Goal: Task Accomplishment & Management: Use online tool/utility

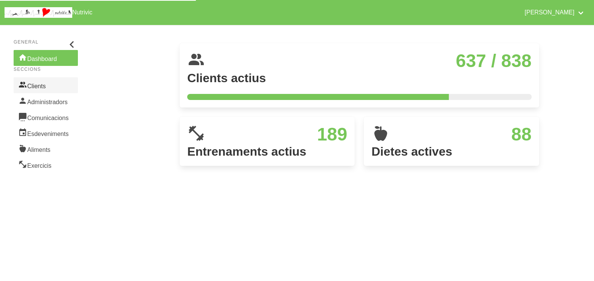
click at [42, 87] on link "Clients" at bounding box center [46, 85] width 64 height 16
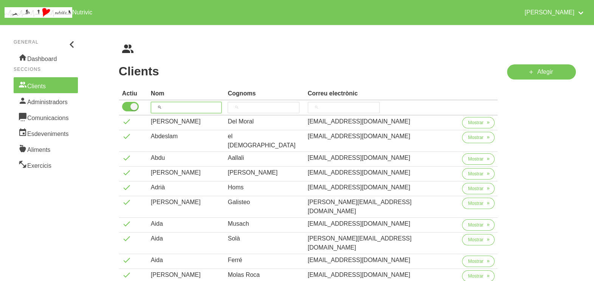
drag, startPoint x: 178, startPoint y: 108, endPoint x: 201, endPoint y: 81, distance: 35.5
click at [179, 107] on input "search" at bounding box center [186, 107] width 71 height 11
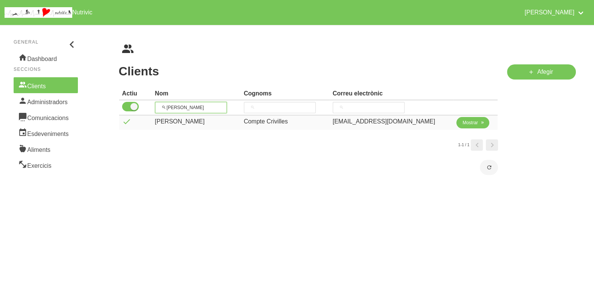
type input "[PERSON_NAME]"
click at [463, 125] on span "Mostrar" at bounding box center [471, 122] width 16 height 7
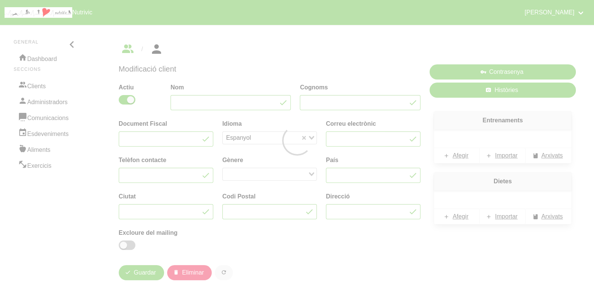
type input "[PERSON_NAME]"
type input "Compte Crivilles"
type input "[EMAIL_ADDRESS][DOMAIN_NAME]"
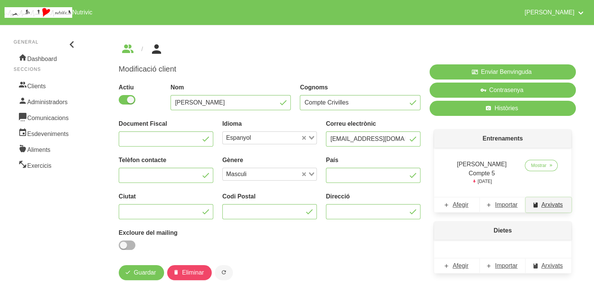
click at [550, 200] on span "Arxivats" at bounding box center [553, 204] width 22 height 9
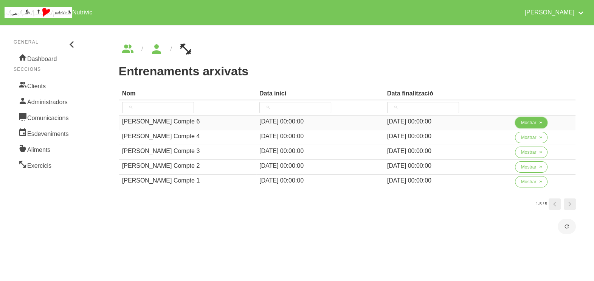
click at [526, 124] on span "Mostrar" at bounding box center [529, 122] width 16 height 7
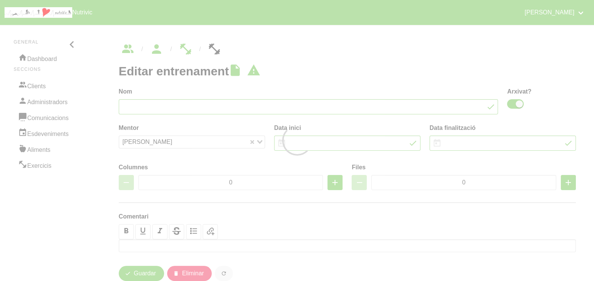
type input "[PERSON_NAME] Compte 6"
checkbox input "true"
type input "[DATE]"
type input "2"
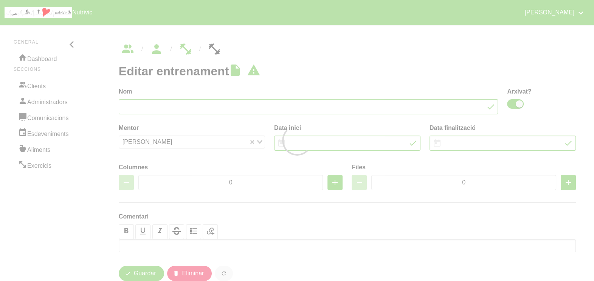
type input "8"
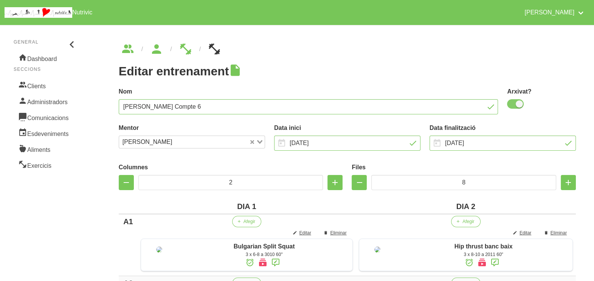
click at [518, 106] on span at bounding box center [515, 103] width 17 height 9
click at [512, 106] on input "checkbox" at bounding box center [509, 103] width 5 height 5
checkbox input "false"
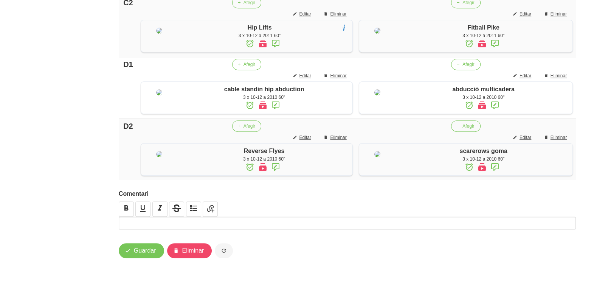
scroll to position [682, 0]
click at [146, 254] on span "Guardar" at bounding box center [145, 250] width 22 height 9
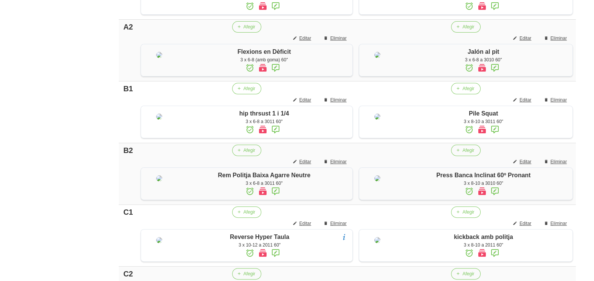
scroll to position [20, 0]
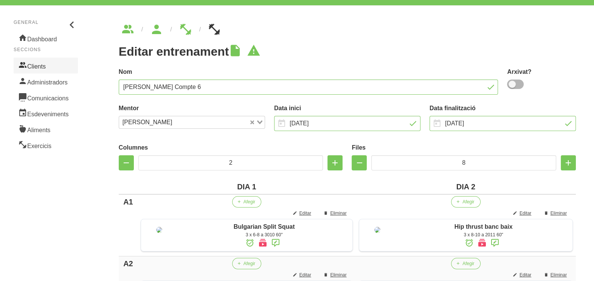
click at [41, 59] on link "Clients" at bounding box center [46, 66] width 64 height 16
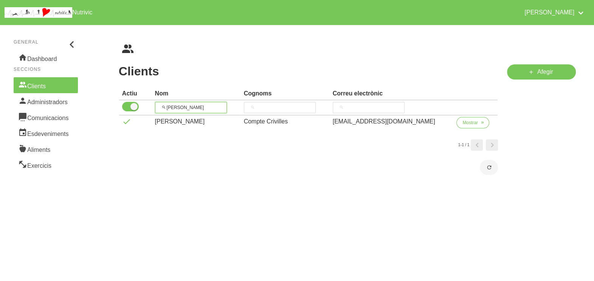
drag, startPoint x: 197, startPoint y: 106, endPoint x: 150, endPoint y: 106, distance: 46.9
click at [150, 106] on tr "[PERSON_NAME]" at bounding box center [308, 107] width 379 height 15
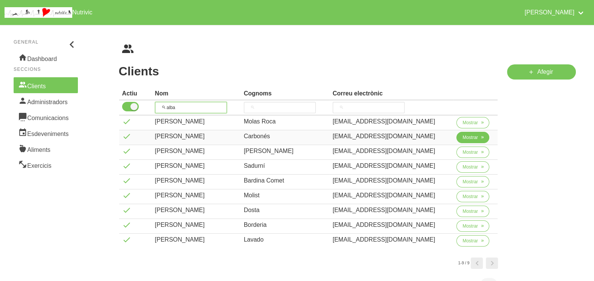
type input "alba"
click at [470, 136] on span "Mostrar" at bounding box center [471, 137] width 16 height 7
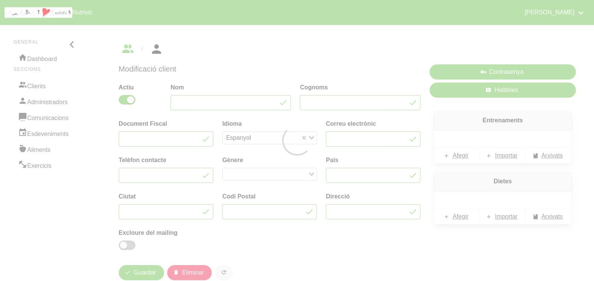
type input "[PERSON_NAME]"
type input "Carbonés"
type input "[EMAIL_ADDRESS][DOMAIN_NAME]"
type input "671623619"
type input "[GEOGRAPHIC_DATA]"
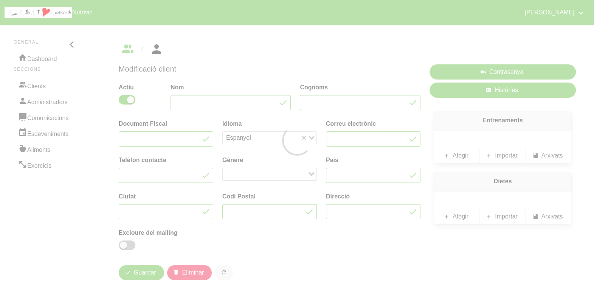
type input "Moià"
type input "08180"
type input "[STREET_ADDRESS]"
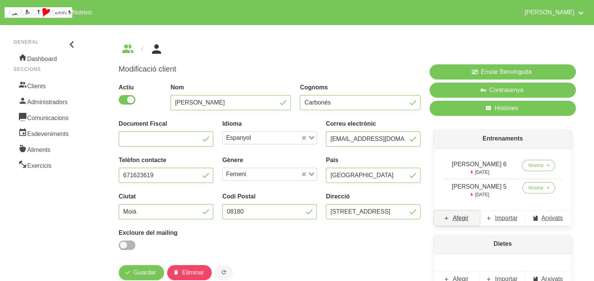
click at [461, 222] on span "Afegir" at bounding box center [461, 217] width 16 height 9
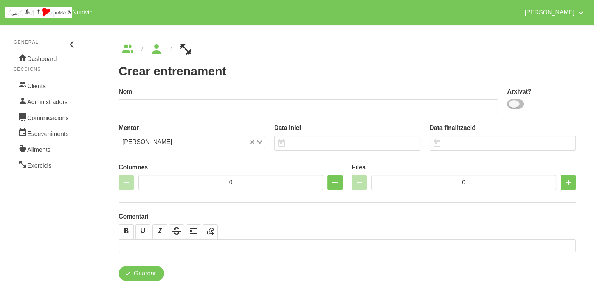
click at [518, 103] on span at bounding box center [515, 103] width 17 height 9
click at [512, 103] on input "checkbox" at bounding box center [509, 103] width 5 height 5
checkbox input "true"
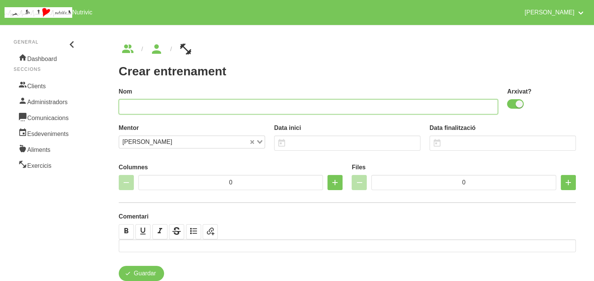
click at [404, 104] on input "text" at bounding box center [309, 106] width 380 height 15
type input "[PERSON_NAME] 7"
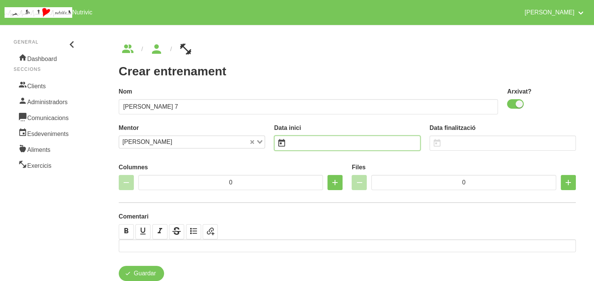
drag, startPoint x: 319, startPoint y: 139, endPoint x: 308, endPoint y: 132, distance: 12.8
click at [316, 138] on input "text" at bounding box center [347, 142] width 146 height 15
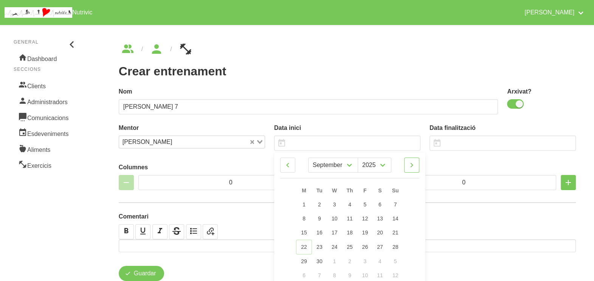
click at [415, 168] on icon at bounding box center [411, 165] width 9 height 14
select select "9"
click at [397, 244] on span "26" at bounding box center [395, 246] width 6 height 6
type input "[DATE]"
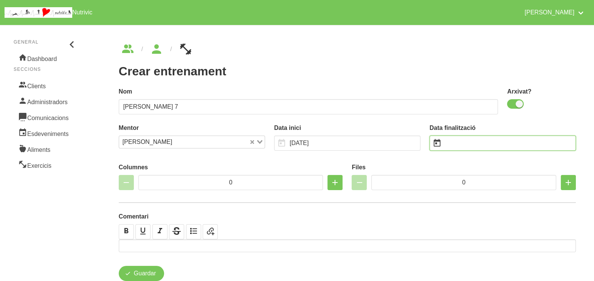
drag, startPoint x: 465, startPoint y: 141, endPoint x: 457, endPoint y: 138, distance: 9.0
click at [465, 141] on input "text" at bounding box center [503, 142] width 146 height 15
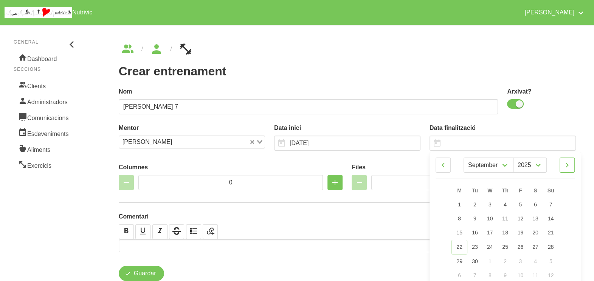
click at [569, 166] on icon at bounding box center [567, 165] width 9 height 14
click at [570, 165] on icon at bounding box center [567, 165] width 9 height 14
select select "11"
click at [550, 206] on span "7" at bounding box center [550, 204] width 3 height 6
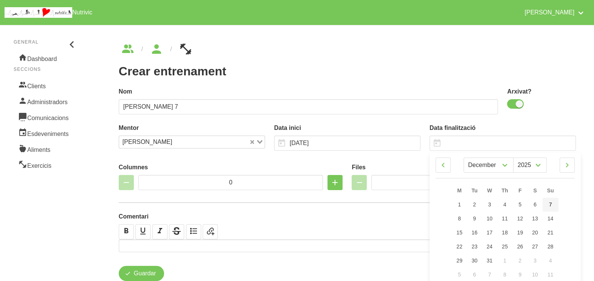
type input "[DATE]"
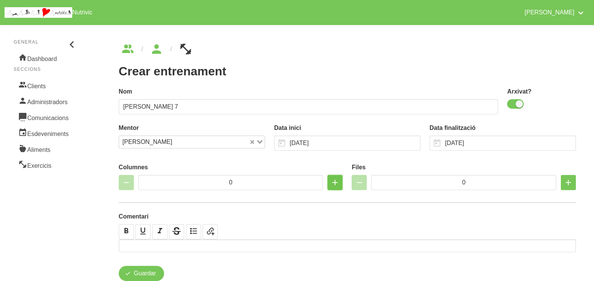
click at [334, 183] on icon "button" at bounding box center [335, 183] width 9 height 14
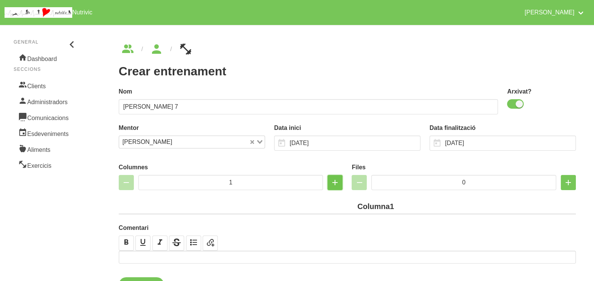
click at [334, 183] on icon "button" at bounding box center [335, 183] width 9 height 14
type input "2"
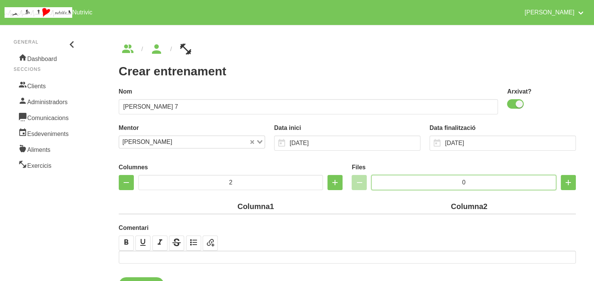
drag, startPoint x: 452, startPoint y: 180, endPoint x: 440, endPoint y: 183, distance: 11.9
click at [440, 183] on input "0" at bounding box center [463, 182] width 185 height 15
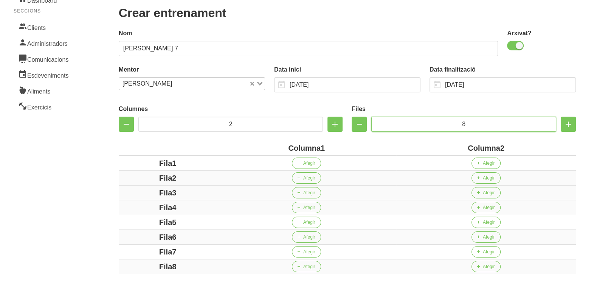
scroll to position [142, 0]
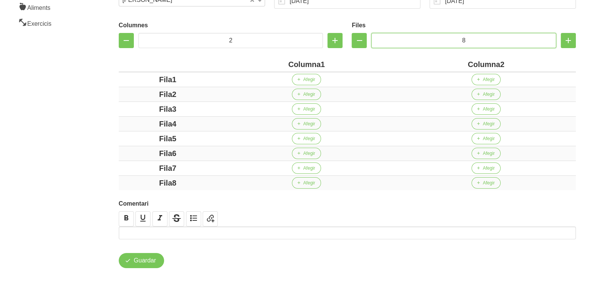
type input "8"
drag, startPoint x: 320, startPoint y: 65, endPoint x: 278, endPoint y: 62, distance: 42.1
click at [278, 62] on div "Columna1" at bounding box center [307, 64] width 174 height 11
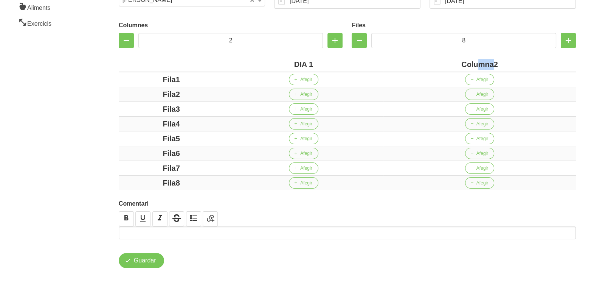
drag, startPoint x: 479, startPoint y: 65, endPoint x: 460, endPoint y: 69, distance: 18.8
click at [460, 69] on div "Columna2" at bounding box center [480, 64] width 187 height 11
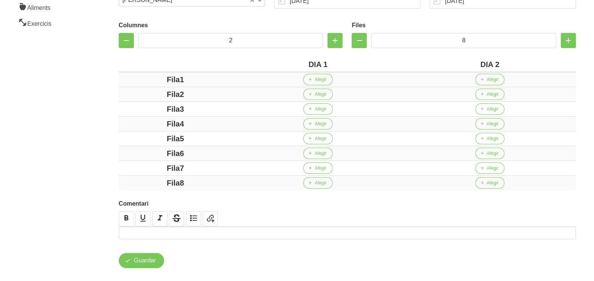
drag, startPoint x: 180, startPoint y: 78, endPoint x: 138, endPoint y: 79, distance: 41.6
click at [140, 78] on div "Fila1" at bounding box center [175, 79] width 107 height 11
drag, startPoint x: 179, startPoint y: 96, endPoint x: 151, endPoint y: 95, distance: 28.0
click at [152, 95] on div "Fila2" at bounding box center [175, 94] width 107 height 11
drag, startPoint x: 182, startPoint y: 106, endPoint x: 151, endPoint y: 105, distance: 31.0
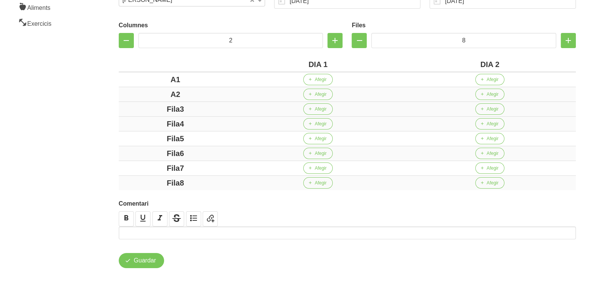
click at [148, 103] on div "Fila3" at bounding box center [175, 108] width 107 height 11
click at [142, 123] on div "Fila4" at bounding box center [175, 123] width 107 height 11
drag, startPoint x: 195, startPoint y: 136, endPoint x: 146, endPoint y: 136, distance: 48.8
click at [146, 136] on div "Fila5" at bounding box center [175, 138] width 107 height 11
drag, startPoint x: 201, startPoint y: 151, endPoint x: 140, endPoint y: 154, distance: 61.4
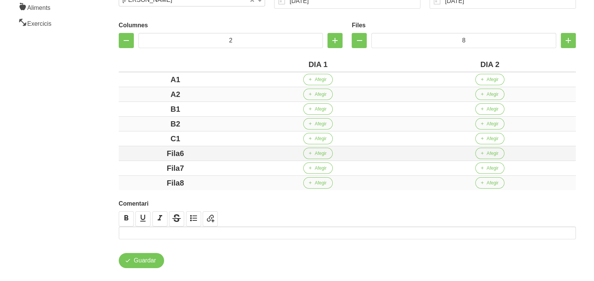
click at [140, 154] on div "Fila6" at bounding box center [175, 153] width 107 height 11
click at [148, 168] on div "Fila7" at bounding box center [175, 167] width 107 height 11
drag, startPoint x: 202, startPoint y: 182, endPoint x: 131, endPoint y: 175, distance: 71.0
click at [132, 176] on td "Fila8" at bounding box center [175, 183] width 113 height 15
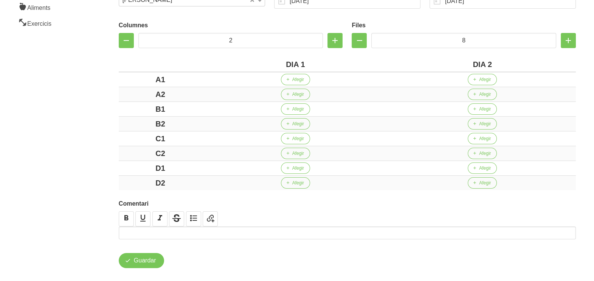
drag, startPoint x: 113, startPoint y: 156, endPoint x: 113, endPoint y: 151, distance: 4.9
click at [113, 156] on div "Crear entrenament 4910a843-20a9-41a5-8a24-e8aab3f22f6f Nom [PERSON_NAME] 7 Arxi…" at bounding box center [348, 84] width 494 height 403
click at [572, 38] on icon "button" at bounding box center [568, 41] width 9 height 14
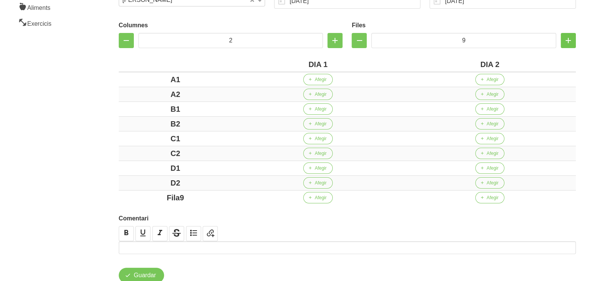
type input "10"
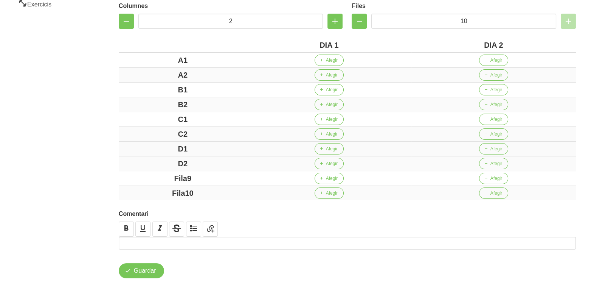
scroll to position [180, 0]
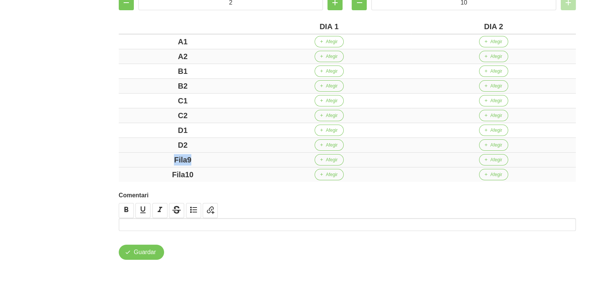
click at [147, 156] on div "Fila9" at bounding box center [183, 159] width 122 height 11
drag, startPoint x: 208, startPoint y: 173, endPoint x: 151, endPoint y: 173, distance: 57.1
click at [151, 173] on div "Fila10" at bounding box center [183, 174] width 122 height 11
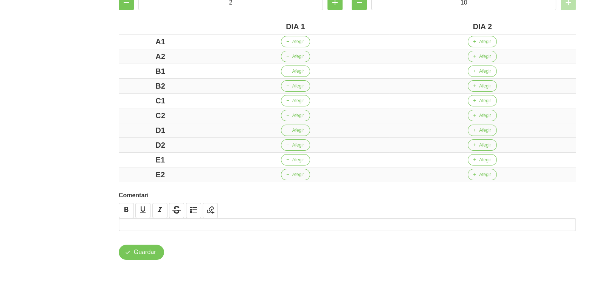
drag, startPoint x: 108, startPoint y: 137, endPoint x: 121, endPoint y: 131, distance: 14.0
click at [109, 136] on div "Crear entrenament 4910a843-20a9-41a5-8a24-e8aab3f22f6f Nom [PERSON_NAME] 7 Arxi…" at bounding box center [348, 61] width 494 height 432
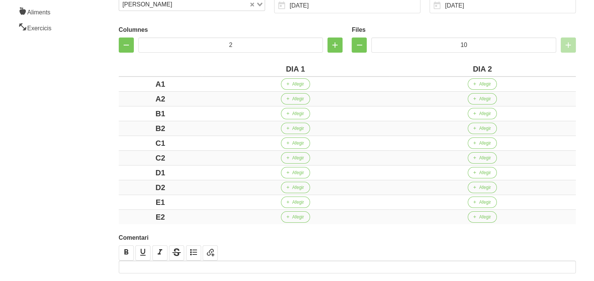
scroll to position [85, 0]
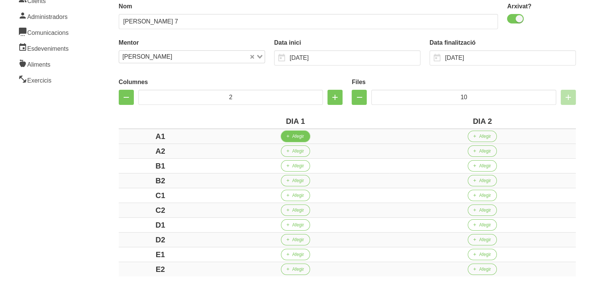
click at [298, 137] on span "Afegir" at bounding box center [298, 136] width 12 height 7
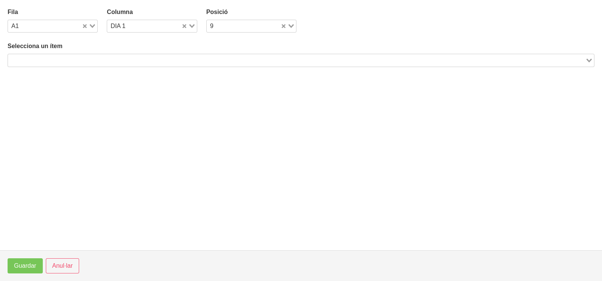
click at [67, 59] on input "Search for option" at bounding box center [296, 60] width 575 height 9
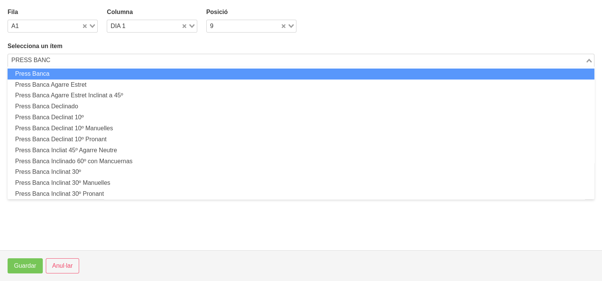
click at [57, 72] on li "Press Banca" at bounding box center [301, 73] width 586 height 11
type input "PRESS BANC"
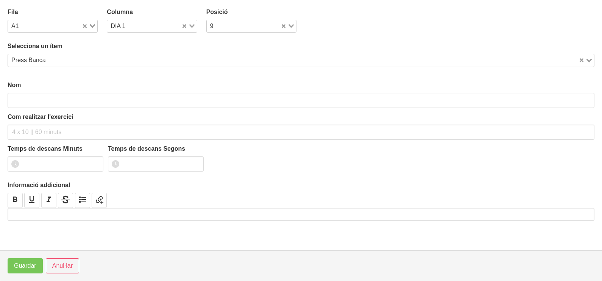
type input "Press Banca"
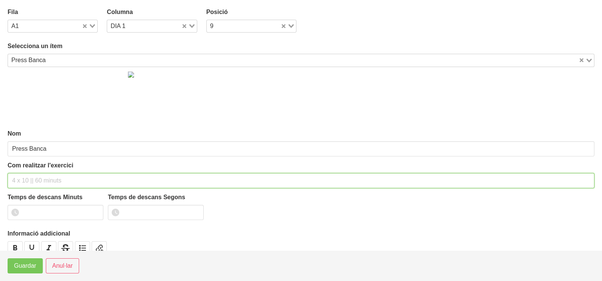
click at [29, 176] on input "text" at bounding box center [301, 180] width 586 height 15
type input "3 x 5 a 3010 150""
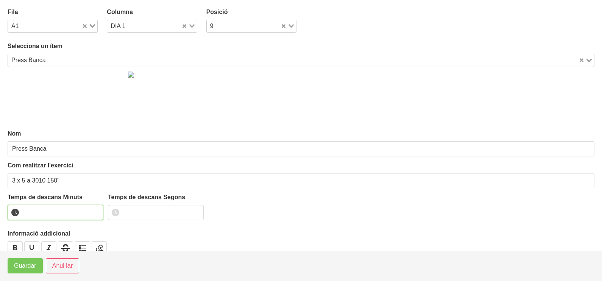
drag, startPoint x: 44, startPoint y: 210, endPoint x: 34, endPoint y: 210, distance: 9.5
click at [44, 210] on input "number" at bounding box center [56, 212] width 96 height 15
type input "2"
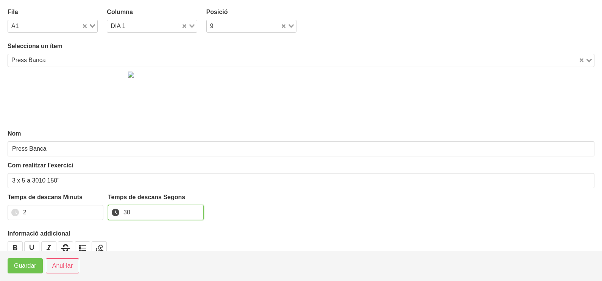
type input "30"
click at [25, 269] on span "Guardar" at bounding box center [25, 265] width 22 height 9
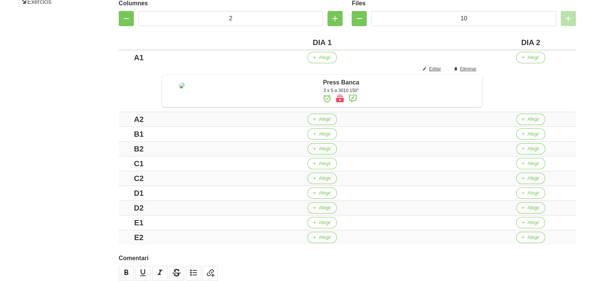
scroll to position [180, 0]
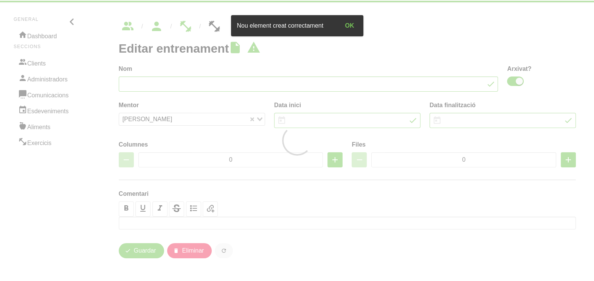
type input "[PERSON_NAME] 7"
checkbox input "true"
type input "[DATE]"
type input "2"
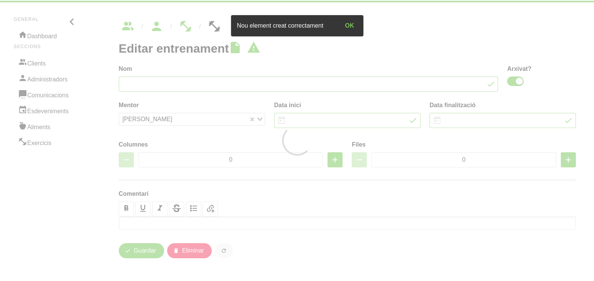
type input "10"
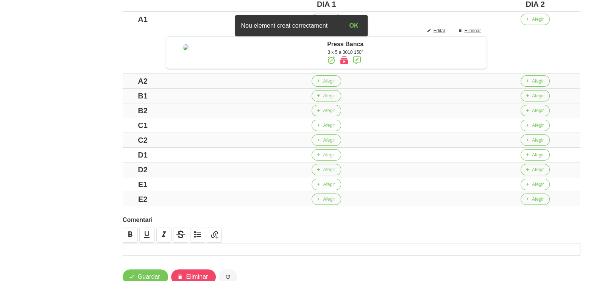
scroll to position [233, 0]
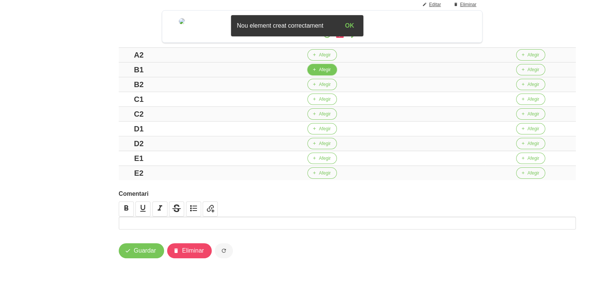
click at [318, 71] on span "button" at bounding box center [314, 69] width 7 height 7
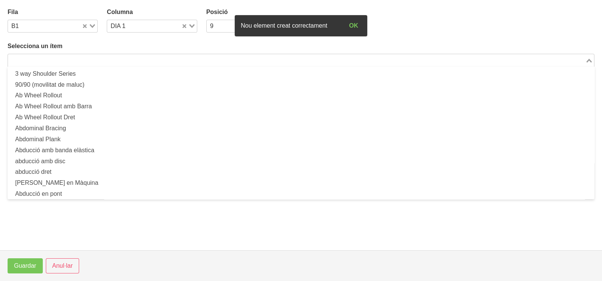
drag, startPoint x: 82, startPoint y: 59, endPoint x: 85, endPoint y: 54, distance: 5.7
click at [81, 59] on input "Search for option" at bounding box center [296, 60] width 575 height 9
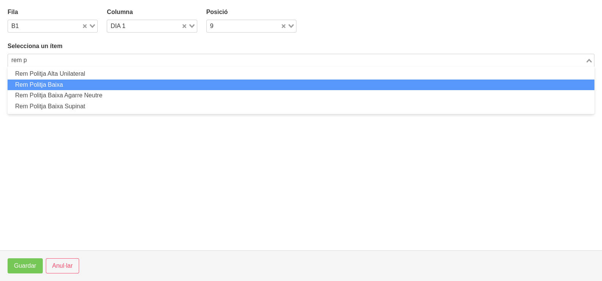
click at [84, 87] on li "Rem Politja Baixa" at bounding box center [301, 84] width 586 height 11
type input "rem p"
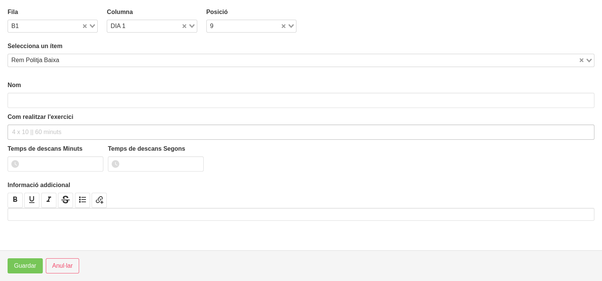
type input "Rem Politja Baixa"
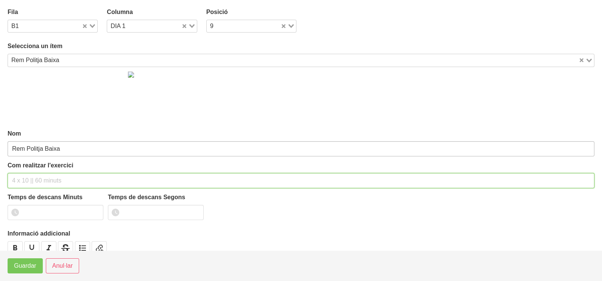
click at [38, 179] on input "text" at bounding box center [301, 180] width 586 height 15
type input "3 x 6-8 a 3011 60""
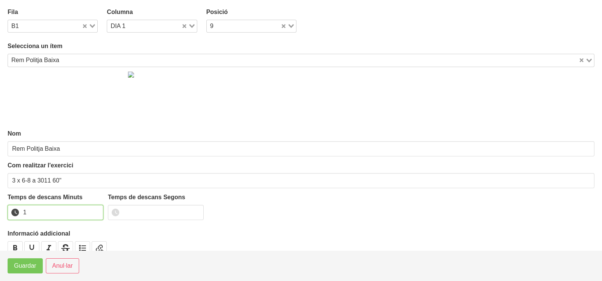
type input "1"
click at [97, 208] on input "1" at bounding box center [56, 212] width 96 height 15
click at [29, 266] on span "Guardar" at bounding box center [25, 265] width 22 height 9
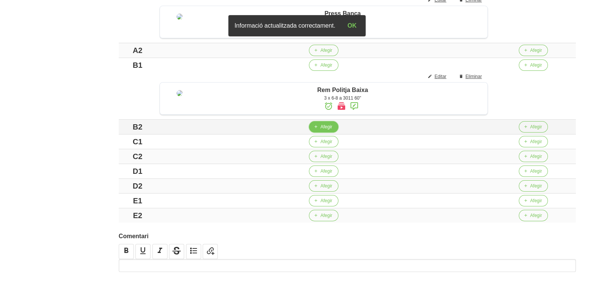
click at [325, 130] on span "Afegir" at bounding box center [326, 126] width 12 height 7
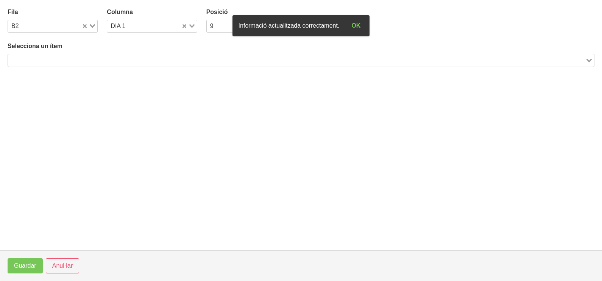
click at [68, 57] on input "Search for option" at bounding box center [296, 60] width 575 height 9
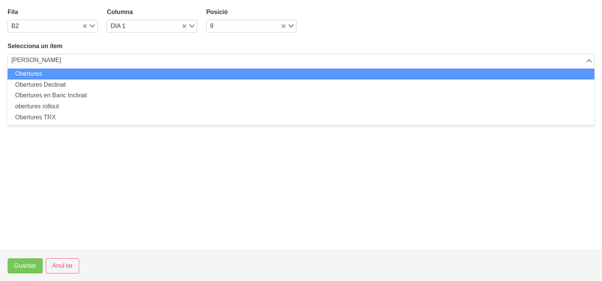
click at [0, 59] on html "Nutrivic [PERSON_NAME] General Dashboard Seccions Clients Administradors Comuni…" at bounding box center [301, 47] width 602 height 560
type input "[PERSON_NAME]"
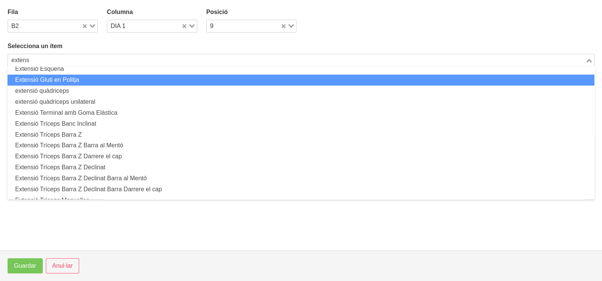
scroll to position [47, 0]
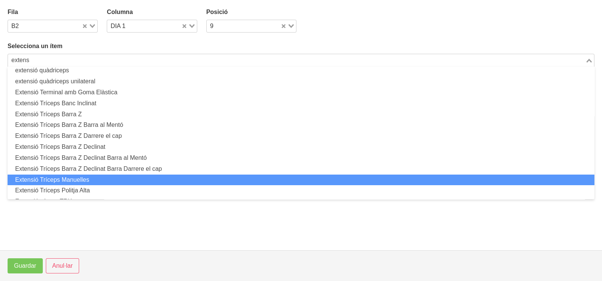
click at [82, 182] on li "Extensió Tríceps Manuelles" at bounding box center [301, 179] width 586 height 11
type input "extens"
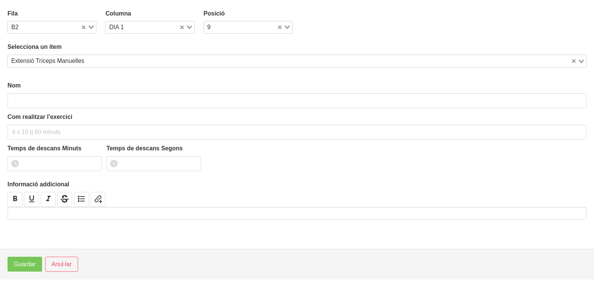
scroll to position [2, 0]
type input "Extensió Tríceps Manuelles"
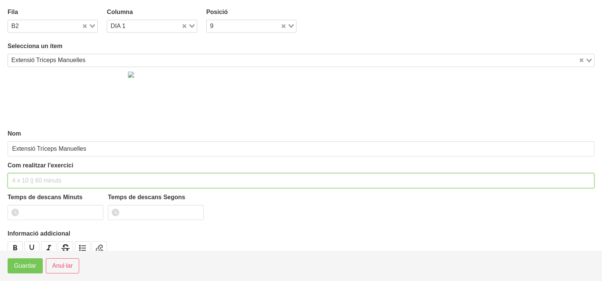
click at [23, 177] on input "text" at bounding box center [301, 180] width 586 height 15
type input "3 x 6-8 a 3010 75""
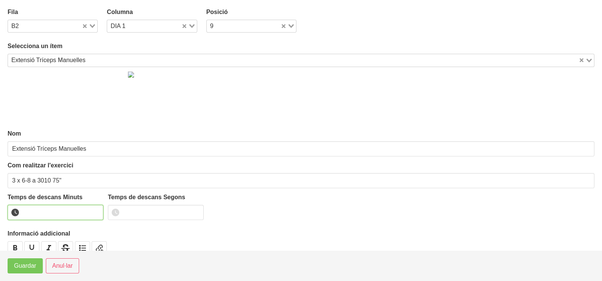
click at [40, 214] on input "number" at bounding box center [56, 212] width 96 height 15
type input "1"
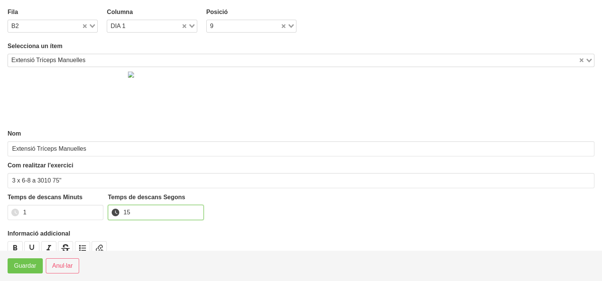
type input "15"
click at [23, 267] on span "Guardar" at bounding box center [25, 265] width 22 height 9
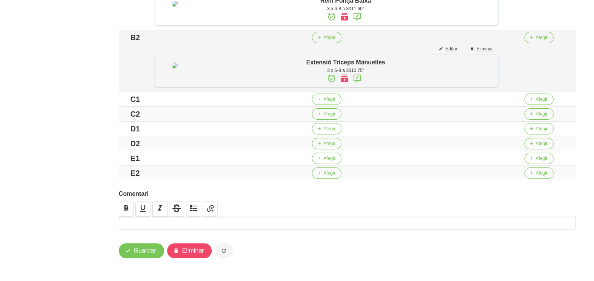
scroll to position [339, 0]
click at [327, 100] on span "Afegir" at bounding box center [329, 99] width 12 height 7
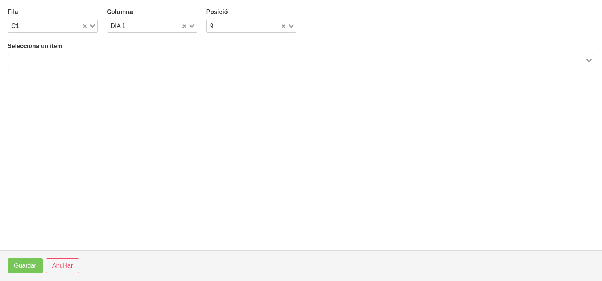
click at [84, 58] on input "Search for option" at bounding box center [296, 60] width 575 height 9
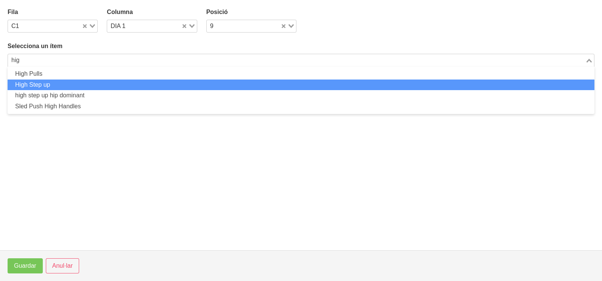
click at [59, 84] on li "High Step up" at bounding box center [301, 84] width 586 height 11
type input "hig"
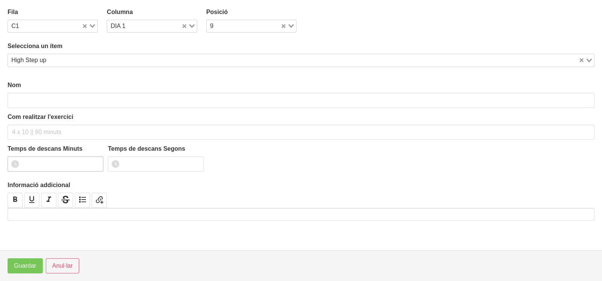
type input "High Step up"
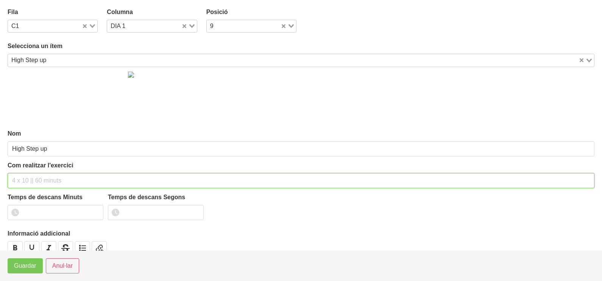
drag, startPoint x: 31, startPoint y: 177, endPoint x: 40, endPoint y: 167, distance: 13.2
click at [38, 171] on div "Com realitzar l'exercici" at bounding box center [301, 174] width 586 height 27
type input "3 x 6-8 a 3010 60""
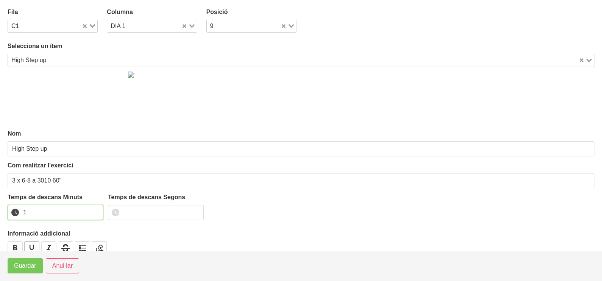
drag, startPoint x: 95, startPoint y: 209, endPoint x: 31, endPoint y: 241, distance: 70.7
type input "1"
click at [91, 210] on input "1" at bounding box center [56, 212] width 96 height 15
click at [17, 267] on span "Guardar" at bounding box center [25, 265] width 22 height 9
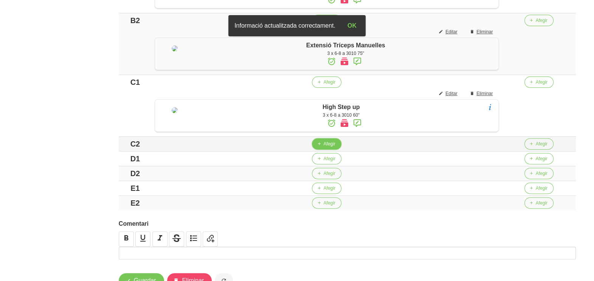
click at [327, 147] on span "Afegir" at bounding box center [329, 143] width 12 height 7
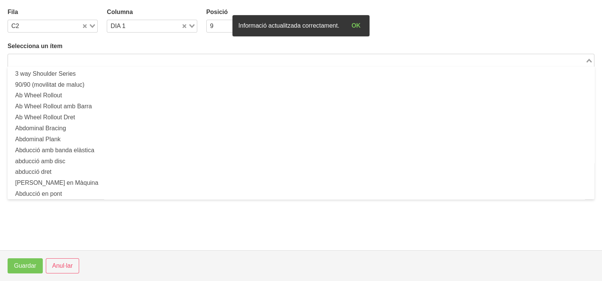
click at [131, 61] on input "Search for option" at bounding box center [296, 60] width 575 height 9
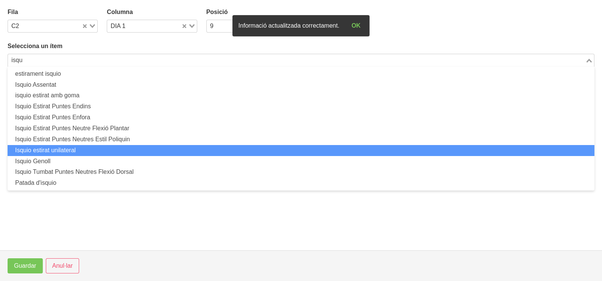
click at [108, 154] on li "Isquio estirat unilateral" at bounding box center [301, 150] width 586 height 11
type input "isqu"
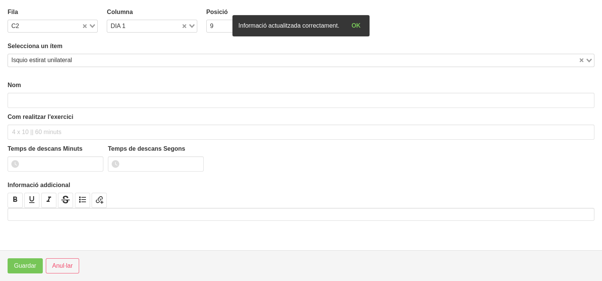
type input "Isquio estirat unilateral"
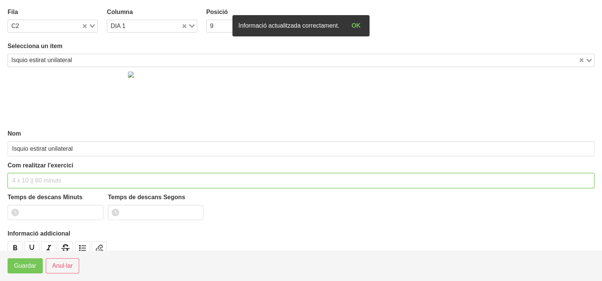
click at [32, 176] on input "text" at bounding box center [301, 180] width 586 height 15
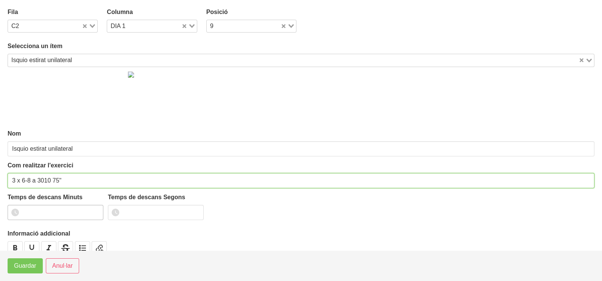
type input "3 x 6-8 a 3010 75""
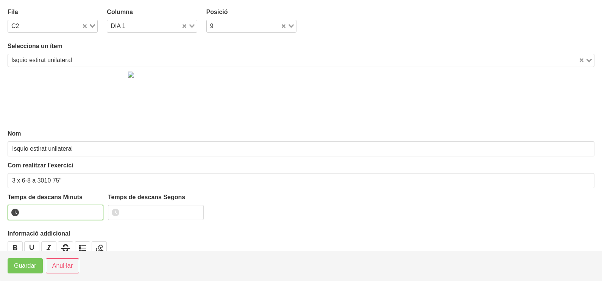
click at [42, 212] on input "number" at bounding box center [56, 212] width 96 height 15
type input "1"
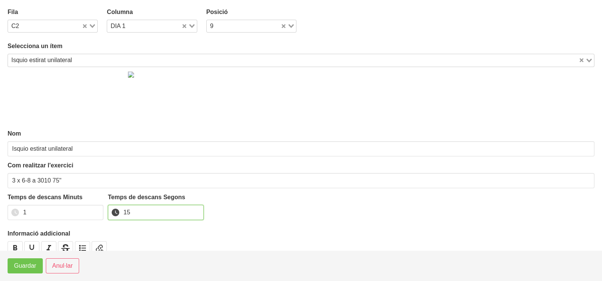
type input "15"
click at [28, 264] on span "Guardar" at bounding box center [25, 265] width 22 height 9
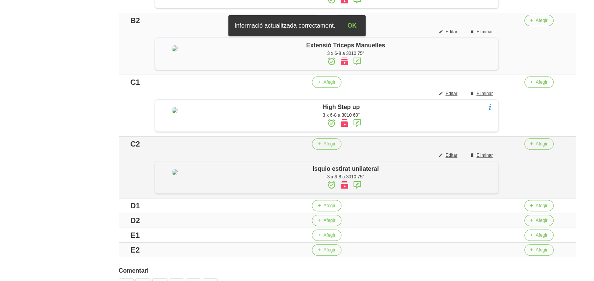
scroll to position [434, 0]
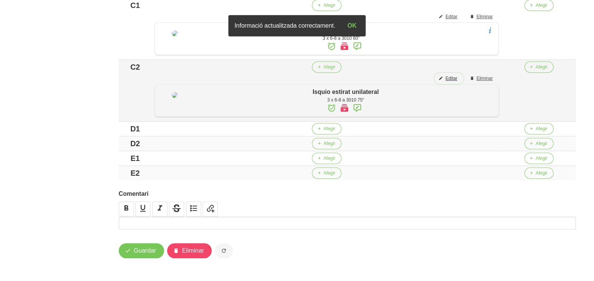
click at [457, 82] on span "Editar" at bounding box center [452, 78] width 12 height 7
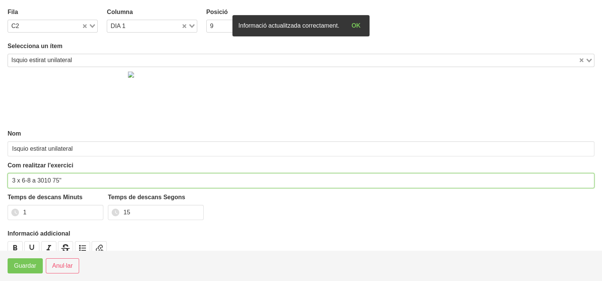
drag, startPoint x: 58, startPoint y: 177, endPoint x: 52, endPoint y: 180, distance: 7.1
click at [52, 180] on input "3 x 6-8 a 3010 75"" at bounding box center [301, 180] width 586 height 15
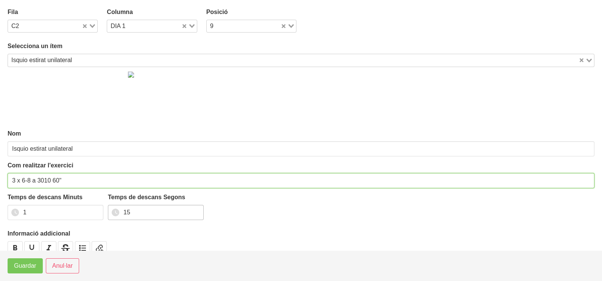
type input "3 x 6-8 a 3010 60""
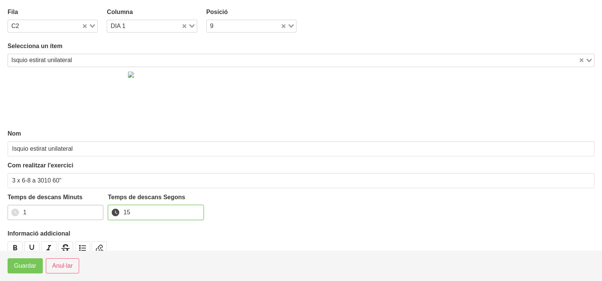
drag, startPoint x: 144, startPoint y: 206, endPoint x: 103, endPoint y: 206, distance: 41.6
click at [103, 206] on div "Temps de descans Minuts 1 Temps de descans Segons 15" at bounding box center [301, 209] width 586 height 32
click at [30, 267] on span "Guardar" at bounding box center [25, 265] width 22 height 9
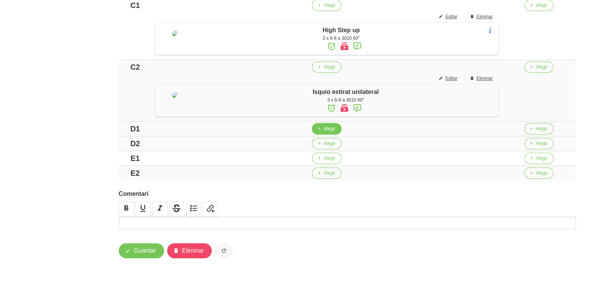
click at [322, 132] on span "button" at bounding box center [319, 128] width 7 height 7
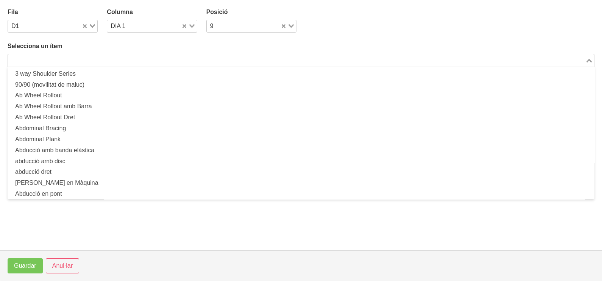
click at [59, 59] on input "Search for option" at bounding box center [296, 60] width 575 height 9
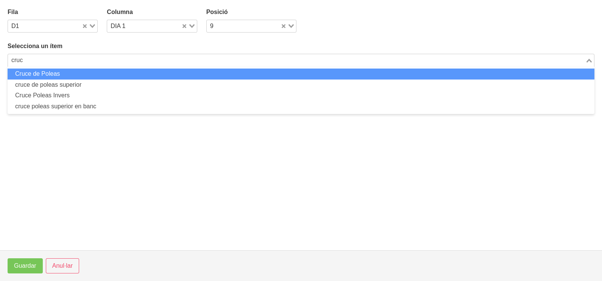
click at [68, 76] on li "Cruce de Poleas" at bounding box center [301, 73] width 586 height 11
type input "cruc"
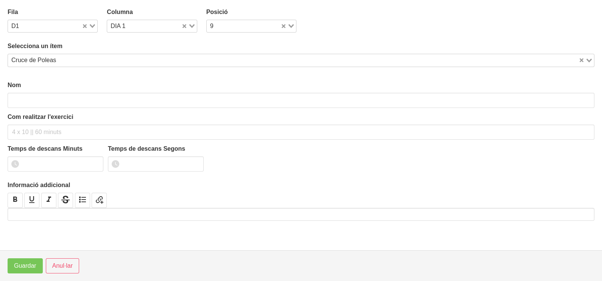
type input "Cruce de Poleas"
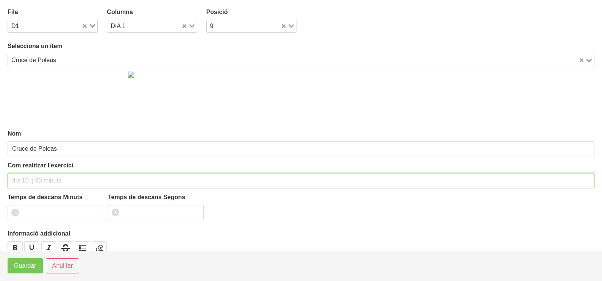
click at [34, 178] on input "text" at bounding box center [301, 180] width 586 height 15
type input "3 x 8-10 8banc de baix estirat) 60""
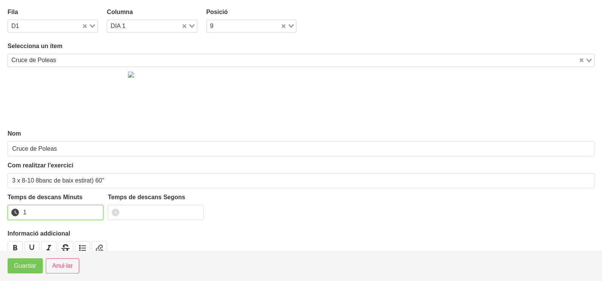
drag, startPoint x: 94, startPoint y: 209, endPoint x: 49, endPoint y: 236, distance: 52.9
type input "1"
click at [91, 210] on input "1" at bounding box center [56, 212] width 96 height 15
click at [24, 268] on span "Guardar" at bounding box center [25, 265] width 22 height 9
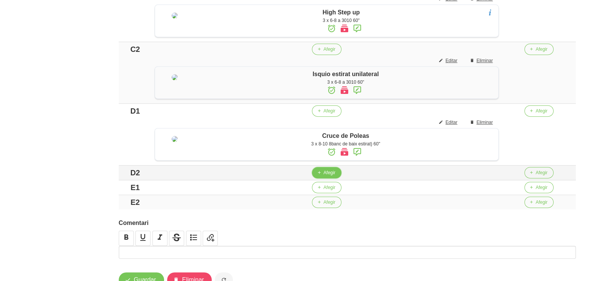
click at [335, 176] on span "Afegir" at bounding box center [329, 172] width 12 height 7
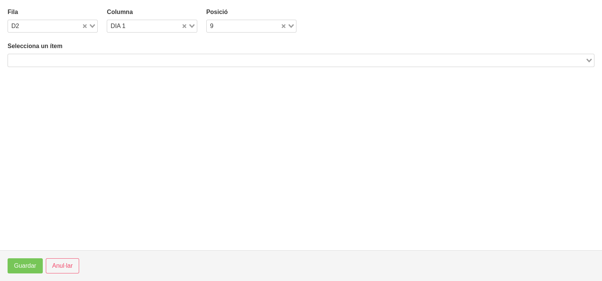
click at [145, 58] on input "Search for option" at bounding box center [296, 60] width 575 height 9
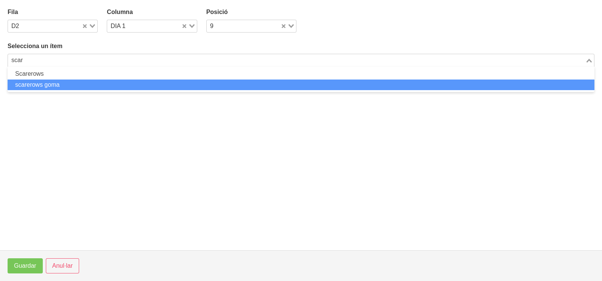
click at [120, 82] on li "scarerows goma" at bounding box center [301, 84] width 586 height 11
type input "scar"
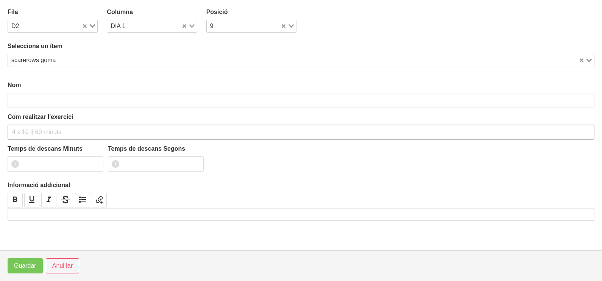
type input "scarerows goma"
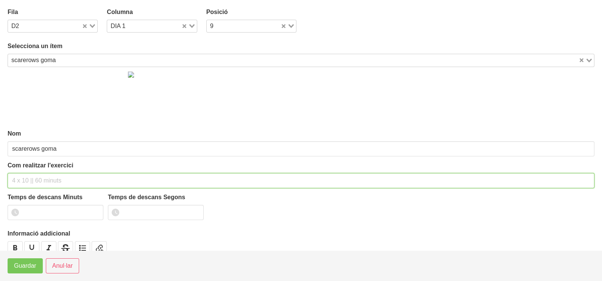
click at [32, 179] on input "text" at bounding box center [301, 180] width 586 height 15
type input "3 x 10-12 a 2010 60""
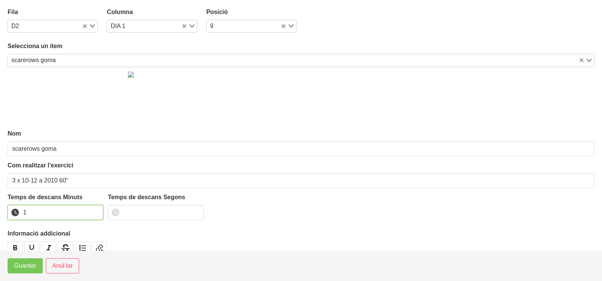
drag, startPoint x: 95, startPoint y: 209, endPoint x: 46, endPoint y: 239, distance: 57.1
type input "1"
click at [91, 212] on input "1" at bounding box center [56, 212] width 96 height 15
click at [25, 263] on span "Guardar" at bounding box center [25, 265] width 22 height 9
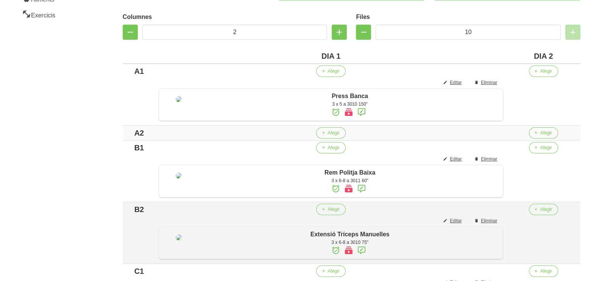
scroll to position [150, 0]
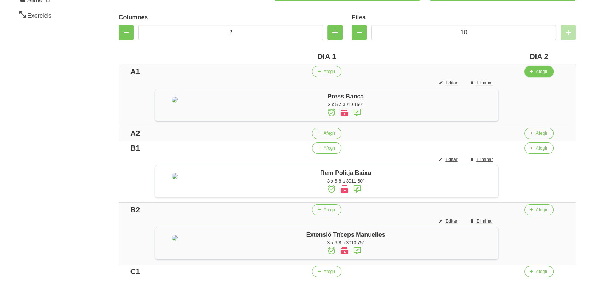
click at [543, 74] on button "Afegir" at bounding box center [539, 71] width 29 height 11
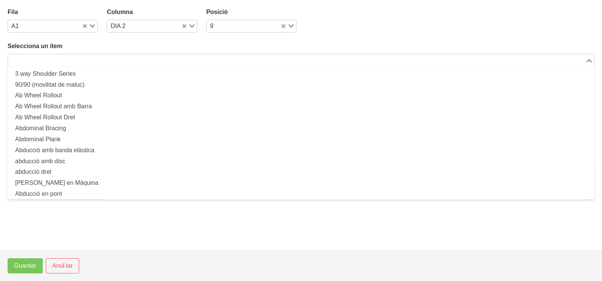
click at [172, 59] on input "Search for option" at bounding box center [296, 60] width 575 height 9
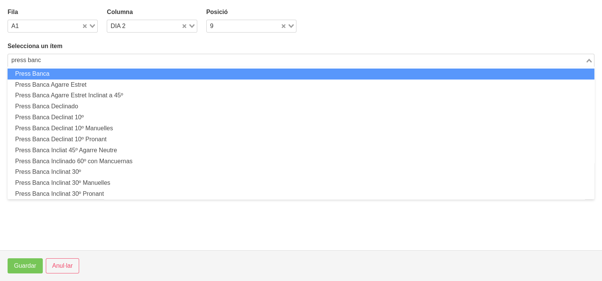
click at [128, 73] on li "Press Banca" at bounding box center [301, 73] width 586 height 11
type input "press banc"
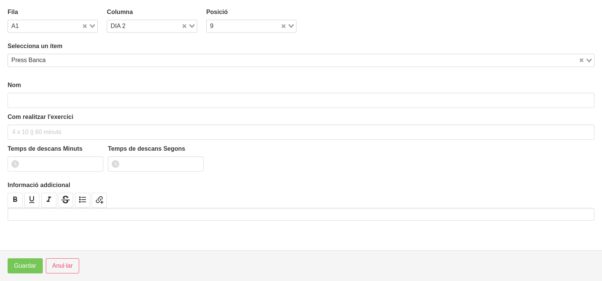
type input "Press Banca"
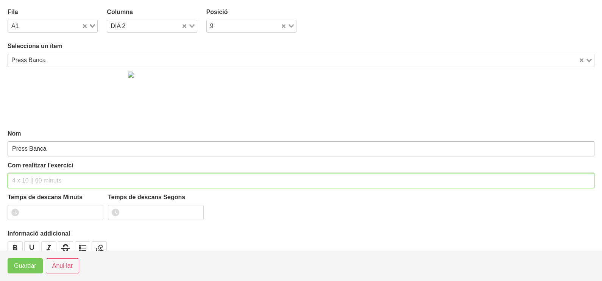
drag, startPoint x: 47, startPoint y: 180, endPoint x: 53, endPoint y: 148, distance: 31.9
click at [50, 169] on div "Com realitzar l'exercici" at bounding box center [301, 174] width 586 height 27
type input "3"
click at [23, 179] on input "2 x 10, 10, 10 @30kg" at bounding box center [301, 180] width 586 height 15
type input "2 x (10, 10, 10) @30kg 180""
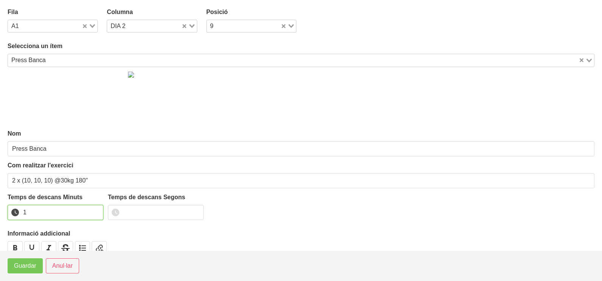
click at [97, 210] on input "1" at bounding box center [56, 212] width 96 height 15
click at [97, 210] on input "2" at bounding box center [56, 212] width 96 height 15
type input "3"
click at [97, 209] on input "3" at bounding box center [56, 212] width 96 height 15
click at [19, 264] on span "Guardar" at bounding box center [25, 265] width 22 height 9
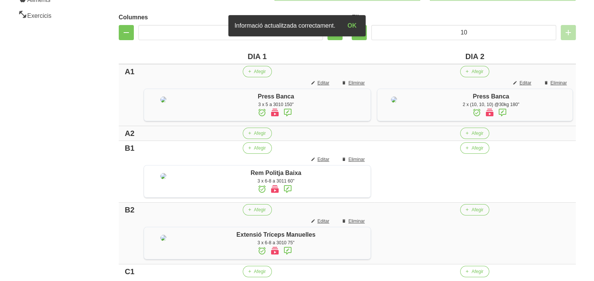
click at [501, 111] on icon at bounding box center [502, 113] width 9 height 14
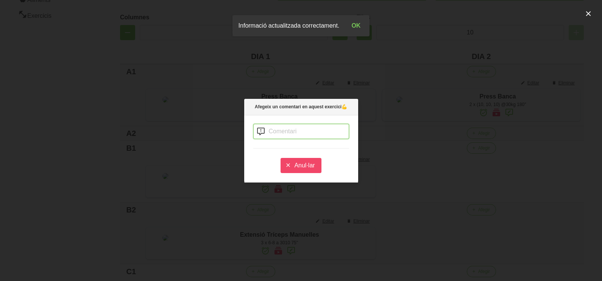
drag, startPoint x: 270, startPoint y: 129, endPoint x: 303, endPoint y: 91, distance: 50.4
click at [270, 129] on input "text" at bounding box center [301, 131] width 96 height 15
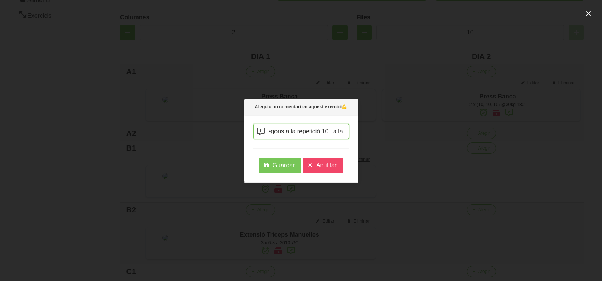
scroll to position [0, 214]
type input "es fan 2 sèries on intentes arribar a 30 repeticions però fent un paron de 30 s…"
click at [282, 163] on span "Guardar" at bounding box center [283, 165] width 22 height 9
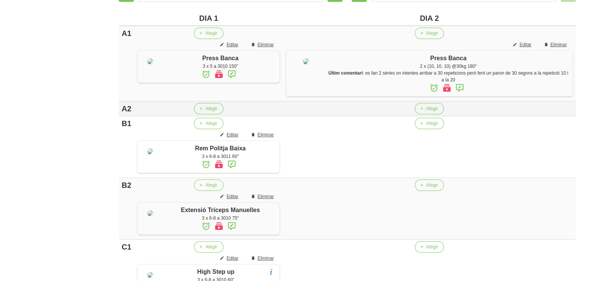
scroll to position [197, 0]
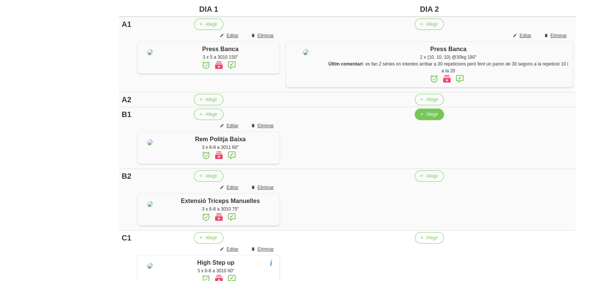
click at [434, 116] on span "Afegir" at bounding box center [432, 114] width 12 height 7
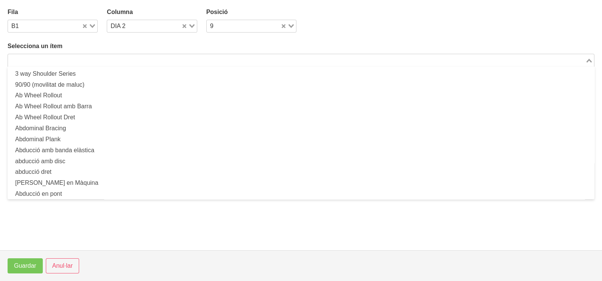
click at [88, 58] on input "Search for option" at bounding box center [296, 60] width 575 height 9
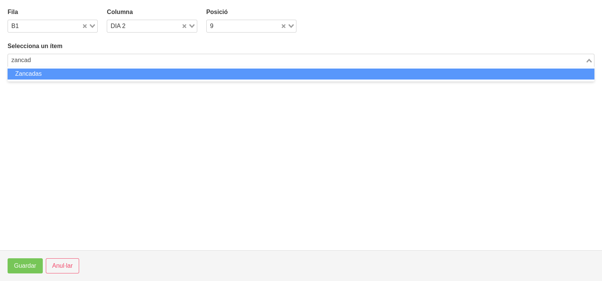
click at [45, 76] on li "Zancadas" at bounding box center [301, 73] width 586 height 11
type input "zancad"
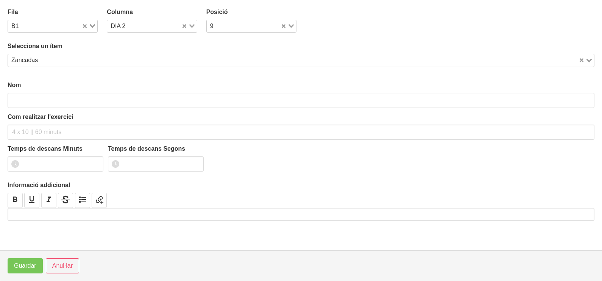
type input "Zancadas"
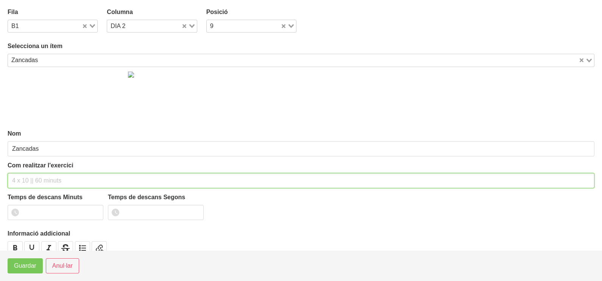
drag, startPoint x: 20, startPoint y: 183, endPoint x: 48, endPoint y: 135, distance: 55.0
click at [22, 182] on input "text" at bounding box center [301, 180] width 586 height 15
type input "3 x 16-20 a 2010 60""
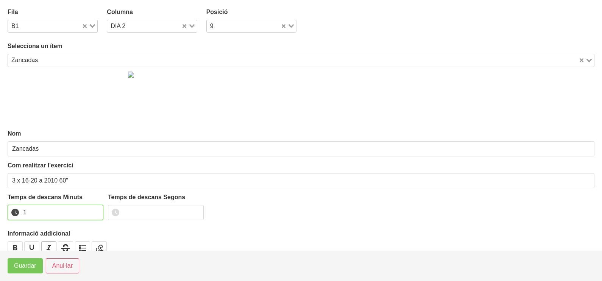
drag, startPoint x: 96, startPoint y: 210, endPoint x: 48, endPoint y: 243, distance: 58.5
type input "1"
click at [95, 210] on input "1" at bounding box center [56, 212] width 96 height 15
click at [31, 266] on span "Guardar" at bounding box center [25, 265] width 22 height 9
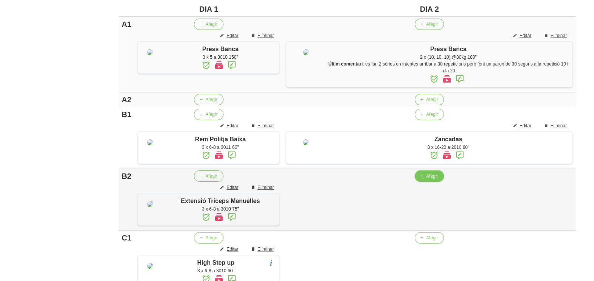
click at [432, 179] on span "Afegir" at bounding box center [432, 176] width 12 height 7
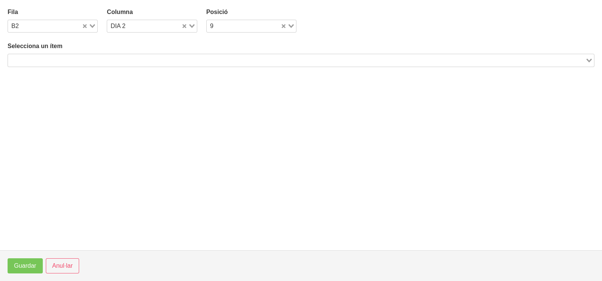
click at [120, 58] on input "Search for option" at bounding box center [296, 60] width 575 height 9
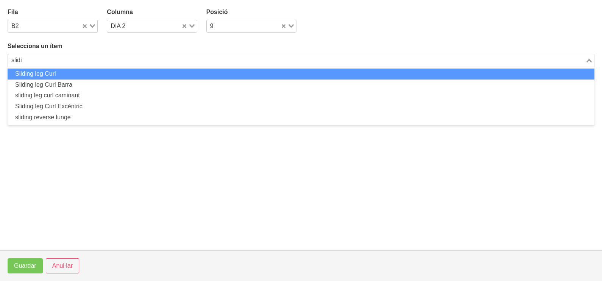
click at [104, 77] on li "Sliding leg Curl" at bounding box center [301, 73] width 586 height 11
type input "slidi"
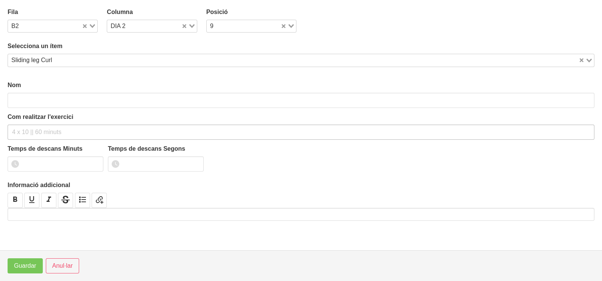
type input "Sliding leg Curl"
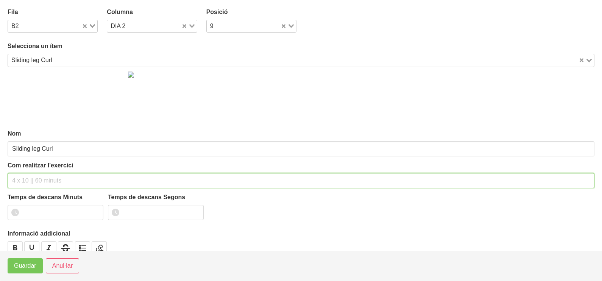
click at [33, 177] on input "text" at bounding box center [301, 180] width 586 height 15
type input "3 x 6-10 a 2010 60""
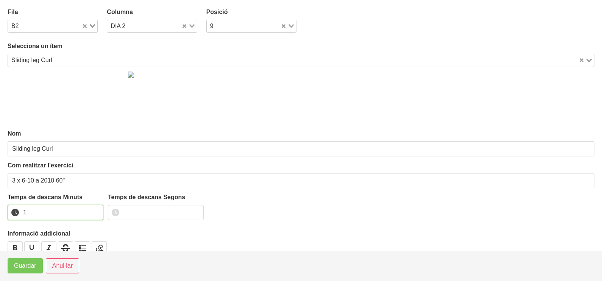
type input "1"
click at [95, 209] on input "1" at bounding box center [56, 212] width 96 height 15
click at [30, 264] on span "Guardar" at bounding box center [25, 265] width 22 height 9
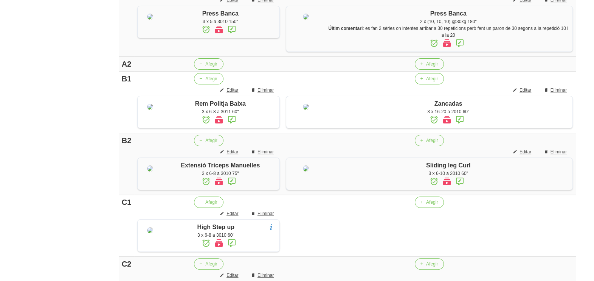
scroll to position [339, 0]
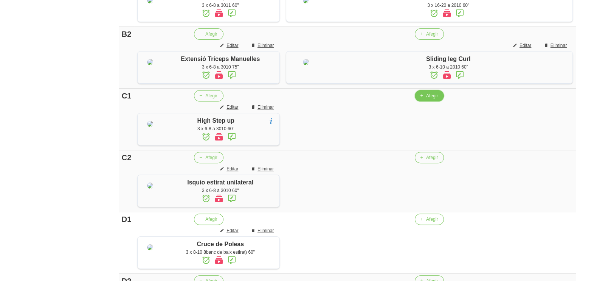
click at [424, 99] on icon "button" at bounding box center [422, 95] width 5 height 7
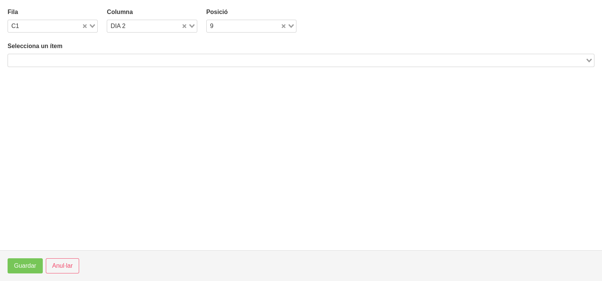
click at [101, 59] on input "Search for option" at bounding box center [296, 60] width 575 height 9
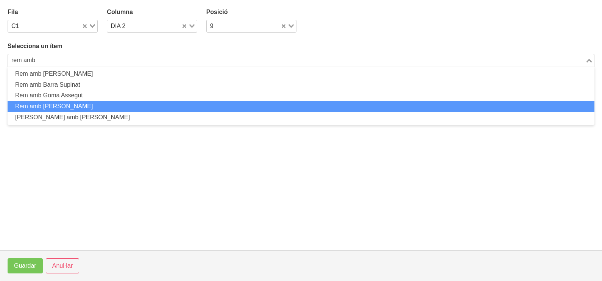
drag, startPoint x: 75, startPoint y: 104, endPoint x: 78, endPoint y: 103, distance: 3.9
click at [78, 103] on li "Rem amb [PERSON_NAME]" at bounding box center [301, 106] width 586 height 11
type input "rem amb"
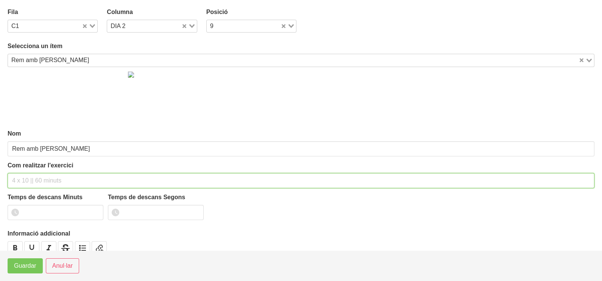
click at [51, 166] on div "Com realitzar l'exercici" at bounding box center [301, 174] width 586 height 27
type input "3 x 8-10 a 2010 60""
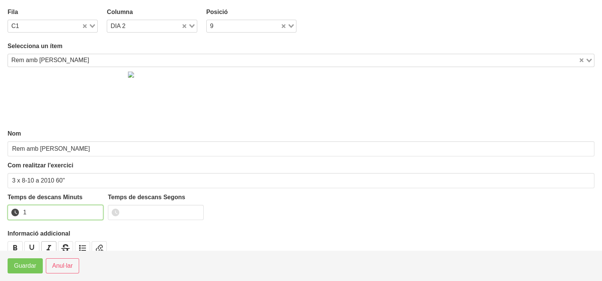
drag, startPoint x: 95, startPoint y: 209, endPoint x: 41, endPoint y: 242, distance: 63.3
type input "1"
click at [87, 213] on input "1" at bounding box center [56, 212] width 96 height 15
click at [28, 263] on span "Guardar" at bounding box center [25, 265] width 22 height 9
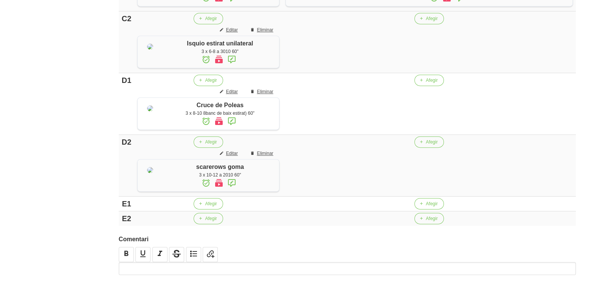
scroll to position [528, 0]
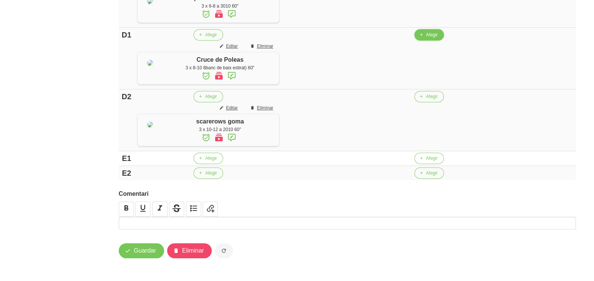
click at [424, 38] on icon "button" at bounding box center [421, 34] width 5 height 7
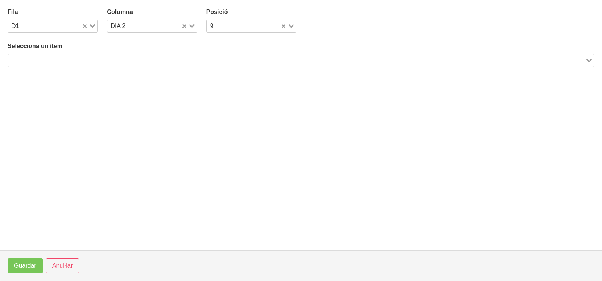
click at [137, 59] on div "Selecciona un ítem Loading..." at bounding box center [301, 54] width 586 height 25
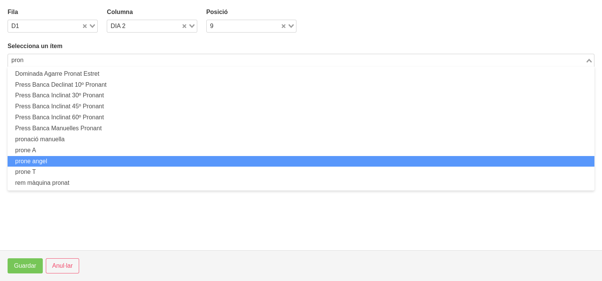
click at [74, 157] on li "prone angel" at bounding box center [301, 161] width 586 height 11
type input "pron"
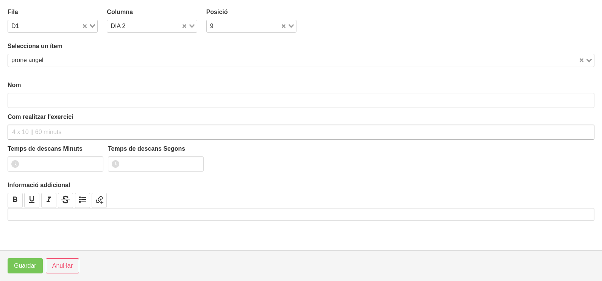
type input "prone angel"
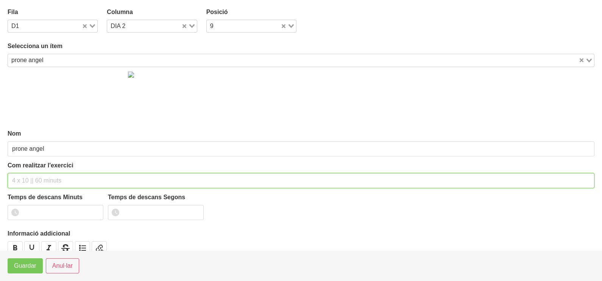
click at [22, 177] on input "text" at bounding box center [301, 180] width 586 height 15
type input "3 x 10 a 2010 60""
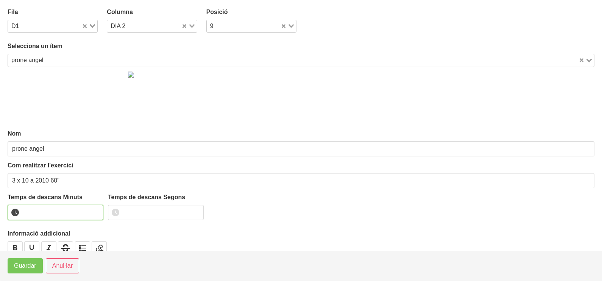
drag, startPoint x: 96, startPoint y: 208, endPoint x: 84, endPoint y: 224, distance: 20.3
click at [96, 208] on input "number" at bounding box center [56, 212] width 96 height 15
drag, startPoint x: 95, startPoint y: 210, endPoint x: 79, endPoint y: 220, distance: 18.8
type input "1"
click at [94, 210] on input "1" at bounding box center [56, 212] width 96 height 15
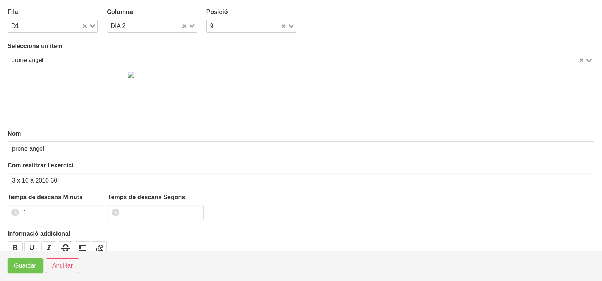
click at [33, 266] on span "Guardar" at bounding box center [25, 265] width 22 height 9
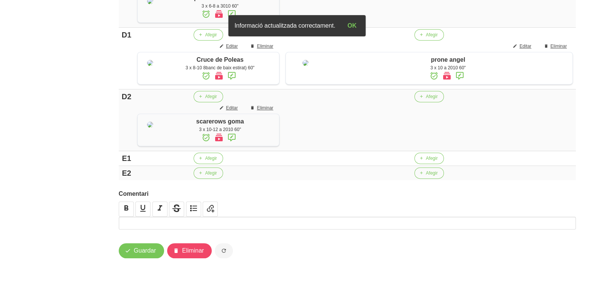
scroll to position [434, 0]
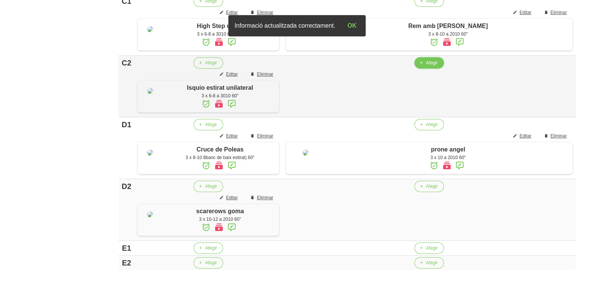
click at [438, 66] on span "Afegir" at bounding box center [432, 62] width 12 height 7
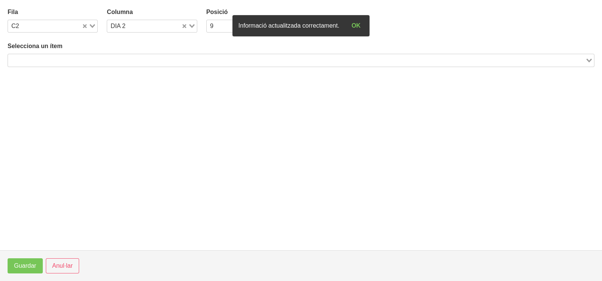
click at [108, 62] on input "Search for option" at bounding box center [296, 60] width 575 height 9
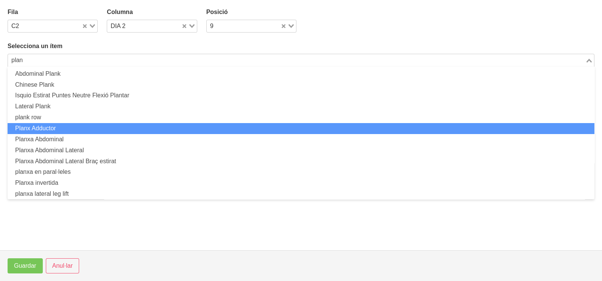
click at [83, 125] on li "Planx Adductor" at bounding box center [301, 128] width 586 height 11
type input "plan"
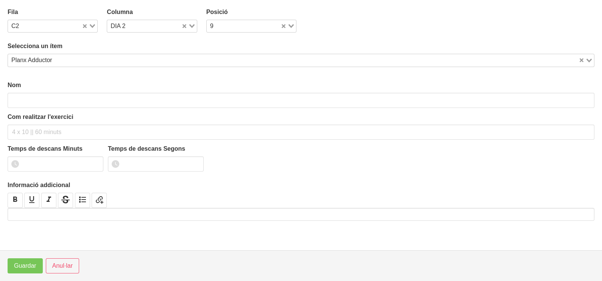
type input "Planx Adductor"
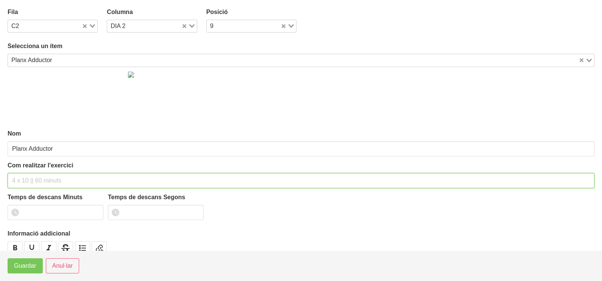
drag, startPoint x: 31, startPoint y: 176, endPoint x: 35, endPoint y: 168, distance: 8.1
click at [34, 171] on div "Com realitzar l'exercici" at bounding box center [301, 174] width 586 height 27
type input "3 x 40" per costat 60""
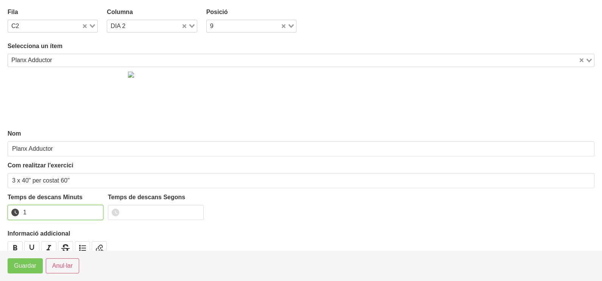
drag, startPoint x: 95, startPoint y: 209, endPoint x: 39, endPoint y: 253, distance: 71.9
type input "1"
click at [91, 213] on input "1" at bounding box center [56, 212] width 96 height 15
click at [28, 269] on span "Guardar" at bounding box center [25, 265] width 22 height 9
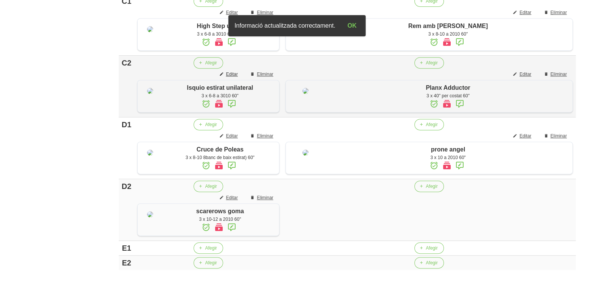
scroll to position [614, 0]
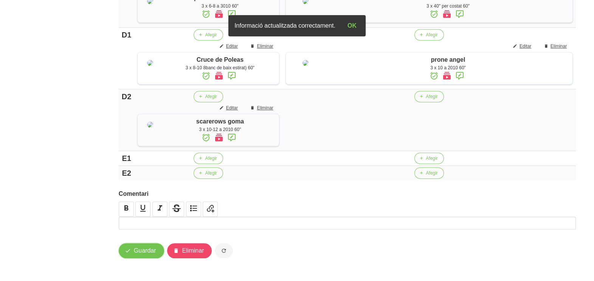
click at [148, 252] on span "Guardar" at bounding box center [145, 250] width 22 height 9
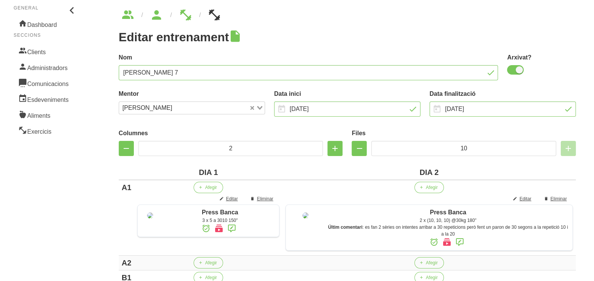
scroll to position [0, 0]
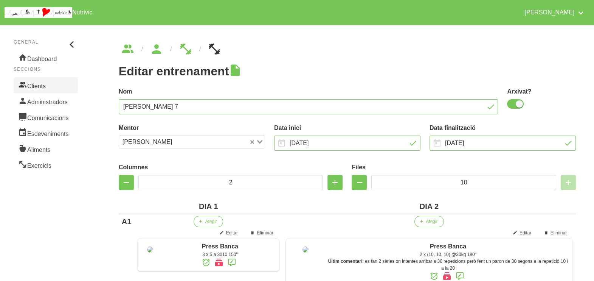
click at [45, 84] on link "Clients" at bounding box center [46, 85] width 64 height 16
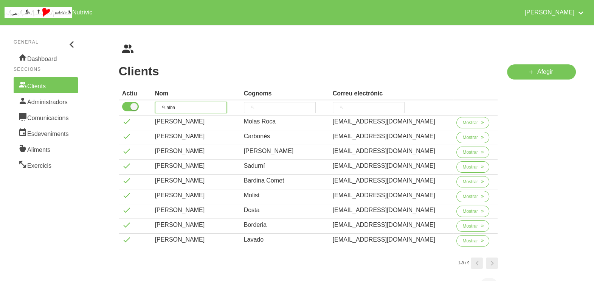
drag, startPoint x: 189, startPoint y: 106, endPoint x: 159, endPoint y: 105, distance: 29.9
click at [157, 105] on th "alba" at bounding box center [196, 107] width 89 height 15
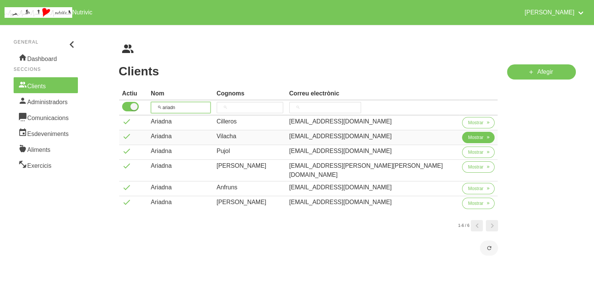
type input "ariadn"
click at [468, 140] on span "Mostrar" at bounding box center [476, 137] width 16 height 7
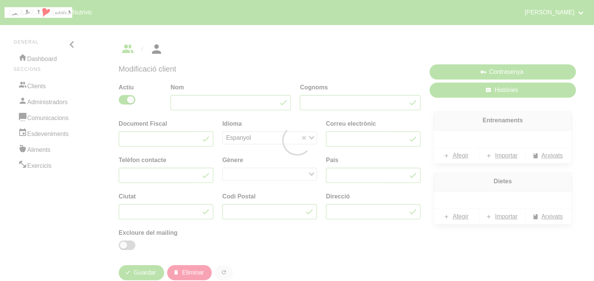
type input "Ariadna"
type input "Vilacha"
type input "[EMAIL_ADDRESS][DOMAIN_NAME]"
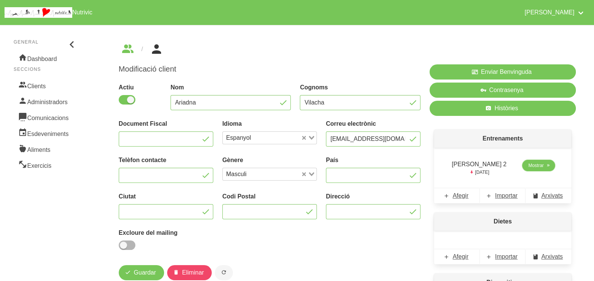
click at [532, 165] on span "Mostrar" at bounding box center [536, 165] width 16 height 7
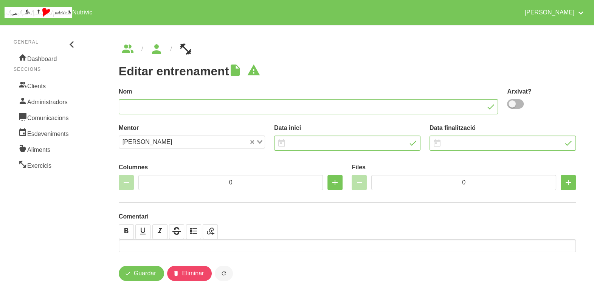
type input "[PERSON_NAME] 2"
type input "[DATE]"
type input "2"
type input "8"
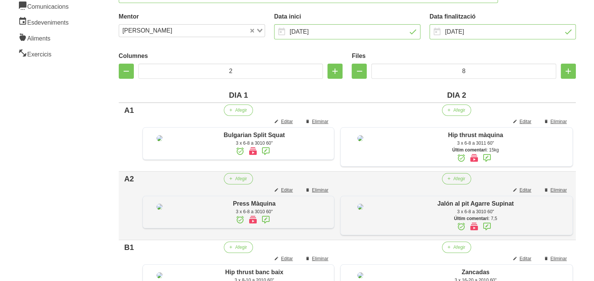
scroll to position [47, 0]
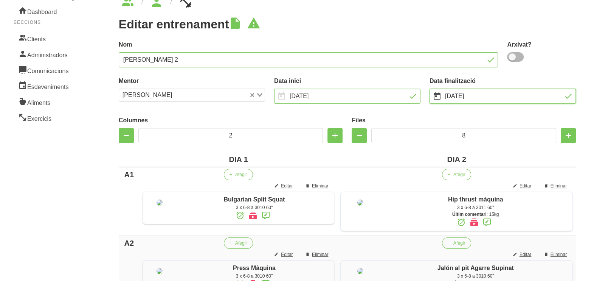
click at [463, 98] on input "[DATE]" at bounding box center [503, 96] width 146 height 15
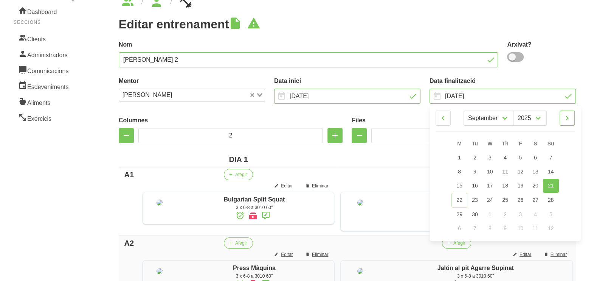
click at [571, 119] on icon at bounding box center [567, 118] width 9 height 14
click at [569, 111] on icon at bounding box center [567, 118] width 9 height 14
select select "10"
click at [554, 154] on link "2" at bounding box center [551, 158] width 16 height 14
type input "[DATE]"
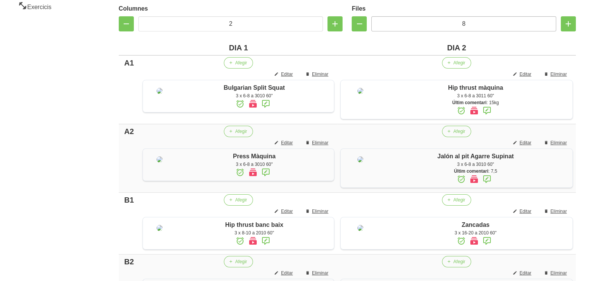
scroll to position [62, 0]
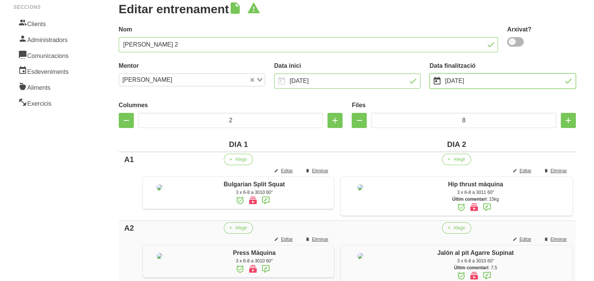
click at [490, 84] on input "[DATE]" at bounding box center [503, 80] width 146 height 15
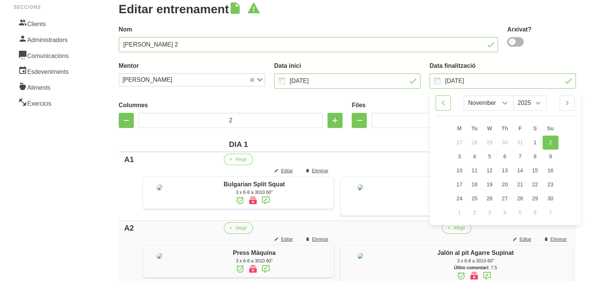
drag, startPoint x: 446, startPoint y: 103, endPoint x: 452, endPoint y: 110, distance: 9.5
click at [446, 103] on icon at bounding box center [443, 103] width 9 height 14
select select "9"
click at [552, 183] on span "26" at bounding box center [551, 184] width 6 height 6
type input "[DATE]"
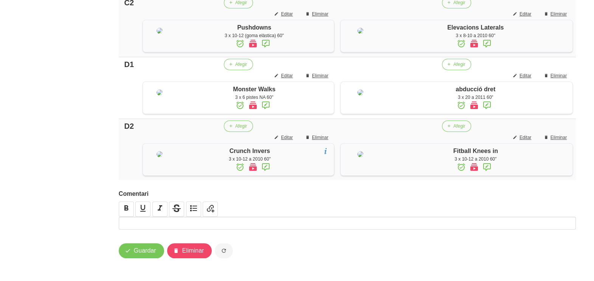
scroll to position [677, 0]
click at [146, 253] on span "Guardar" at bounding box center [145, 250] width 22 height 9
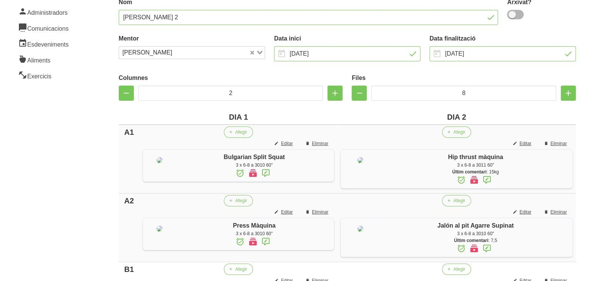
scroll to position [0, 0]
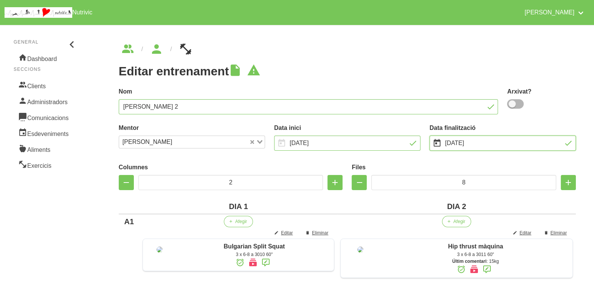
click at [457, 143] on input "[DATE]" at bounding box center [503, 142] width 146 height 15
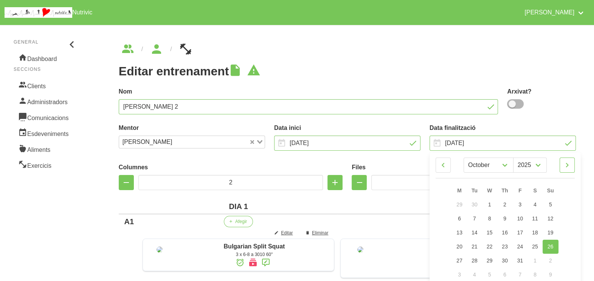
click at [569, 164] on icon at bounding box center [567, 165] width 9 height 14
select select "10"
click at [52, 84] on link "Clients" at bounding box center [46, 85] width 64 height 16
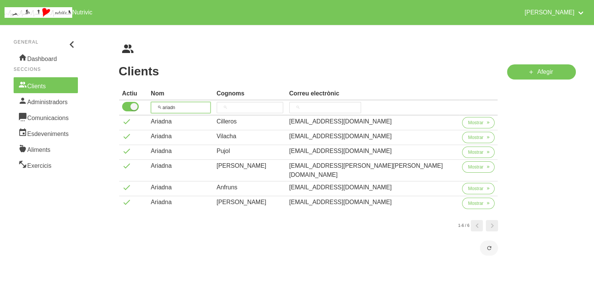
drag, startPoint x: 147, startPoint y: 103, endPoint x: 172, endPoint y: 89, distance: 28.6
click at [151, 101] on tr "ariadn" at bounding box center [308, 107] width 379 height 15
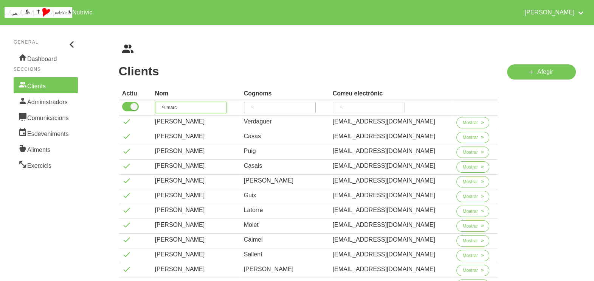
type input "marc"
click at [265, 106] on input "search" at bounding box center [280, 107] width 72 height 11
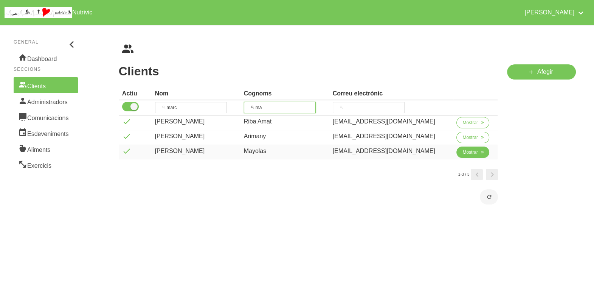
type input "ma"
click at [463, 149] on span "Mostrar" at bounding box center [471, 152] width 16 height 7
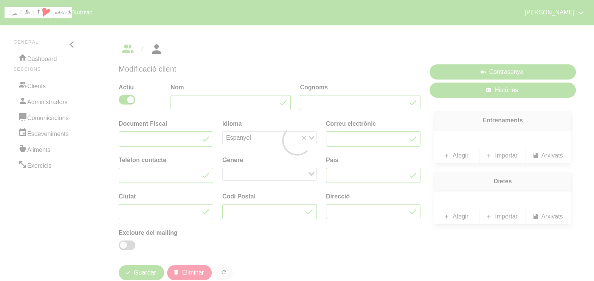
type input "[PERSON_NAME]"
type input "Mayolas"
type input "[EMAIL_ADDRESS][DOMAIN_NAME]"
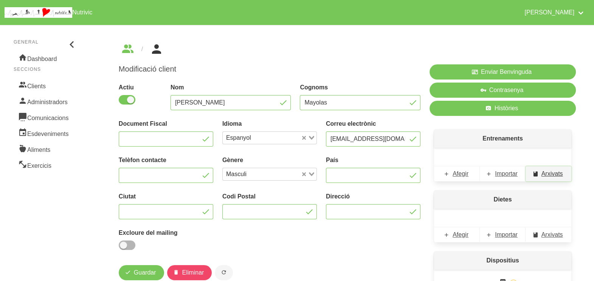
click at [550, 174] on span "Arxivats" at bounding box center [553, 173] width 22 height 9
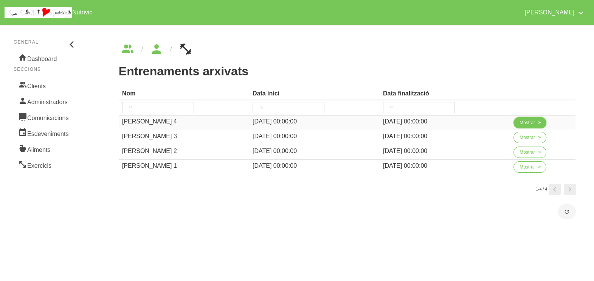
click at [523, 122] on span "Mostrar" at bounding box center [528, 122] width 16 height 7
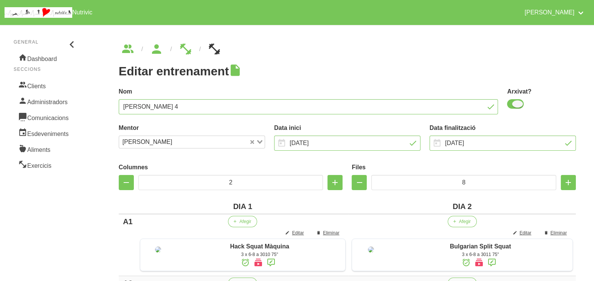
drag, startPoint x: 518, startPoint y: 104, endPoint x: 572, endPoint y: 95, distance: 54.5
click at [521, 104] on span at bounding box center [515, 103] width 17 height 9
click at [512, 104] on input "checkbox" at bounding box center [509, 103] width 5 height 5
checkbox input "false"
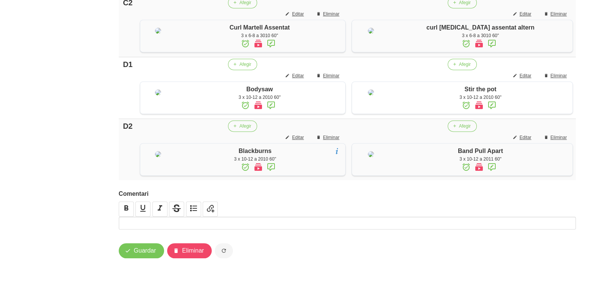
scroll to position [649, 0]
click at [145, 252] on span "Guardar" at bounding box center [145, 250] width 22 height 9
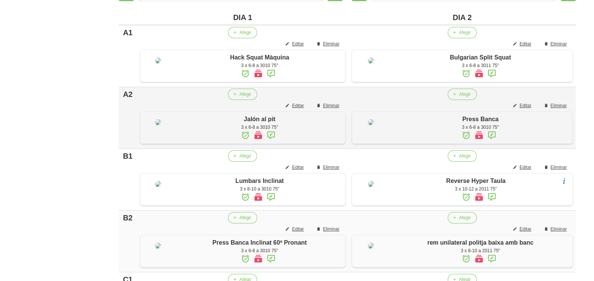
scroll to position [0, 0]
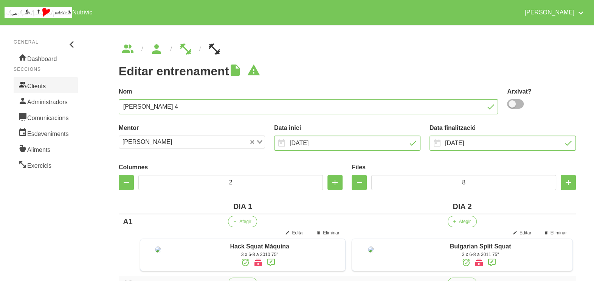
click at [38, 83] on link "Clients" at bounding box center [46, 85] width 64 height 16
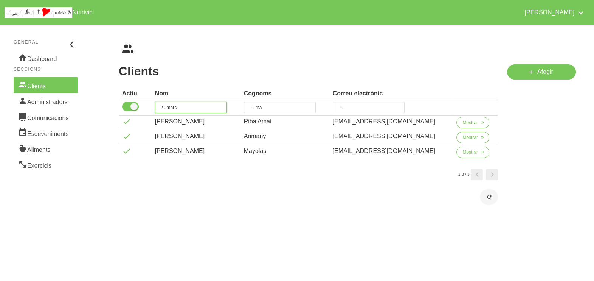
drag, startPoint x: 151, startPoint y: 108, endPoint x: 151, endPoint y: 101, distance: 6.8
click at [144, 106] on tr "[PERSON_NAME]" at bounding box center [308, 107] width 379 height 15
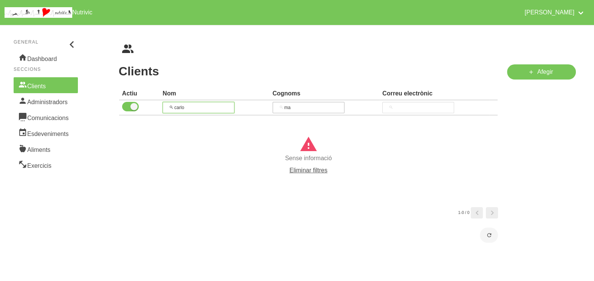
type input "carlo"
drag, startPoint x: 289, startPoint y: 104, endPoint x: 245, endPoint y: 107, distance: 44.4
click at [245, 107] on tr "[PERSON_NAME]" at bounding box center [308, 107] width 379 height 15
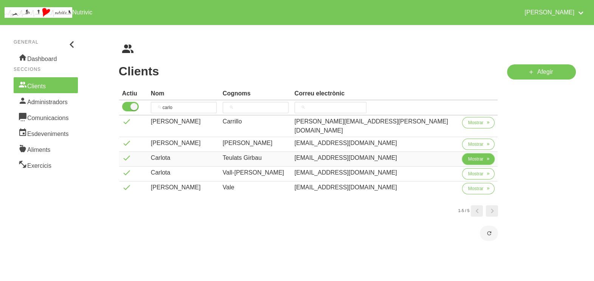
click at [467, 155] on button "Mostrar" at bounding box center [478, 158] width 33 height 11
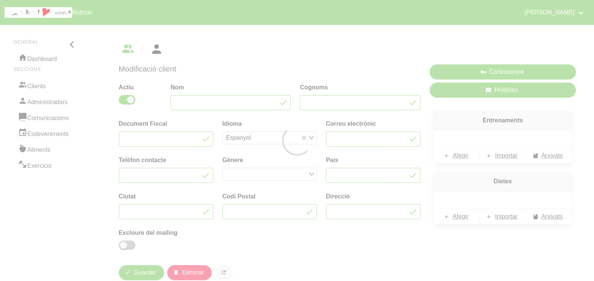
type input "Carlota"
type input "Teulats Girbau"
type input "[EMAIL_ADDRESS][DOMAIN_NAME]"
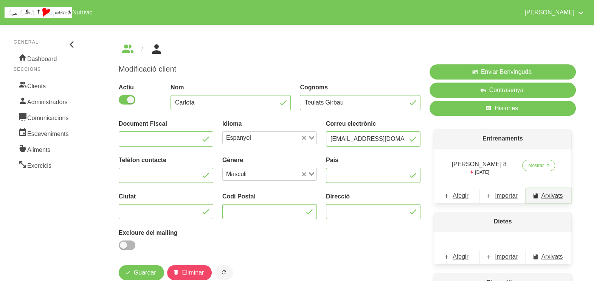
click at [548, 194] on span "Arxivats" at bounding box center [553, 195] width 22 height 9
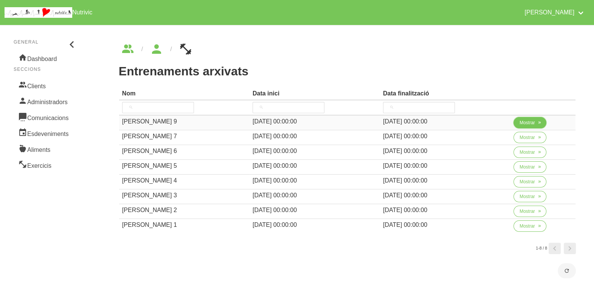
click at [527, 123] on span "Mostrar" at bounding box center [528, 122] width 16 height 7
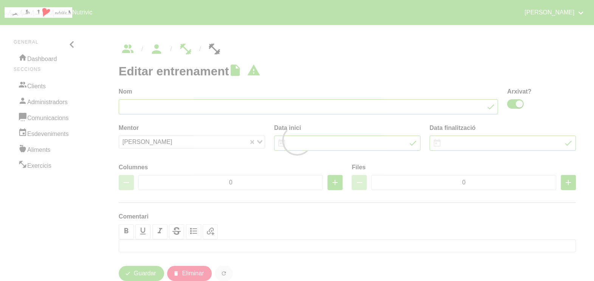
type input "[PERSON_NAME] 9"
checkbox input "true"
type input "[DATE]"
type input "2"
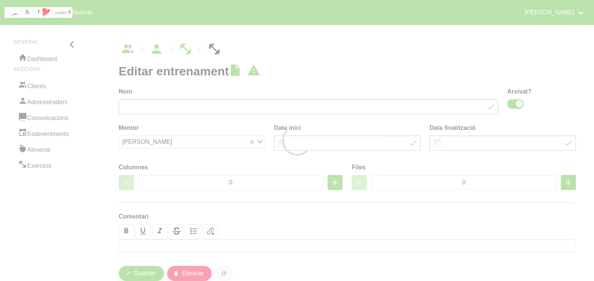
type input "8"
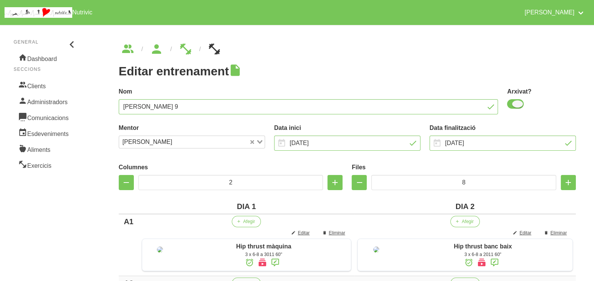
drag, startPoint x: 517, startPoint y: 106, endPoint x: 601, endPoint y: 77, distance: 88.9
click at [518, 106] on span at bounding box center [515, 103] width 17 height 9
click at [512, 106] on input "checkbox" at bounding box center [509, 103] width 5 height 5
checkbox input "false"
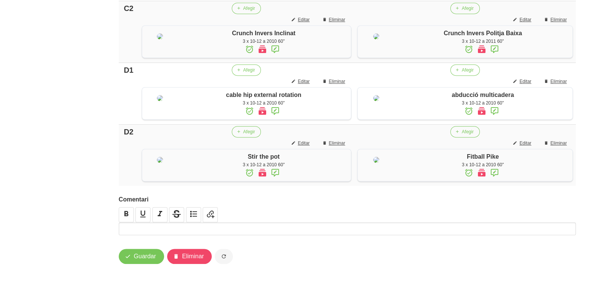
scroll to position [671, 0]
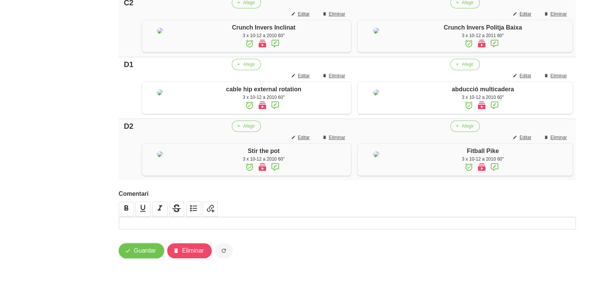
click at [151, 253] on span "Guardar" at bounding box center [145, 250] width 22 height 9
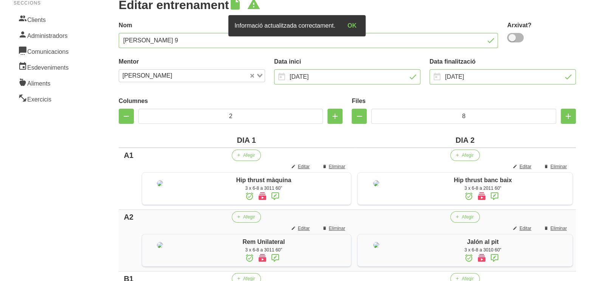
scroll to position [0, 0]
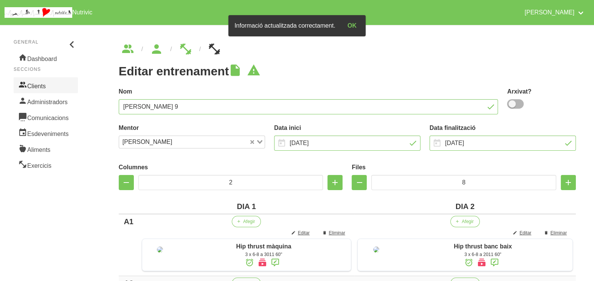
drag, startPoint x: 56, startPoint y: 86, endPoint x: 52, endPoint y: 87, distance: 3.9
click at [56, 87] on link "Clients" at bounding box center [46, 85] width 64 height 16
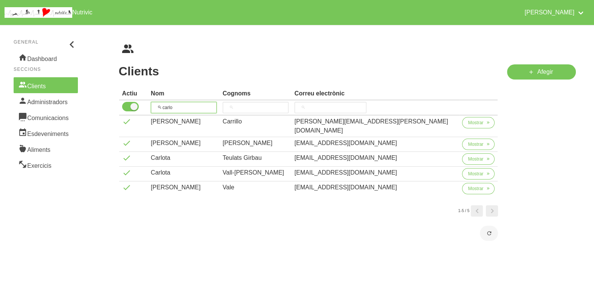
click at [154, 106] on th "carlo" at bounding box center [184, 107] width 72 height 15
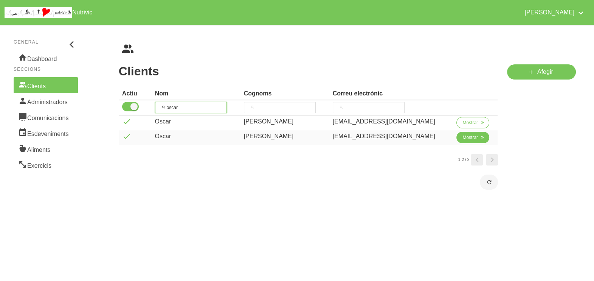
type input "oscar"
click at [463, 134] on span "Mostrar" at bounding box center [471, 137] width 16 height 7
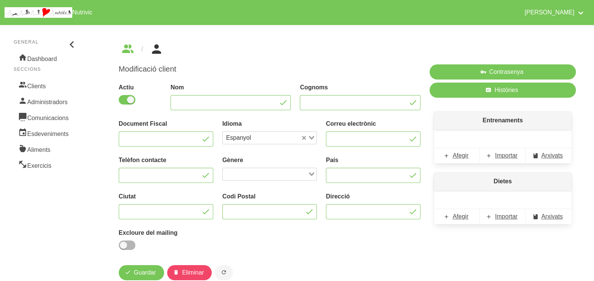
type input "Oscar"
type input "[PERSON_NAME]"
type input "[EMAIL_ADDRESS][DOMAIN_NAME]"
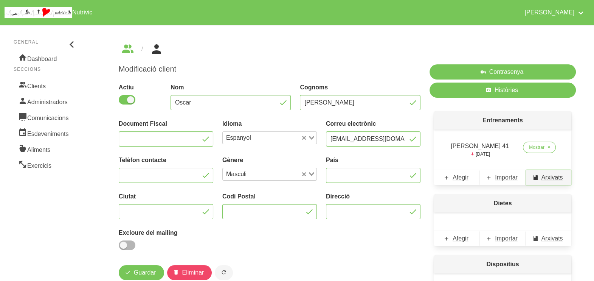
click at [552, 178] on span "Arxivats" at bounding box center [553, 177] width 22 height 9
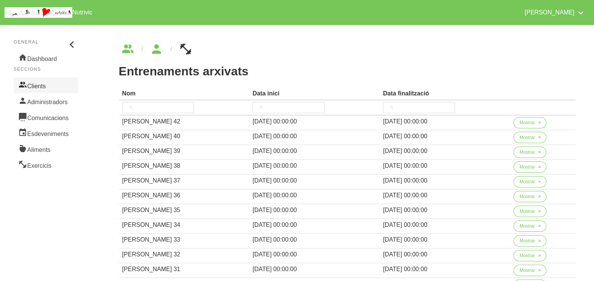
click at [55, 84] on link "Clients" at bounding box center [46, 85] width 64 height 16
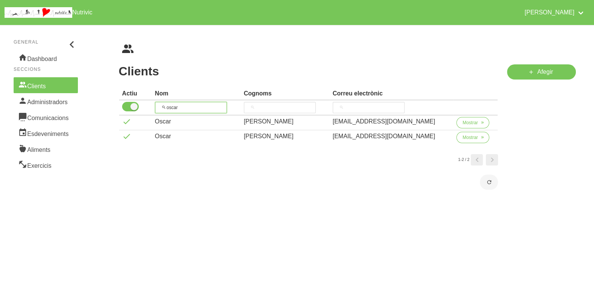
click at [159, 104] on input "oscar" at bounding box center [191, 107] width 72 height 11
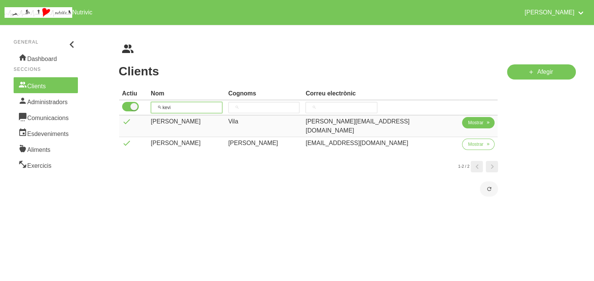
type input "kevi"
click at [468, 121] on span "Mostrar" at bounding box center [476, 122] width 16 height 7
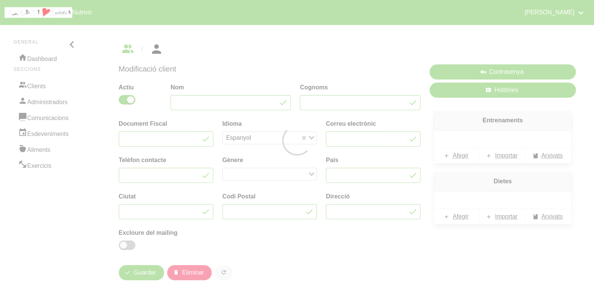
type input "[PERSON_NAME]"
type input "Vila"
type input "[PERSON_NAME][EMAIL_ADDRESS][DOMAIN_NAME]"
type input "[GEOGRAPHIC_DATA]"
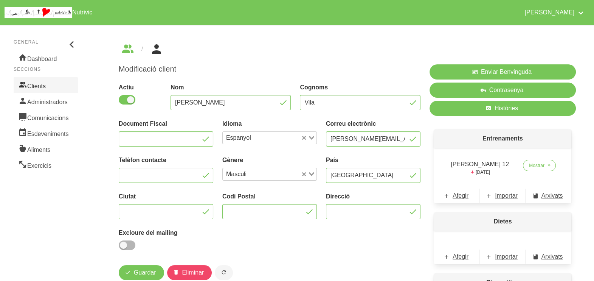
click at [27, 84] on link "Clients" at bounding box center [46, 85] width 64 height 16
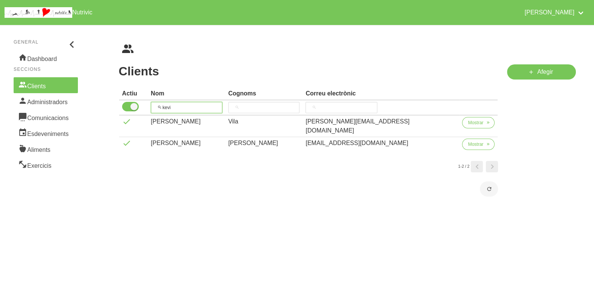
click at [155, 104] on th "kevi" at bounding box center [187, 107] width 78 height 15
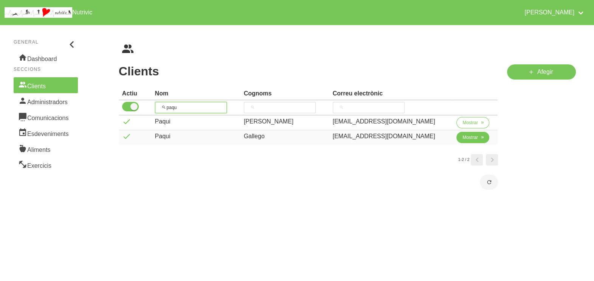
type input "paqu"
click at [463, 137] on span "Mostrar" at bounding box center [471, 137] width 16 height 7
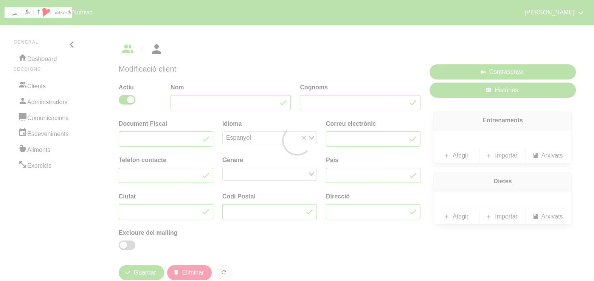
type input "Paqui"
type input "Gallego"
type input "[EMAIL_ADDRESS][DOMAIN_NAME]"
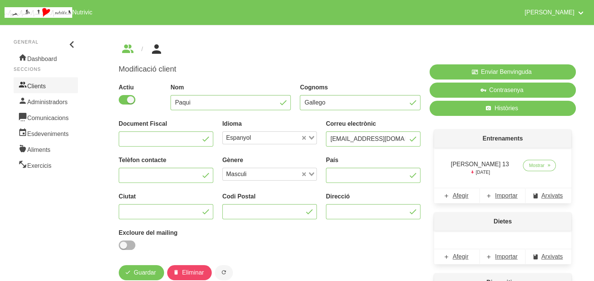
click at [38, 83] on link "Clients" at bounding box center [46, 85] width 64 height 16
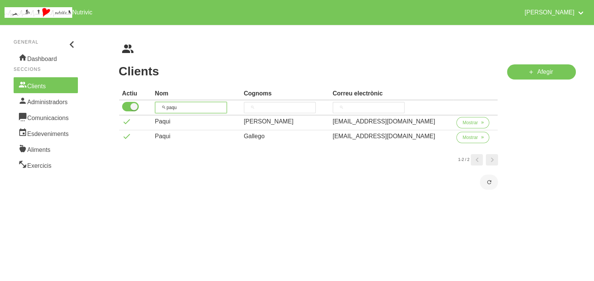
drag, startPoint x: 155, startPoint y: 106, endPoint x: 177, endPoint y: 89, distance: 28.3
click at [159, 104] on input "paqu" at bounding box center [191, 107] width 72 height 11
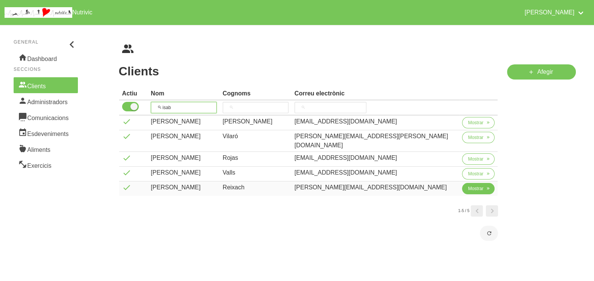
type input "isab"
click at [469, 185] on span "Mostrar" at bounding box center [476, 188] width 16 height 7
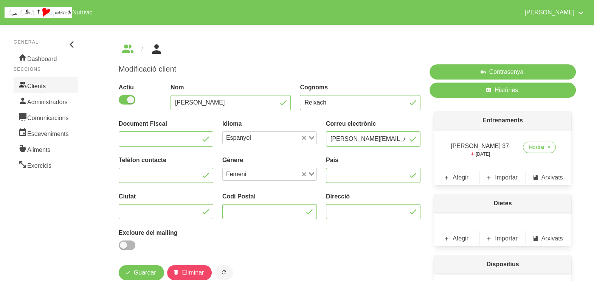
click at [53, 79] on link "Clients" at bounding box center [46, 85] width 64 height 16
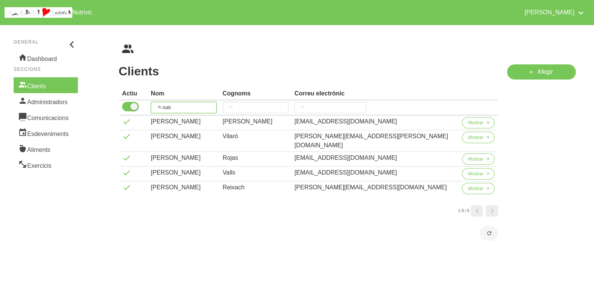
drag, startPoint x: 194, startPoint y: 106, endPoint x: 156, endPoint y: 104, distance: 38.3
click at [155, 104] on th "isab" at bounding box center [184, 107] width 72 height 15
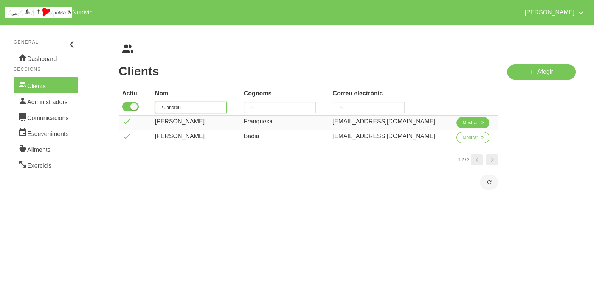
type input "andreu"
click at [465, 124] on span "Mostrar" at bounding box center [471, 122] width 16 height 7
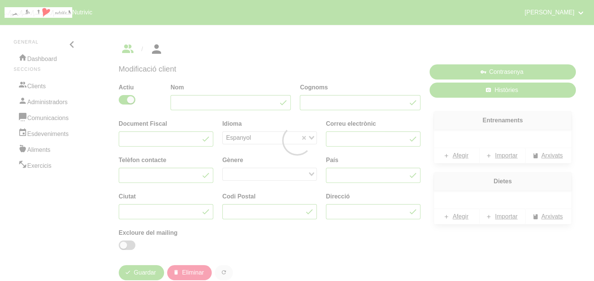
type input "[PERSON_NAME]"
type input "Franquesa"
type input "[EMAIL_ADDRESS][DOMAIN_NAME]"
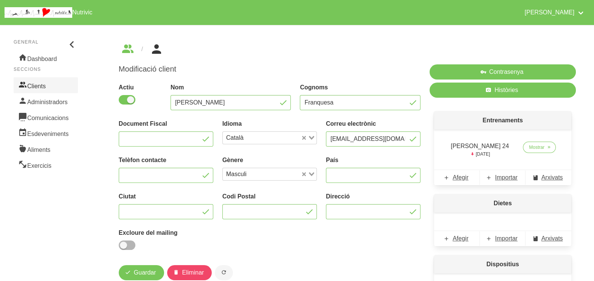
click at [43, 84] on link "Clients" at bounding box center [46, 85] width 64 height 16
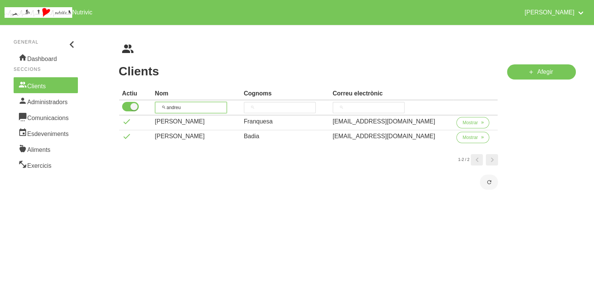
click at [155, 105] on th "andreu" at bounding box center [196, 107] width 89 height 15
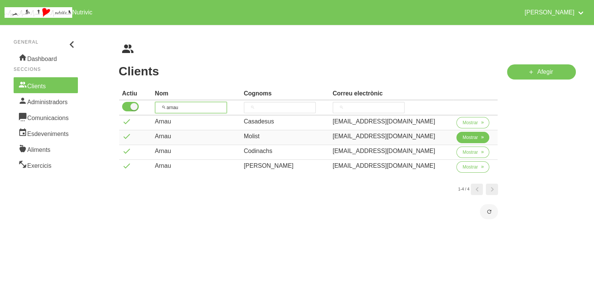
type input "arnau"
click at [463, 137] on span "Mostrar" at bounding box center [471, 137] width 16 height 7
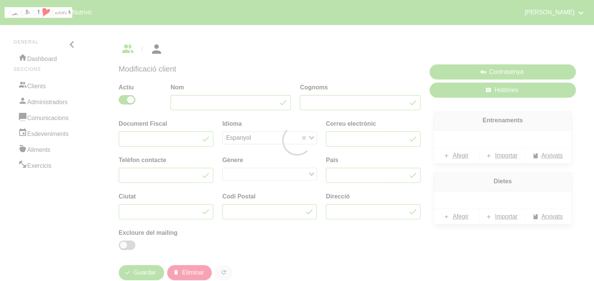
type input "Arnau"
type input "Molist"
type input "[EMAIL_ADDRESS][DOMAIN_NAME]"
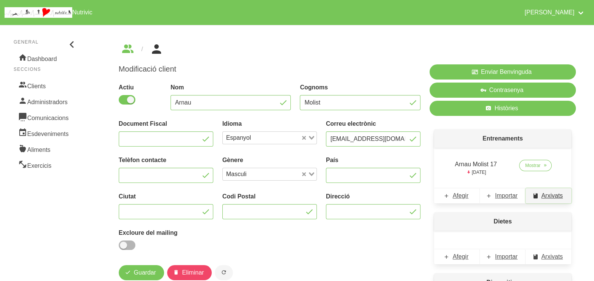
click at [549, 197] on span "Arxivats" at bounding box center [553, 195] width 22 height 9
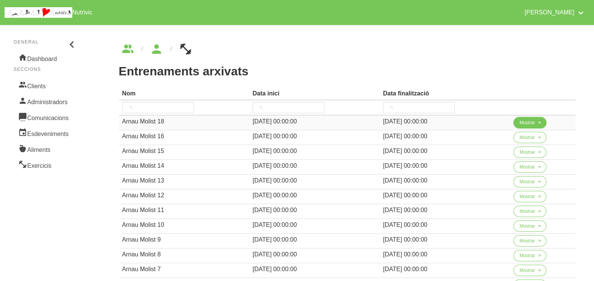
click at [527, 125] on span "Mostrar" at bounding box center [528, 122] width 16 height 7
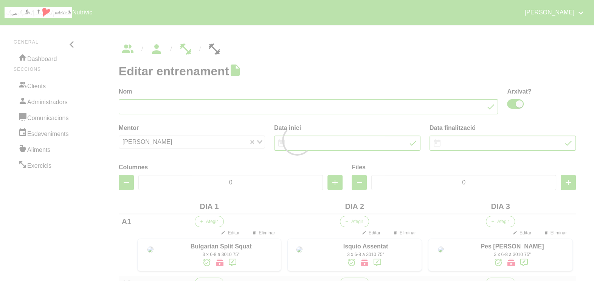
type input "Arnau Molist 18"
checkbox input "true"
type input "[DATE]"
type input "3"
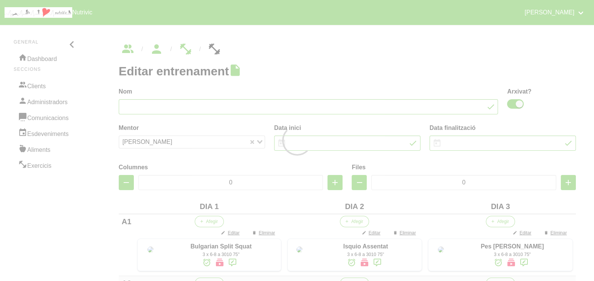
type input "8"
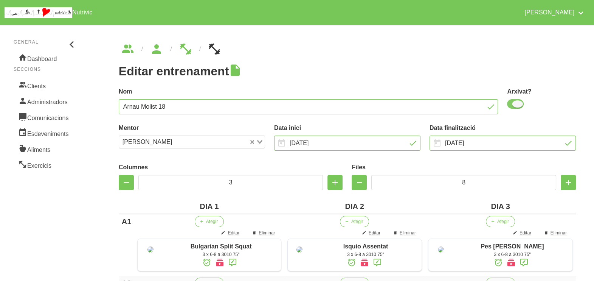
click at [515, 104] on span at bounding box center [515, 103] width 17 height 9
click at [512, 104] on input "checkbox" at bounding box center [509, 103] width 5 height 5
checkbox input "false"
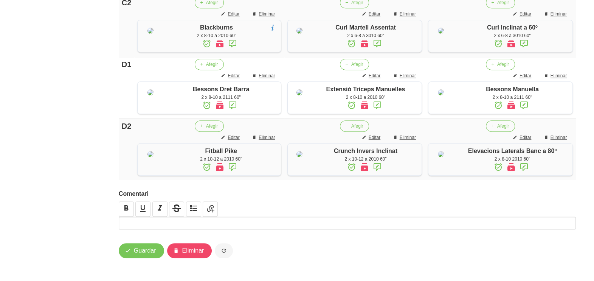
scroll to position [696, 0]
click at [142, 250] on span "Guardar" at bounding box center [145, 250] width 22 height 9
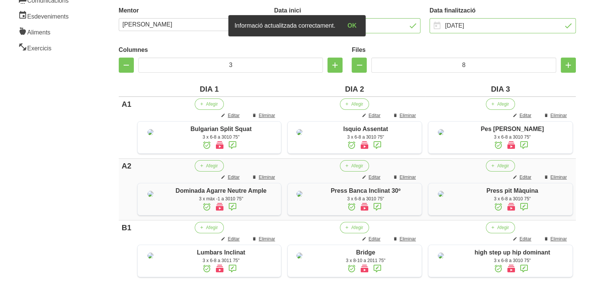
scroll to position [0, 0]
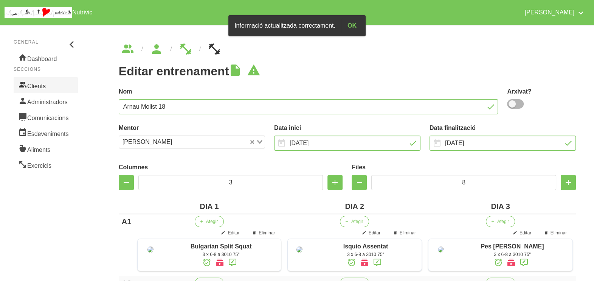
click at [41, 85] on link "Clients" at bounding box center [46, 85] width 64 height 16
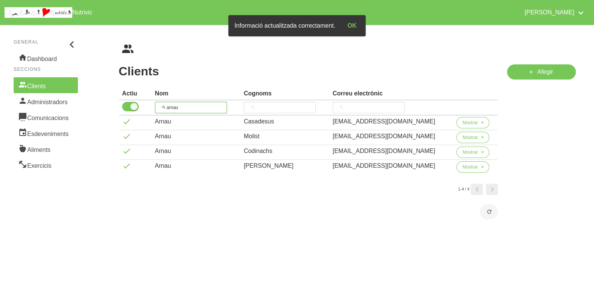
click at [154, 104] on tr "arnau" at bounding box center [308, 107] width 379 height 15
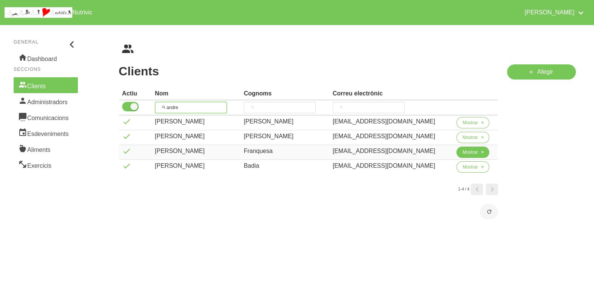
type input "andre"
click at [469, 152] on span "Mostrar" at bounding box center [471, 152] width 16 height 7
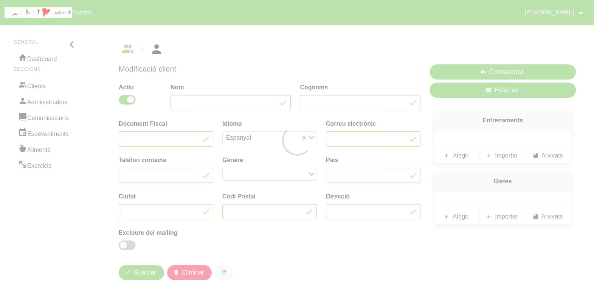
type input "[PERSON_NAME]"
type input "Franquesa"
type input "[EMAIL_ADDRESS][DOMAIN_NAME]"
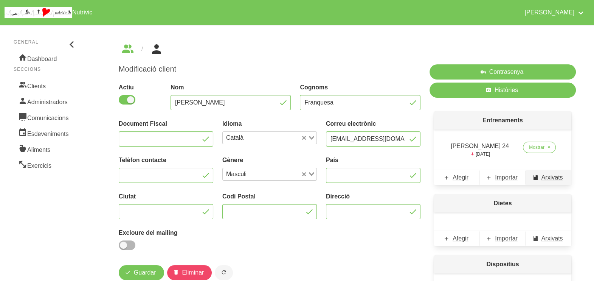
click at [545, 178] on span "Arxivats" at bounding box center [553, 177] width 22 height 9
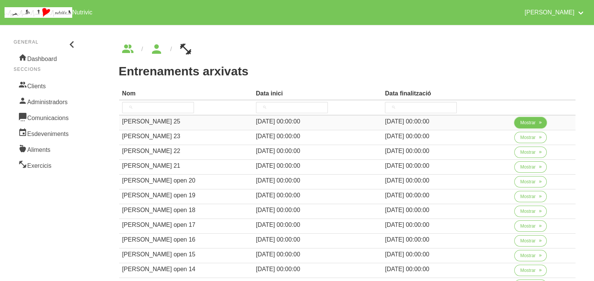
click at [520, 125] on button "Mostrar" at bounding box center [530, 122] width 33 height 11
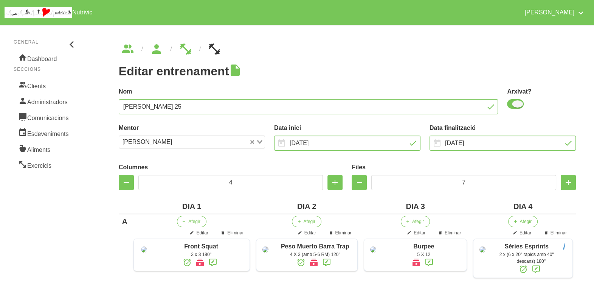
drag, startPoint x: 514, startPoint y: 105, endPoint x: 592, endPoint y: 85, distance: 80.9
click at [516, 105] on span at bounding box center [515, 103] width 17 height 9
click at [512, 105] on input "checkbox" at bounding box center [509, 103] width 5 height 5
checkbox input "false"
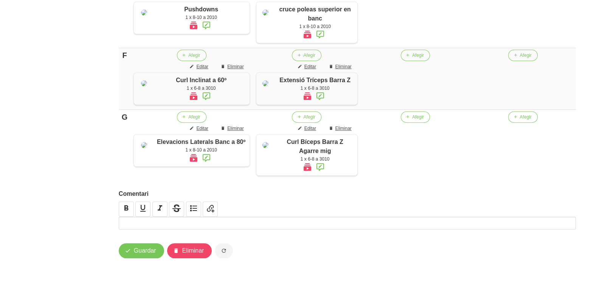
scroll to position [584, 0]
click at [151, 250] on span "Guardar" at bounding box center [145, 250] width 22 height 9
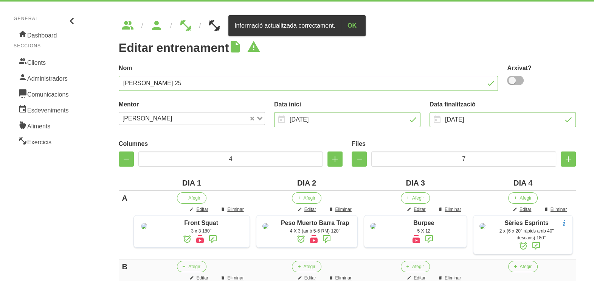
scroll to position [0, 0]
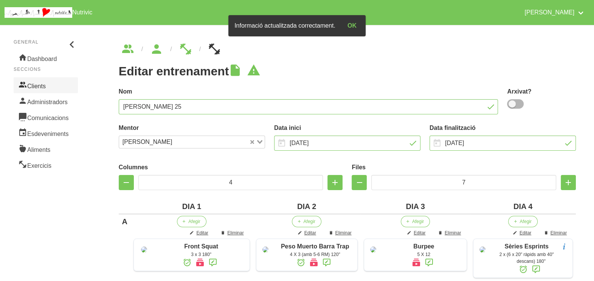
drag, startPoint x: 54, startPoint y: 85, endPoint x: 48, endPoint y: 86, distance: 6.6
click at [54, 85] on link "Clients" at bounding box center [46, 85] width 64 height 16
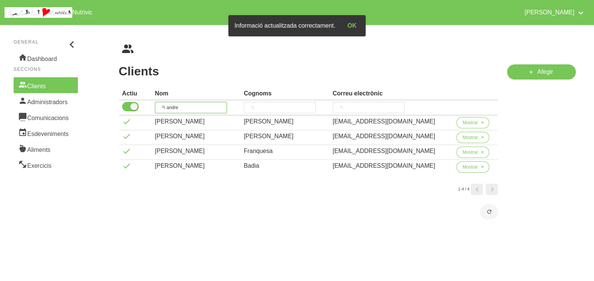
click at [163, 104] on input "andre" at bounding box center [191, 107] width 72 height 11
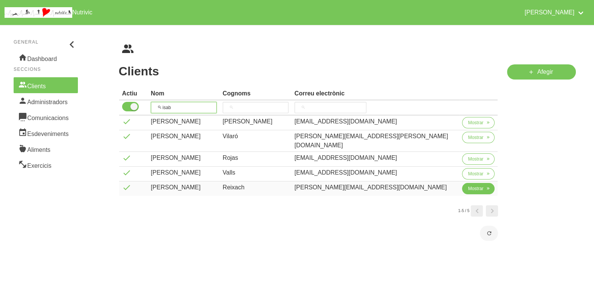
type input "isab"
click at [473, 185] on span "Mostrar" at bounding box center [476, 188] width 16 height 7
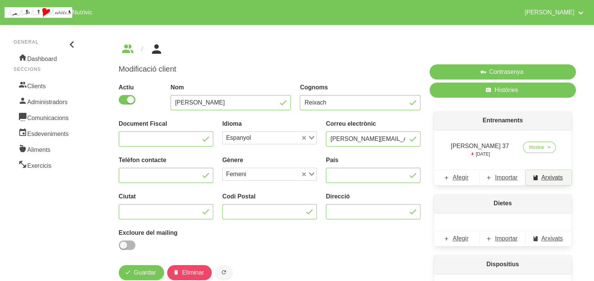
click at [562, 179] on span "Arxivats" at bounding box center [553, 177] width 22 height 9
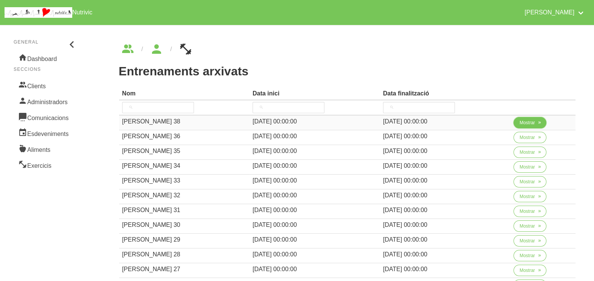
click at [528, 123] on span "Mostrar" at bounding box center [528, 122] width 16 height 7
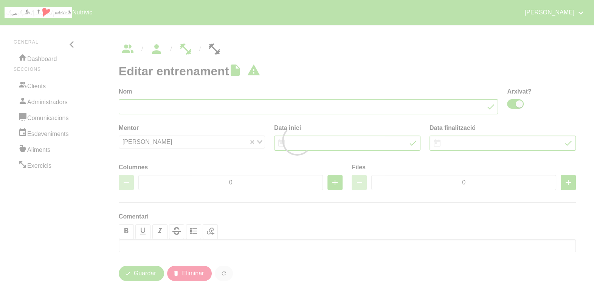
type input "[PERSON_NAME] 38"
checkbox input "true"
type input "[DATE]"
type input "2"
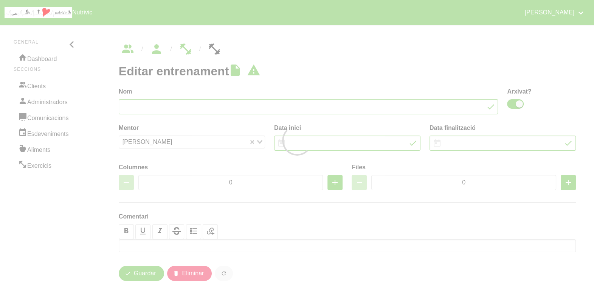
type input "8"
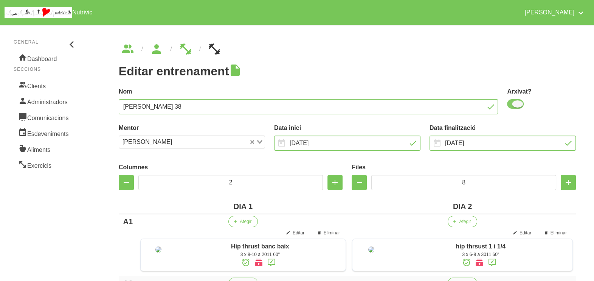
click at [518, 106] on span at bounding box center [515, 103] width 17 height 9
click at [512, 106] on input "checkbox" at bounding box center [509, 103] width 5 height 5
checkbox input "false"
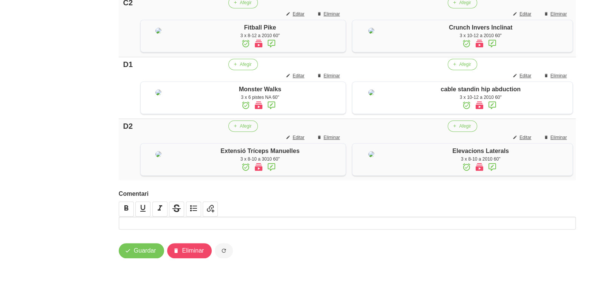
scroll to position [670, 0]
click at [135, 257] on button "Guardar" at bounding box center [141, 250] width 45 height 15
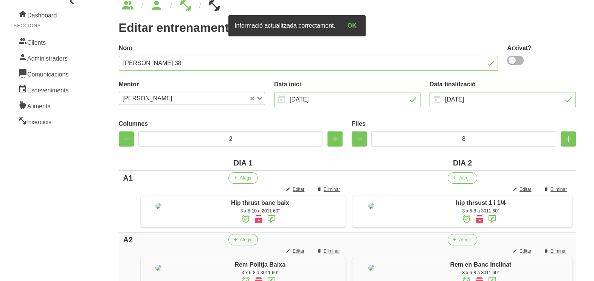
scroll to position [0, 0]
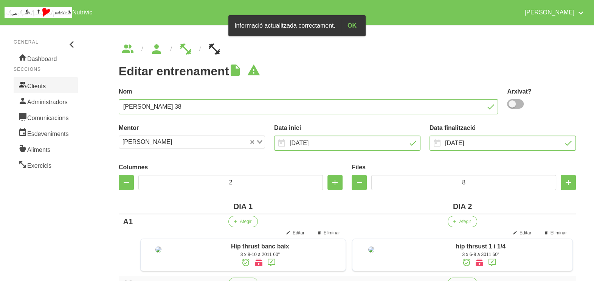
click at [47, 84] on link "Clients" at bounding box center [46, 85] width 64 height 16
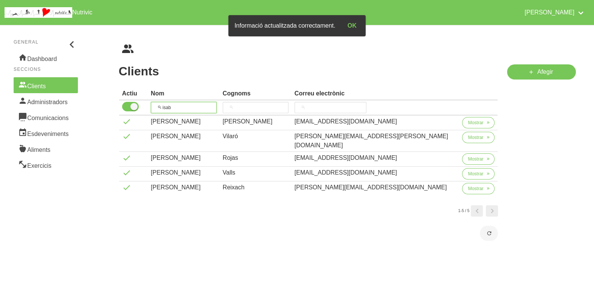
drag, startPoint x: 155, startPoint y: 103, endPoint x: 149, endPoint y: 103, distance: 6.4
click at [148, 104] on tr "isab" at bounding box center [308, 107] width 379 height 15
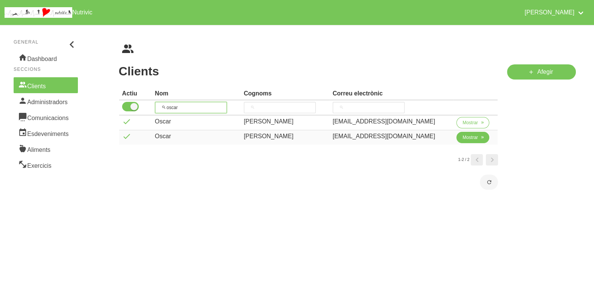
type input "oscar"
click at [471, 137] on span "Mostrar" at bounding box center [471, 137] width 16 height 7
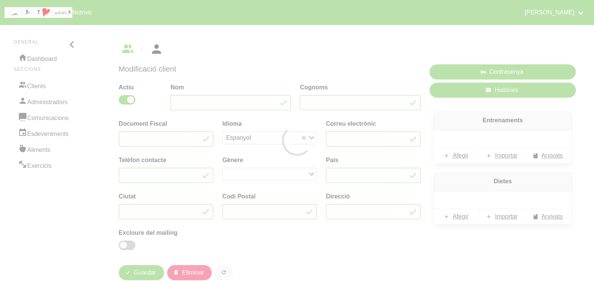
type input "Oscar"
type input "[PERSON_NAME]"
type input "[EMAIL_ADDRESS][DOMAIN_NAME]"
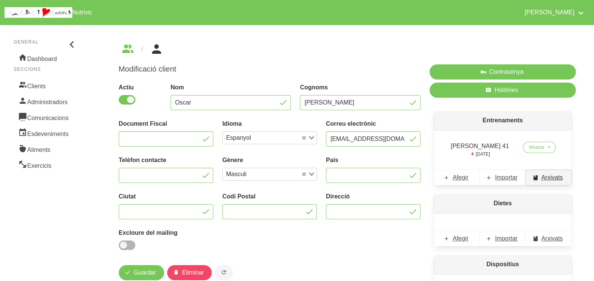
click at [549, 176] on span "Arxivats" at bounding box center [553, 177] width 22 height 9
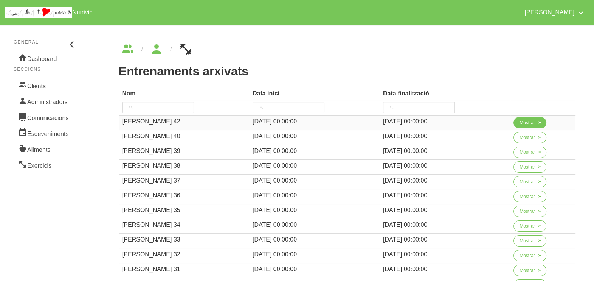
click at [530, 122] on span "Mostrar" at bounding box center [528, 122] width 16 height 7
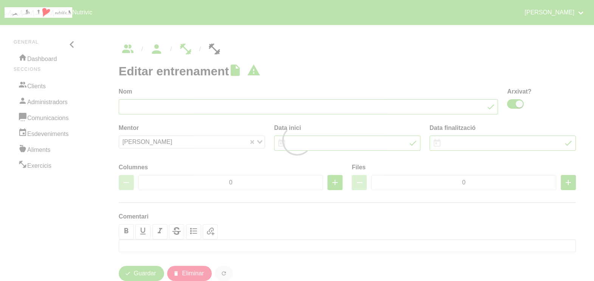
type input "[PERSON_NAME] 42"
checkbox input "true"
type input "[DATE]"
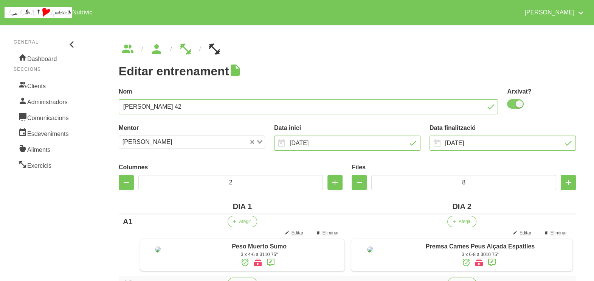
drag, startPoint x: 515, startPoint y: 104, endPoint x: 598, endPoint y: 76, distance: 87.6
click at [518, 104] on span at bounding box center [515, 103] width 17 height 9
click at [512, 104] on input "checkbox" at bounding box center [509, 103] width 5 height 5
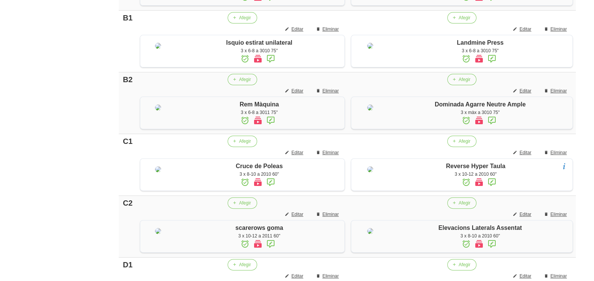
scroll to position [650, 0]
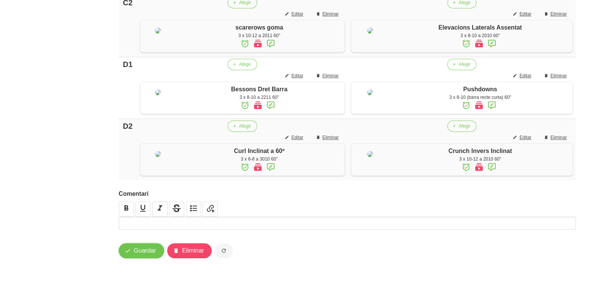
click at [140, 248] on span "Guardar" at bounding box center [145, 250] width 22 height 9
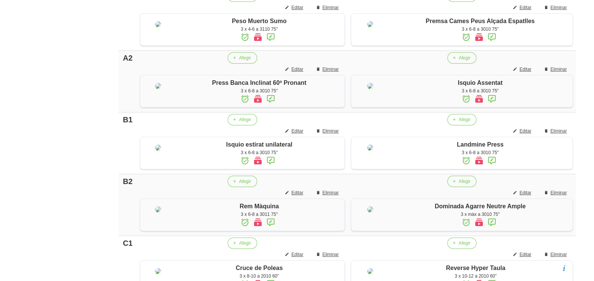
scroll to position [0, 0]
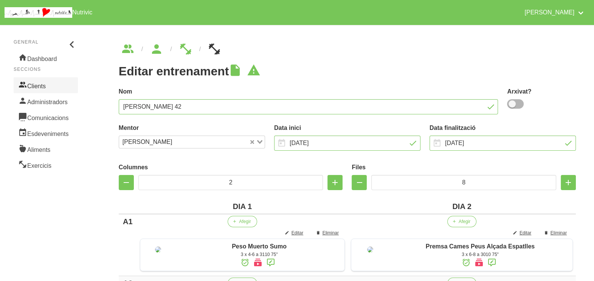
click at [40, 85] on link "Clients" at bounding box center [46, 85] width 64 height 16
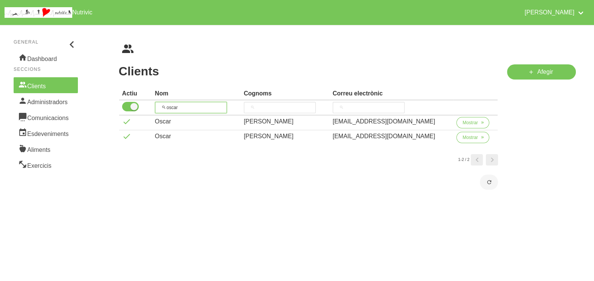
drag, startPoint x: 182, startPoint y: 103, endPoint x: 157, endPoint y: 103, distance: 24.6
click at [157, 103] on th "oscar" at bounding box center [196, 107] width 89 height 15
click at [467, 120] on span "Mostrar" at bounding box center [471, 122] width 16 height 7
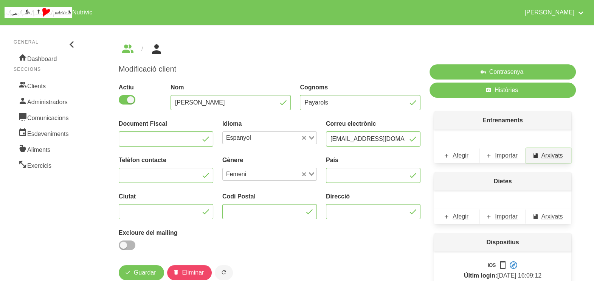
click at [554, 155] on span "Arxivats" at bounding box center [553, 155] width 22 height 9
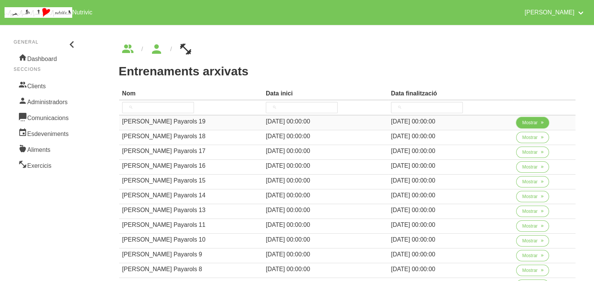
click at [522, 123] on span "Mostrar" at bounding box center [530, 122] width 16 height 7
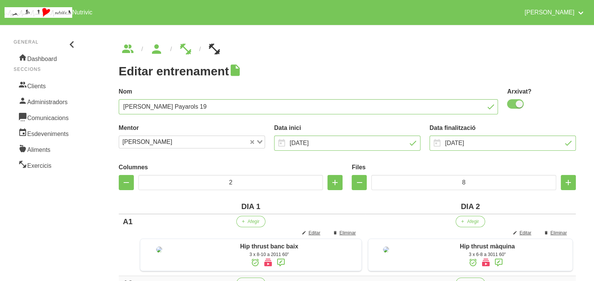
click at [516, 104] on span at bounding box center [515, 103] width 17 height 9
click at [512, 104] on input "checkbox" at bounding box center [509, 103] width 5 height 5
click at [479, 142] on input "[DATE]" at bounding box center [503, 142] width 146 height 15
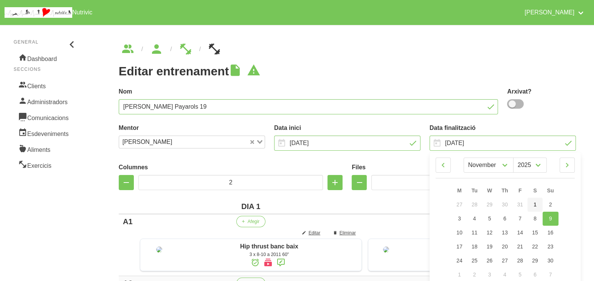
click at [555, 232] on link "16" at bounding box center [551, 232] width 16 height 14
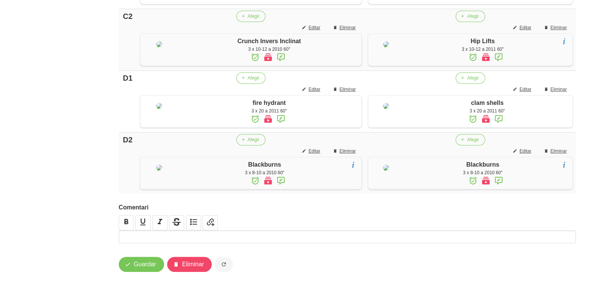
scroll to position [676, 0]
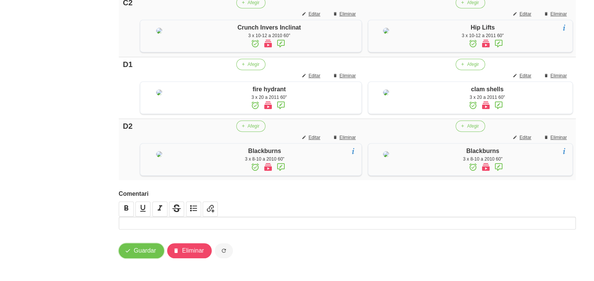
click at [133, 251] on button "Guardar" at bounding box center [141, 250] width 45 height 15
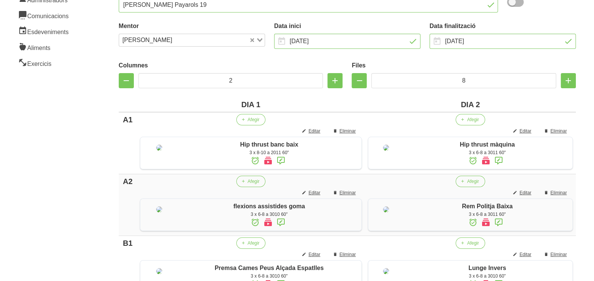
scroll to position [14, 0]
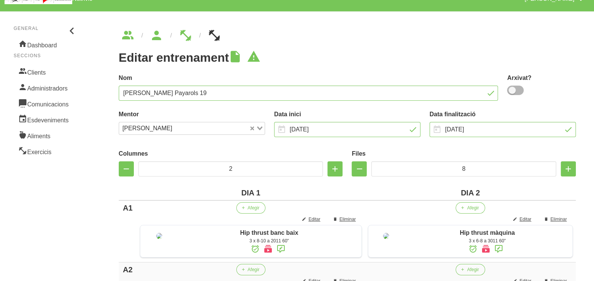
click at [47, 72] on link "Clients" at bounding box center [46, 72] width 64 height 16
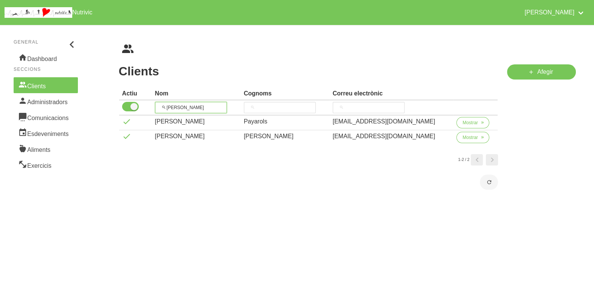
drag, startPoint x: 182, startPoint y: 107, endPoint x: 157, endPoint y: 98, distance: 26.0
click at [158, 99] on thead "Actiu Nom Cognoms Correu electrònic [PERSON_NAME]" at bounding box center [308, 101] width 379 height 28
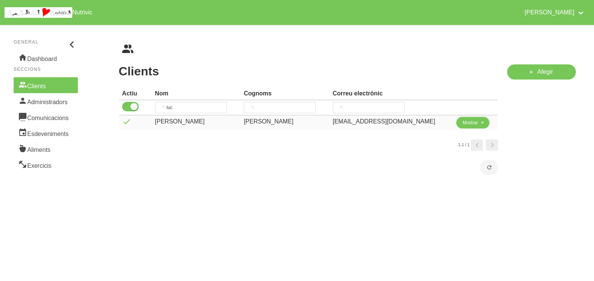
click at [465, 121] on span "Mostrar" at bounding box center [471, 122] width 16 height 7
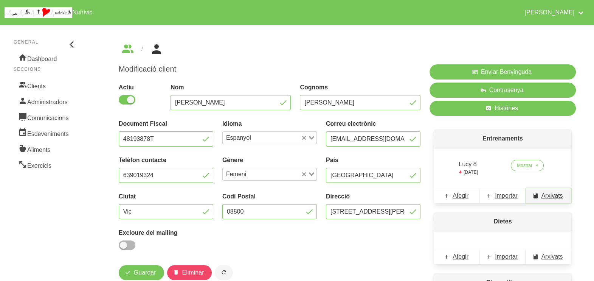
click at [552, 196] on span "Arxivats" at bounding box center [553, 195] width 22 height 9
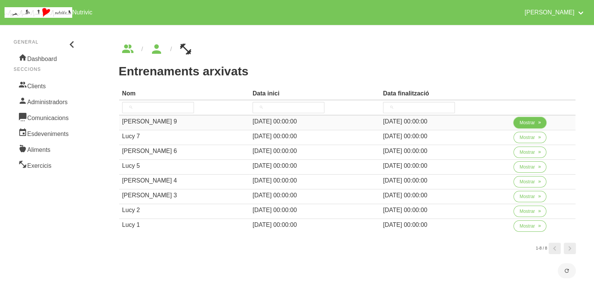
click at [527, 119] on span "Mostrar" at bounding box center [528, 122] width 16 height 7
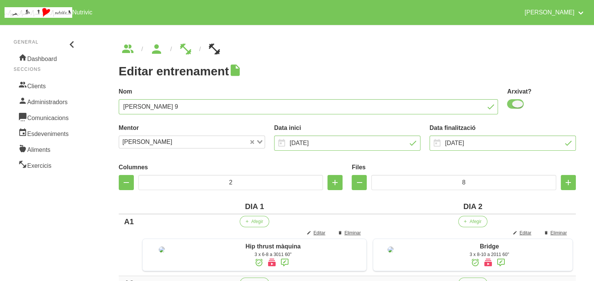
click at [514, 106] on span at bounding box center [515, 103] width 17 height 9
click at [512, 106] on input "checkbox" at bounding box center [509, 103] width 5 height 5
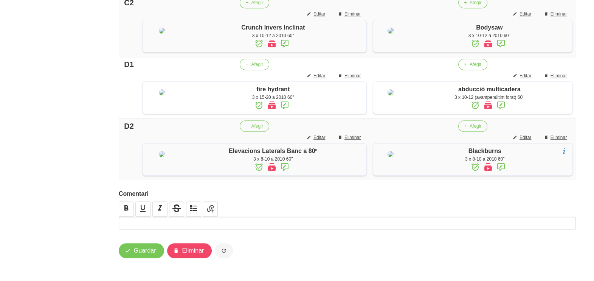
scroll to position [696, 0]
click at [136, 252] on span "Guardar" at bounding box center [145, 250] width 22 height 9
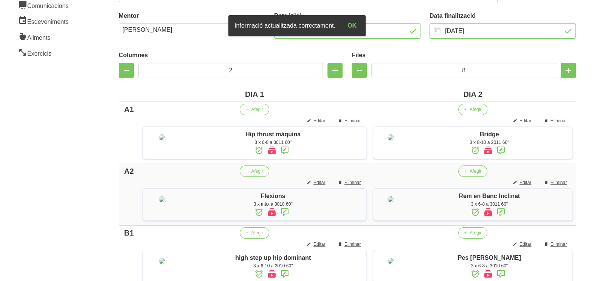
scroll to position [0, 0]
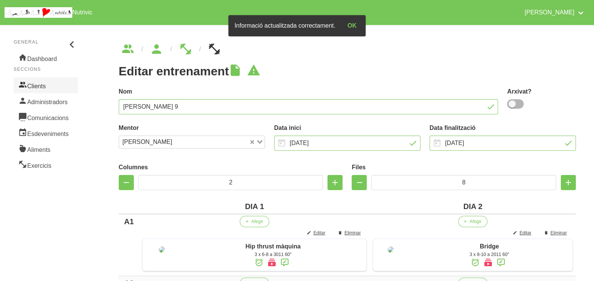
click at [52, 82] on link "Clients" at bounding box center [46, 85] width 64 height 16
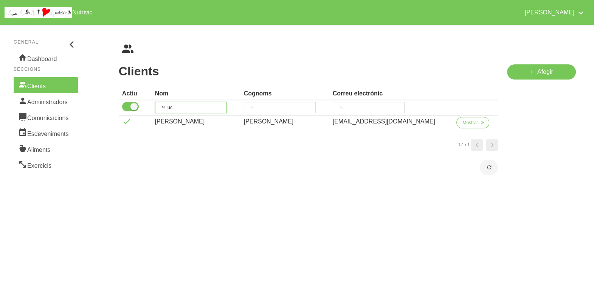
click at [155, 106] on tr "luc" at bounding box center [308, 107] width 379 height 15
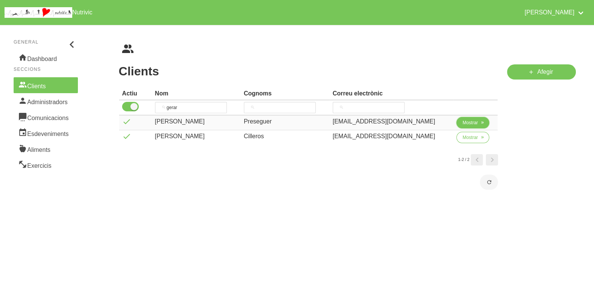
click at [465, 122] on span "Mostrar" at bounding box center [471, 122] width 16 height 7
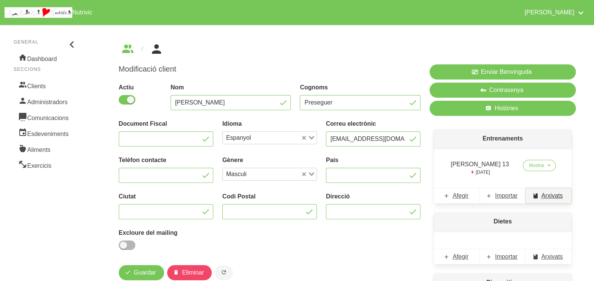
click at [548, 196] on span "Arxivats" at bounding box center [553, 195] width 22 height 9
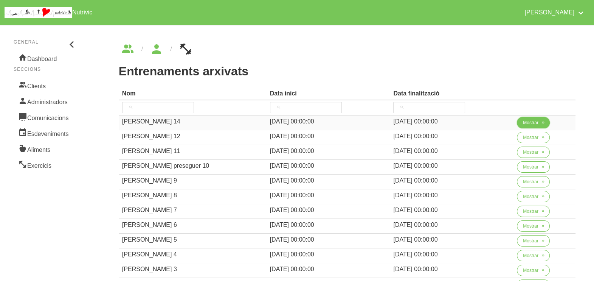
click at [530, 123] on span "Mostrar" at bounding box center [531, 122] width 16 height 7
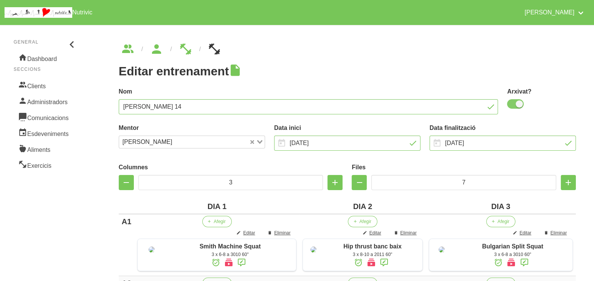
click at [517, 105] on span at bounding box center [515, 103] width 17 height 9
click at [512, 105] on input "checkbox" at bounding box center [509, 103] width 5 height 5
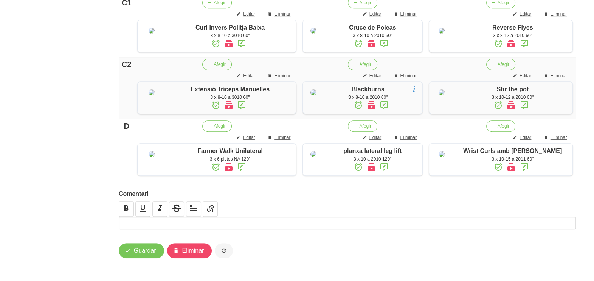
scroll to position [612, 0]
click at [152, 250] on span "Guardar" at bounding box center [145, 250] width 22 height 9
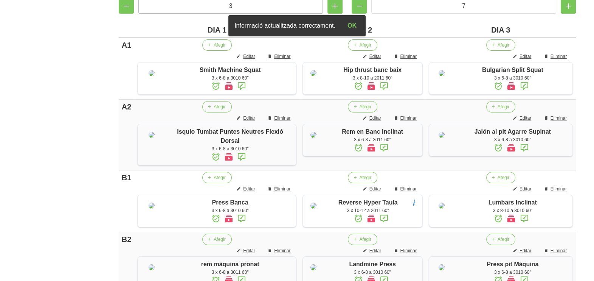
scroll to position [0, 0]
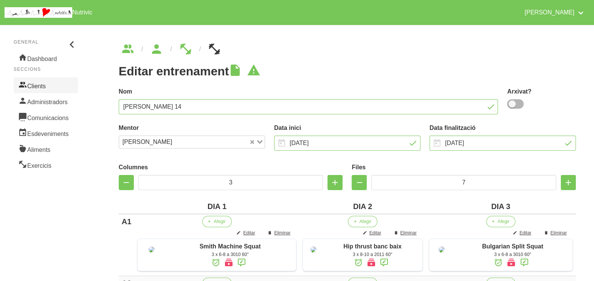
click at [55, 87] on link "Clients" at bounding box center [46, 85] width 64 height 16
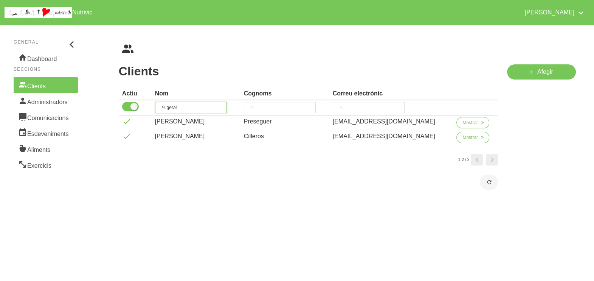
click at [152, 101] on tr "gerar" at bounding box center [308, 107] width 379 height 15
click at [467, 123] on span "Mostrar" at bounding box center [471, 122] width 16 height 7
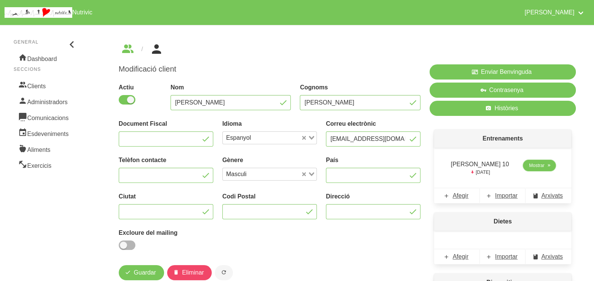
click at [535, 161] on link "Mostrar" at bounding box center [539, 165] width 33 height 11
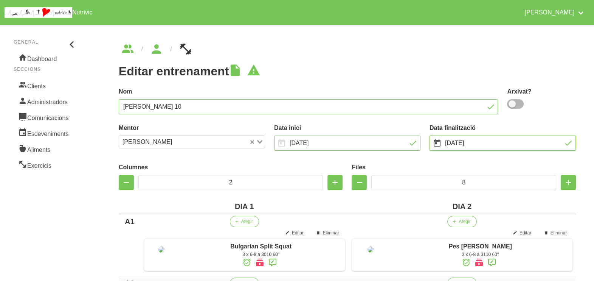
click at [453, 143] on input "[DATE]" at bounding box center [503, 142] width 146 height 15
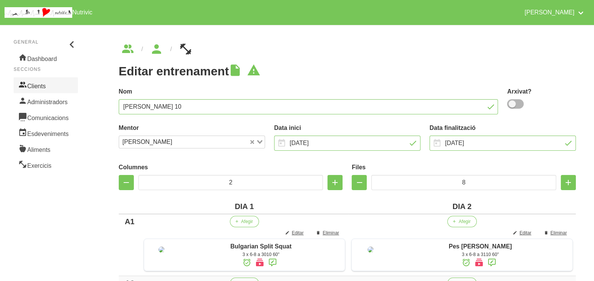
click at [46, 84] on link "Clients" at bounding box center [46, 85] width 64 height 16
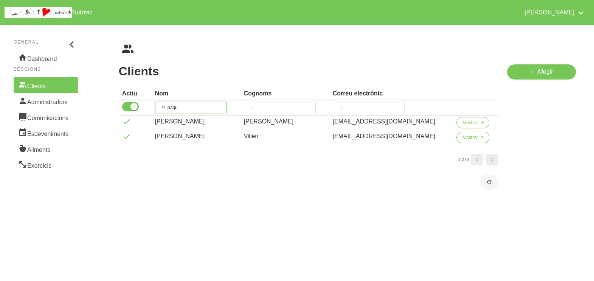
click at [161, 107] on input "joaqu" at bounding box center [191, 107] width 72 height 11
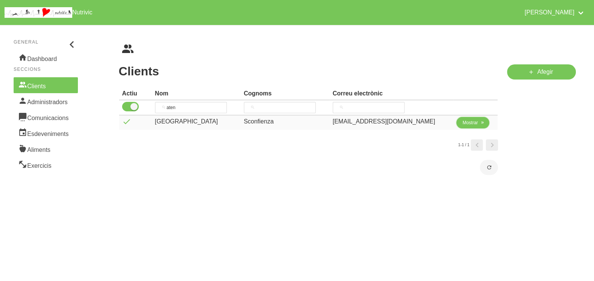
drag, startPoint x: 469, startPoint y: 122, endPoint x: 465, endPoint y: 120, distance: 5.1
click at [469, 122] on span "Mostrar" at bounding box center [471, 122] width 16 height 7
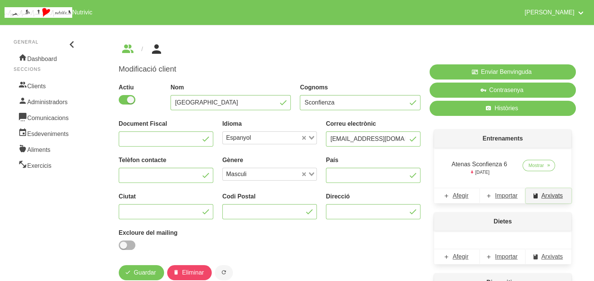
click at [556, 194] on span "Arxivats" at bounding box center [553, 195] width 22 height 9
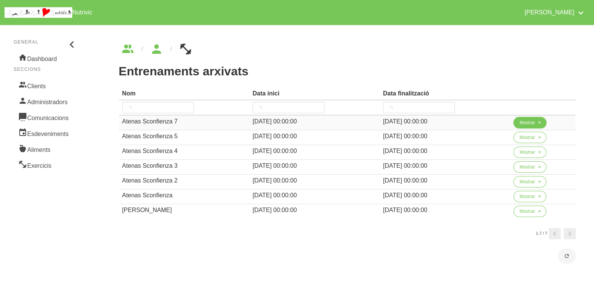
click at [522, 123] on span "Mostrar" at bounding box center [528, 122] width 16 height 7
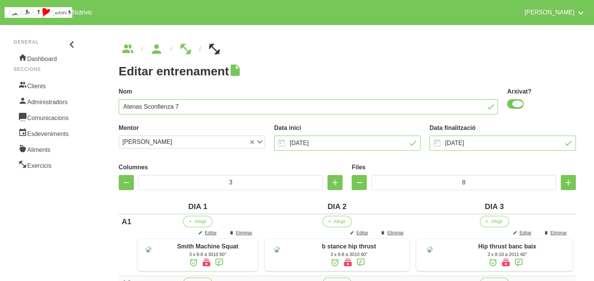
drag, startPoint x: 514, startPoint y: 105, endPoint x: 600, endPoint y: 76, distance: 90.3
click at [515, 104] on span at bounding box center [515, 103] width 17 height 9
click at [512, 104] on input "checkbox" at bounding box center [509, 103] width 5 height 5
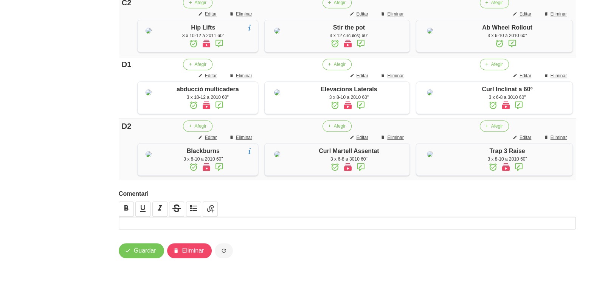
scroll to position [688, 0]
click at [153, 250] on span "Guardar" at bounding box center [145, 250] width 22 height 9
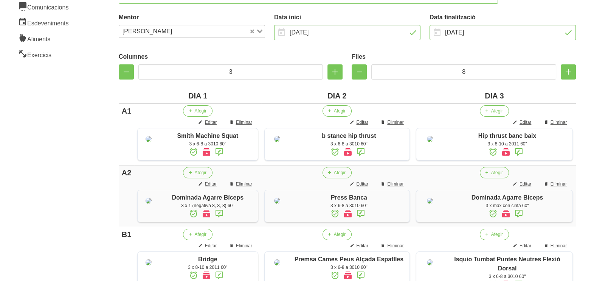
scroll to position [0, 0]
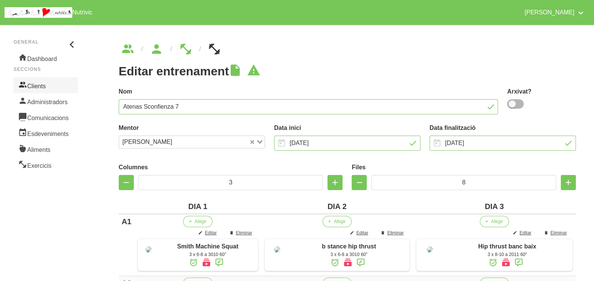
click at [39, 81] on link "Clients" at bounding box center [46, 85] width 64 height 16
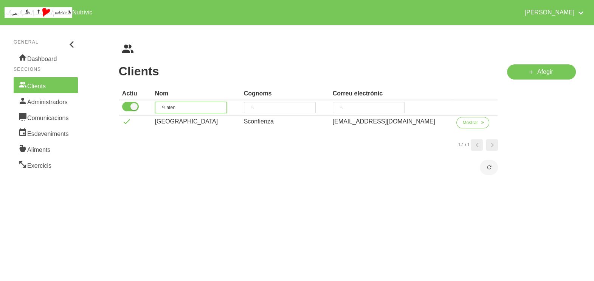
click at [148, 104] on tr "aten" at bounding box center [308, 107] width 379 height 15
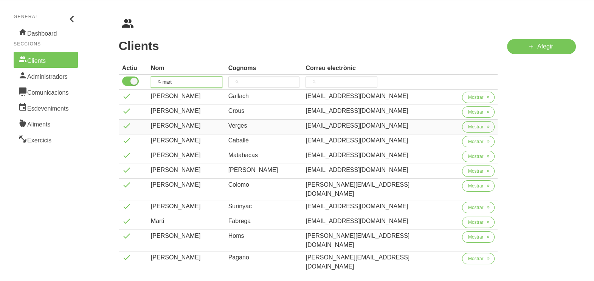
scroll to position [47, 0]
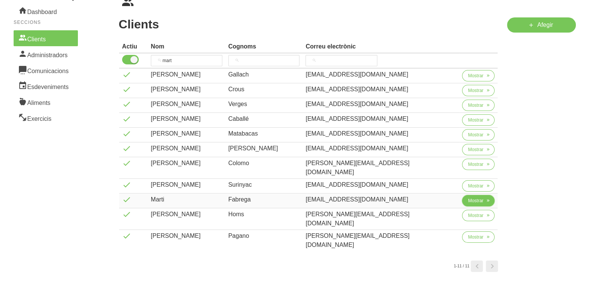
click at [468, 197] on span "Mostrar" at bounding box center [476, 200] width 16 height 7
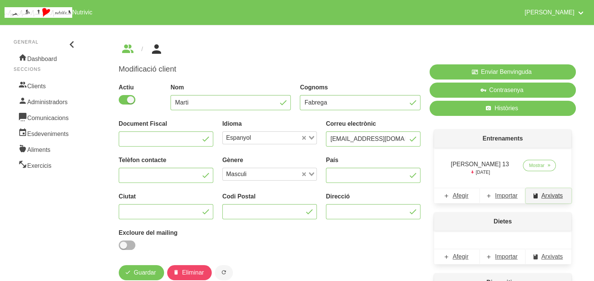
click at [550, 195] on span "Arxivats" at bounding box center [553, 195] width 22 height 9
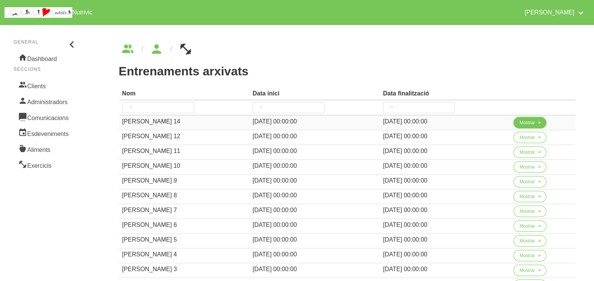
click at [522, 123] on span "Mostrar" at bounding box center [528, 122] width 16 height 7
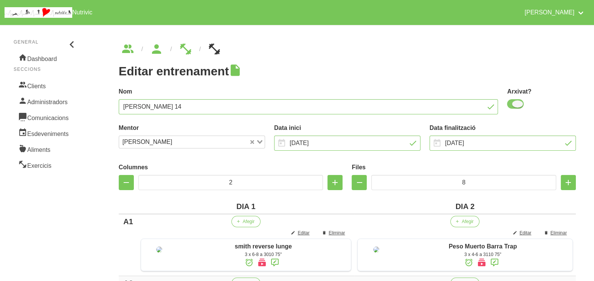
click at [516, 106] on span at bounding box center [515, 103] width 17 height 9
click at [512, 106] on input "checkbox" at bounding box center [509, 103] width 5 height 5
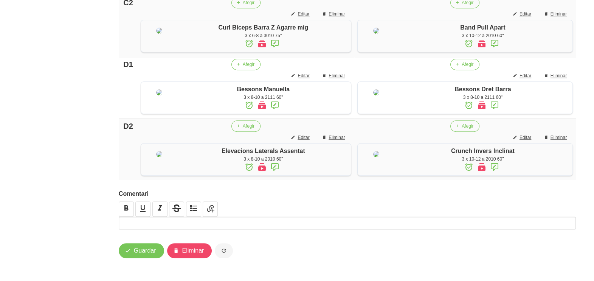
scroll to position [642, 0]
click at [142, 249] on span "Guardar" at bounding box center [145, 250] width 22 height 9
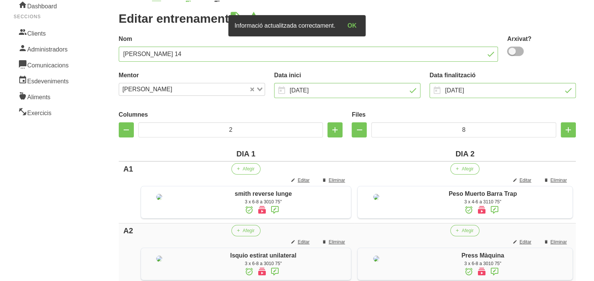
scroll to position [0, 0]
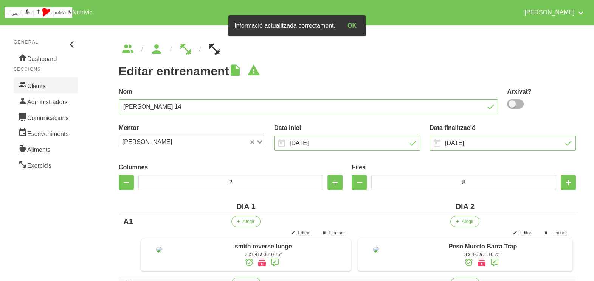
click at [51, 84] on link "Clients" at bounding box center [46, 85] width 64 height 16
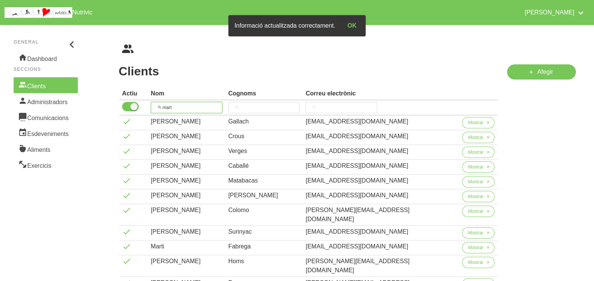
drag, startPoint x: 191, startPoint y: 106, endPoint x: 158, endPoint y: 105, distance: 32.5
click at [158, 105] on input "mart" at bounding box center [186, 107] width 71 height 11
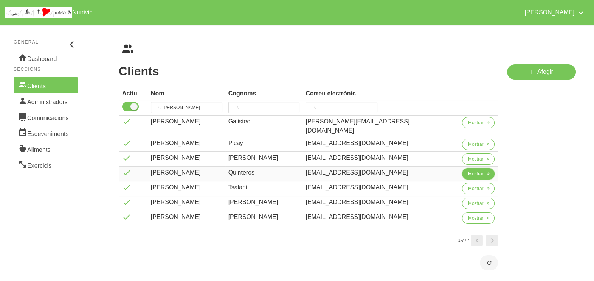
click at [477, 170] on button "Mostrar" at bounding box center [478, 173] width 33 height 11
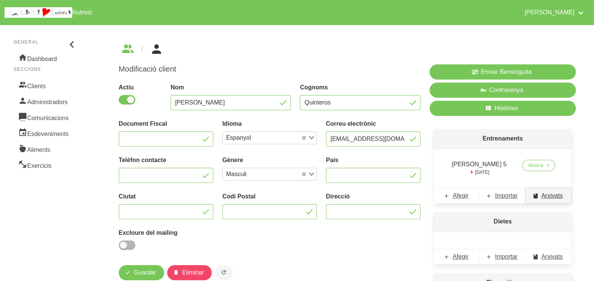
click at [556, 195] on span "Arxivats" at bounding box center [553, 195] width 22 height 9
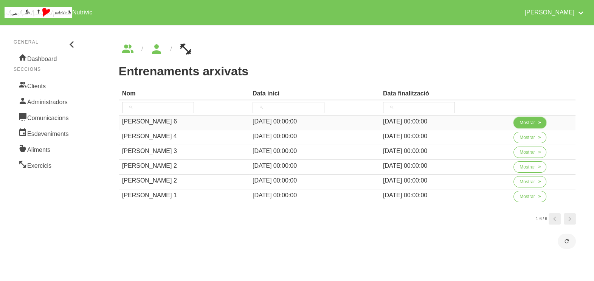
click at [522, 123] on span "Mostrar" at bounding box center [528, 122] width 16 height 7
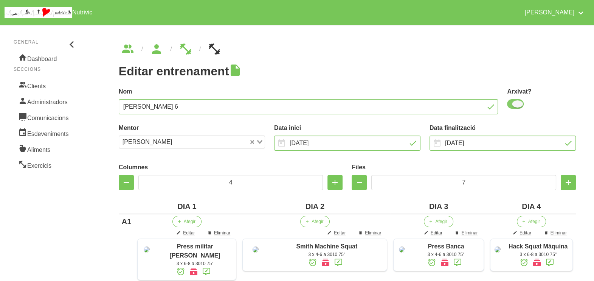
click at [516, 107] on span at bounding box center [515, 103] width 17 height 9
click at [512, 106] on input "checkbox" at bounding box center [509, 103] width 5 height 5
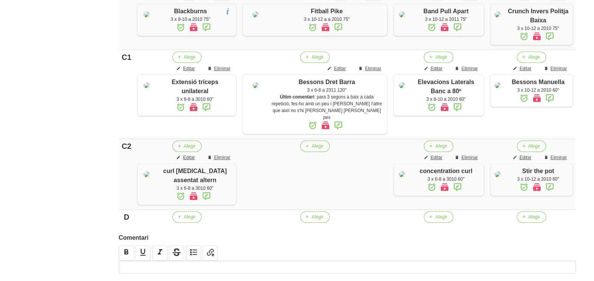
scroll to position [558, 0]
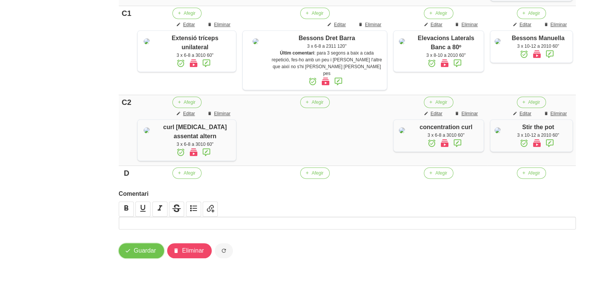
click at [147, 251] on span "Guardar" at bounding box center [145, 250] width 22 height 9
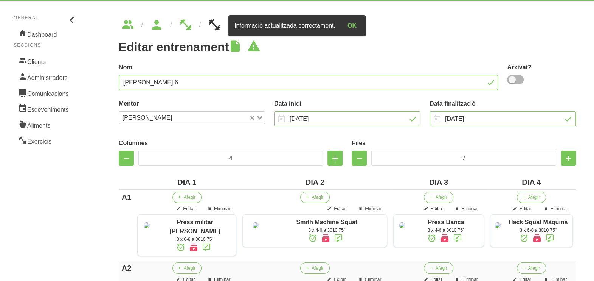
scroll to position [0, 0]
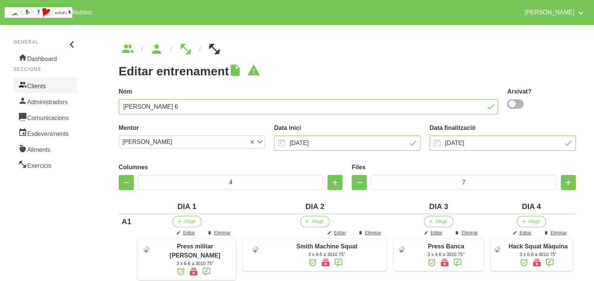
click at [43, 89] on link "Clients" at bounding box center [46, 85] width 64 height 16
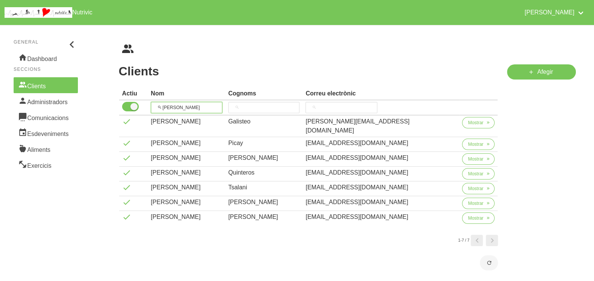
drag, startPoint x: 184, startPoint y: 109, endPoint x: 157, endPoint y: 100, distance: 28.4
click at [149, 105] on tr "[PERSON_NAME]" at bounding box center [308, 107] width 379 height 15
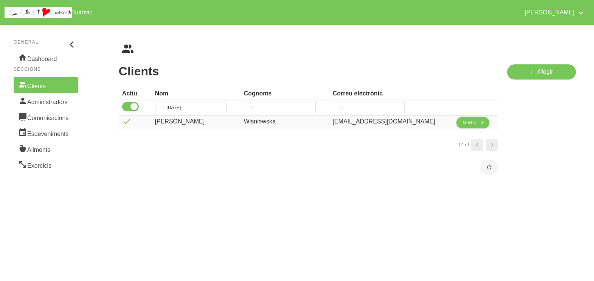
click at [466, 121] on span "Mostrar" at bounding box center [471, 122] width 16 height 7
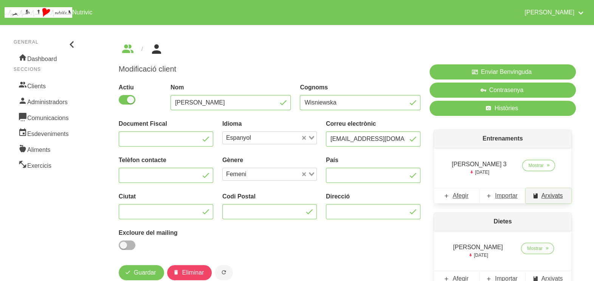
click at [550, 197] on span "Arxivats" at bounding box center [553, 195] width 22 height 9
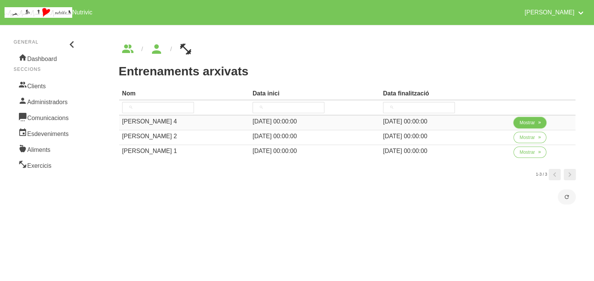
click at [525, 122] on span "Mostrar" at bounding box center [528, 122] width 16 height 7
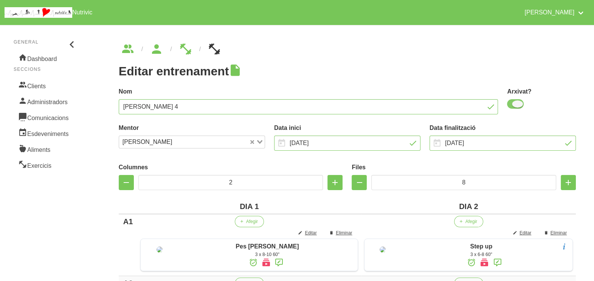
click at [516, 105] on span at bounding box center [515, 103] width 17 height 9
click at [512, 105] on input "checkbox" at bounding box center [509, 103] width 5 height 5
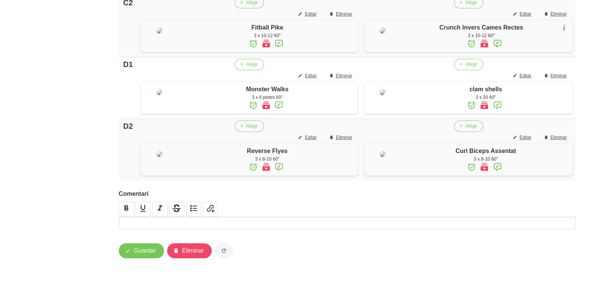
scroll to position [667, 0]
click at [149, 248] on span "Guardar" at bounding box center [145, 250] width 22 height 9
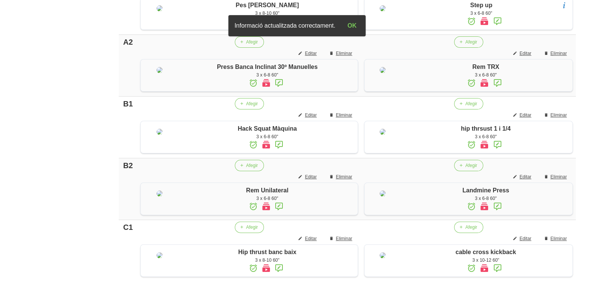
scroll to position [0, 0]
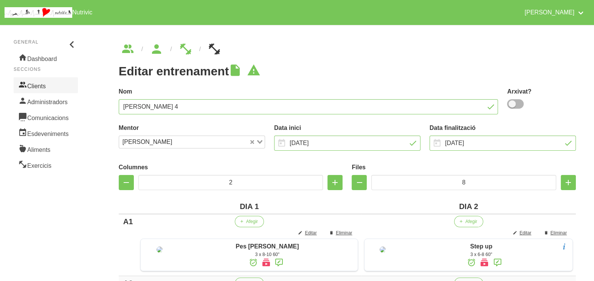
click at [40, 87] on link "Clients" at bounding box center [46, 85] width 64 height 16
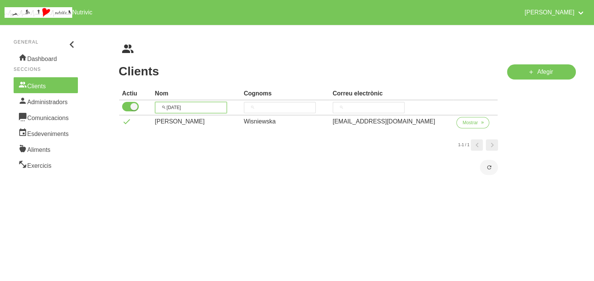
click at [144, 104] on tr "[DATE]" at bounding box center [308, 107] width 379 height 15
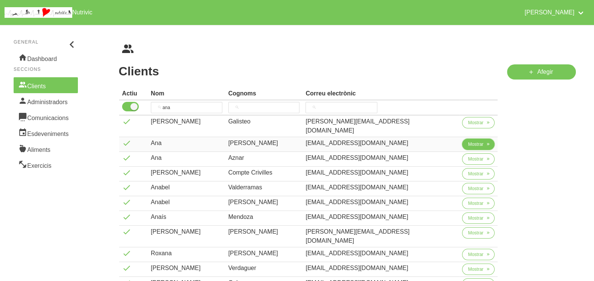
click at [468, 141] on span "Mostrar" at bounding box center [476, 144] width 16 height 7
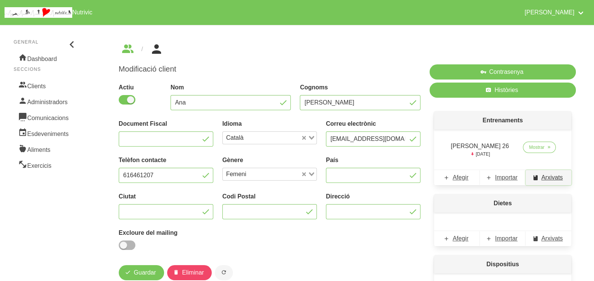
click at [550, 179] on span "Arxivats" at bounding box center [553, 177] width 22 height 9
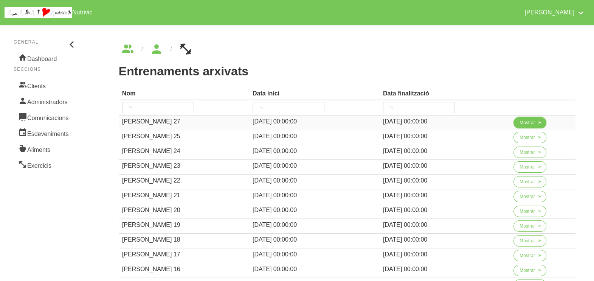
click at [530, 120] on span "Mostrar" at bounding box center [528, 122] width 16 height 7
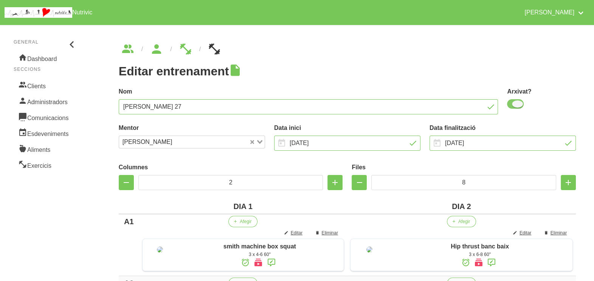
click at [516, 106] on span at bounding box center [515, 103] width 17 height 9
click at [512, 106] on input "checkbox" at bounding box center [509, 103] width 5 height 5
click at [518, 104] on span at bounding box center [515, 103] width 17 height 9
click at [512, 104] on input "checkbox" at bounding box center [509, 103] width 5 height 5
click at [323, 142] on input "[DATE]" at bounding box center [347, 142] width 146 height 15
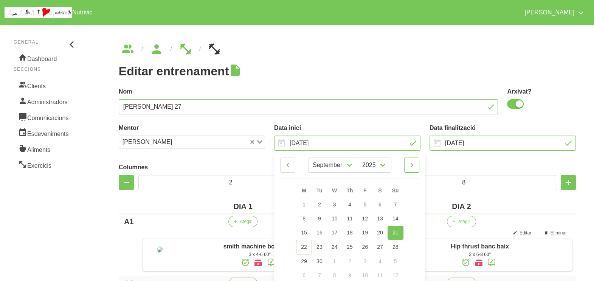
click at [410, 167] on icon at bounding box center [411, 165] width 9 height 14
click at [413, 167] on icon at bounding box center [411, 165] width 9 height 14
click at [291, 164] on icon at bounding box center [287, 165] width 9 height 14
click at [397, 248] on span "26" at bounding box center [395, 246] width 6 height 6
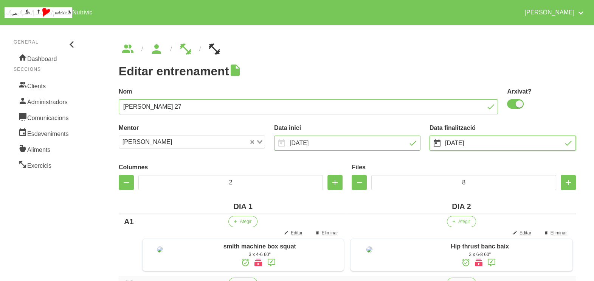
click at [455, 143] on input "[DATE]" at bounding box center [503, 142] width 146 height 15
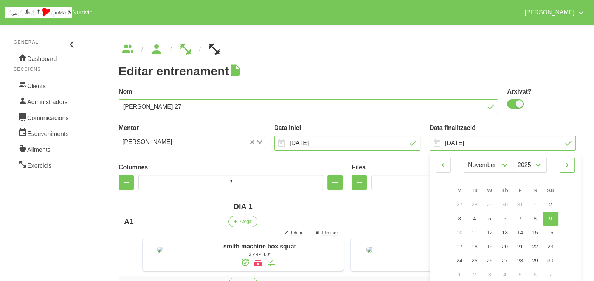
click at [566, 166] on icon at bounding box center [567, 165] width 9 height 14
click at [550, 206] on span "7" at bounding box center [550, 204] width 3 height 6
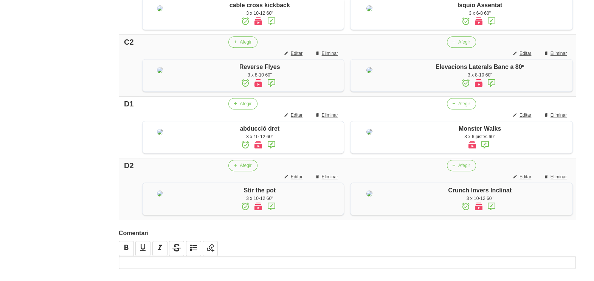
scroll to position [642, 0]
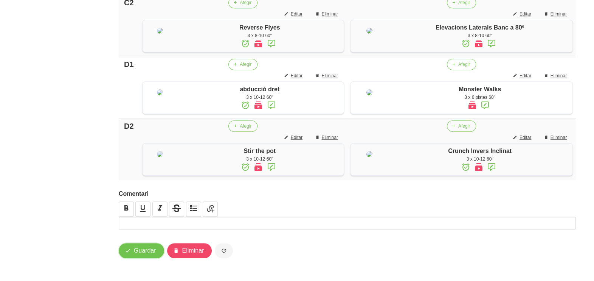
click at [144, 247] on span "Guardar" at bounding box center [145, 250] width 22 height 9
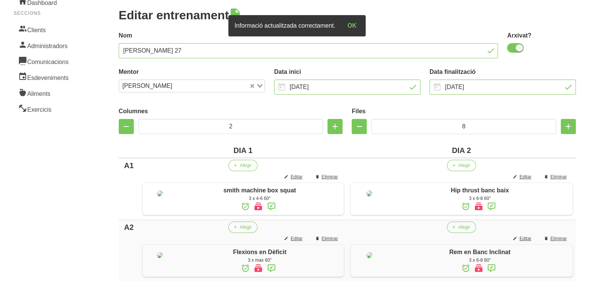
scroll to position [0, 0]
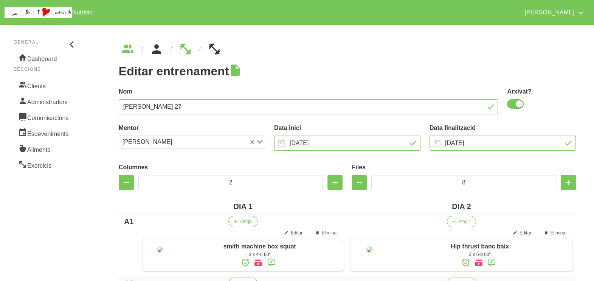
click at [155, 53] on icon "breadcrumbs" at bounding box center [157, 49] width 14 height 20
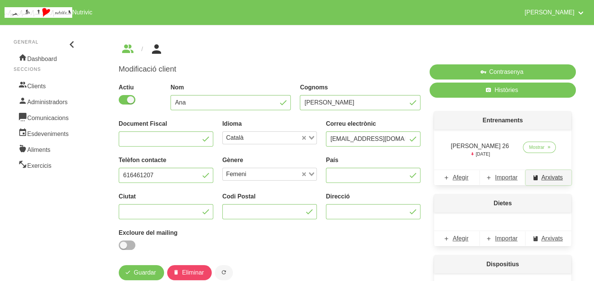
click at [546, 178] on span "Arxivats" at bounding box center [553, 177] width 22 height 9
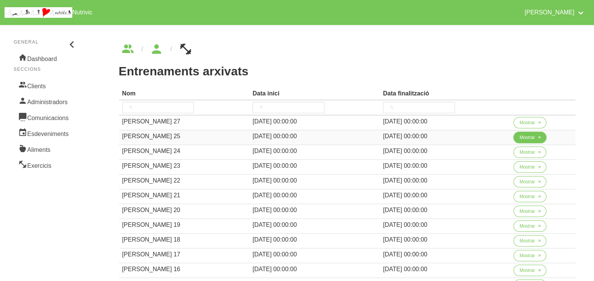
click at [532, 137] on span "Mostrar" at bounding box center [528, 137] width 16 height 7
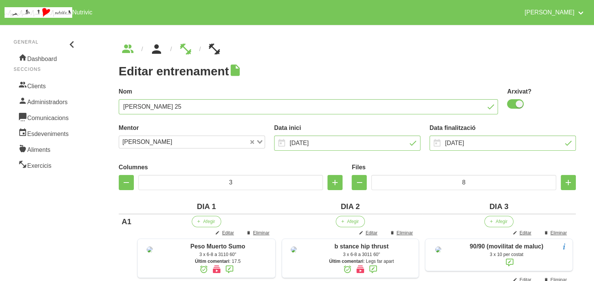
click at [163, 50] on link "breadcrumbs" at bounding box center [156, 49] width 27 height 12
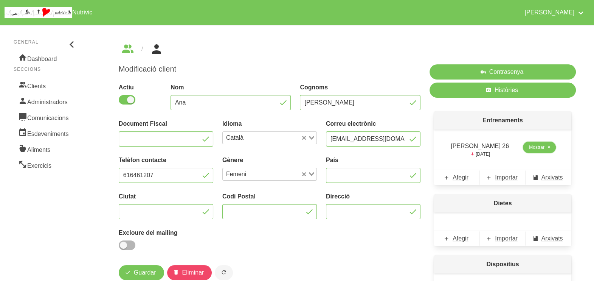
click at [533, 147] on span "Mostrar" at bounding box center [537, 147] width 16 height 7
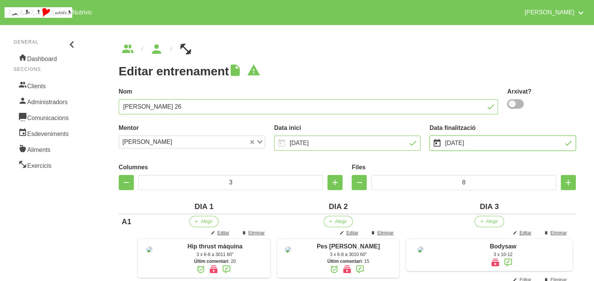
click at [476, 140] on input "[DATE]" at bounding box center [503, 142] width 146 height 15
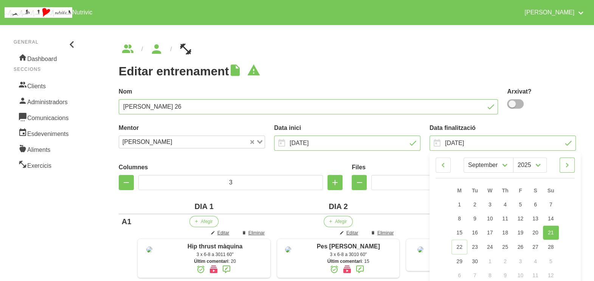
click at [569, 167] on icon at bounding box center [567, 165] width 9 height 14
click at [552, 243] on span "26" at bounding box center [551, 246] width 6 height 6
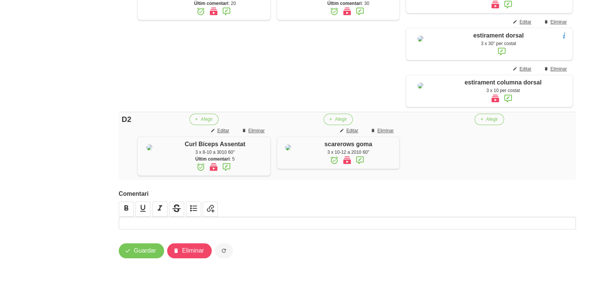
scroll to position [1118, 0]
click at [146, 252] on span "Guardar" at bounding box center [145, 250] width 22 height 9
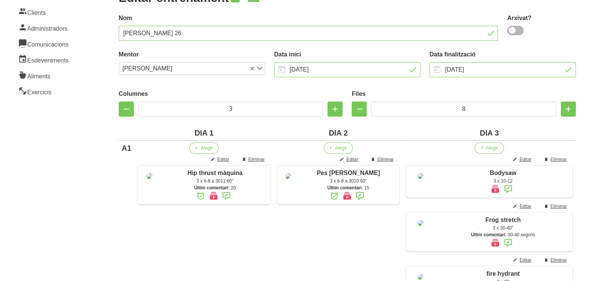
scroll to position [0, 0]
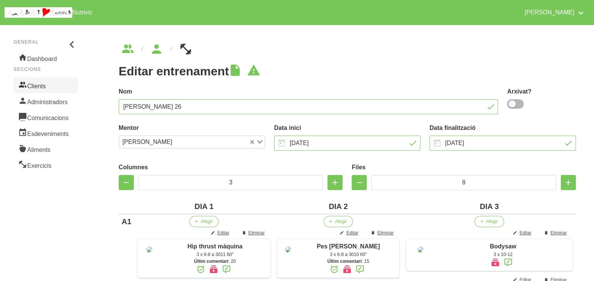
click at [40, 83] on link "Clients" at bounding box center [46, 85] width 64 height 16
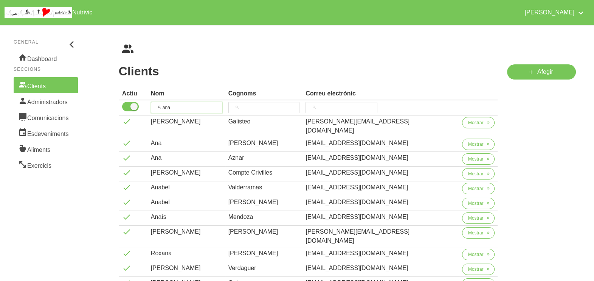
click at [149, 111] on tr "ana" at bounding box center [308, 107] width 379 height 15
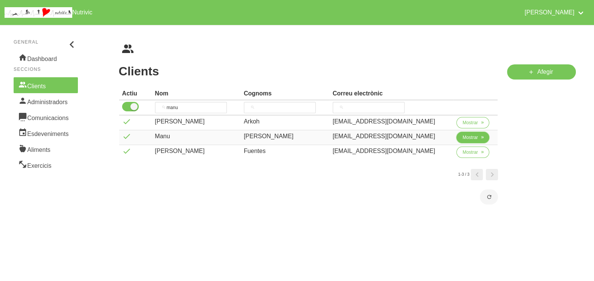
click at [469, 137] on span "Mostrar" at bounding box center [471, 137] width 16 height 7
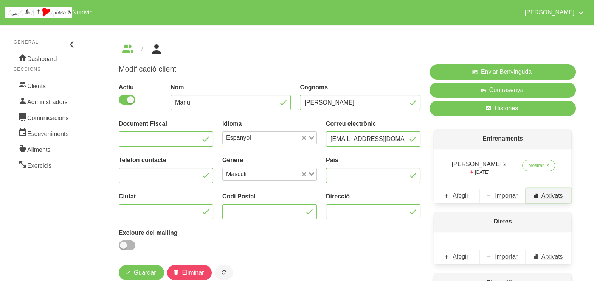
click at [553, 194] on span "Arxivats" at bounding box center [553, 195] width 22 height 9
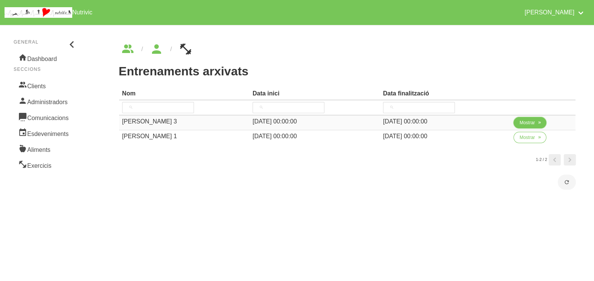
click at [528, 125] on span "Mostrar" at bounding box center [528, 122] width 16 height 7
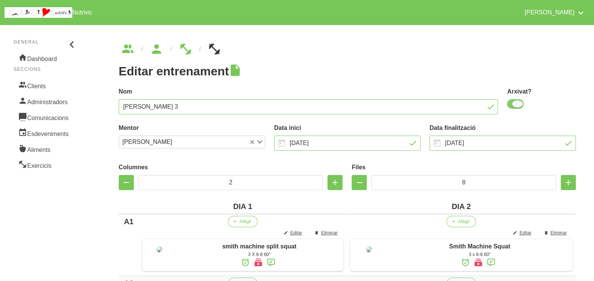
click at [517, 107] on span at bounding box center [515, 103] width 17 height 9
click at [512, 106] on input "checkbox" at bounding box center [509, 103] width 5 height 5
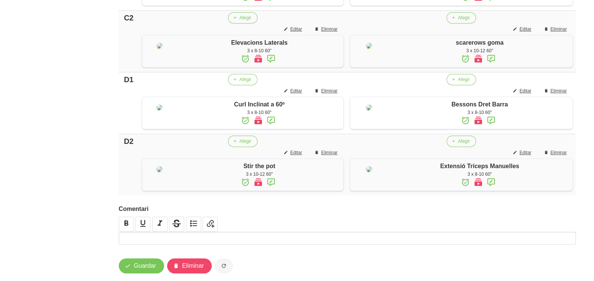
scroll to position [686, 0]
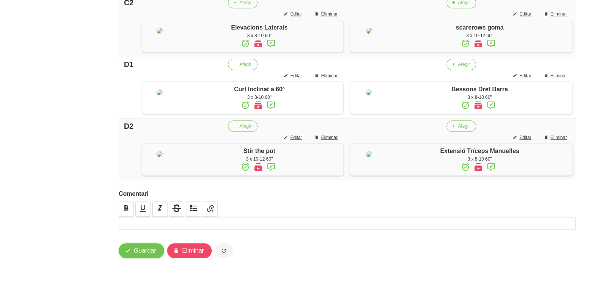
click at [147, 251] on span "Guardar" at bounding box center [145, 250] width 22 height 9
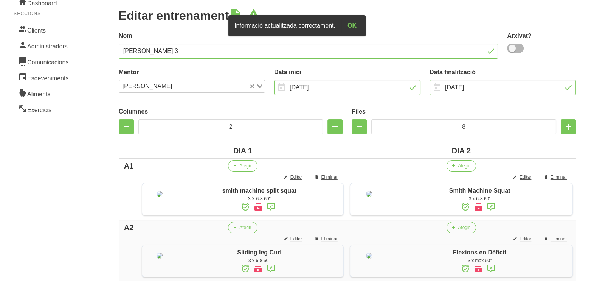
scroll to position [0, 0]
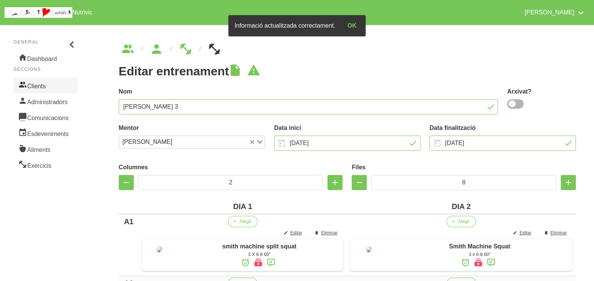
click at [53, 89] on link "Clients" at bounding box center [46, 85] width 64 height 16
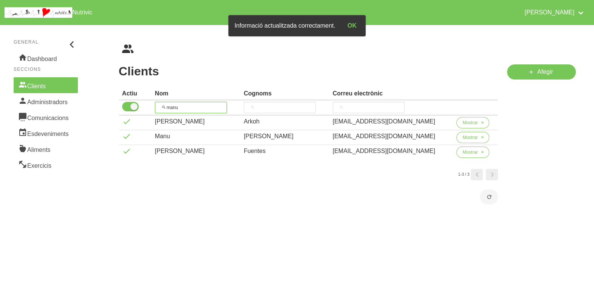
drag, startPoint x: 172, startPoint y: 105, endPoint x: 151, endPoint y: 106, distance: 21.2
click at [151, 106] on tr "manu" at bounding box center [308, 107] width 379 height 15
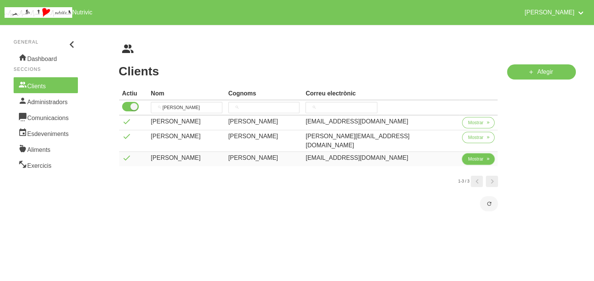
click at [468, 155] on span "Mostrar" at bounding box center [476, 158] width 16 height 7
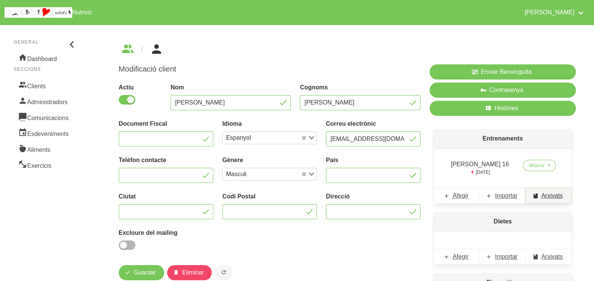
click at [549, 195] on span "Arxivats" at bounding box center [553, 195] width 22 height 9
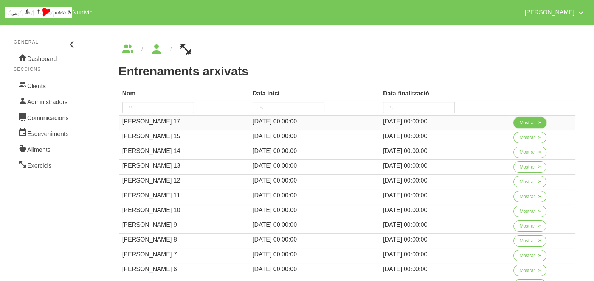
click at [524, 125] on span "Mostrar" at bounding box center [528, 122] width 16 height 7
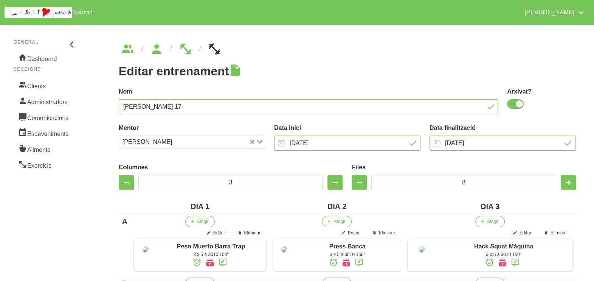
click at [518, 107] on span at bounding box center [515, 103] width 17 height 9
click at [512, 106] on input "checkbox" at bounding box center [509, 103] width 5 height 5
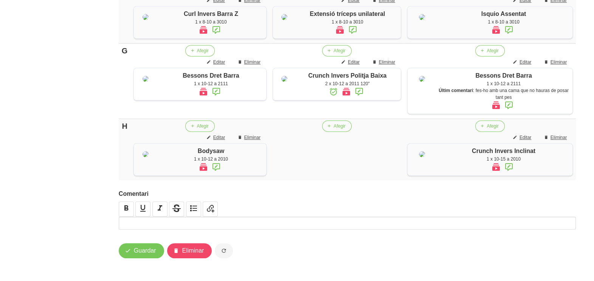
scroll to position [659, 0]
click at [140, 246] on span "Guardar" at bounding box center [145, 250] width 22 height 9
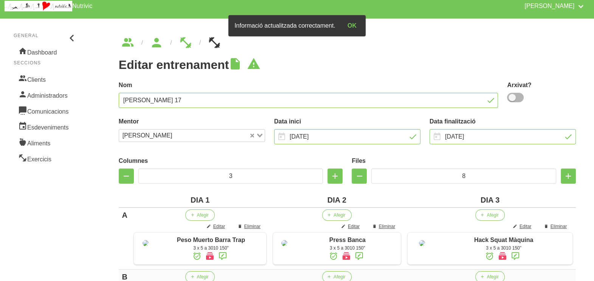
scroll to position [0, 0]
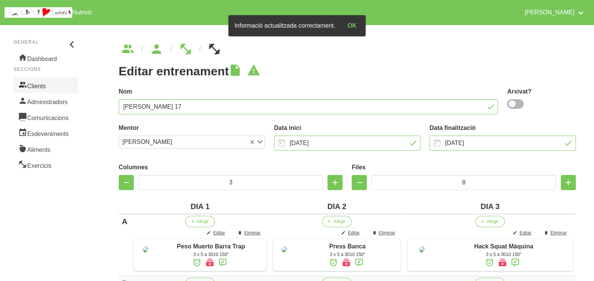
click at [51, 87] on link "Clients" at bounding box center [46, 85] width 64 height 16
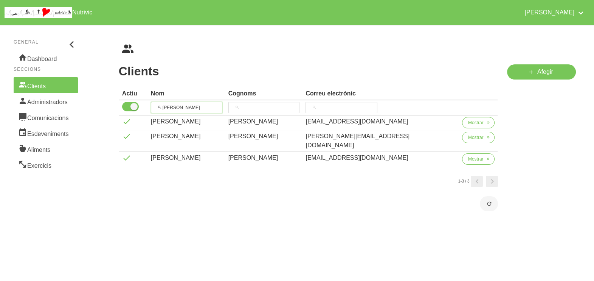
drag, startPoint x: 190, startPoint y: 104, endPoint x: 159, endPoint y: 106, distance: 31.0
click at [166, 105] on input "[PERSON_NAME]" at bounding box center [186, 107] width 71 height 11
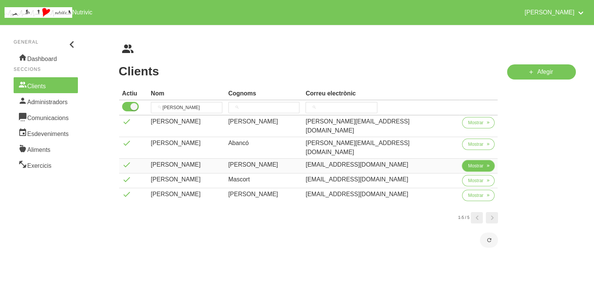
click at [486, 162] on icon "button" at bounding box center [488, 165] width 5 height 7
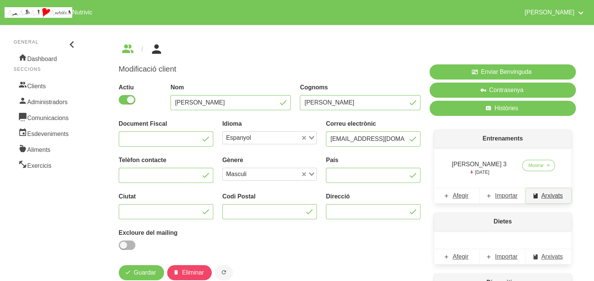
click at [554, 193] on span "Arxivats" at bounding box center [553, 195] width 22 height 9
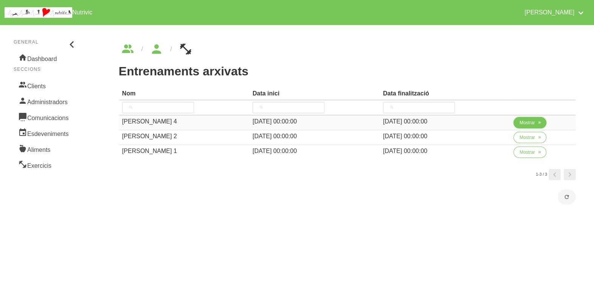
click at [532, 122] on span "Mostrar" at bounding box center [528, 122] width 16 height 7
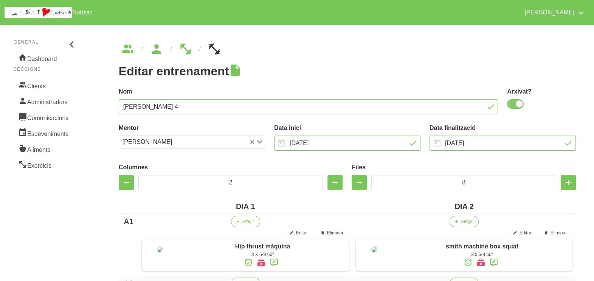
click at [514, 104] on span at bounding box center [515, 103] width 17 height 9
click at [512, 104] on input "checkbox" at bounding box center [509, 103] width 5 height 5
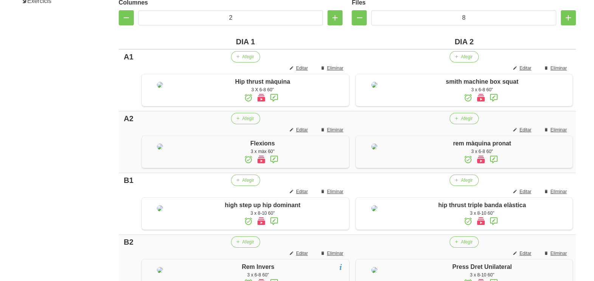
scroll to position [69, 0]
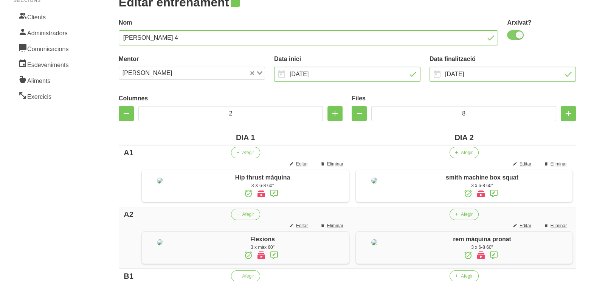
click at [517, 36] on span at bounding box center [515, 34] width 17 height 9
click at [512, 36] on input "checkbox" at bounding box center [509, 35] width 5 height 5
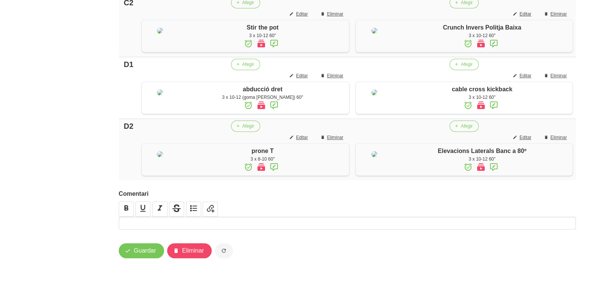
scroll to position [685, 0]
click at [140, 248] on span "Guardar" at bounding box center [145, 250] width 22 height 9
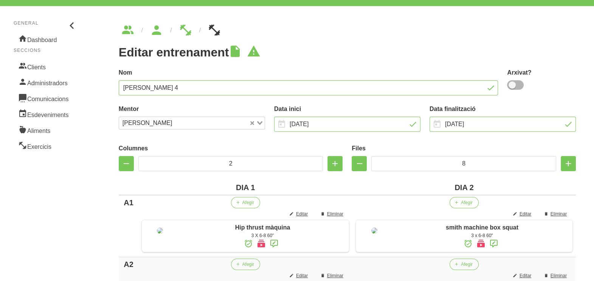
scroll to position [0, 0]
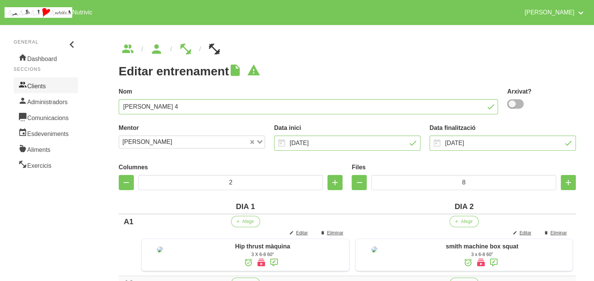
click at [45, 87] on link "Clients" at bounding box center [46, 85] width 64 height 16
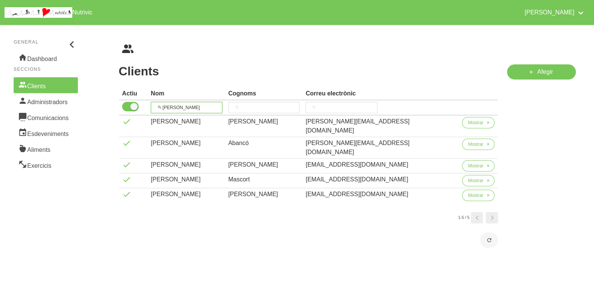
click at [159, 107] on input "[PERSON_NAME]" at bounding box center [186, 107] width 71 height 11
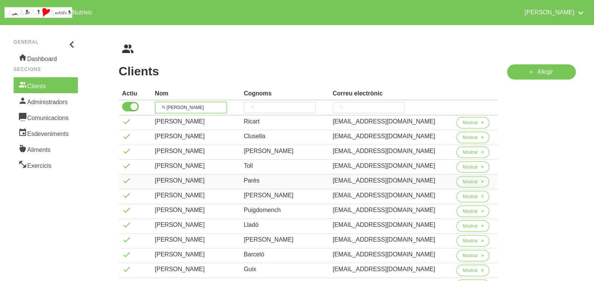
scroll to position [47, 0]
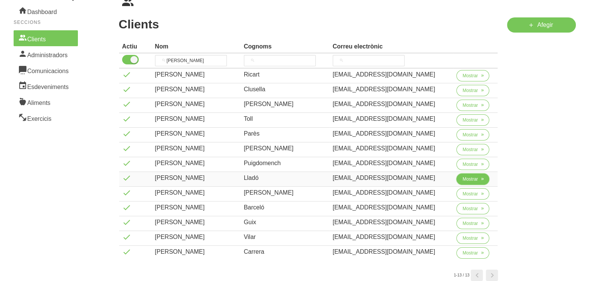
click at [469, 176] on span "Mostrar" at bounding box center [471, 179] width 16 height 7
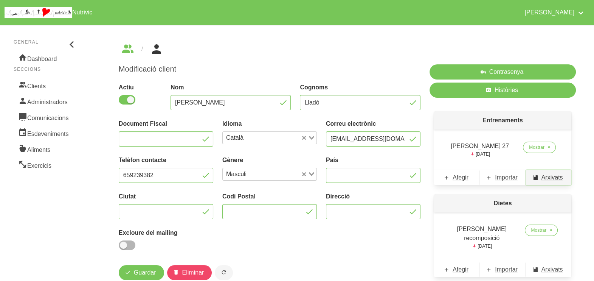
click at [549, 176] on span "Arxivats" at bounding box center [553, 177] width 22 height 9
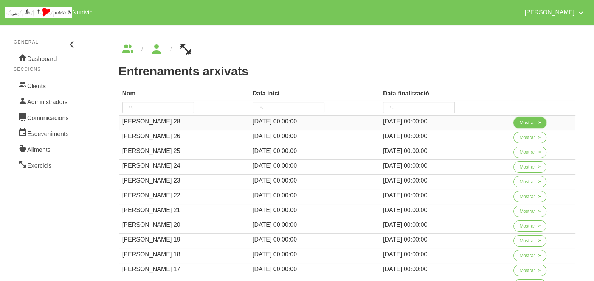
click at [524, 120] on span "Mostrar" at bounding box center [528, 122] width 16 height 7
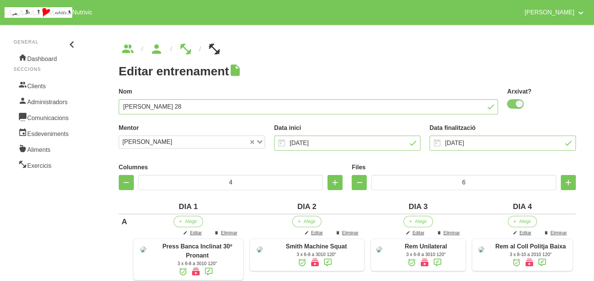
drag, startPoint x: 517, startPoint y: 105, endPoint x: 589, endPoint y: 99, distance: 72.1
click at [517, 105] on span at bounding box center [515, 103] width 17 height 9
click at [512, 105] on input "checkbox" at bounding box center [509, 103] width 5 height 5
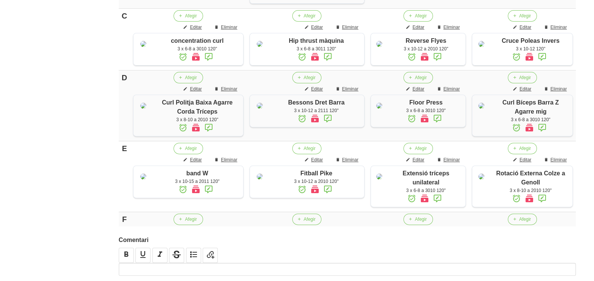
scroll to position [451, 0]
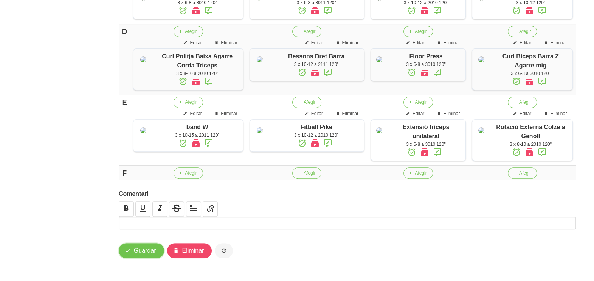
click at [149, 249] on span "Guardar" at bounding box center [145, 250] width 22 height 9
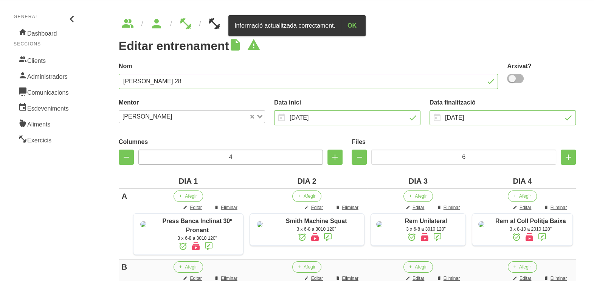
scroll to position [0, 0]
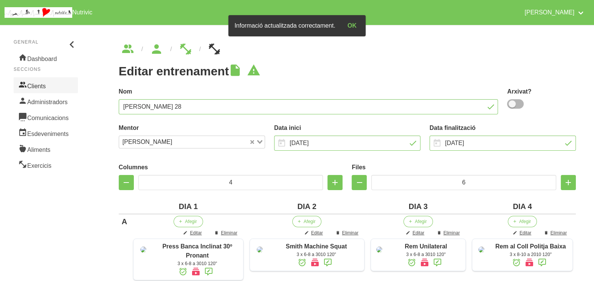
click at [54, 89] on link "Clients" at bounding box center [46, 85] width 64 height 16
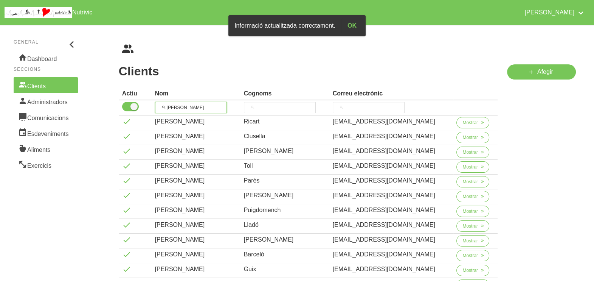
click at [144, 104] on tr "[PERSON_NAME]" at bounding box center [308, 107] width 379 height 15
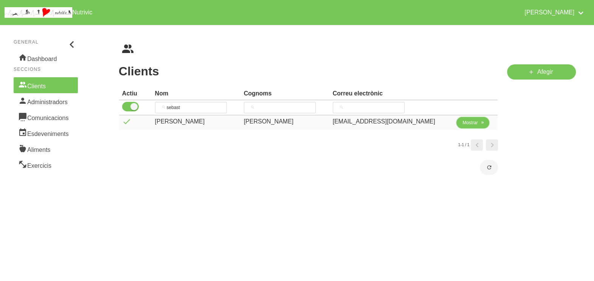
click at [470, 122] on span "Mostrar" at bounding box center [471, 122] width 16 height 7
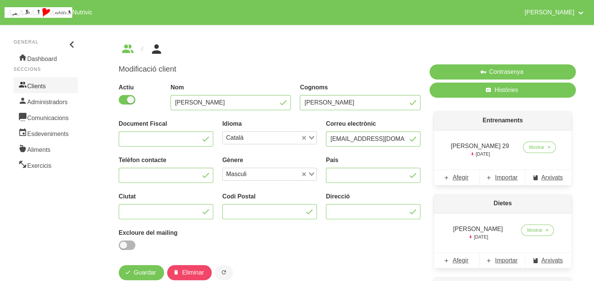
click at [51, 84] on link "Clients" at bounding box center [46, 85] width 64 height 16
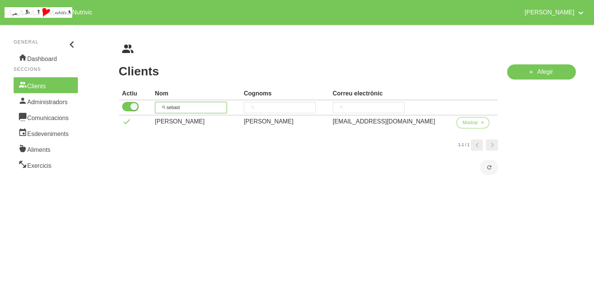
drag, startPoint x: 171, startPoint y: 107, endPoint x: 159, endPoint y: 110, distance: 12.4
click at [159, 109] on input "sebast" at bounding box center [191, 107] width 72 height 11
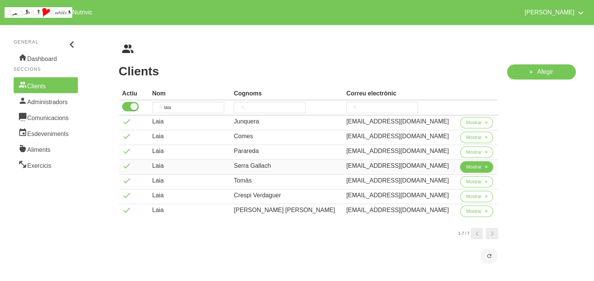
click at [468, 168] on span "Mostrar" at bounding box center [474, 166] width 16 height 7
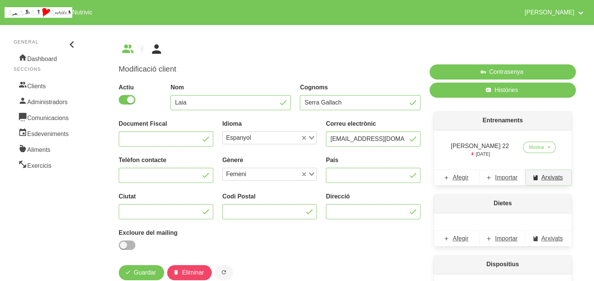
click at [551, 174] on span "Arxivats" at bounding box center [553, 177] width 22 height 9
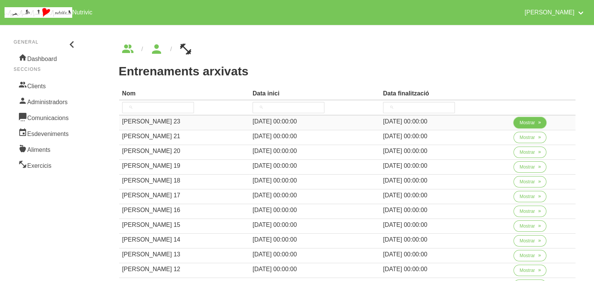
click at [525, 122] on span "Mostrar" at bounding box center [528, 122] width 16 height 7
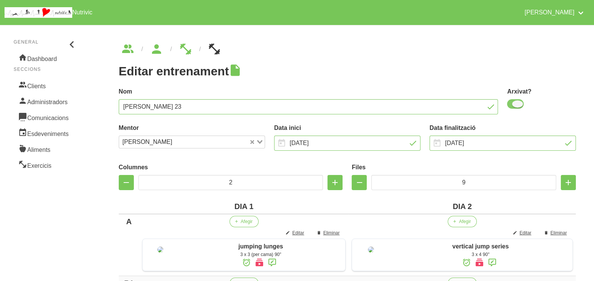
click at [516, 106] on span at bounding box center [515, 103] width 17 height 9
click at [512, 106] on input "checkbox" at bounding box center [509, 103] width 5 height 5
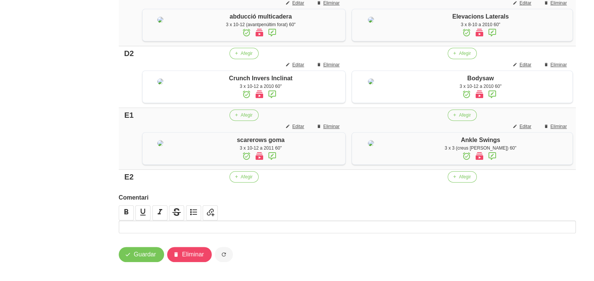
scroll to position [682, 0]
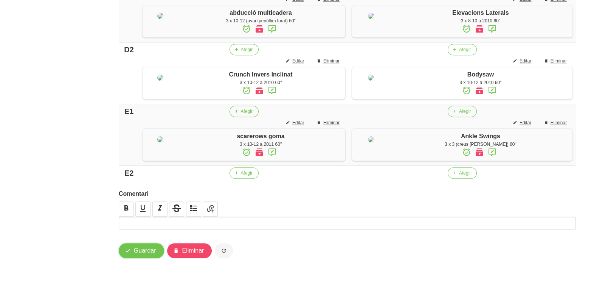
click at [148, 253] on span "Guardar" at bounding box center [145, 250] width 22 height 9
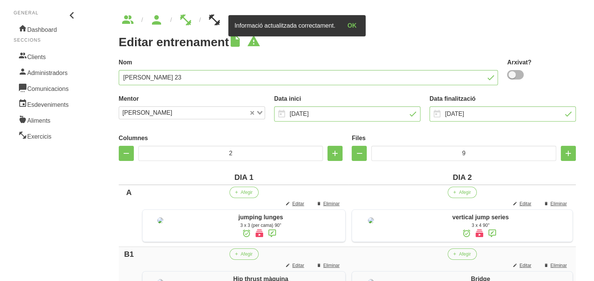
scroll to position [0, 0]
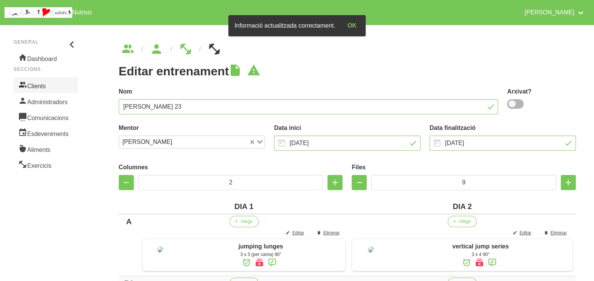
click at [37, 90] on link "Clients" at bounding box center [46, 85] width 64 height 16
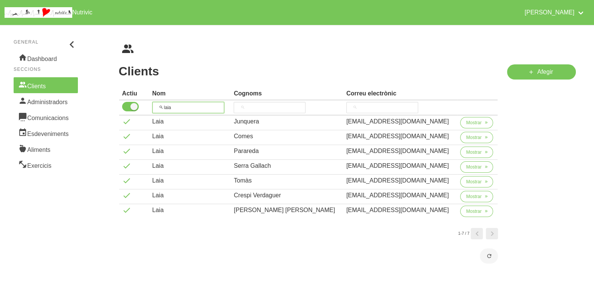
click at [168, 106] on input "laia" at bounding box center [188, 107] width 72 height 11
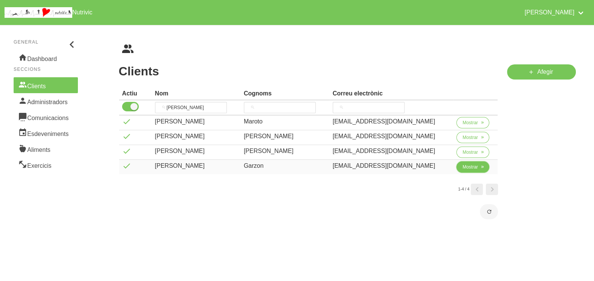
click at [463, 165] on span "Mostrar" at bounding box center [471, 166] width 16 height 7
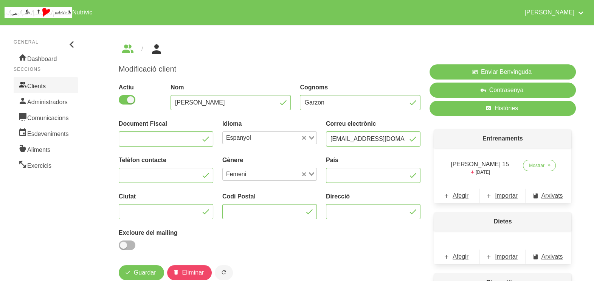
click at [53, 89] on link "Clients" at bounding box center [46, 85] width 64 height 16
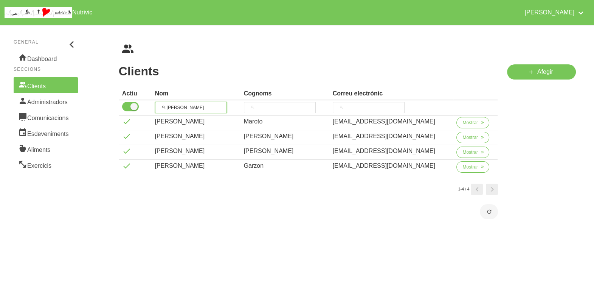
drag, startPoint x: 184, startPoint y: 106, endPoint x: 148, endPoint y: 107, distance: 36.0
click at [162, 106] on input "[PERSON_NAME]" at bounding box center [191, 107] width 72 height 11
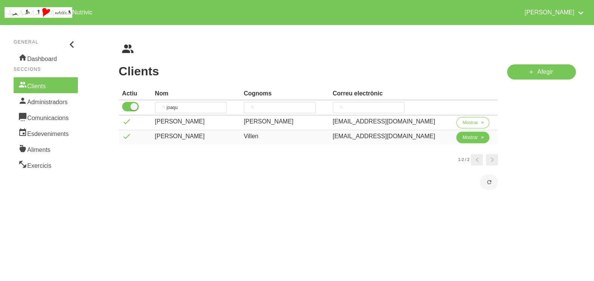
click at [466, 140] on span "Mostrar" at bounding box center [471, 137] width 16 height 7
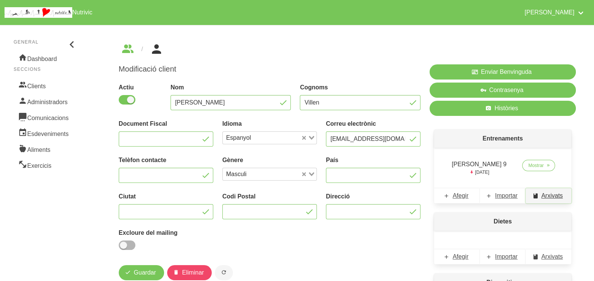
click at [549, 191] on span "Arxivats" at bounding box center [553, 195] width 22 height 9
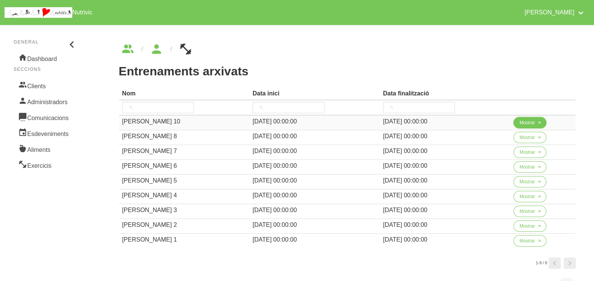
click at [523, 121] on span "Mostrar" at bounding box center [528, 122] width 16 height 7
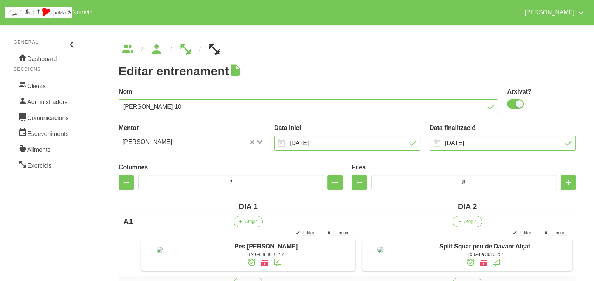
click at [518, 102] on span at bounding box center [515, 103] width 17 height 9
click at [512, 102] on input "checkbox" at bounding box center [509, 103] width 5 height 5
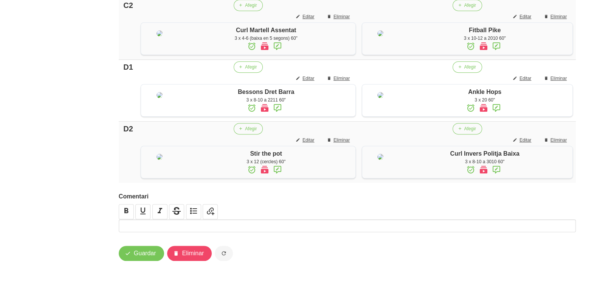
scroll to position [665, 0]
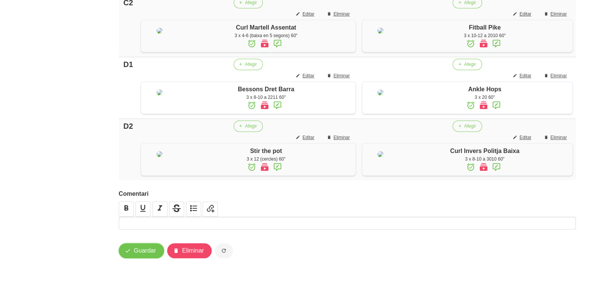
click at [132, 249] on button "Guardar" at bounding box center [141, 250] width 45 height 15
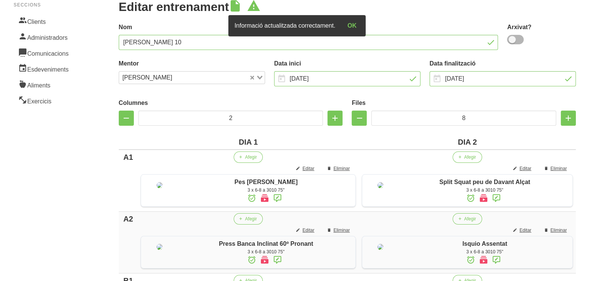
scroll to position [0, 0]
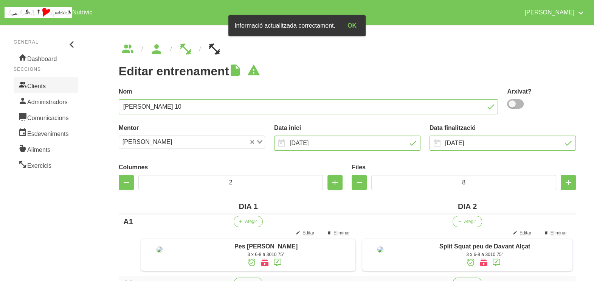
click at [53, 84] on link "Clients" at bounding box center [46, 85] width 64 height 16
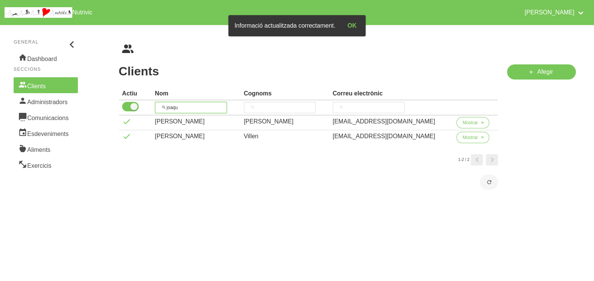
drag, startPoint x: 189, startPoint y: 110, endPoint x: 144, endPoint y: 112, distance: 45.1
click at [144, 112] on tr "joaqu" at bounding box center [308, 107] width 379 height 15
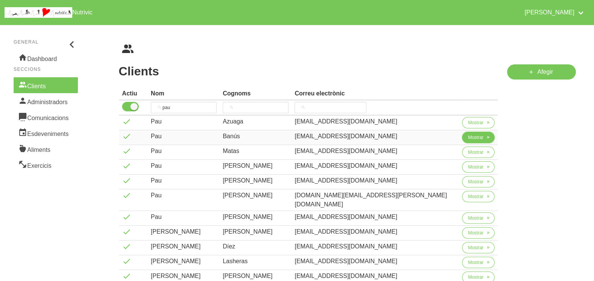
click at [468, 136] on span "Mostrar" at bounding box center [476, 137] width 16 height 7
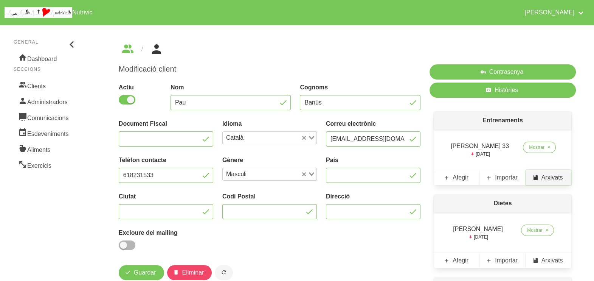
click at [557, 177] on span "Arxivats" at bounding box center [553, 177] width 22 height 9
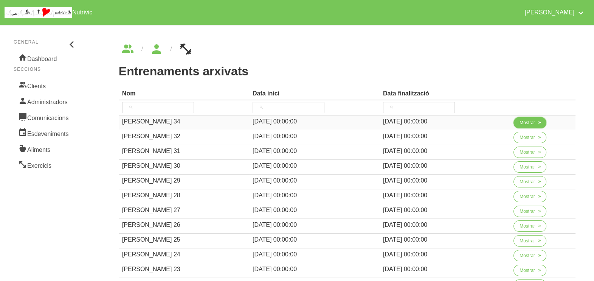
click at [526, 123] on span "Mostrar" at bounding box center [528, 122] width 16 height 7
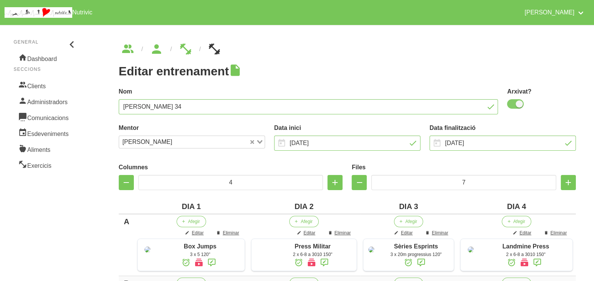
click at [515, 105] on span at bounding box center [515, 103] width 17 height 9
click at [512, 105] on input "checkbox" at bounding box center [509, 103] width 5 height 5
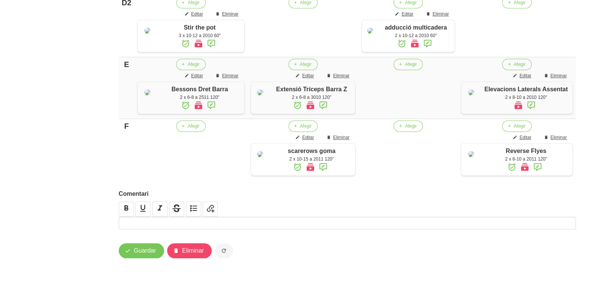
scroll to position [603, 0]
click at [148, 254] on span "Guardar" at bounding box center [145, 250] width 22 height 9
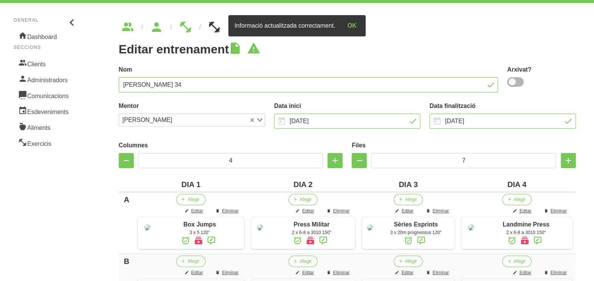
scroll to position [0, 0]
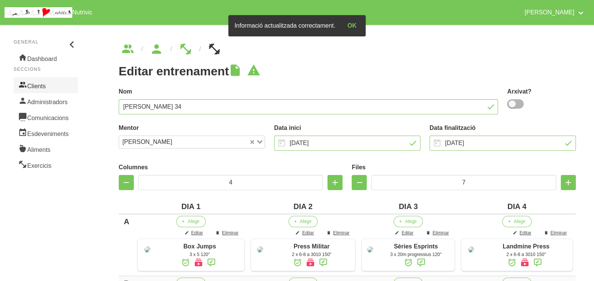
click at [58, 87] on link "Clients" at bounding box center [46, 85] width 64 height 16
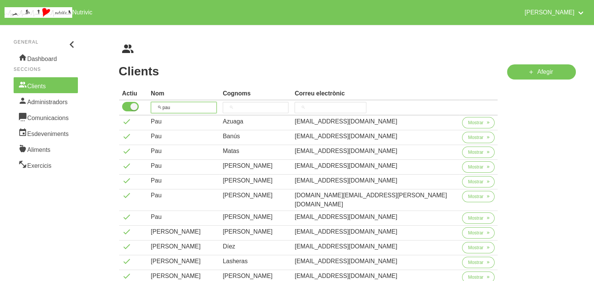
drag, startPoint x: 184, startPoint y: 104, endPoint x: 154, endPoint y: 106, distance: 29.5
click at [154, 106] on th "pau" at bounding box center [184, 107] width 72 height 15
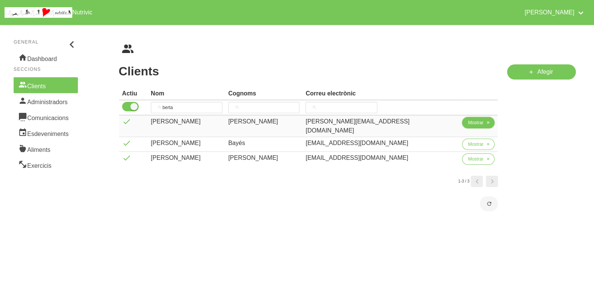
click at [468, 124] on span "Mostrar" at bounding box center [476, 122] width 16 height 7
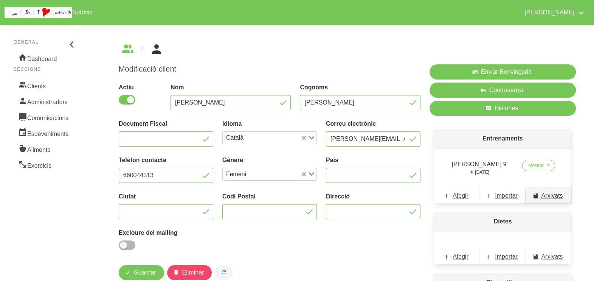
click at [545, 194] on span "Arxivats" at bounding box center [553, 195] width 22 height 9
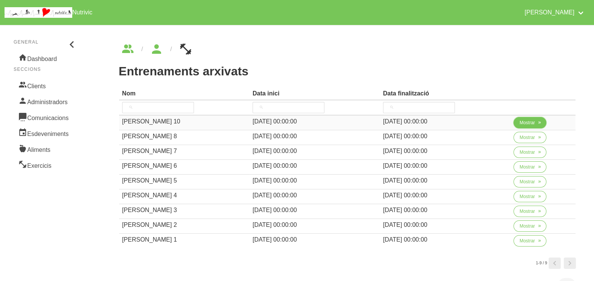
click at [521, 125] on span "Mostrar" at bounding box center [528, 122] width 16 height 7
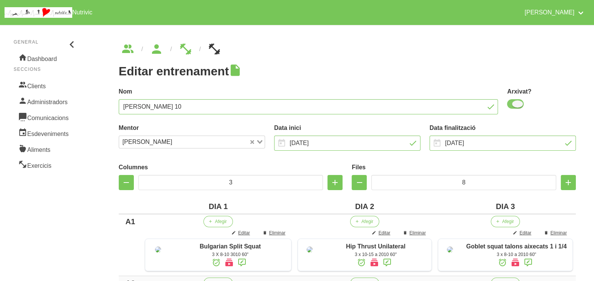
click at [517, 106] on span at bounding box center [515, 103] width 17 height 9
click at [512, 106] on input "checkbox" at bounding box center [509, 103] width 5 height 5
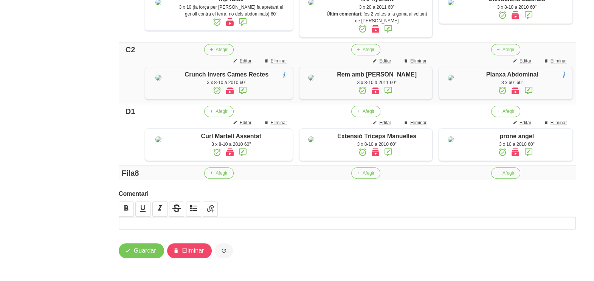
scroll to position [613, 0]
click at [139, 252] on span "Guardar" at bounding box center [145, 250] width 22 height 9
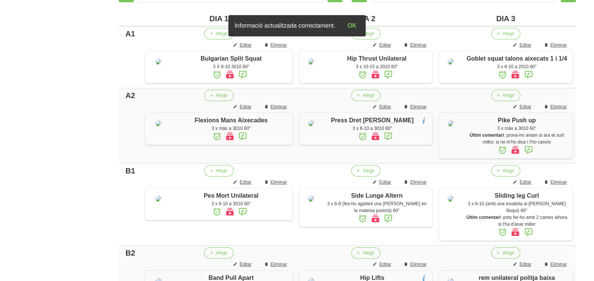
scroll to position [0, 0]
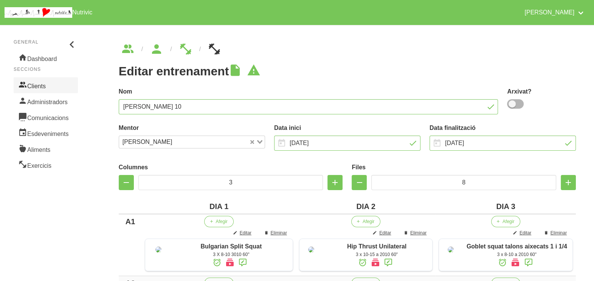
click at [53, 83] on link "Clients" at bounding box center [46, 85] width 64 height 16
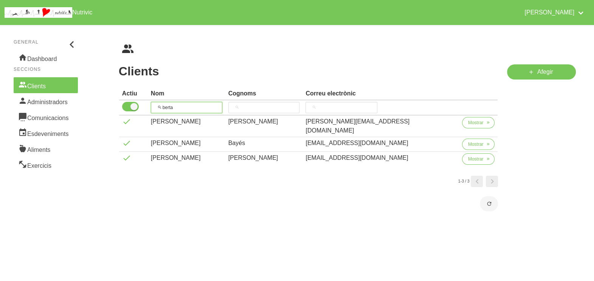
click at [152, 104] on tr "berta" at bounding box center [308, 107] width 379 height 15
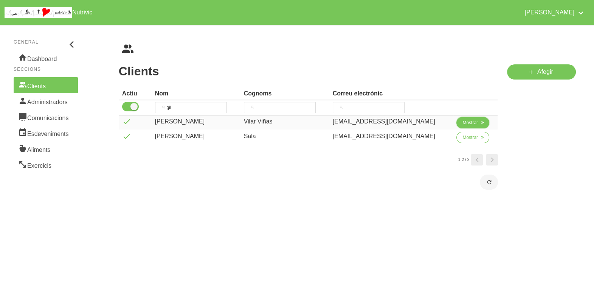
click at [469, 119] on span "Mostrar" at bounding box center [471, 122] width 16 height 7
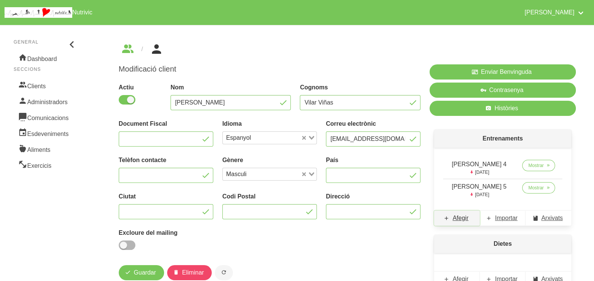
click at [462, 221] on span "Afegir" at bounding box center [461, 217] width 16 height 9
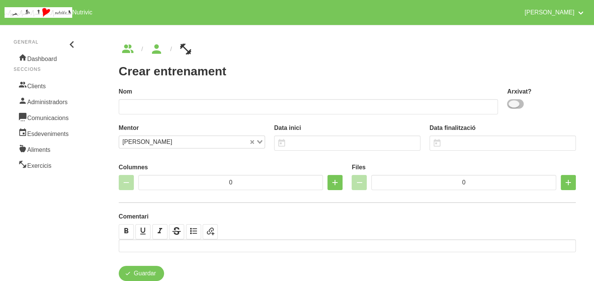
click at [521, 105] on span at bounding box center [515, 103] width 17 height 9
click at [512, 105] on input "checkbox" at bounding box center [509, 103] width 5 height 5
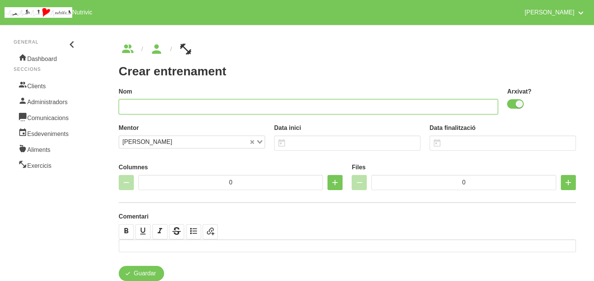
click at [426, 108] on input "text" at bounding box center [309, 106] width 380 height 15
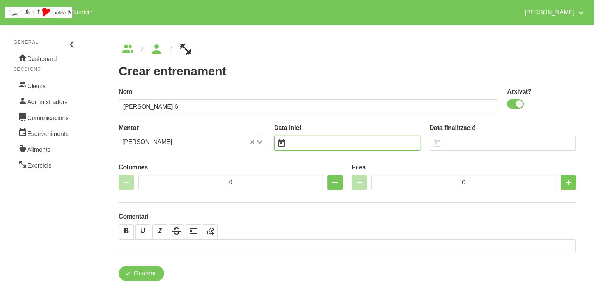
drag, startPoint x: 328, startPoint y: 144, endPoint x: 333, endPoint y: 138, distance: 7.3
click at [330, 142] on input "text" at bounding box center [347, 142] width 146 height 15
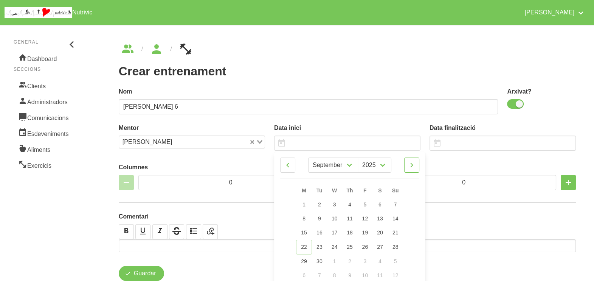
click at [412, 165] on icon at bounding box center [411, 165] width 9 height 14
click at [395, 246] on span "26" at bounding box center [395, 246] width 6 height 6
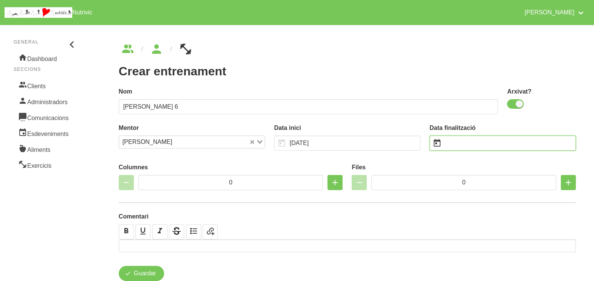
click at [474, 141] on input "text" at bounding box center [503, 142] width 146 height 15
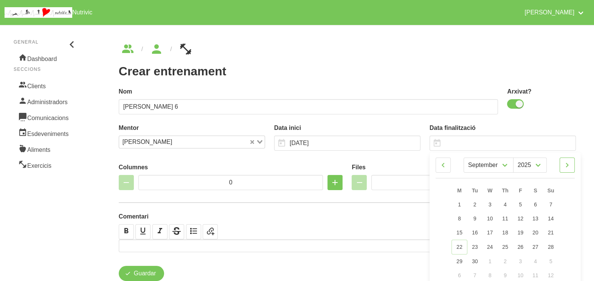
click at [570, 165] on icon at bounding box center [567, 165] width 9 height 14
click at [555, 204] on link "7" at bounding box center [551, 204] width 16 height 14
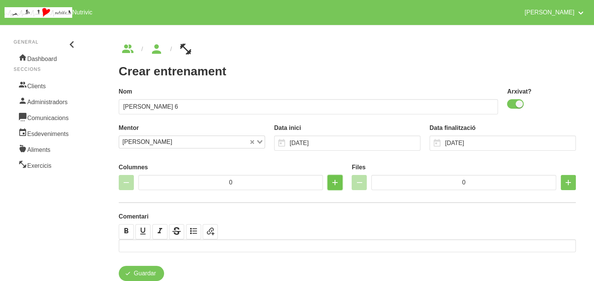
click at [336, 183] on icon "button" at bounding box center [335, 183] width 9 height 14
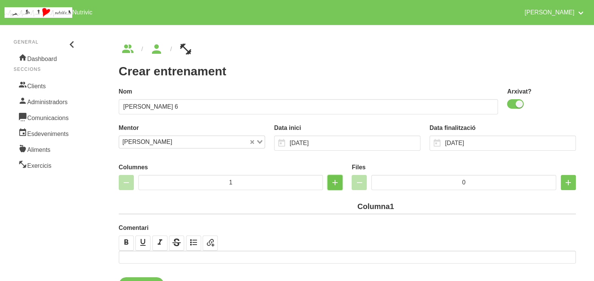
click at [336, 183] on icon "button" at bounding box center [335, 183] width 9 height 14
click at [335, 183] on icon "button" at bounding box center [335, 183] width 9 height 14
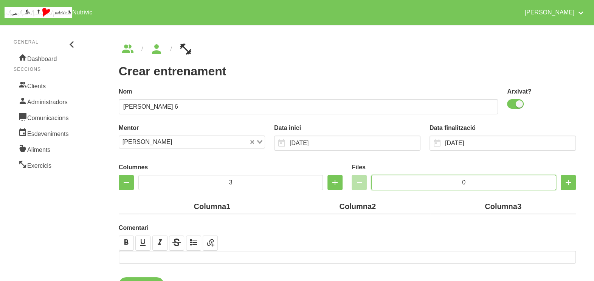
click at [451, 183] on input "0" at bounding box center [463, 182] width 185 height 15
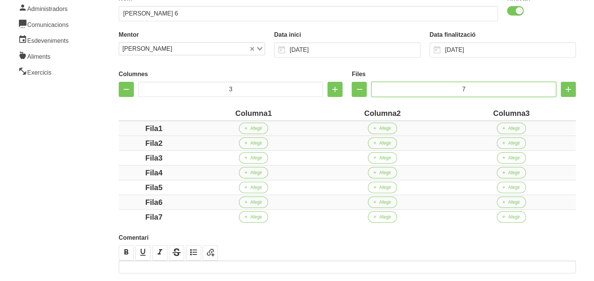
scroll to position [136, 0]
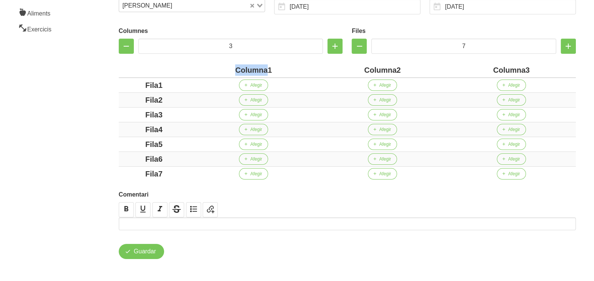
drag, startPoint x: 267, startPoint y: 68, endPoint x: 218, endPoint y: 68, distance: 49.2
click at [218, 68] on div "Columna1" at bounding box center [253, 69] width 123 height 11
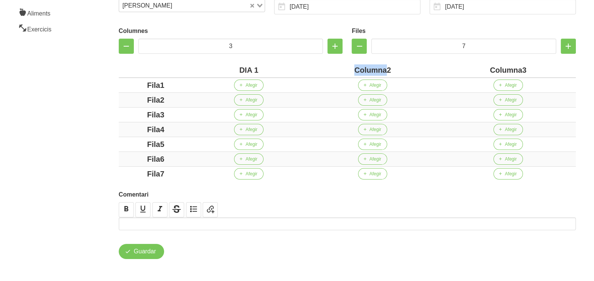
drag, startPoint x: 387, startPoint y: 70, endPoint x: 324, endPoint y: 70, distance: 62.4
click at [324, 70] on div "Columna2" at bounding box center [372, 69] width 129 height 11
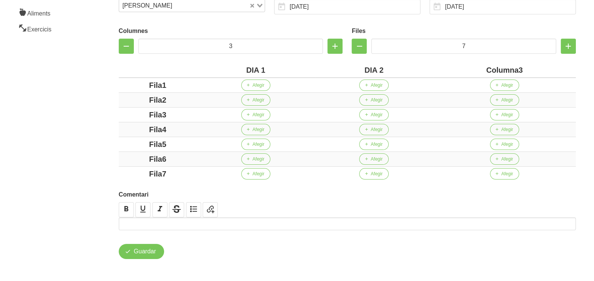
drag, startPoint x: 519, startPoint y: 71, endPoint x: 443, endPoint y: 69, distance: 76.5
click at [443, 69] on div "Columna3" at bounding box center [505, 69] width 137 height 11
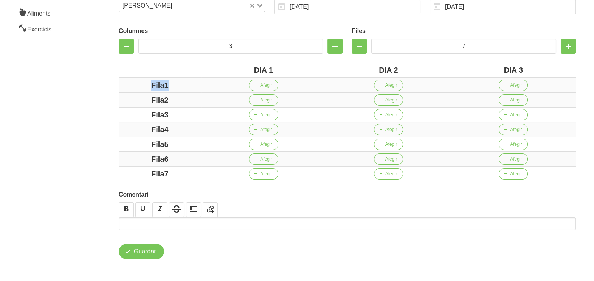
drag, startPoint x: 171, startPoint y: 80, endPoint x: 126, endPoint y: 82, distance: 45.8
click at [126, 82] on div "Fila1" at bounding box center [160, 84] width 76 height 11
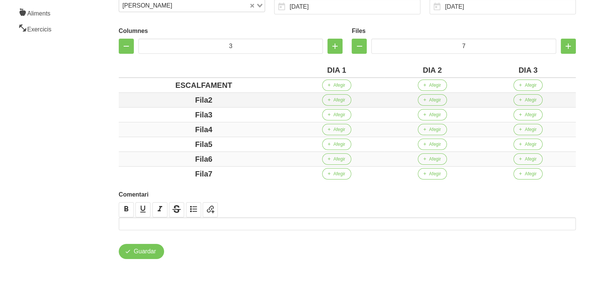
click at [170, 101] on div "Fila2" at bounding box center [204, 99] width 164 height 11
click at [170, 115] on div "Fila3" at bounding box center [204, 114] width 164 height 11
drag, startPoint x: 223, startPoint y: 127, endPoint x: 180, endPoint y: 132, distance: 43.1
click at [180, 132] on div "Fila4" at bounding box center [204, 129] width 164 height 11
drag, startPoint x: 224, startPoint y: 144, endPoint x: 174, endPoint y: 148, distance: 50.5
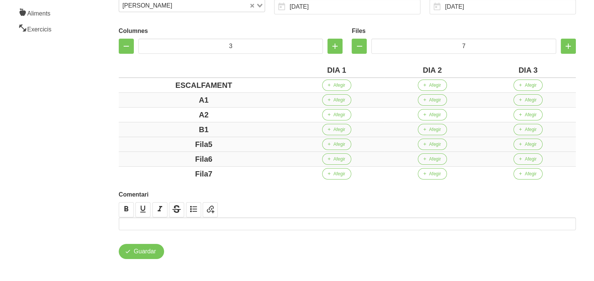
click at [173, 146] on div "Fila5" at bounding box center [204, 143] width 164 height 11
drag, startPoint x: 231, startPoint y: 159, endPoint x: 176, endPoint y: 160, distance: 55.2
click at [176, 160] on div "Fila6" at bounding box center [204, 158] width 164 height 11
drag, startPoint x: 227, startPoint y: 170, endPoint x: 151, endPoint y: 163, distance: 76.4
click at [161, 170] on div "Fila7" at bounding box center [204, 173] width 164 height 11
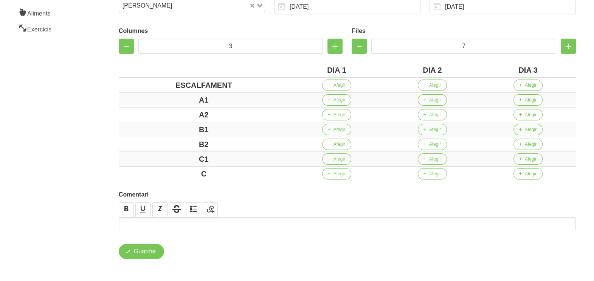
click at [97, 141] on div "Crear entrenament 0d8f5350-d4ab-41d2-af21-6499a4781ffb Nom [PERSON_NAME] 6 Arxi…" at bounding box center [347, 82] width 503 height 397
drag, startPoint x: 206, startPoint y: 173, endPoint x: 216, endPoint y: 172, distance: 10.2
click at [214, 173] on div "C3" at bounding box center [204, 173] width 164 height 11
click at [76, 121] on aside "General Dashboard Seccions Clients Administradors Comunicacions Esdeveniments A…" at bounding box center [45, 82] width 101 height 397
click at [570, 45] on icon "button" at bounding box center [568, 46] width 9 height 14
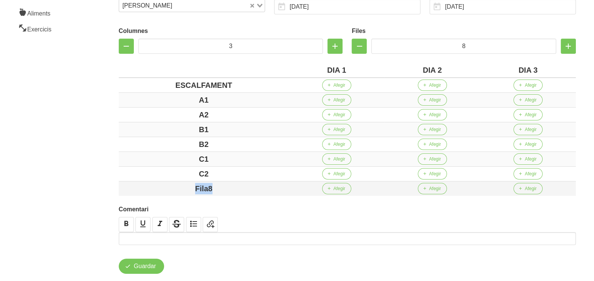
drag, startPoint x: 212, startPoint y: 187, endPoint x: 167, endPoint y: 187, distance: 45.4
click at [165, 188] on div "Fila8" at bounding box center [204, 188] width 164 height 11
click at [119, 158] on td "C1" at bounding box center [204, 159] width 170 height 15
click at [335, 86] on span "Afegir" at bounding box center [340, 85] width 12 height 7
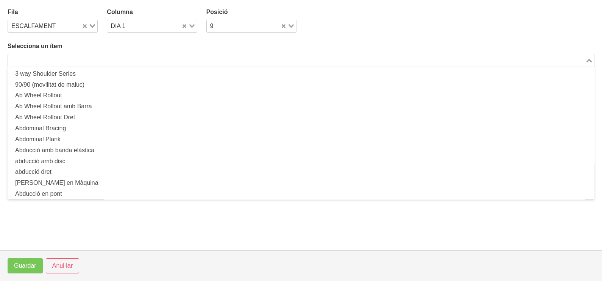
click at [82, 54] on div "Loading..." at bounding box center [301, 60] width 586 height 13
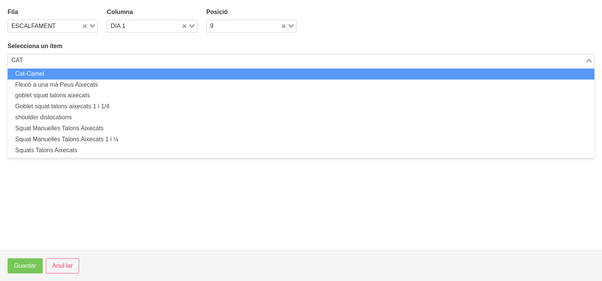
click at [62, 73] on li "Cat-Camel" at bounding box center [301, 73] width 586 height 11
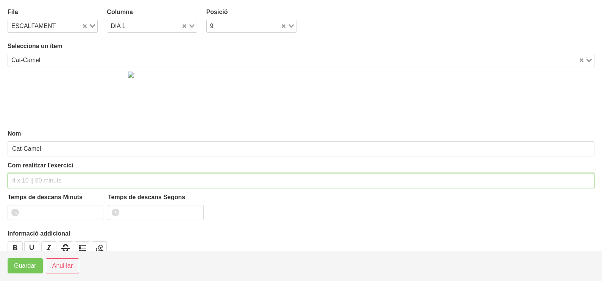
drag, startPoint x: 40, startPoint y: 179, endPoint x: 56, endPoint y: 132, distance: 49.2
click at [42, 171] on div "Com realitzar l'exercici" at bounding box center [301, 174] width 586 height 27
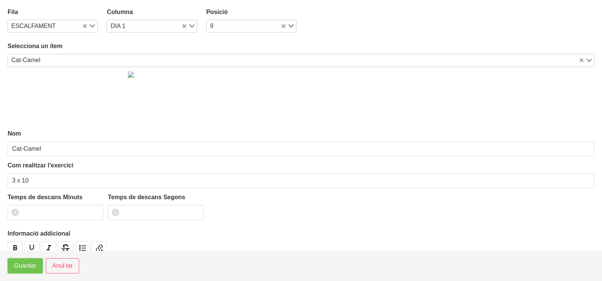
click at [30, 265] on span "Guardar" at bounding box center [25, 265] width 22 height 9
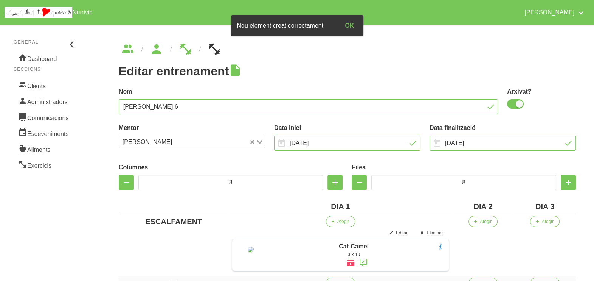
scroll to position [94, 0]
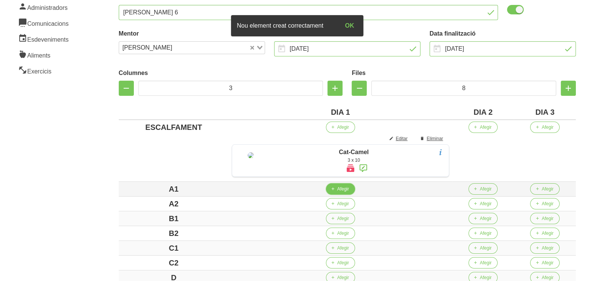
click at [344, 192] on span "Afegir" at bounding box center [343, 188] width 12 height 7
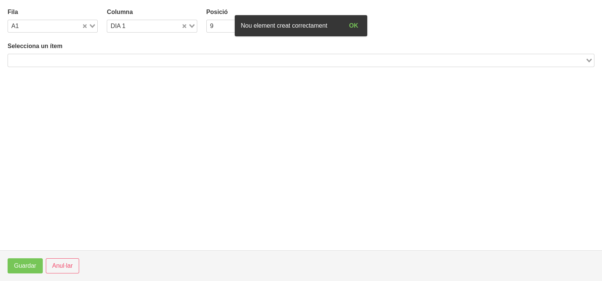
click at [76, 59] on input "Search for option" at bounding box center [296, 60] width 575 height 9
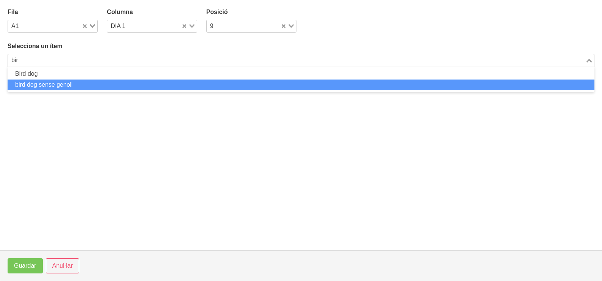
click at [77, 83] on li "bird dog sense genoll" at bounding box center [301, 84] width 586 height 11
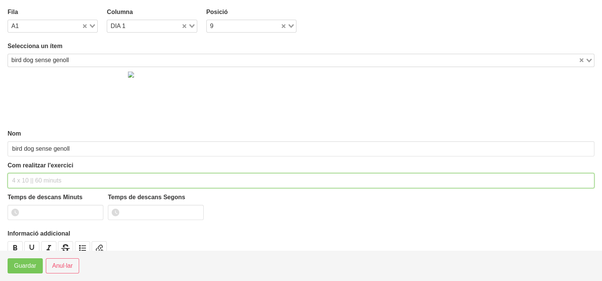
click at [36, 174] on input "text" at bounding box center [301, 180] width 586 height 15
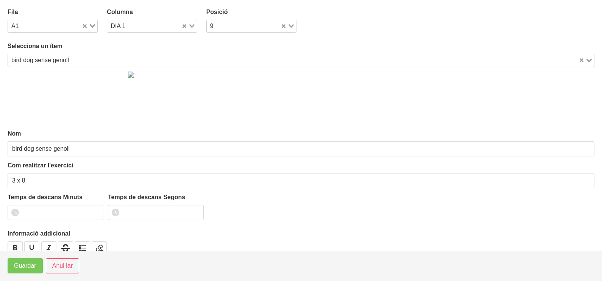
click at [91, 25] on icon "Search for option" at bounding box center [92, 26] width 5 height 4
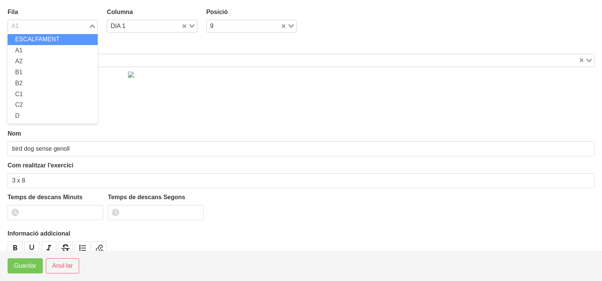
drag, startPoint x: 41, startPoint y: 42, endPoint x: 49, endPoint y: 76, distance: 35.0
click at [40, 42] on span "ESCALFAMENT" at bounding box center [37, 39] width 44 height 6
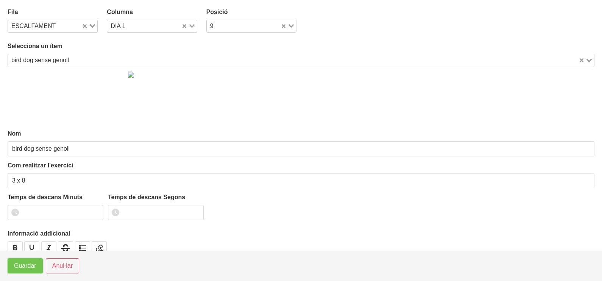
click at [26, 269] on span "Guardar" at bounding box center [25, 265] width 22 height 9
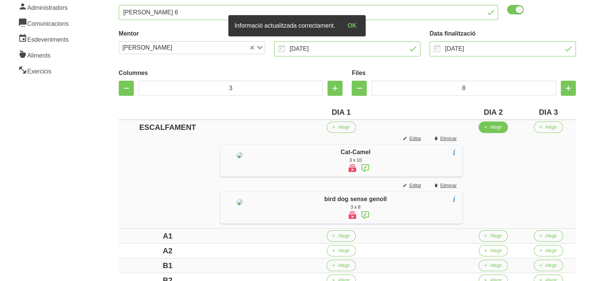
click at [502, 126] on span "Afegir" at bounding box center [496, 127] width 12 height 7
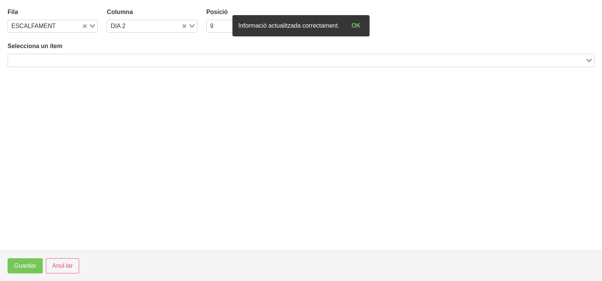
click at [104, 58] on input "Search for option" at bounding box center [296, 60] width 575 height 9
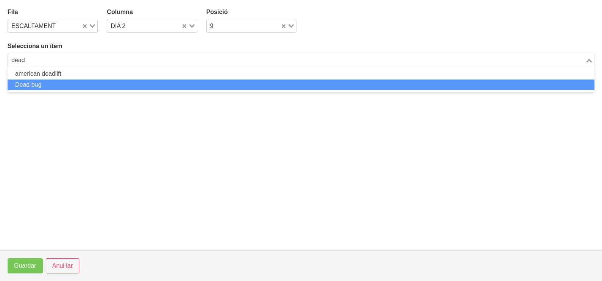
click at [60, 83] on li "Dead bug" at bounding box center [301, 84] width 586 height 11
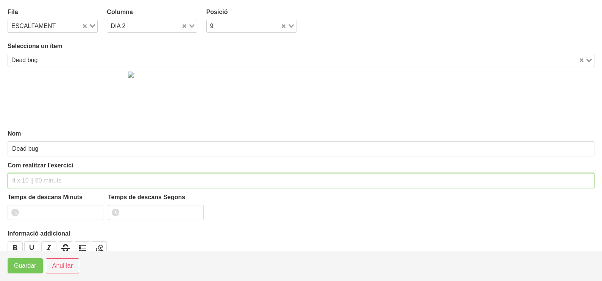
click at [36, 176] on input "text" at bounding box center [301, 180] width 586 height 15
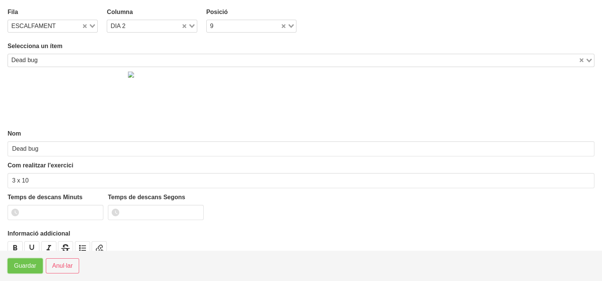
click at [24, 265] on span "Guardar" at bounding box center [25, 265] width 22 height 9
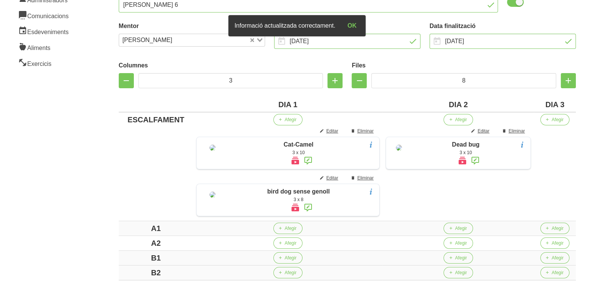
scroll to position [236, 0]
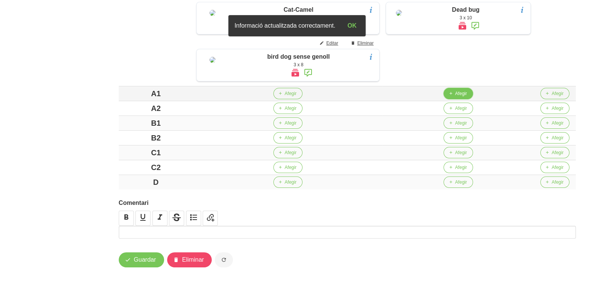
click at [457, 97] on span "Afegir" at bounding box center [461, 93] width 12 height 7
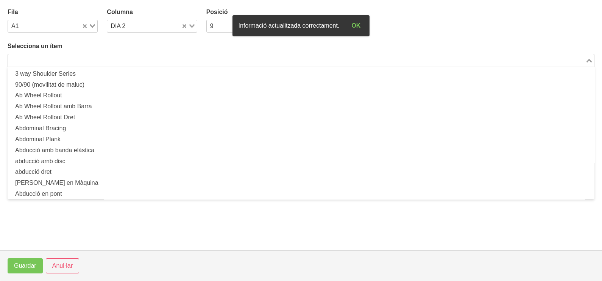
drag, startPoint x: 108, startPoint y: 56, endPoint x: 118, endPoint y: 42, distance: 17.4
click at [108, 56] on input "Search for option" at bounding box center [296, 60] width 575 height 9
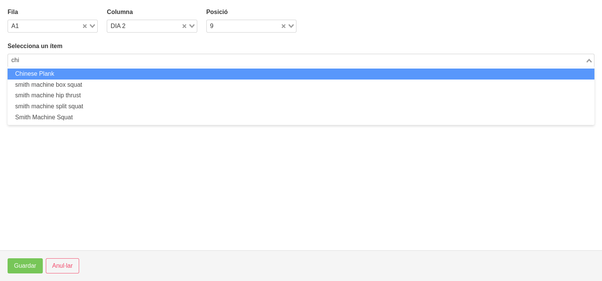
click at [54, 71] on li "Chinese Plank" at bounding box center [301, 73] width 586 height 11
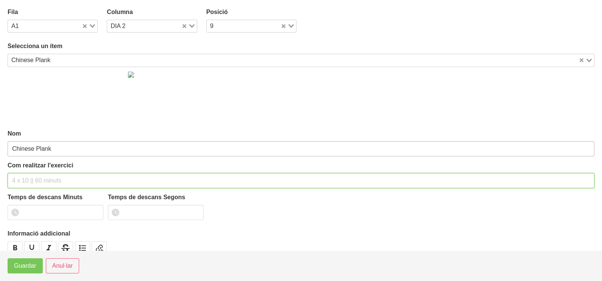
drag, startPoint x: 34, startPoint y: 180, endPoint x: 47, endPoint y: 149, distance: 33.4
click at [36, 177] on input "text" at bounding box center [301, 180] width 586 height 15
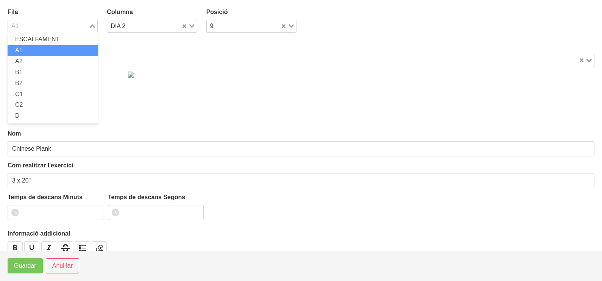
click at [92, 20] on div "Loading..." at bounding box center [93, 25] width 9 height 11
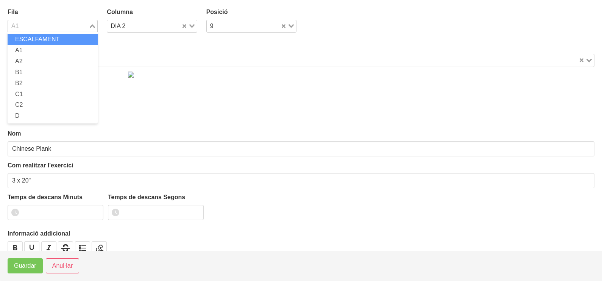
click at [47, 40] on span "ESCALFAMENT" at bounding box center [37, 39] width 44 height 6
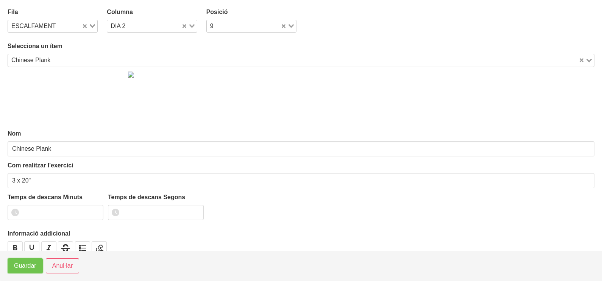
click at [24, 265] on span "Guardar" at bounding box center [25, 265] width 22 height 9
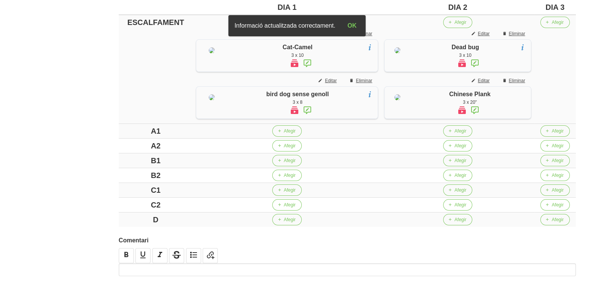
scroll to position [142, 0]
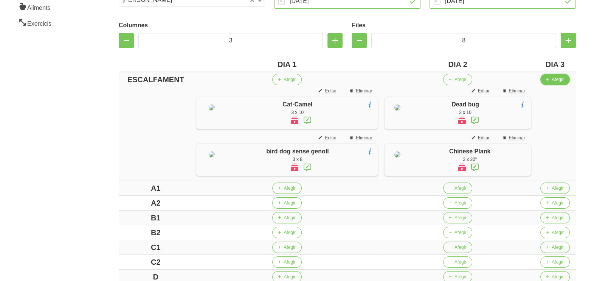
click at [564, 76] on span "Afegir" at bounding box center [558, 79] width 12 height 7
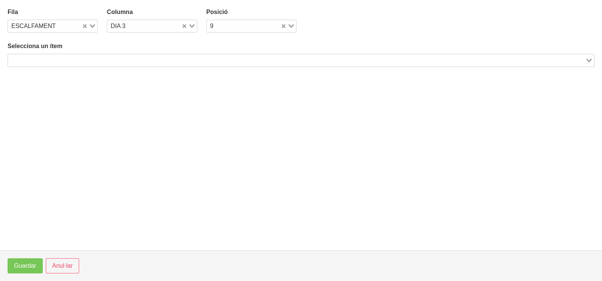
click at [102, 58] on input "Search for option" at bounding box center [296, 60] width 575 height 9
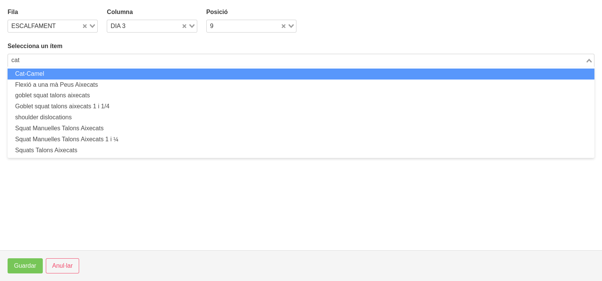
click at [85, 70] on li "Cat-Camel" at bounding box center [301, 73] width 586 height 11
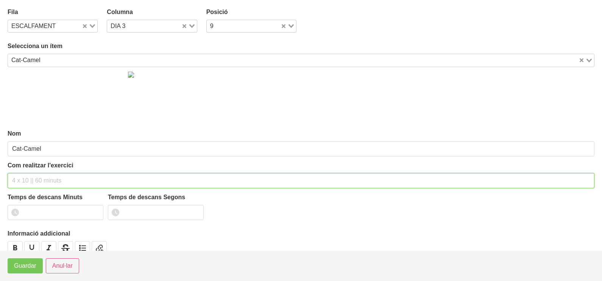
drag, startPoint x: 29, startPoint y: 180, endPoint x: 21, endPoint y: 175, distance: 9.7
click at [28, 180] on input "text" at bounding box center [301, 180] width 586 height 15
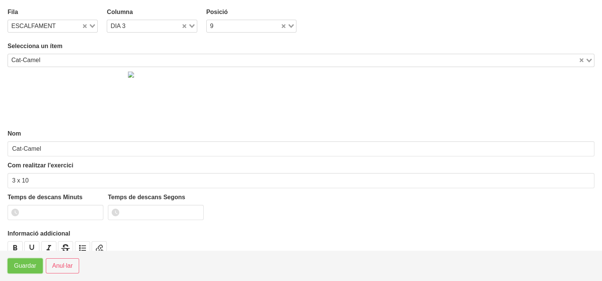
click at [23, 266] on span "Guardar" at bounding box center [25, 265] width 22 height 9
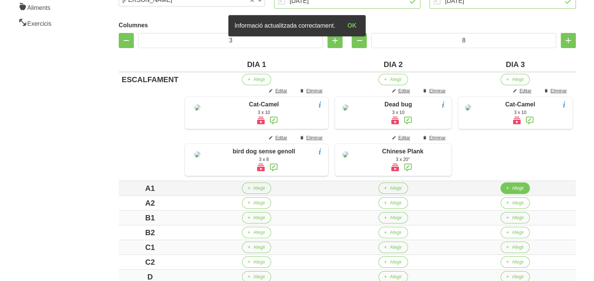
click at [513, 191] on span "Afegir" at bounding box center [518, 188] width 12 height 7
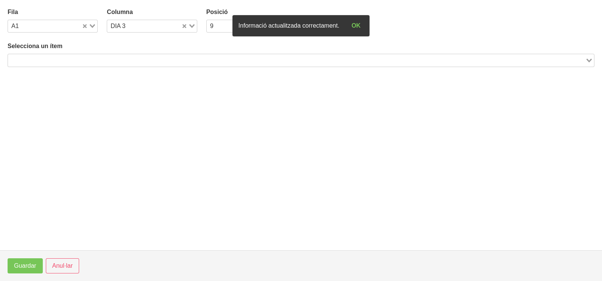
click at [98, 59] on input "Search for option" at bounding box center [296, 60] width 575 height 9
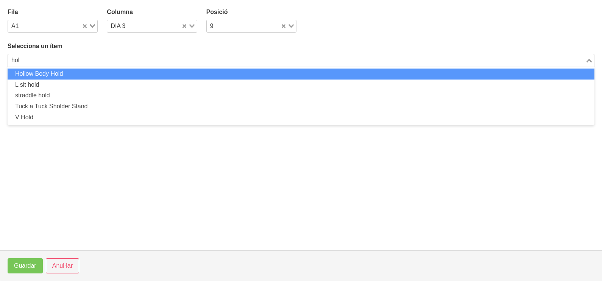
click at [45, 74] on li "Hollow Body Hold" at bounding box center [301, 73] width 586 height 11
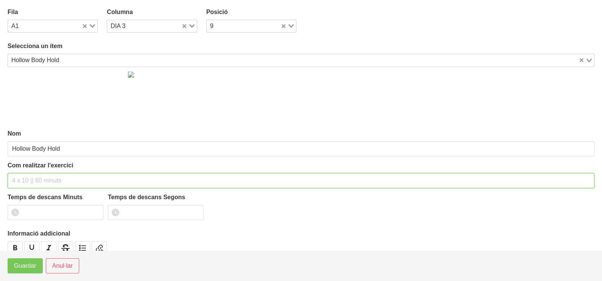
drag, startPoint x: 41, startPoint y: 180, endPoint x: 45, endPoint y: 156, distance: 24.9
click at [41, 177] on input "text" at bounding box center [301, 180] width 586 height 15
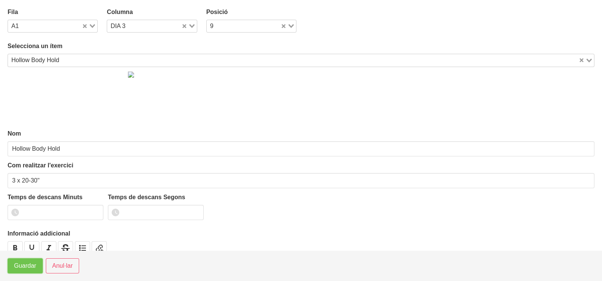
click at [33, 264] on span "Guardar" at bounding box center [25, 265] width 22 height 9
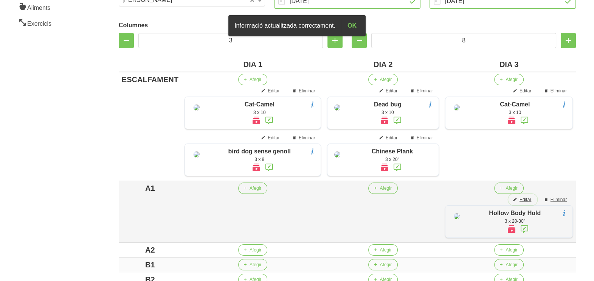
click at [529, 203] on span "Editar" at bounding box center [526, 199] width 12 height 7
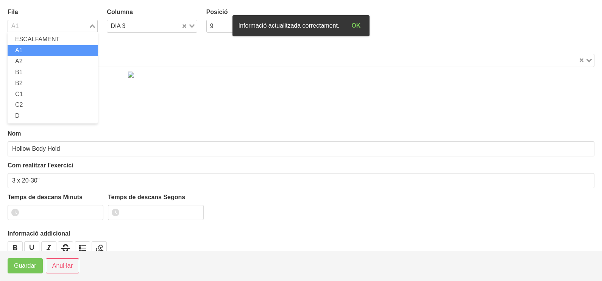
drag, startPoint x: 95, startPoint y: 23, endPoint x: 81, endPoint y: 34, distance: 17.0
click at [95, 25] on div "Loading..." at bounding box center [93, 25] width 9 height 11
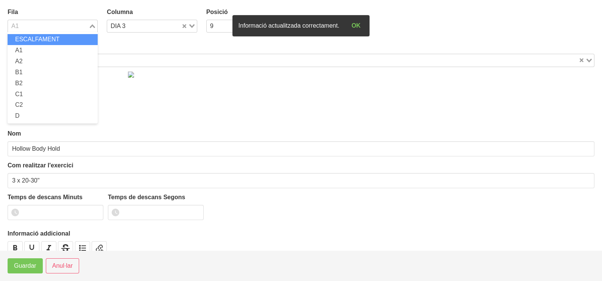
drag, startPoint x: 56, startPoint y: 42, endPoint x: 33, endPoint y: 119, distance: 80.2
click at [55, 42] on span "ESCALFAMENT" at bounding box center [37, 39] width 44 height 6
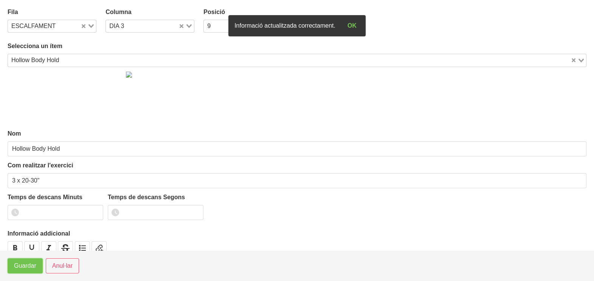
click at [32, 264] on span "Guardar" at bounding box center [25, 265] width 22 height 9
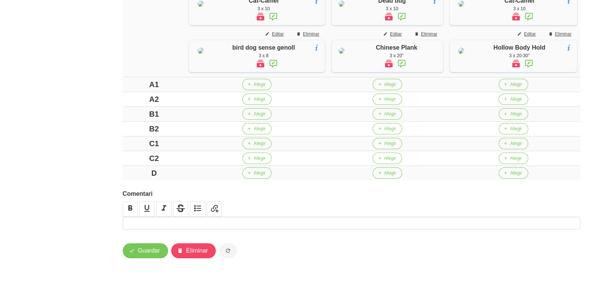
scroll to position [281, 0]
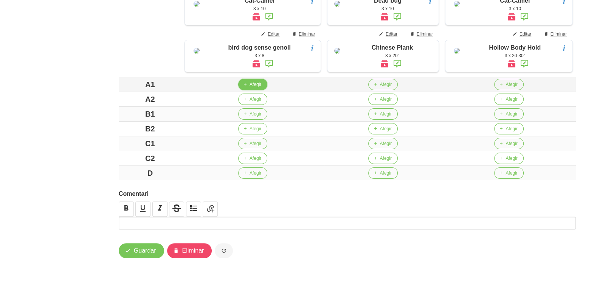
click at [250, 86] on span "Afegir" at bounding box center [256, 84] width 12 height 7
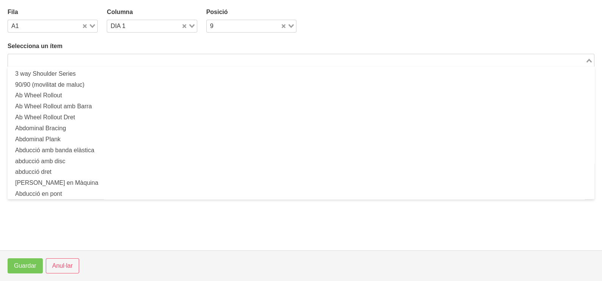
drag, startPoint x: 96, startPoint y: 57, endPoint x: 110, endPoint y: 44, distance: 18.5
click at [98, 57] on input "Search for option" at bounding box center [296, 60] width 575 height 9
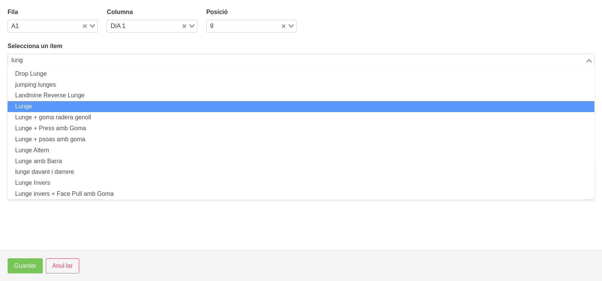
click at [58, 102] on li "Lunge" at bounding box center [301, 106] width 586 height 11
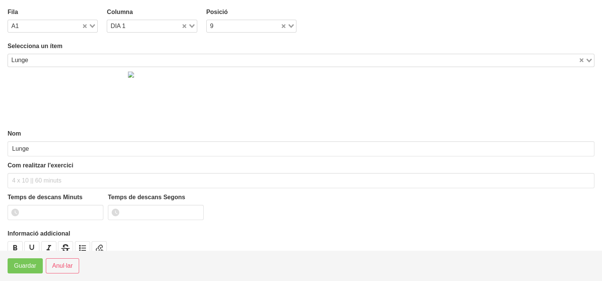
click at [36, 66] on div "Lunge Loading..." at bounding box center [301, 60] width 586 height 13
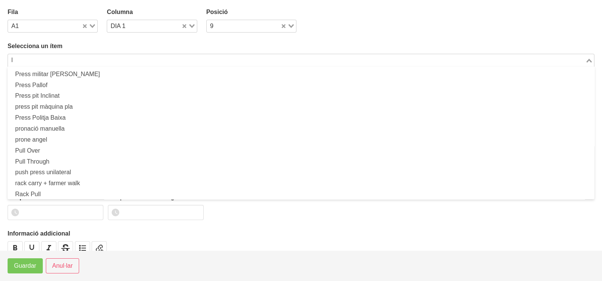
scroll to position [2, 0]
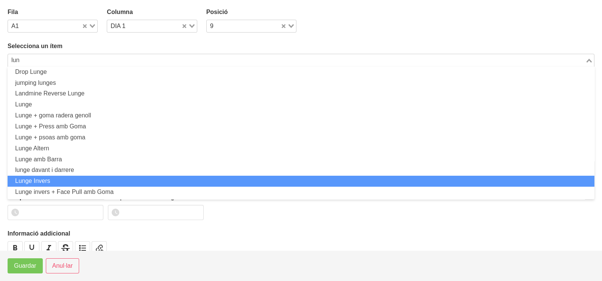
drag, startPoint x: 68, startPoint y: 179, endPoint x: 70, endPoint y: 176, distance: 4.4
click at [70, 179] on li "Lunge Invers" at bounding box center [301, 181] width 586 height 11
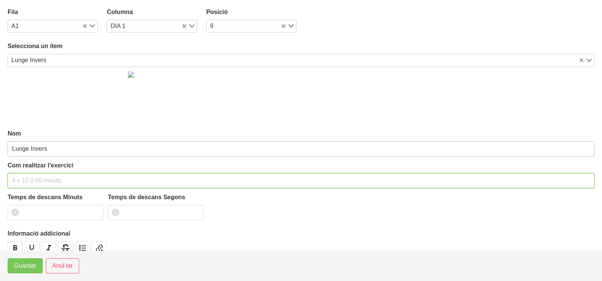
drag, startPoint x: 32, startPoint y: 179, endPoint x: 43, endPoint y: 151, distance: 29.4
click at [35, 174] on input "text" at bounding box center [301, 180] width 586 height 15
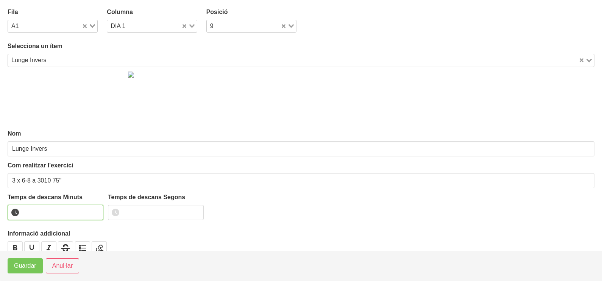
click at [43, 208] on input "number" at bounding box center [56, 212] width 96 height 15
click at [36, 263] on span "Guardar" at bounding box center [25, 265] width 22 height 9
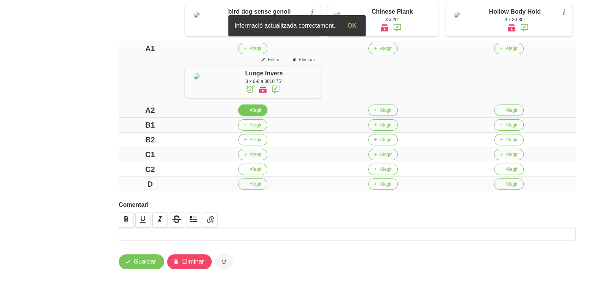
click at [255, 113] on span "Afegir" at bounding box center [256, 110] width 12 height 7
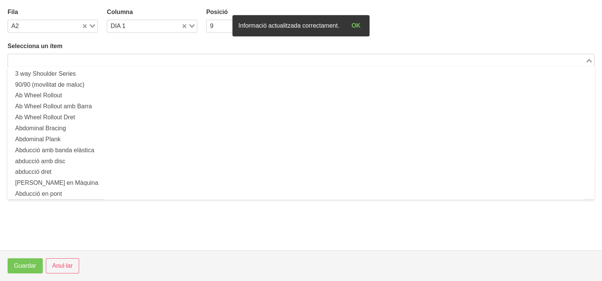
click at [81, 55] on div "Search for option" at bounding box center [296, 59] width 577 height 11
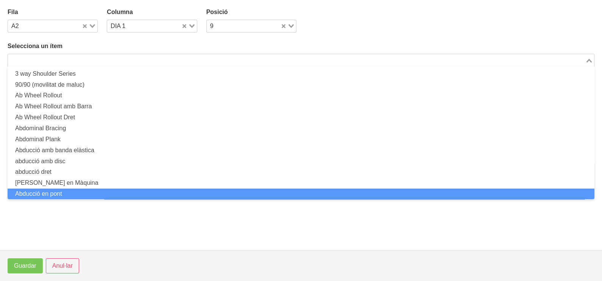
scroll to position [0, 0]
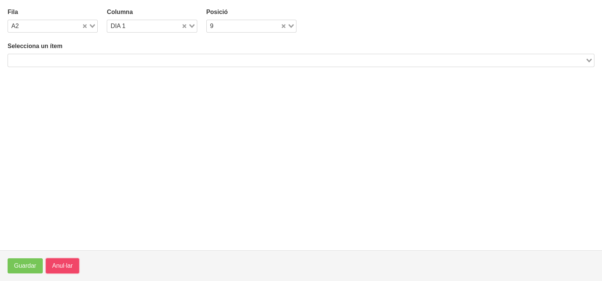
click at [73, 264] on button "Anul·lar" at bounding box center [62, 265] width 33 height 15
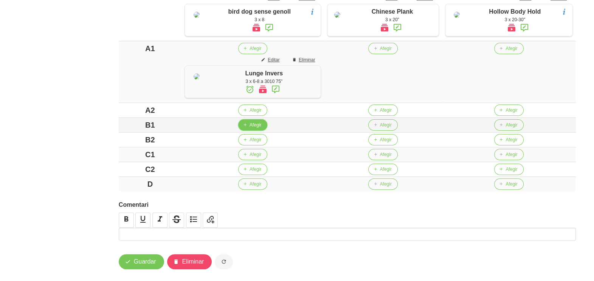
click at [257, 131] on button "Afegir" at bounding box center [252, 124] width 29 height 11
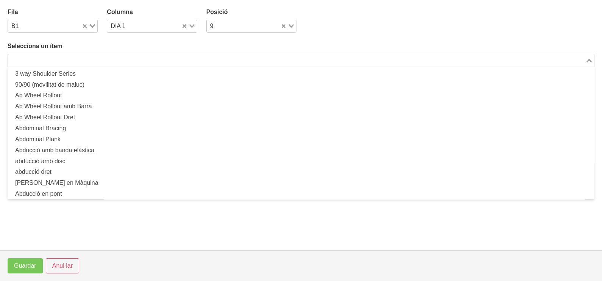
click at [68, 59] on input "Search for option" at bounding box center [296, 60] width 575 height 9
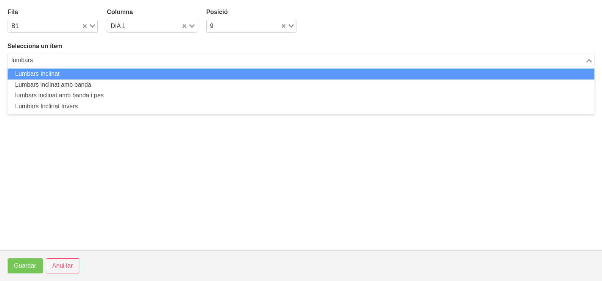
click at [56, 74] on li "Lumbars Inclinat" at bounding box center [301, 73] width 586 height 11
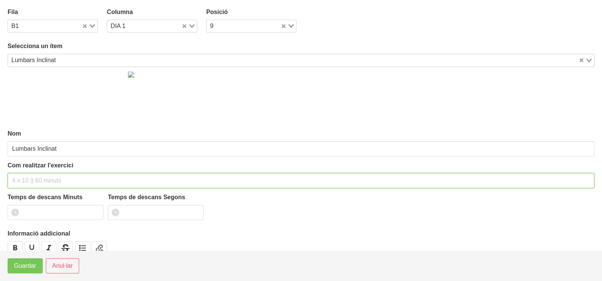
drag, startPoint x: 32, startPoint y: 183, endPoint x: 43, endPoint y: 123, distance: 61.8
click at [33, 180] on input "text" at bounding box center [301, 180] width 586 height 15
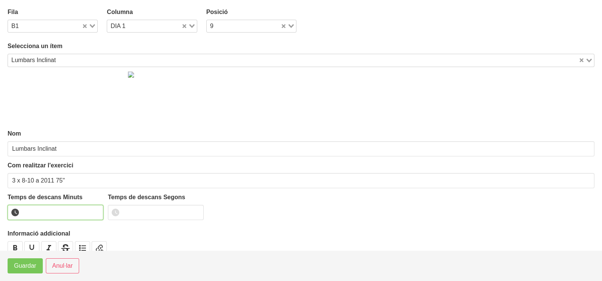
click at [41, 212] on input "number" at bounding box center [56, 212] width 96 height 15
click at [29, 267] on span "Guardar" at bounding box center [25, 265] width 22 height 9
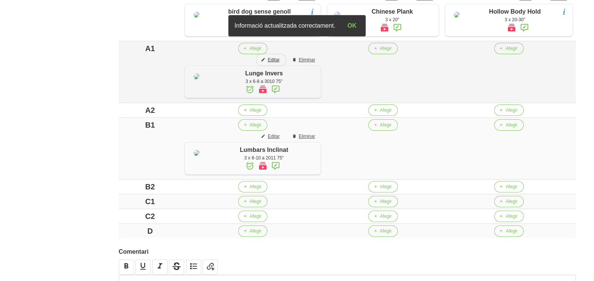
click at [275, 63] on span "Editar" at bounding box center [274, 59] width 12 height 7
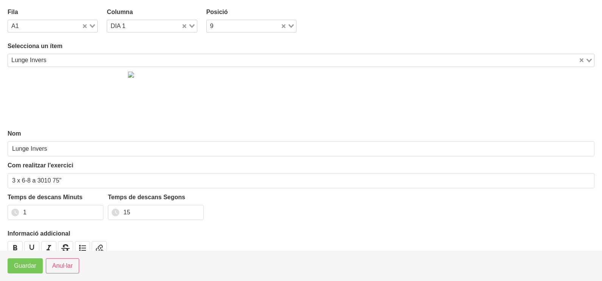
click at [61, 61] on input "Search for option" at bounding box center [313, 60] width 528 height 9
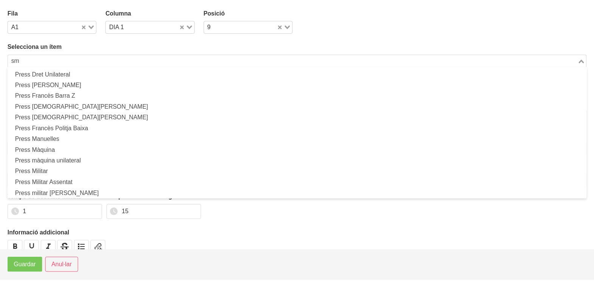
scroll to position [2, 0]
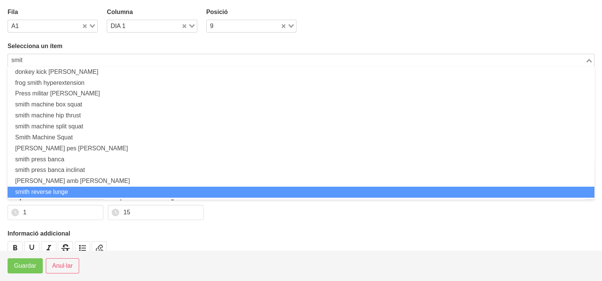
drag, startPoint x: 57, startPoint y: 190, endPoint x: 51, endPoint y: 187, distance: 5.9
click at [55, 190] on li "smith reverse lunge" at bounding box center [301, 192] width 586 height 11
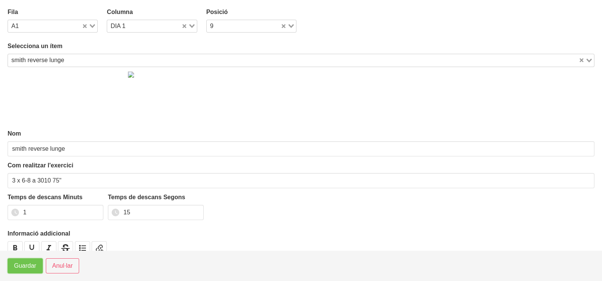
click at [28, 269] on span "Guardar" at bounding box center [25, 265] width 22 height 9
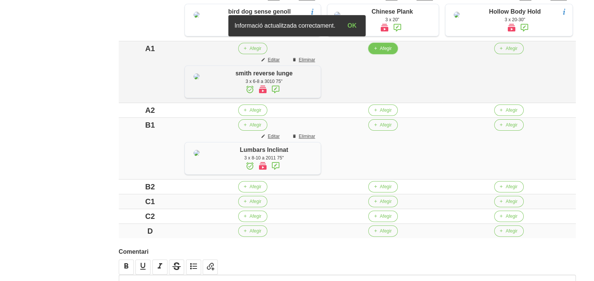
click at [384, 52] on span "Afegir" at bounding box center [386, 48] width 12 height 7
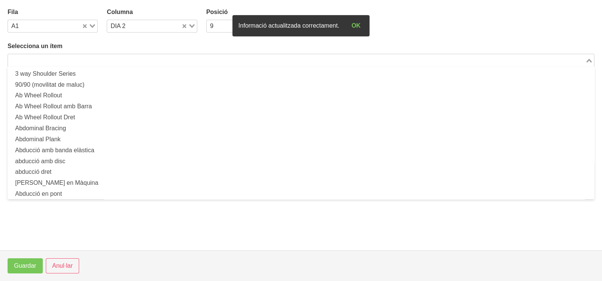
click at [124, 60] on input "Search for option" at bounding box center [296, 60] width 575 height 9
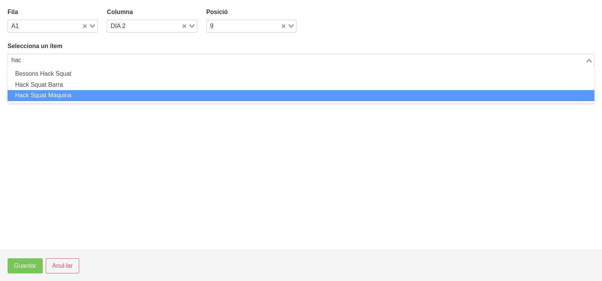
click at [82, 93] on li "Hack Squat Màquina" at bounding box center [301, 95] width 586 height 11
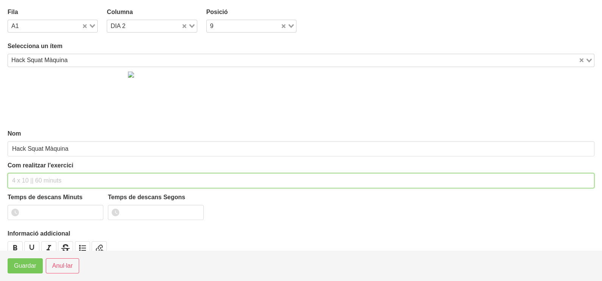
click at [26, 182] on input "text" at bounding box center [301, 180] width 586 height 15
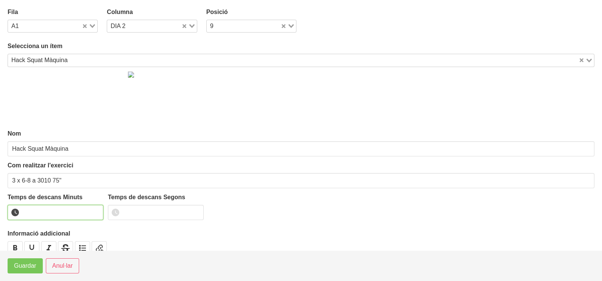
click at [44, 210] on input "number" at bounding box center [56, 212] width 96 height 15
click at [30, 265] on span "Guardar" at bounding box center [25, 265] width 22 height 9
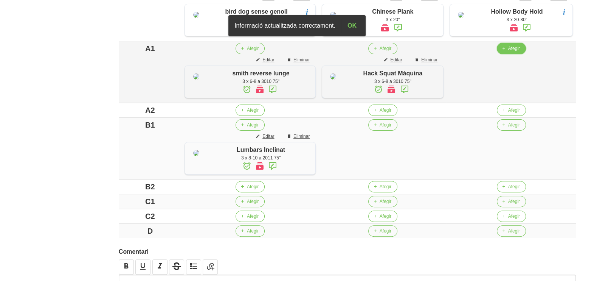
click at [524, 54] on button "Afegir" at bounding box center [511, 48] width 29 height 11
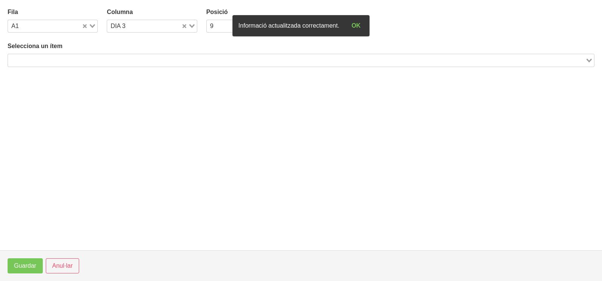
click at [193, 58] on input "Search for option" at bounding box center [296, 60] width 575 height 9
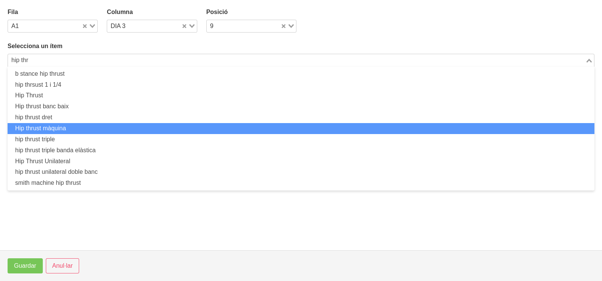
click at [102, 132] on li "Hip thrust màquina" at bounding box center [301, 128] width 586 height 11
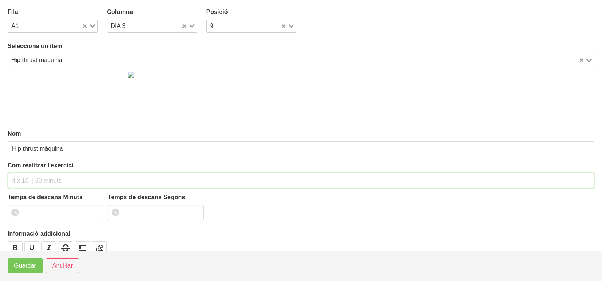
drag, startPoint x: 50, startPoint y: 177, endPoint x: 52, endPoint y: 124, distance: 53.0
click at [53, 168] on div "Com realitzar l'exercici" at bounding box center [301, 174] width 586 height 27
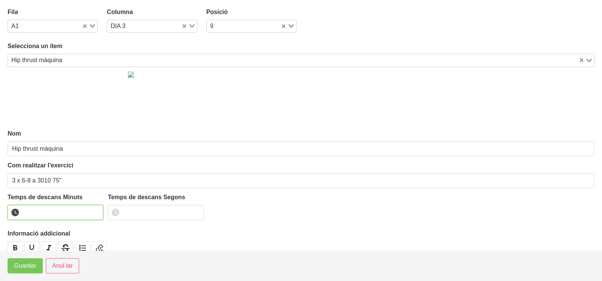
click at [48, 214] on input "number" at bounding box center [56, 212] width 96 height 15
click at [27, 263] on span "Guardar" at bounding box center [25, 265] width 22 height 9
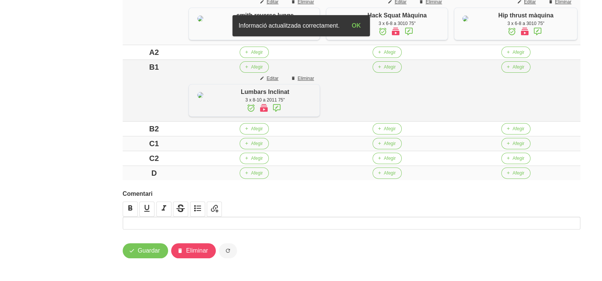
scroll to position [376, 0]
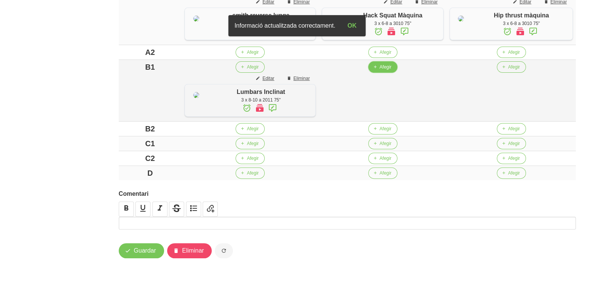
click at [380, 70] on span "Afegir" at bounding box center [386, 67] width 12 height 7
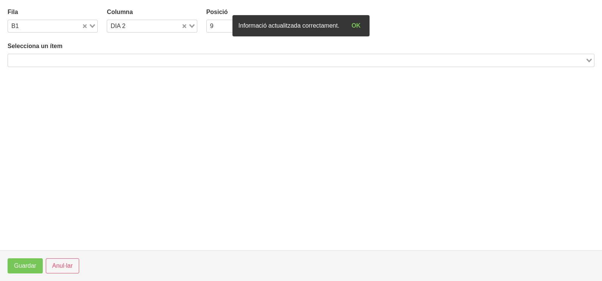
click at [113, 57] on input "Search for option" at bounding box center [296, 60] width 575 height 9
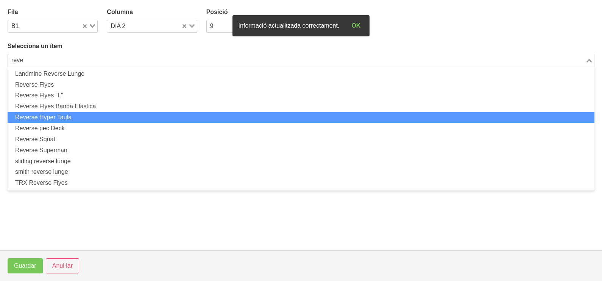
click at [94, 118] on li "Reverse Hyper Taula" at bounding box center [301, 117] width 586 height 11
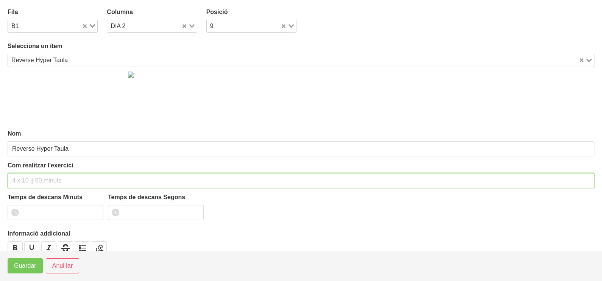
drag, startPoint x: 30, startPoint y: 180, endPoint x: 32, endPoint y: 172, distance: 8.3
click at [31, 179] on input "text" at bounding box center [301, 180] width 586 height 15
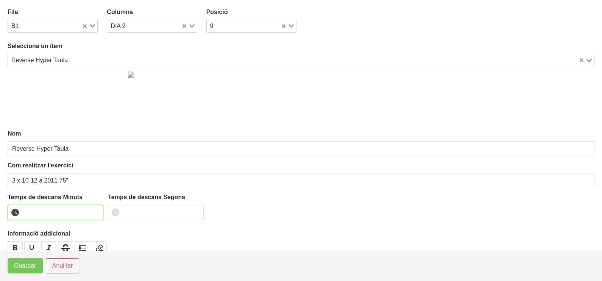
drag, startPoint x: 49, startPoint y: 211, endPoint x: 40, endPoint y: 210, distance: 8.8
click at [49, 212] on input "number" at bounding box center [56, 212] width 96 height 15
click at [35, 268] on span "Guardar" at bounding box center [25, 265] width 22 height 9
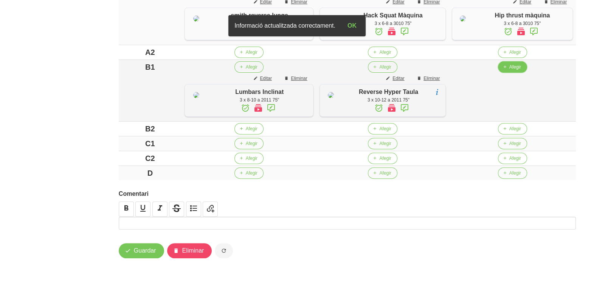
click at [510, 70] on span "Afegir" at bounding box center [516, 67] width 12 height 7
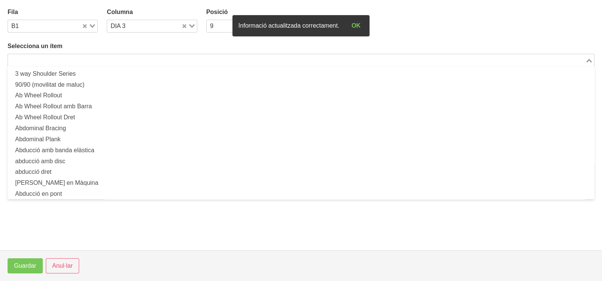
click at [120, 58] on input "Search for option" at bounding box center [296, 60] width 575 height 9
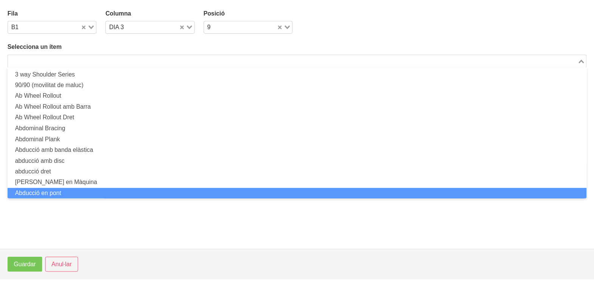
scroll to position [0, 0]
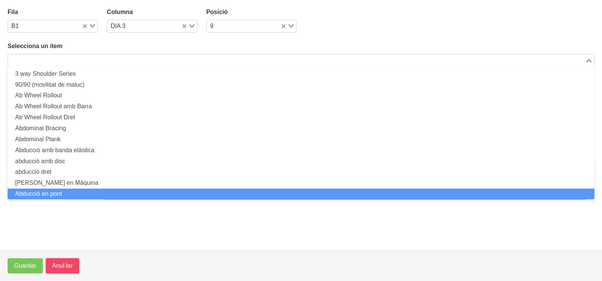
click at [65, 263] on span "Anul·lar" at bounding box center [62, 265] width 20 height 9
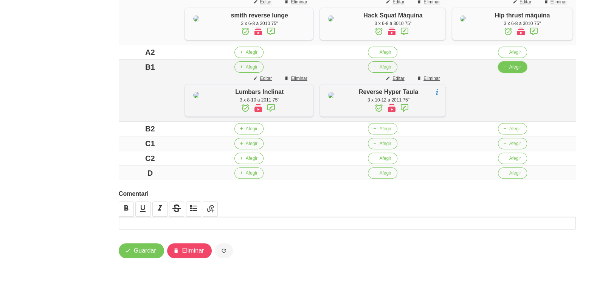
click at [513, 70] on span "Afegir" at bounding box center [516, 67] width 12 height 7
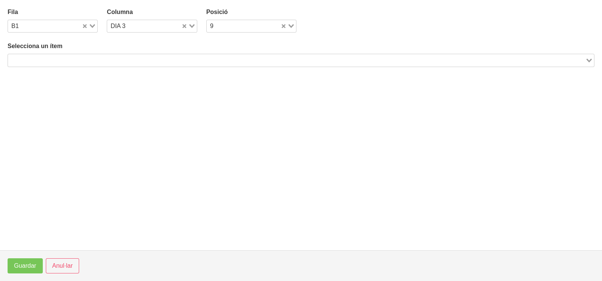
drag, startPoint x: 194, startPoint y: 58, endPoint x: 199, endPoint y: 60, distance: 4.6
click at [196, 59] on input "Search for option" at bounding box center [296, 60] width 575 height 9
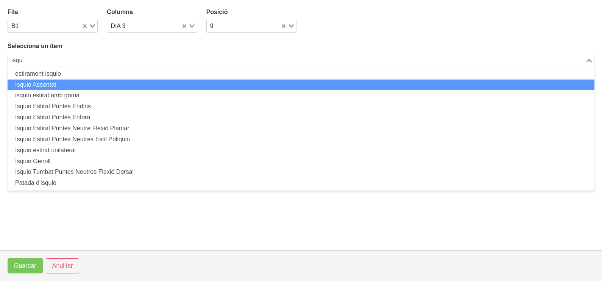
click at [67, 81] on li "Isquio Assentat" at bounding box center [301, 84] width 586 height 11
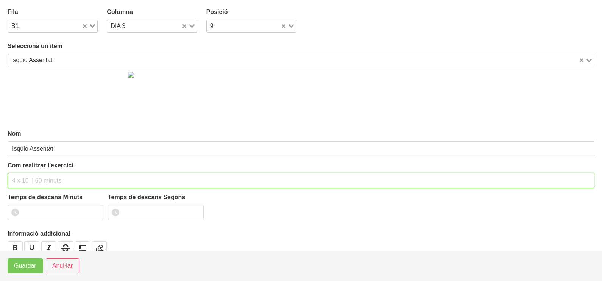
click at [29, 180] on input "text" at bounding box center [301, 180] width 586 height 15
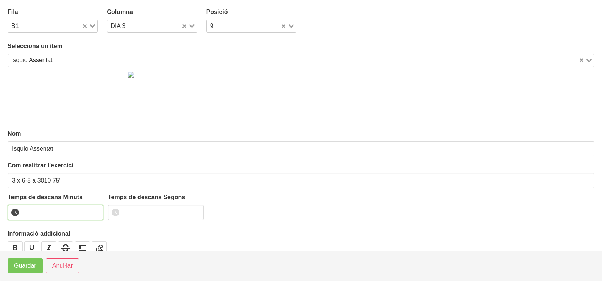
click at [31, 213] on input "number" at bounding box center [56, 212] width 96 height 15
click at [23, 267] on span "Guardar" at bounding box center [25, 265] width 22 height 9
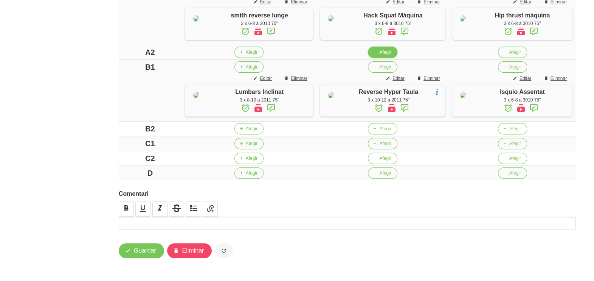
click at [383, 56] on span "Afegir" at bounding box center [385, 52] width 12 height 7
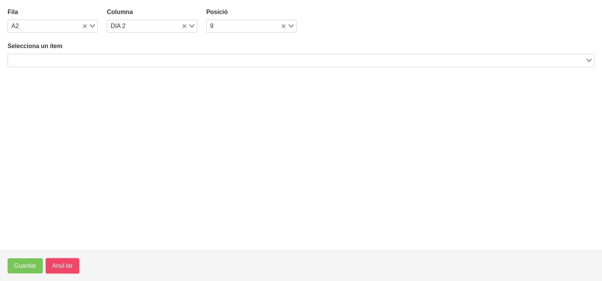
click at [62, 268] on span "Anul·lar" at bounding box center [62, 265] width 20 height 9
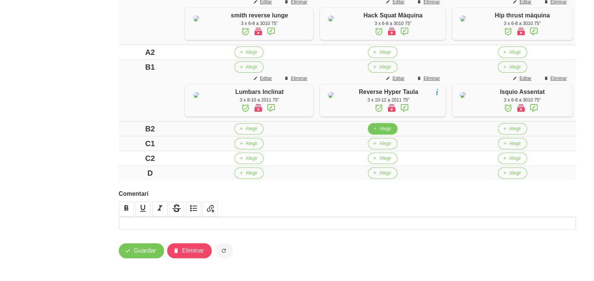
click at [380, 132] on span "Afegir" at bounding box center [385, 128] width 12 height 7
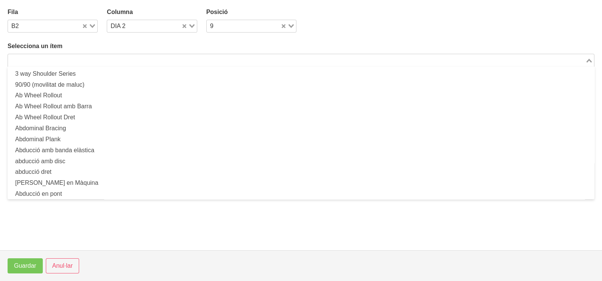
drag, startPoint x: 115, startPoint y: 58, endPoint x: 134, endPoint y: 47, distance: 21.2
click at [121, 57] on input "Search for option" at bounding box center [296, 60] width 575 height 9
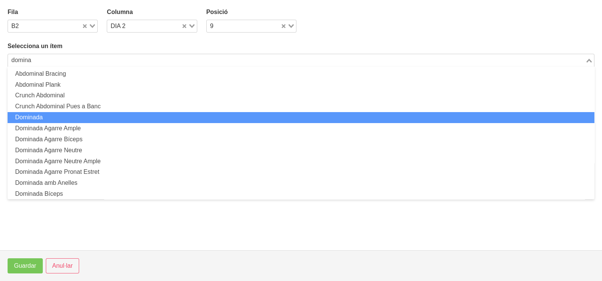
click at [64, 112] on li "Dominada" at bounding box center [301, 117] width 586 height 11
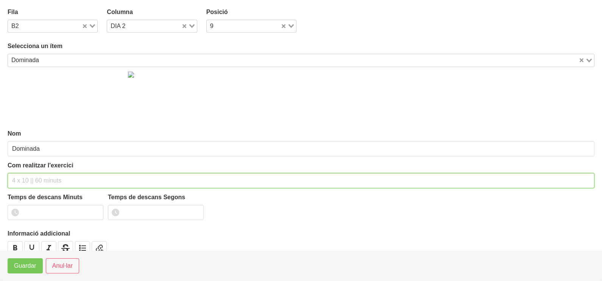
click at [33, 171] on div "Com realitzar l'exercici" at bounding box center [301, 174] width 586 height 27
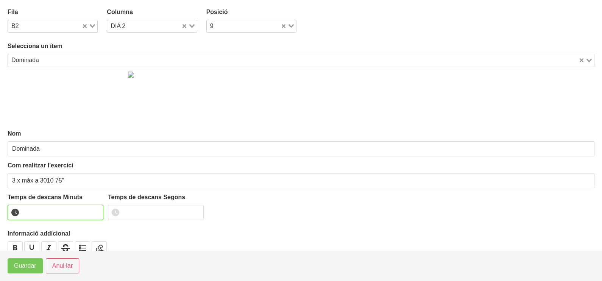
click at [49, 211] on input "number" at bounding box center [56, 212] width 96 height 15
click at [28, 266] on span "Guardar" at bounding box center [25, 265] width 22 height 9
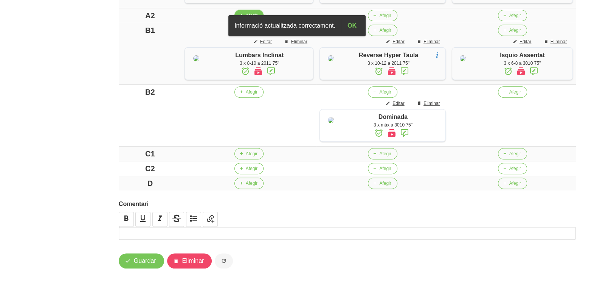
click at [247, 19] on span "Afegir" at bounding box center [252, 15] width 12 height 7
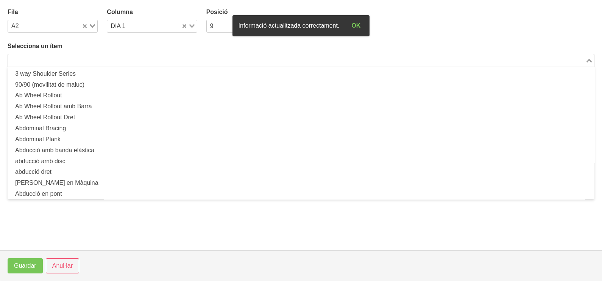
click at [96, 65] on div "Loading..." at bounding box center [301, 60] width 586 height 13
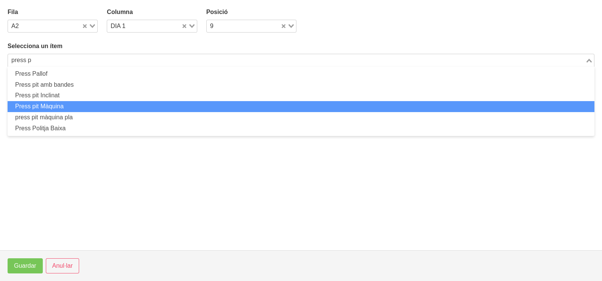
click at [99, 104] on li "Press pit Màquina" at bounding box center [301, 106] width 586 height 11
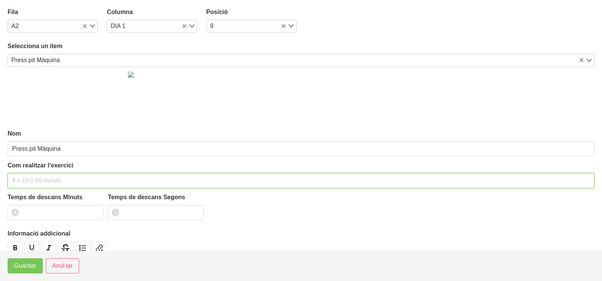
drag, startPoint x: 29, startPoint y: 181, endPoint x: 33, endPoint y: 132, distance: 48.9
click at [30, 178] on input "text" at bounding box center [301, 180] width 586 height 15
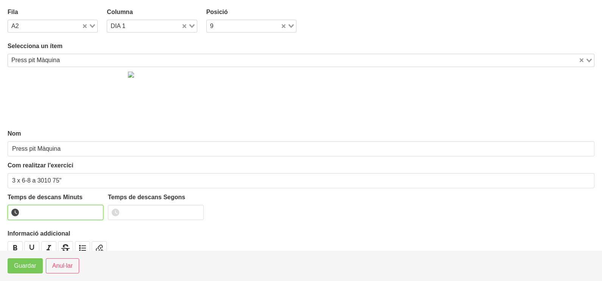
click at [40, 210] on input "number" at bounding box center [56, 212] width 96 height 15
click at [24, 265] on span "Guardar" at bounding box center [25, 265] width 22 height 9
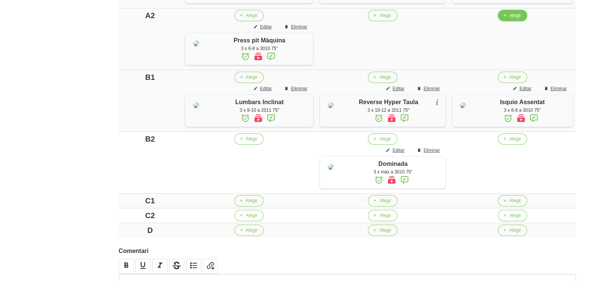
click at [510, 19] on span "Afegir" at bounding box center [516, 15] width 12 height 7
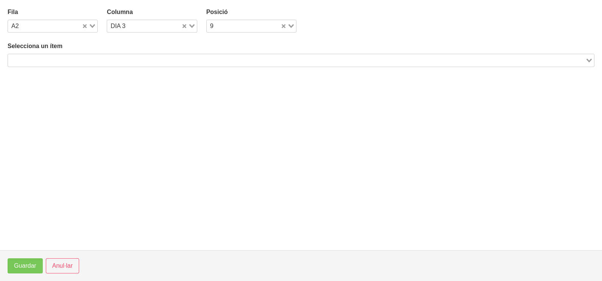
click at [180, 63] on input "Search for option" at bounding box center [296, 60] width 575 height 9
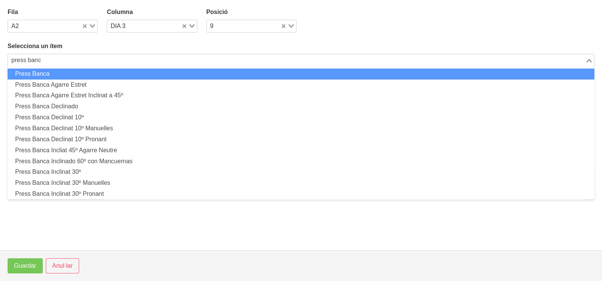
click at [180, 73] on li "Press Banca" at bounding box center [301, 73] width 586 height 11
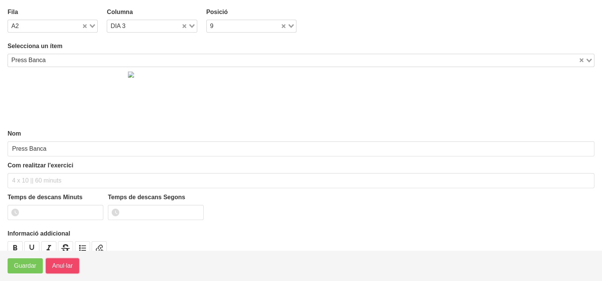
click at [65, 266] on span "Anul·lar" at bounding box center [62, 265] width 20 height 9
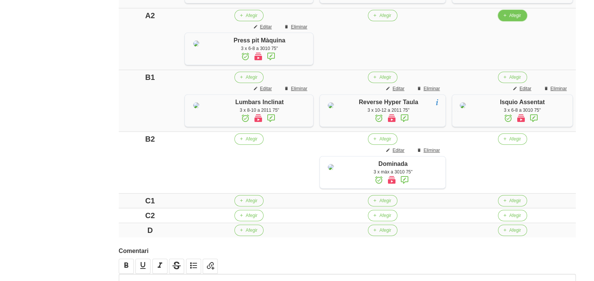
click at [518, 19] on span "Afegir" at bounding box center [516, 15] width 12 height 7
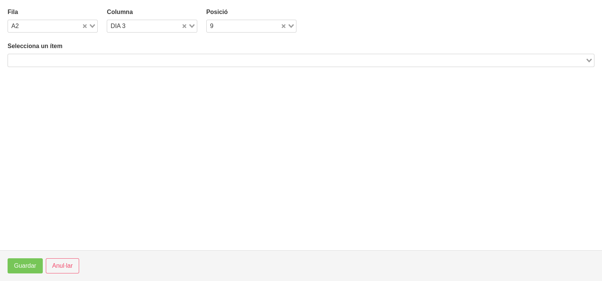
drag, startPoint x: 173, startPoint y: 60, endPoint x: 169, endPoint y: 55, distance: 6.2
click at [170, 59] on input "Search for option" at bounding box center [296, 60] width 575 height 9
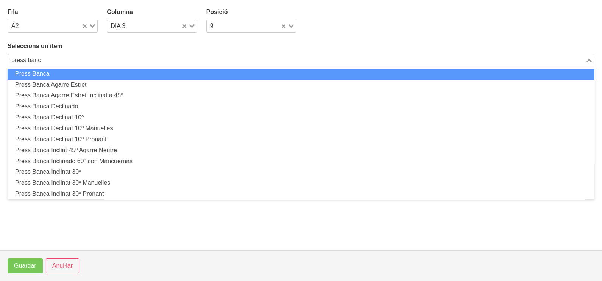
click at [83, 75] on li "Press Banca" at bounding box center [301, 73] width 586 height 11
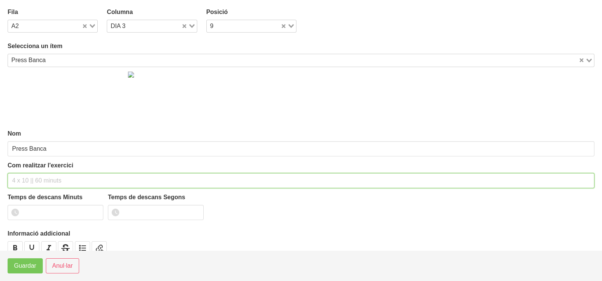
click at [36, 179] on input "text" at bounding box center [301, 180] width 586 height 15
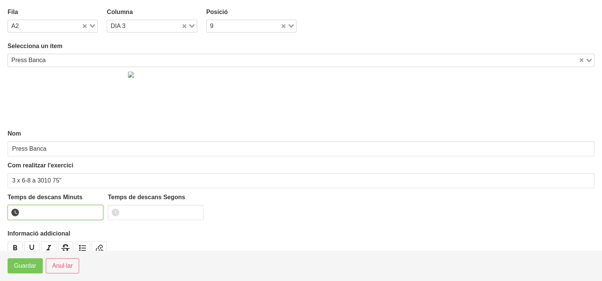
click at [42, 214] on input "number" at bounding box center [56, 212] width 96 height 15
click at [26, 269] on span "Guardar" at bounding box center [25, 265] width 22 height 9
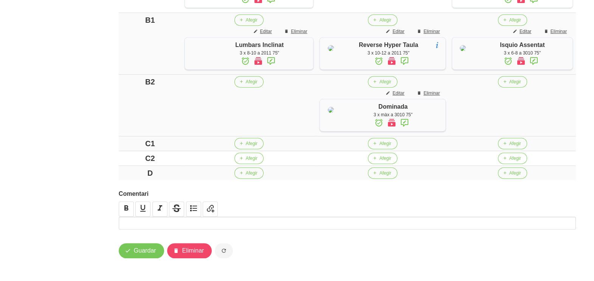
scroll to position [549, 0]
click at [516, 78] on span "Afegir" at bounding box center [516, 81] width 12 height 7
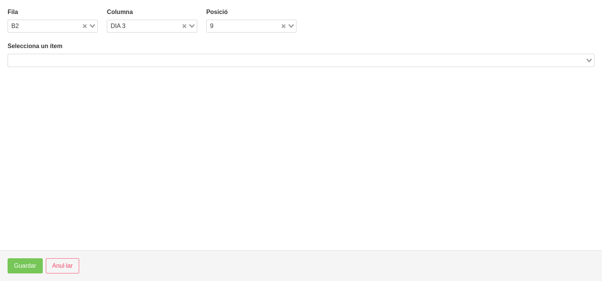
click at [123, 61] on input "Search for option" at bounding box center [296, 60] width 575 height 9
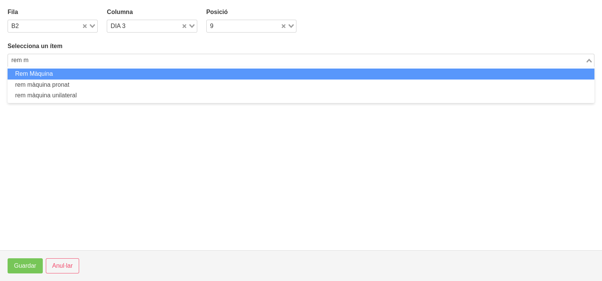
click at [76, 71] on li "Rem Màquina" at bounding box center [301, 73] width 586 height 11
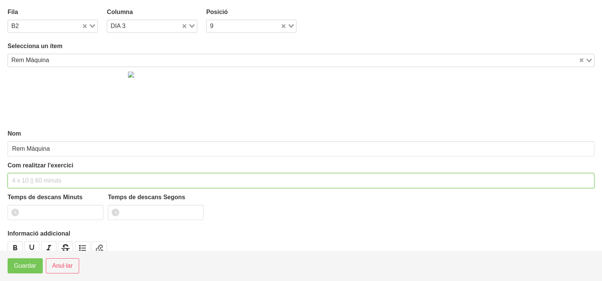
click at [33, 183] on input "text" at bounding box center [301, 180] width 586 height 15
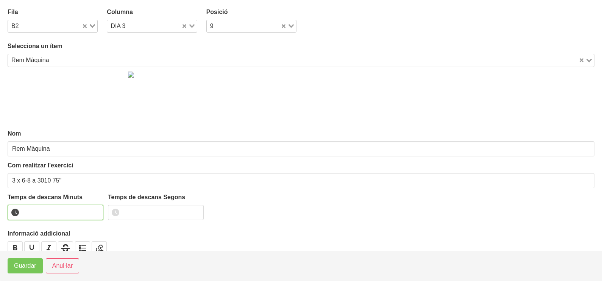
click at [41, 207] on input "number" at bounding box center [56, 212] width 96 height 15
click at [25, 267] on span "Guardar" at bounding box center [25, 265] width 22 height 9
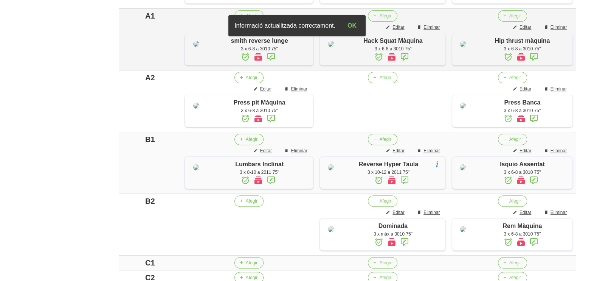
scroll to position [312, 0]
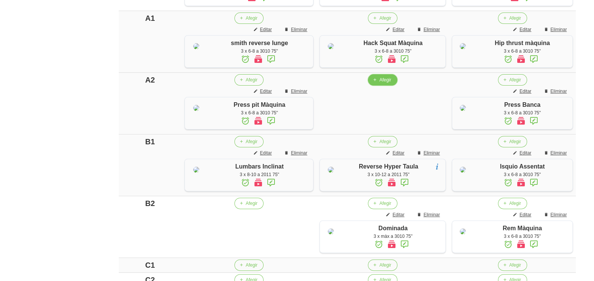
click at [382, 85] on button "Afegir" at bounding box center [382, 79] width 29 height 11
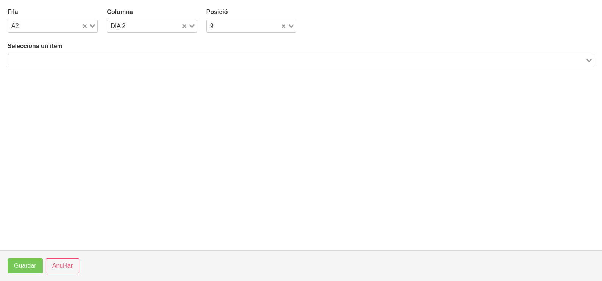
drag, startPoint x: 124, startPoint y: 60, endPoint x: 132, endPoint y: 40, distance: 21.9
click at [125, 60] on input "Search for option" at bounding box center [296, 60] width 575 height 9
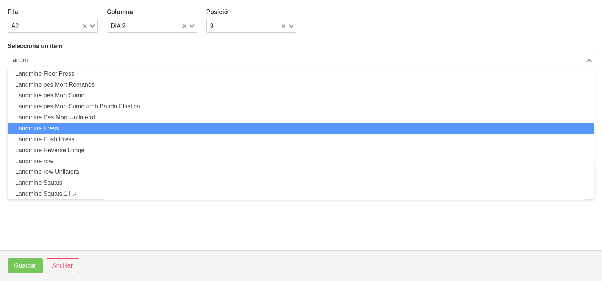
click at [96, 129] on li "Landmine Press" at bounding box center [301, 128] width 586 height 11
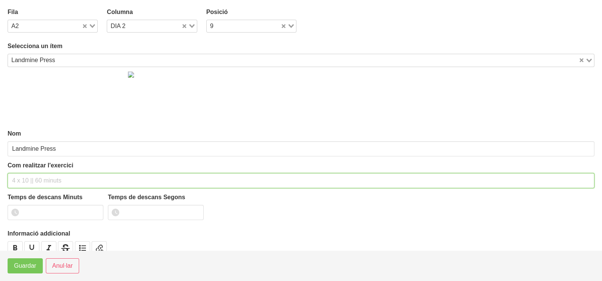
click at [32, 176] on input "text" at bounding box center [301, 180] width 586 height 15
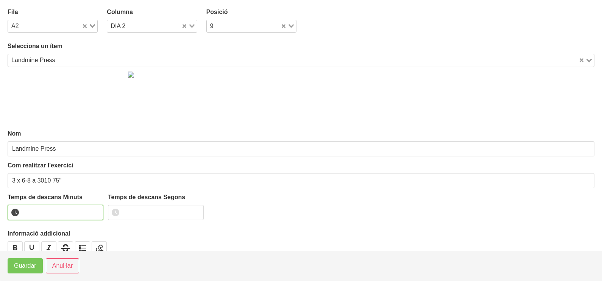
click at [45, 210] on input "number" at bounding box center [56, 212] width 96 height 15
click at [23, 268] on span "Guardar" at bounding box center [25, 265] width 22 height 9
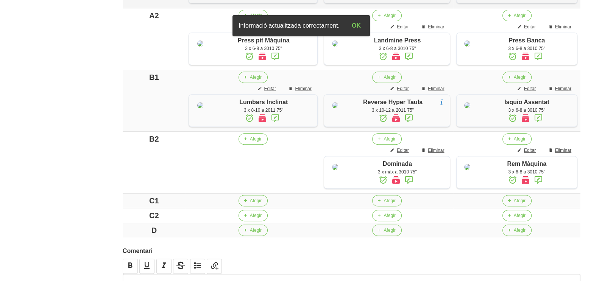
scroll to position [407, 0]
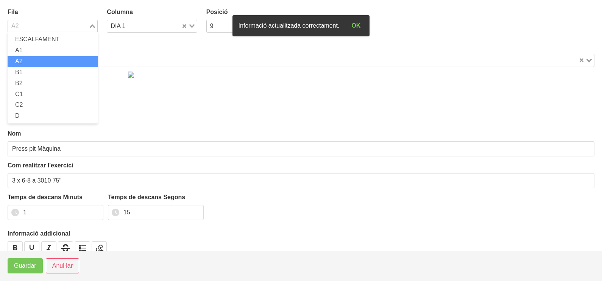
click at [90, 24] on icon "Search for option" at bounding box center [92, 26] width 5 height 4
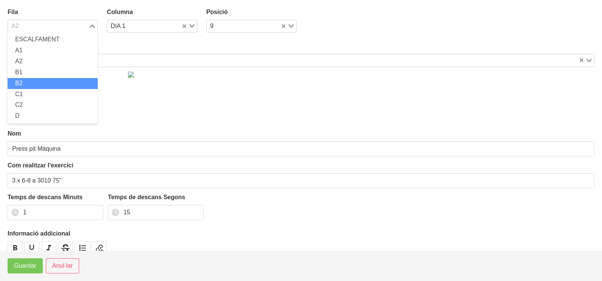
drag, startPoint x: 47, startPoint y: 80, endPoint x: 39, endPoint y: 92, distance: 14.1
click at [47, 81] on li "B2" at bounding box center [53, 83] width 90 height 11
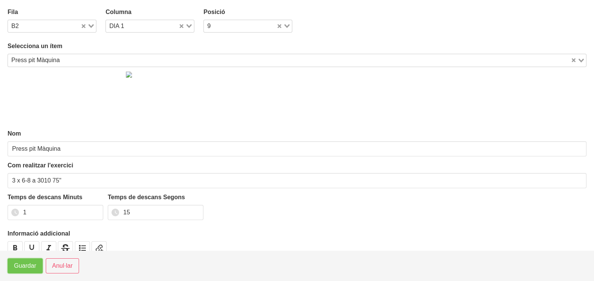
click at [25, 268] on span "Guardar" at bounding box center [25, 265] width 22 height 9
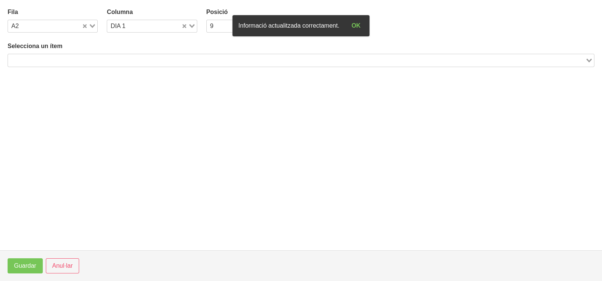
click at [85, 64] on input "Search for option" at bounding box center [296, 60] width 575 height 9
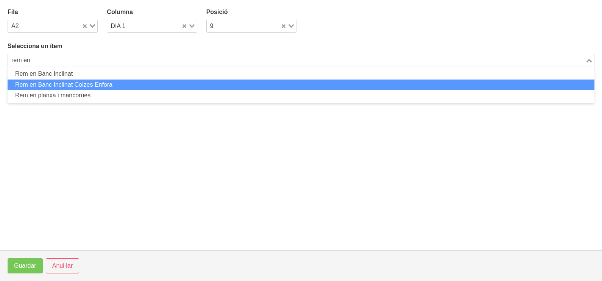
click at [68, 82] on li "Rem en Banc Inclinat Colzes Enfora" at bounding box center [301, 84] width 586 height 11
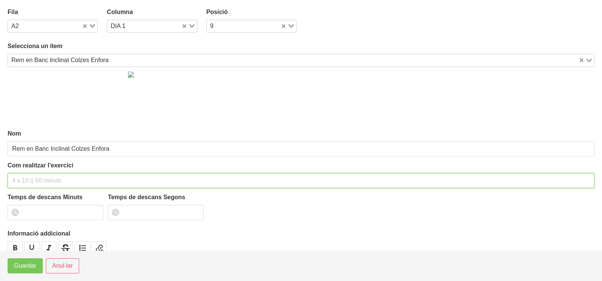
click at [33, 181] on input "text" at bounding box center [301, 180] width 586 height 15
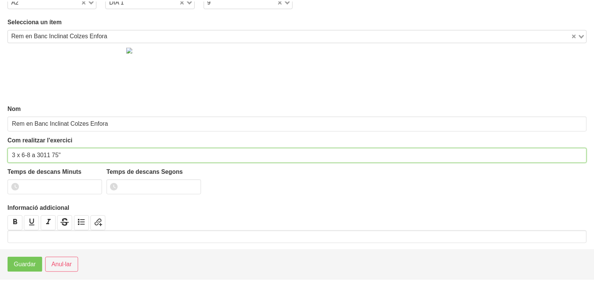
scroll to position [25, 0]
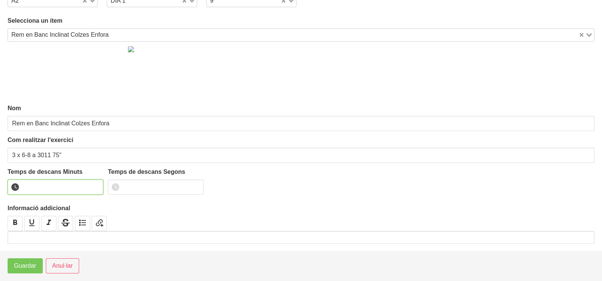
click at [44, 188] on input "number" at bounding box center [56, 186] width 96 height 15
click at [26, 264] on span "Guardar" at bounding box center [25, 265] width 22 height 9
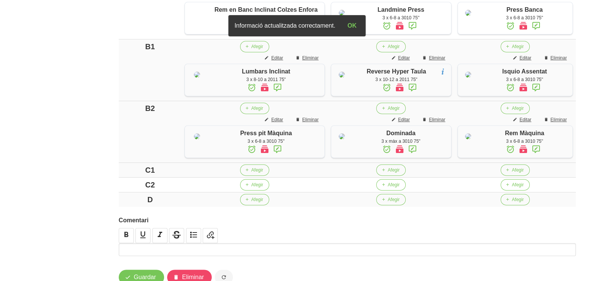
scroll to position [549, 0]
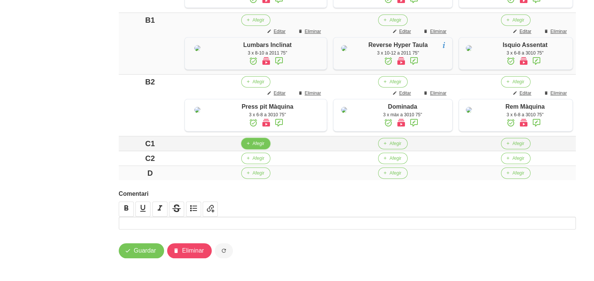
click at [253, 143] on span "Afegir" at bounding box center [259, 143] width 12 height 7
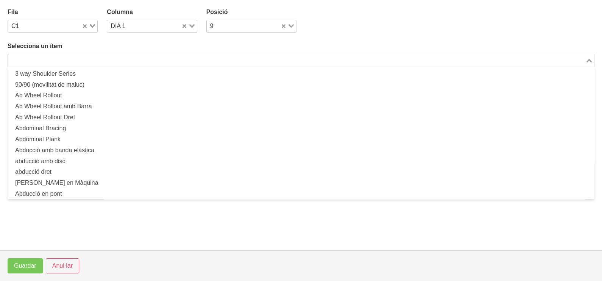
click at [107, 59] on input "Search for option" at bounding box center [296, 60] width 575 height 9
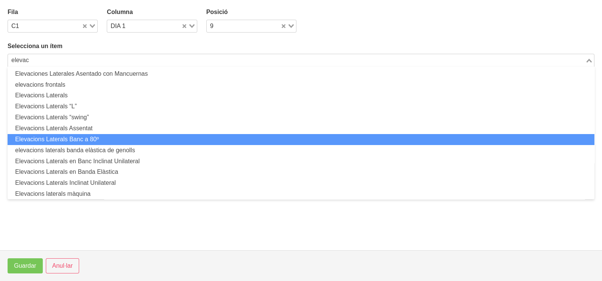
click at [107, 138] on li "Elevacions Laterals Banc a 80º" at bounding box center [301, 139] width 586 height 11
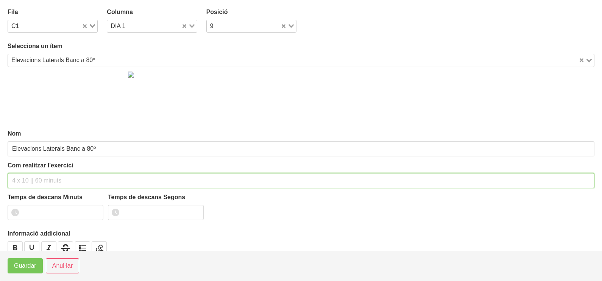
click at [33, 176] on input "text" at bounding box center [301, 180] width 586 height 15
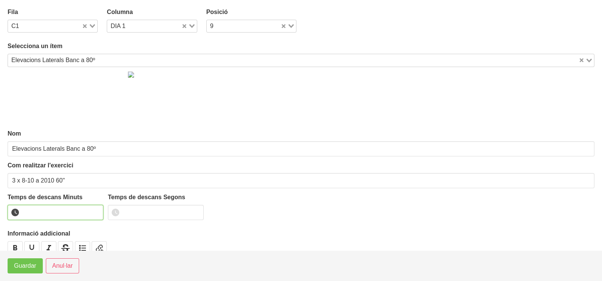
drag, startPoint x: 96, startPoint y: 210, endPoint x: 28, endPoint y: 271, distance: 91.9
click at [96, 211] on input "1" at bounding box center [56, 212] width 96 height 15
click at [28, 270] on button "Guardar" at bounding box center [25, 265] width 35 height 15
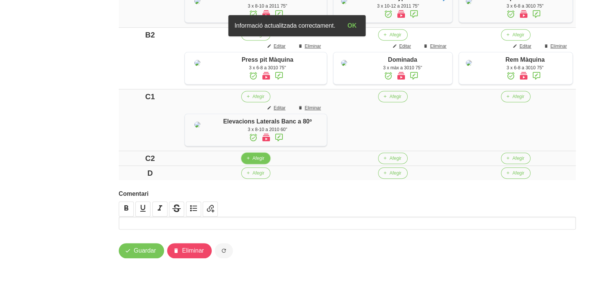
click at [253, 162] on span "Afegir" at bounding box center [259, 158] width 12 height 7
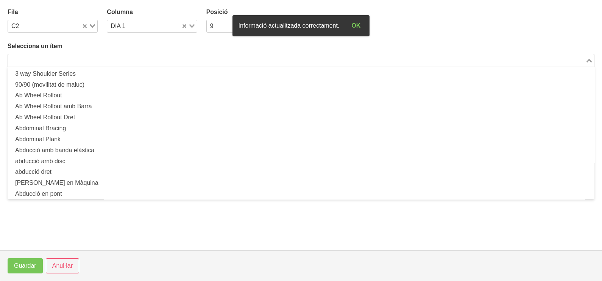
click at [145, 64] on input "Search for option" at bounding box center [296, 60] width 575 height 9
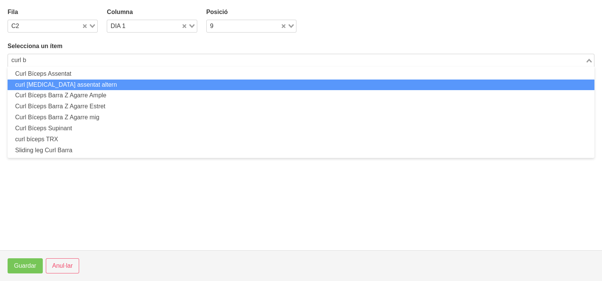
click at [106, 85] on li "curl [MEDICAL_DATA] assentat altern" at bounding box center [301, 84] width 586 height 11
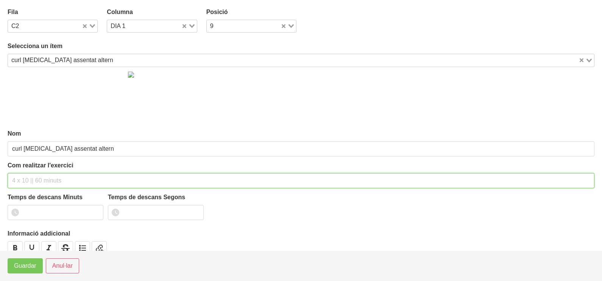
click at [30, 178] on input "text" at bounding box center [301, 180] width 586 height 15
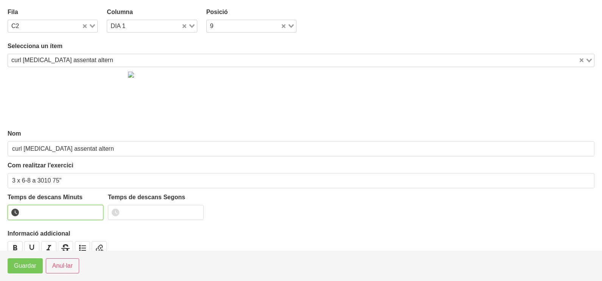
click at [59, 212] on input "number" at bounding box center [56, 212] width 96 height 15
click at [28, 268] on span "Guardar" at bounding box center [25, 265] width 22 height 9
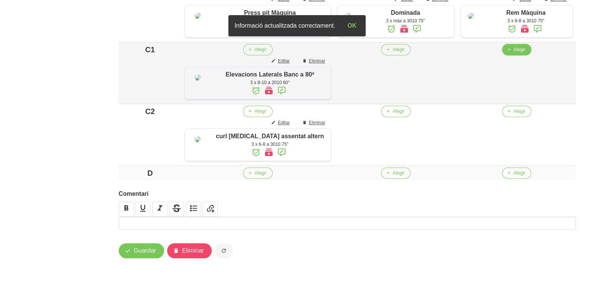
click at [514, 53] on span "Afegir" at bounding box center [520, 49] width 12 height 7
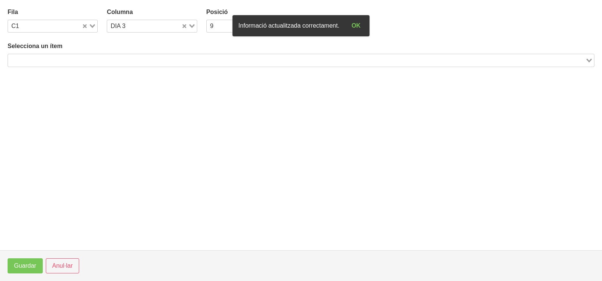
click at [103, 56] on input "Search for option" at bounding box center [296, 60] width 575 height 9
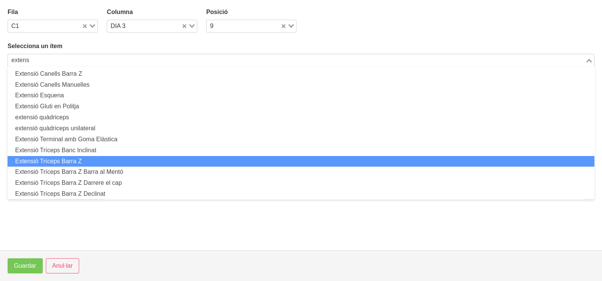
click at [84, 159] on li "Extensió Tríceps Barra Z" at bounding box center [301, 161] width 586 height 11
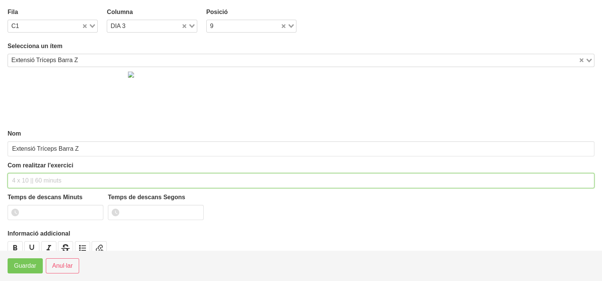
click at [33, 177] on input "text" at bounding box center [301, 180] width 586 height 15
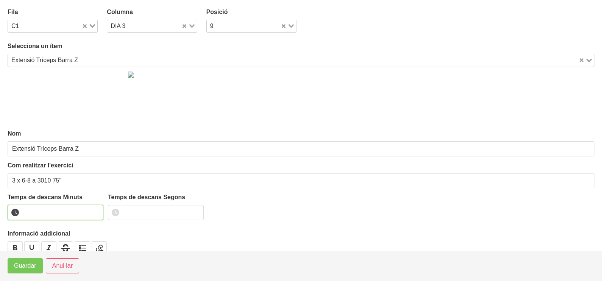
click at [44, 210] on input "number" at bounding box center [56, 212] width 96 height 15
click at [28, 272] on button "Guardar" at bounding box center [25, 265] width 35 height 15
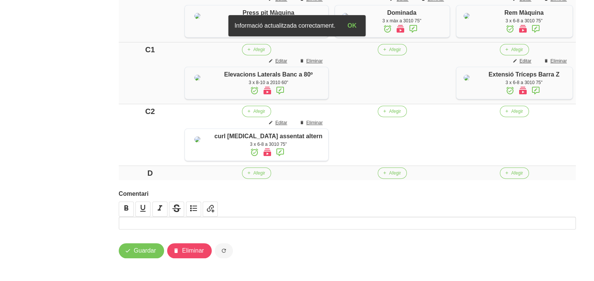
scroll to position [643, 0]
click at [513, 115] on span "Afegir" at bounding box center [517, 111] width 12 height 7
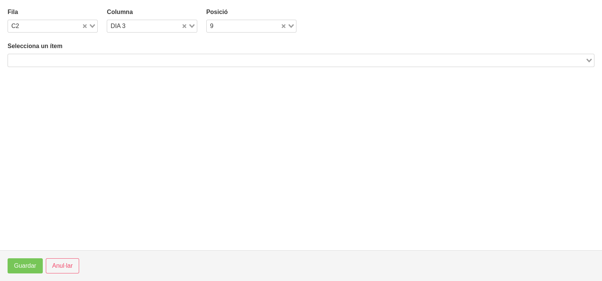
drag, startPoint x: 147, startPoint y: 52, endPoint x: 152, endPoint y: 61, distance: 9.9
click at [148, 54] on div "Selecciona un ítem Loading..." at bounding box center [301, 54] width 586 height 25
drag, startPoint x: 152, startPoint y: 61, endPoint x: 175, endPoint y: 42, distance: 29.3
click at [155, 61] on input "Search for option" at bounding box center [296, 60] width 575 height 9
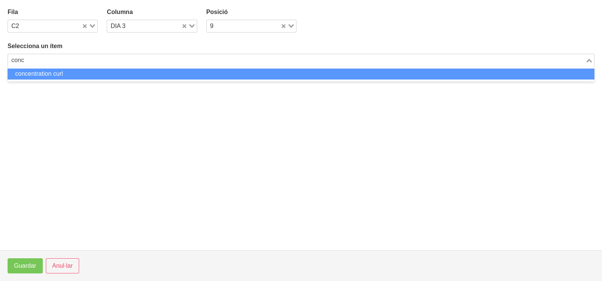
click at [156, 76] on li "concentration curl" at bounding box center [301, 73] width 586 height 11
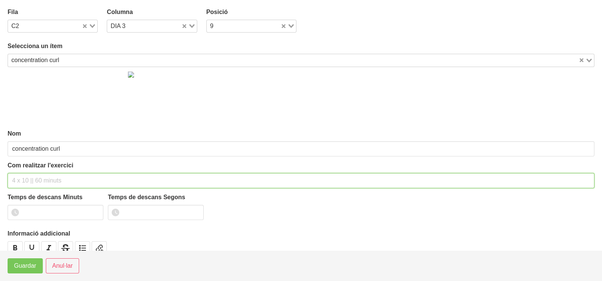
drag, startPoint x: 39, startPoint y: 178, endPoint x: 32, endPoint y: 175, distance: 7.5
click at [39, 177] on input "text" at bounding box center [301, 180] width 586 height 15
drag, startPoint x: 58, startPoint y: 179, endPoint x: 53, endPoint y: 180, distance: 5.4
click at [53, 180] on input "3 x 6-8 a 3010 60"" at bounding box center [301, 180] width 586 height 15
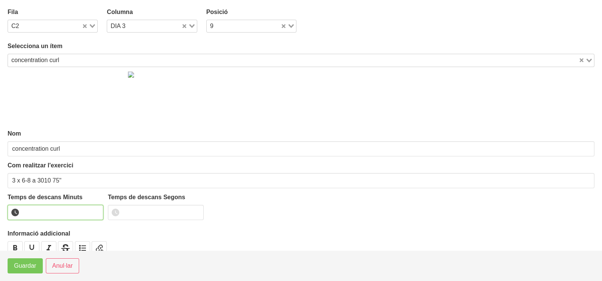
click at [74, 209] on input "number" at bounding box center [56, 212] width 96 height 15
click at [29, 266] on span "Guardar" at bounding box center [25, 265] width 22 height 9
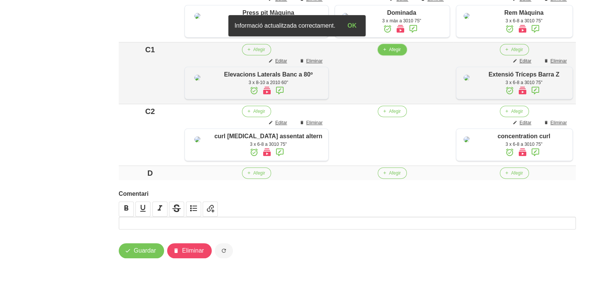
click at [389, 51] on span "Afegir" at bounding box center [395, 49] width 12 height 7
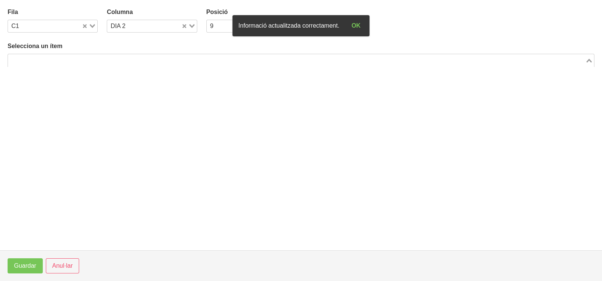
drag, startPoint x: 159, startPoint y: 61, endPoint x: 154, endPoint y: 61, distance: 5.3
click at [157, 61] on input "Search for option" at bounding box center [296, 60] width 575 height 9
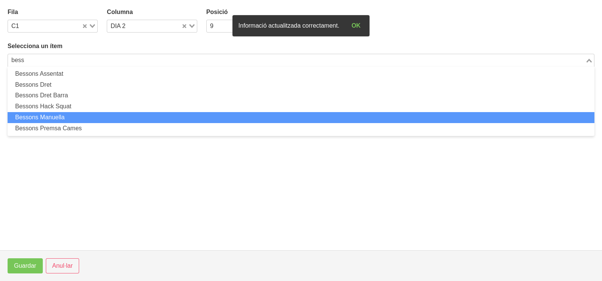
click at [96, 120] on li "Bessons Manuella" at bounding box center [301, 117] width 586 height 11
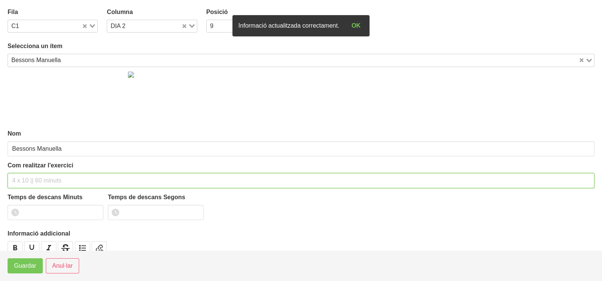
click at [38, 177] on input "text" at bounding box center [301, 180] width 586 height 15
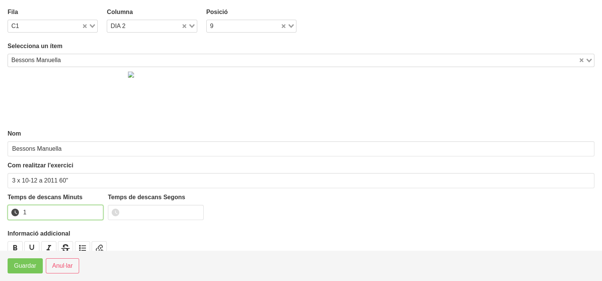
drag, startPoint x: 96, startPoint y: 209, endPoint x: 47, endPoint y: 240, distance: 57.8
click at [95, 209] on input "1" at bounding box center [56, 212] width 96 height 15
click at [35, 263] on span "Guardar" at bounding box center [25, 265] width 22 height 9
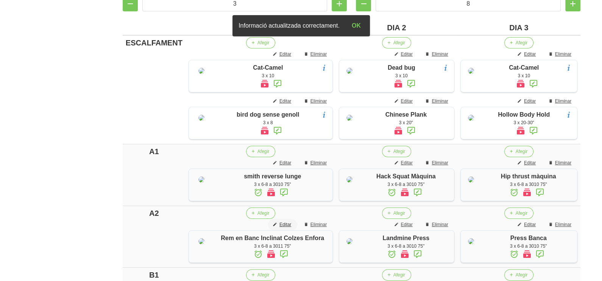
scroll to position [170, 0]
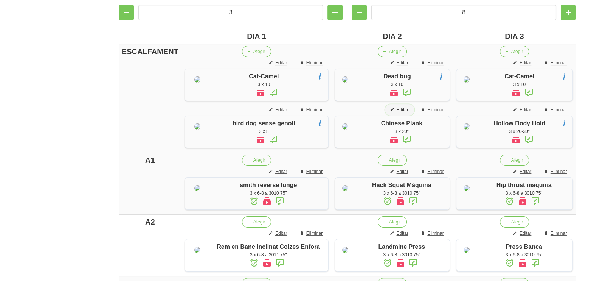
click at [396, 113] on span "Editar" at bounding box center [402, 109] width 12 height 7
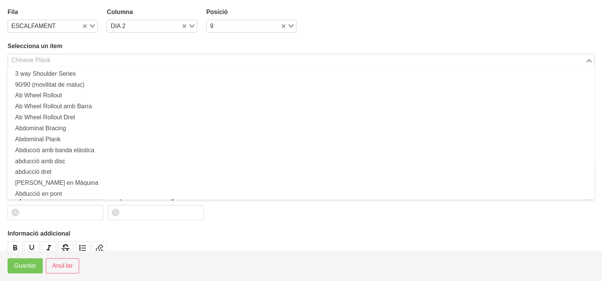
click at [71, 60] on input "Search for option" at bounding box center [296, 60] width 575 height 9
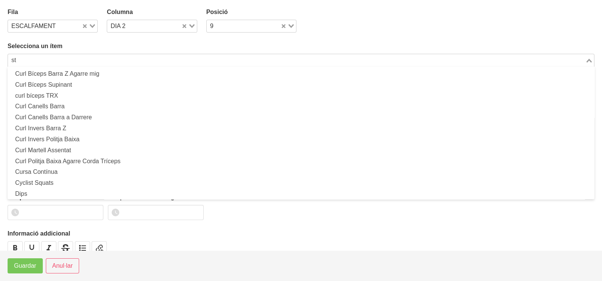
scroll to position [2, 0]
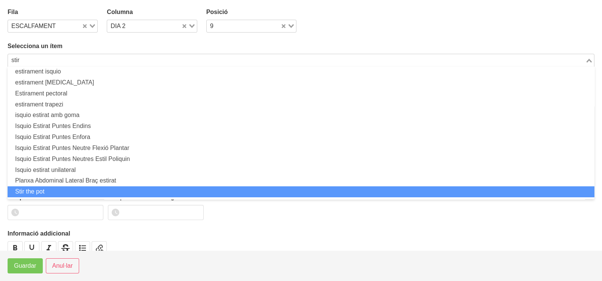
click at [59, 193] on li "Stir the pot" at bounding box center [301, 191] width 586 height 11
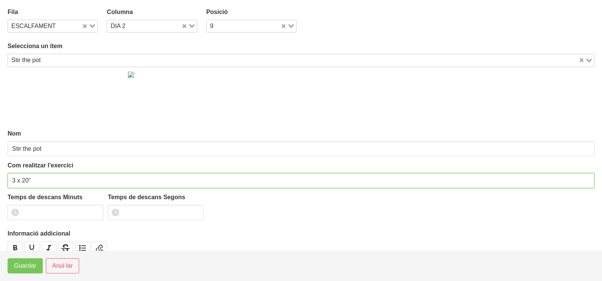
drag, startPoint x: 32, startPoint y: 178, endPoint x: 21, endPoint y: 179, distance: 10.7
click at [21, 179] on input "3 x 20"" at bounding box center [301, 180] width 586 height 15
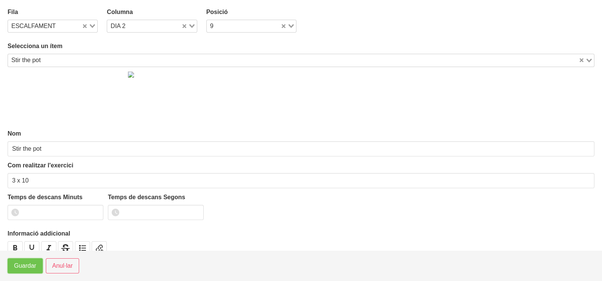
click at [24, 267] on span "Guardar" at bounding box center [25, 265] width 22 height 9
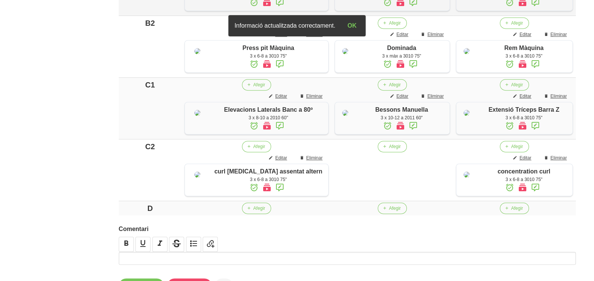
scroll to position [586, 0]
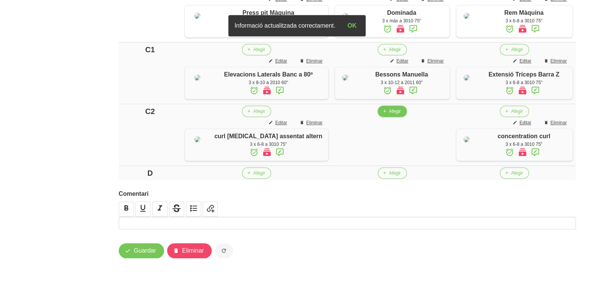
click at [381, 115] on span "button" at bounding box center [384, 111] width 7 height 7
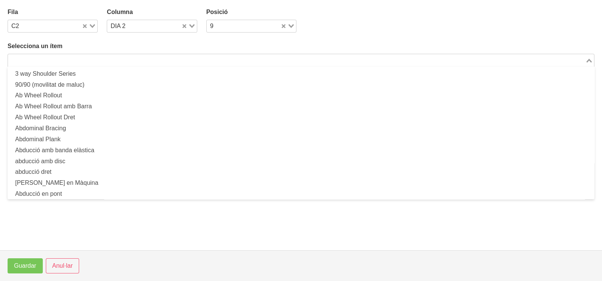
click at [89, 61] on input "Search for option" at bounding box center [296, 60] width 575 height 9
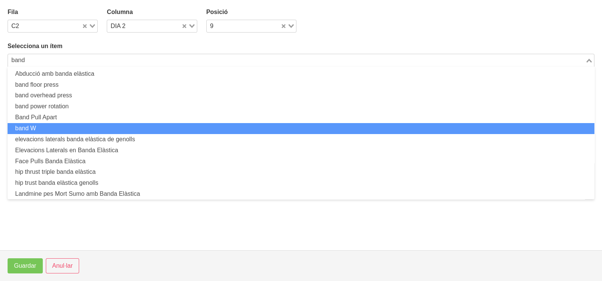
click at [76, 127] on li "band W" at bounding box center [301, 128] width 586 height 11
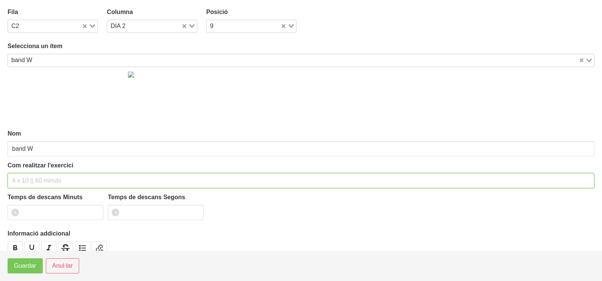
click at [44, 176] on input "text" at bounding box center [301, 180] width 586 height 15
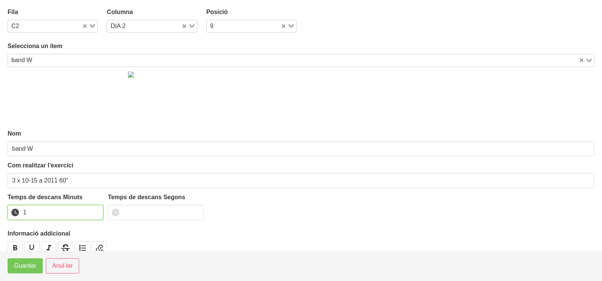
drag, startPoint x: 95, startPoint y: 210, endPoint x: 83, endPoint y: 218, distance: 14.5
click at [95, 210] on input "1" at bounding box center [56, 212] width 96 height 15
click at [35, 267] on span "Guardar" at bounding box center [25, 265] width 22 height 9
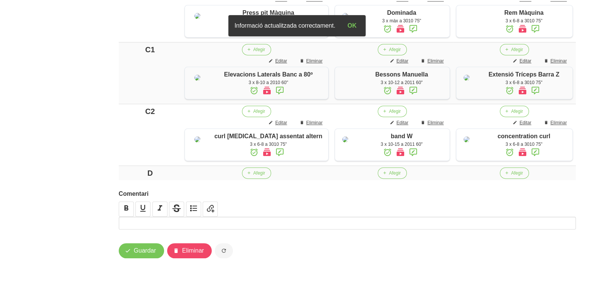
scroll to position [685, 0]
click at [142, 255] on button "Guardar" at bounding box center [141, 250] width 45 height 15
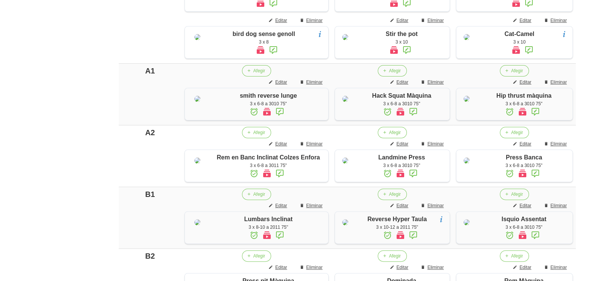
scroll to position [0, 0]
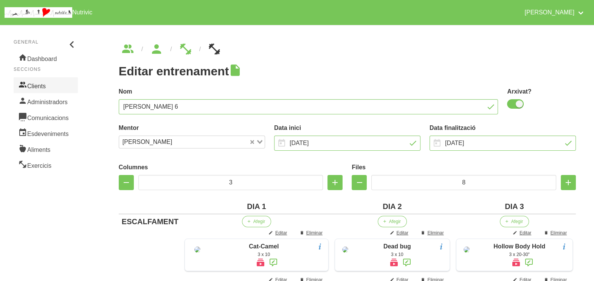
click at [43, 85] on link "Clients" at bounding box center [46, 85] width 64 height 16
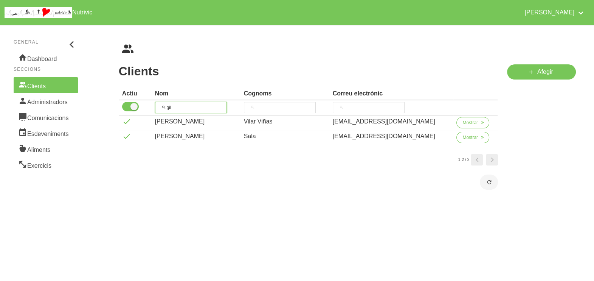
click at [153, 106] on tr "gil" at bounding box center [308, 107] width 379 height 15
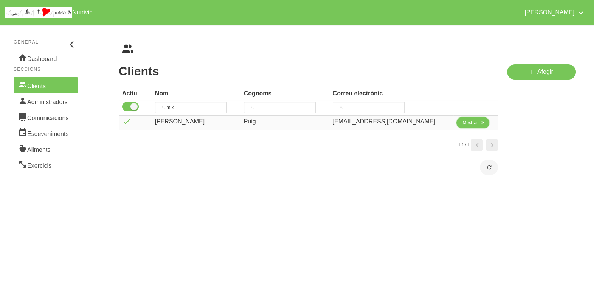
click at [463, 122] on span "Mostrar" at bounding box center [471, 122] width 16 height 7
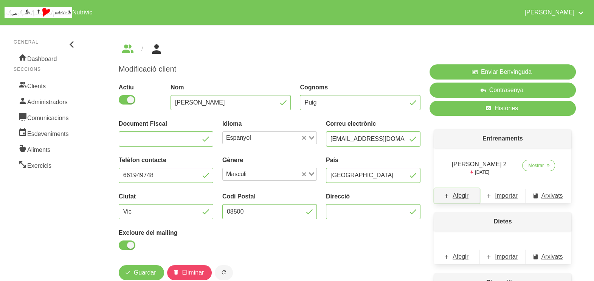
click at [461, 197] on span "Afegir" at bounding box center [461, 195] width 16 height 9
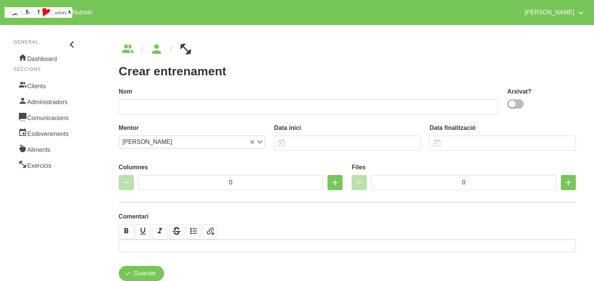
click at [516, 107] on span at bounding box center [515, 103] width 17 height 9
click at [512, 106] on input "checkbox" at bounding box center [509, 103] width 5 height 5
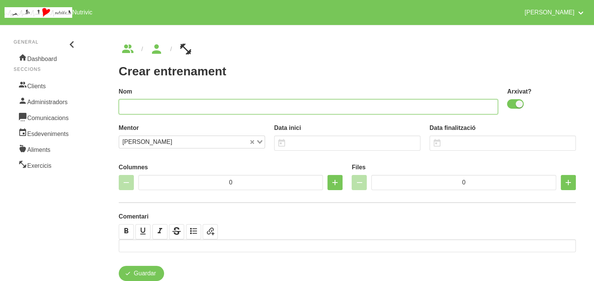
drag, startPoint x: 436, startPoint y: 106, endPoint x: 418, endPoint y: 91, distance: 23.9
click at [435, 105] on input "text" at bounding box center [309, 106] width 380 height 15
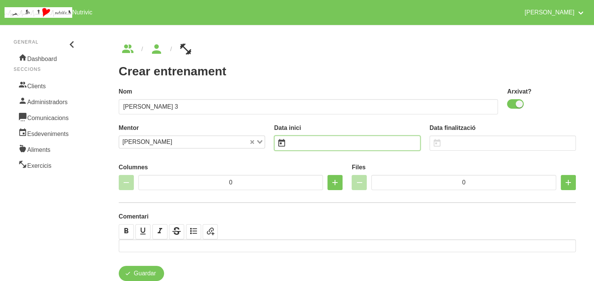
click at [301, 148] on input "text" at bounding box center [347, 142] width 146 height 15
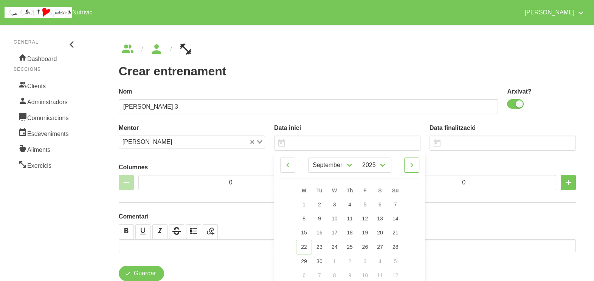
click at [412, 165] on icon at bounding box center [411, 165] width 9 height 14
click at [395, 247] on span "26" at bounding box center [395, 246] width 6 height 6
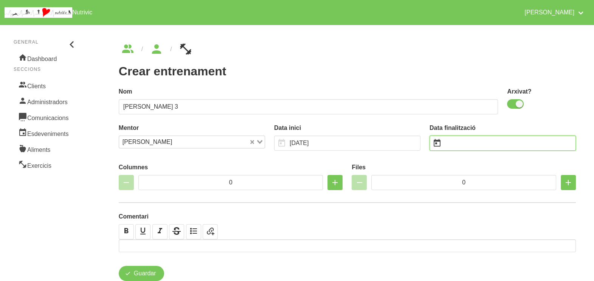
drag, startPoint x: 465, startPoint y: 140, endPoint x: 469, endPoint y: 143, distance: 5.4
click at [465, 140] on input "text" at bounding box center [503, 142] width 146 height 15
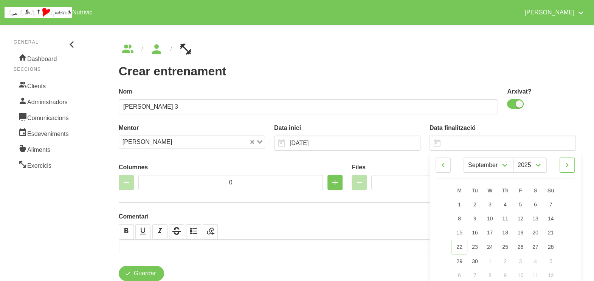
click at [570, 165] on icon at bounding box center [567, 165] width 9 height 14
click at [552, 204] on link "7" at bounding box center [551, 204] width 16 height 14
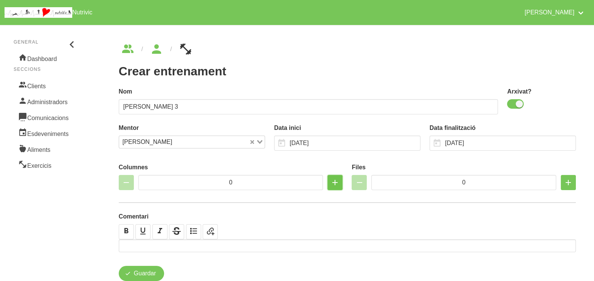
click at [334, 183] on icon "button" at bounding box center [335, 183] width 9 height 14
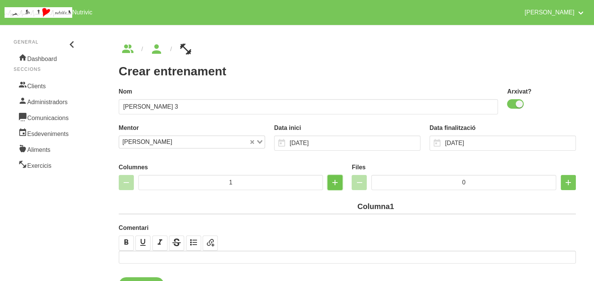
click at [334, 183] on icon "button" at bounding box center [335, 183] width 9 height 14
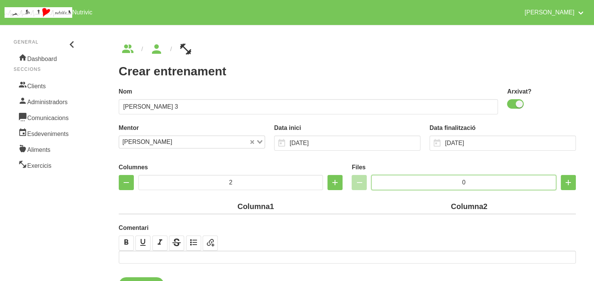
drag, startPoint x: 482, startPoint y: 183, endPoint x: 441, endPoint y: 183, distance: 41.2
click at [441, 183] on input "0" at bounding box center [463, 182] width 185 height 15
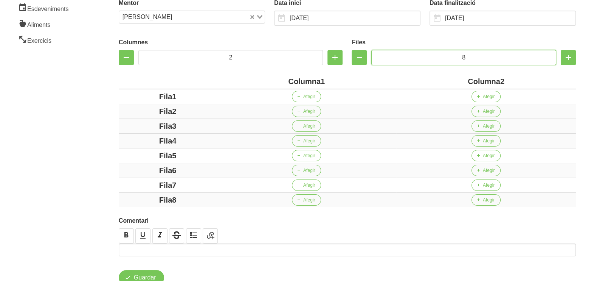
scroll to position [142, 0]
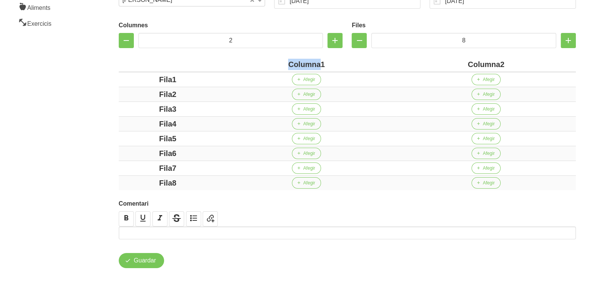
drag, startPoint x: 321, startPoint y: 62, endPoint x: 274, endPoint y: 64, distance: 46.6
click at [274, 64] on div "Columna1" at bounding box center [307, 64] width 174 height 11
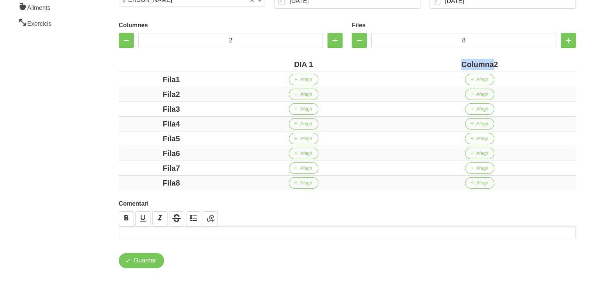
drag, startPoint x: 494, startPoint y: 63, endPoint x: 453, endPoint y: 64, distance: 41.2
click at [453, 64] on div "Columna2" at bounding box center [480, 64] width 187 height 11
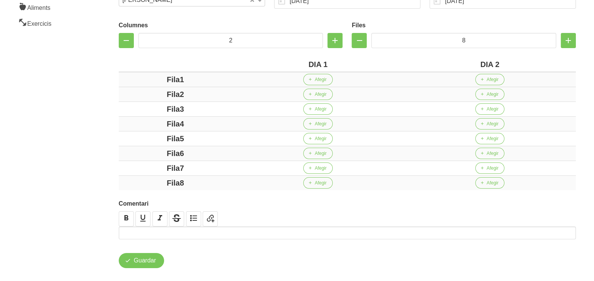
drag, startPoint x: 179, startPoint y: 79, endPoint x: 148, endPoint y: 75, distance: 30.9
click at [148, 75] on div "Fila1" at bounding box center [175, 79] width 107 height 11
click at [161, 74] on div "a1" at bounding box center [175, 79] width 107 height 11
drag, startPoint x: 180, startPoint y: 94, endPoint x: 145, endPoint y: 93, distance: 35.6
click at [145, 93] on div "Fila2" at bounding box center [175, 94] width 107 height 11
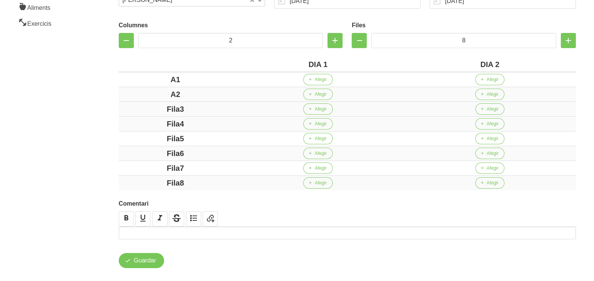
drag, startPoint x: 201, startPoint y: 110, endPoint x: 149, endPoint y: 113, distance: 51.6
click at [144, 110] on div "Fila3" at bounding box center [175, 108] width 107 height 11
click at [142, 123] on div "Fila4" at bounding box center [175, 123] width 107 height 11
drag, startPoint x: 202, startPoint y: 136, endPoint x: 146, endPoint y: 138, distance: 56.8
click at [146, 138] on div "Fila5" at bounding box center [175, 138] width 107 height 11
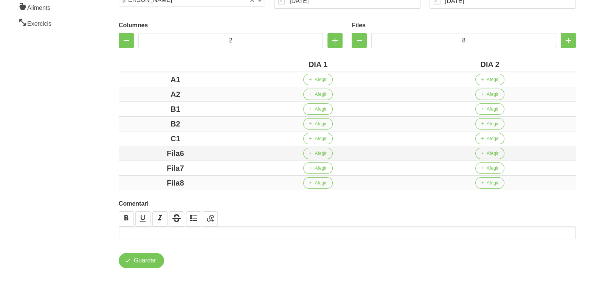
click at [156, 151] on div "Fila6" at bounding box center [175, 153] width 107 height 11
drag, startPoint x: 201, startPoint y: 166, endPoint x: 155, endPoint y: 169, distance: 45.9
click at [144, 165] on div "Fila7" at bounding box center [175, 167] width 107 height 11
drag, startPoint x: 206, startPoint y: 179, endPoint x: 144, endPoint y: 174, distance: 62.2
click at [144, 176] on td "Fila8" at bounding box center [175, 183] width 113 height 15
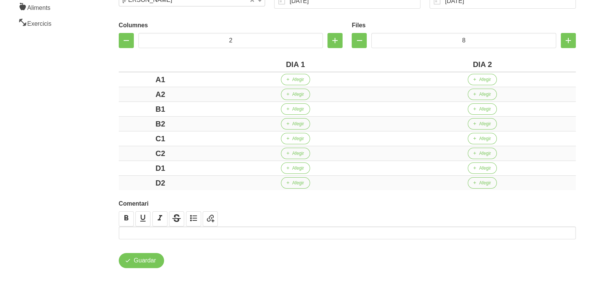
drag, startPoint x: 87, startPoint y: 137, endPoint x: 85, endPoint y: 123, distance: 13.8
click at [85, 132] on aside "General Dashboard Seccions Clients Administradors Comunicacions Esdeveniments A…" at bounding box center [45, 85] width 101 height 412
click at [298, 75] on button "Afegir" at bounding box center [295, 79] width 29 height 11
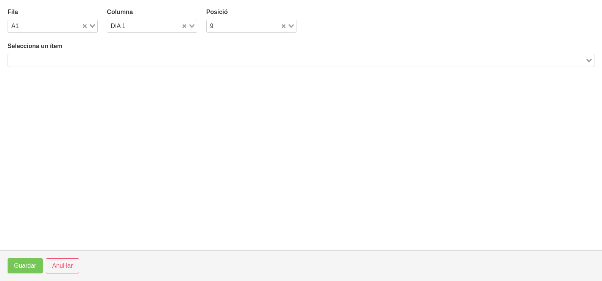
click at [149, 58] on input "Search for option" at bounding box center [296, 60] width 575 height 9
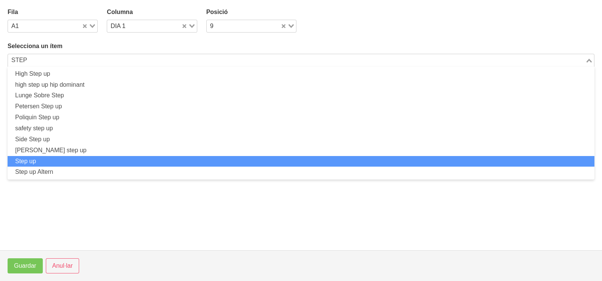
click at [86, 162] on li "Step up" at bounding box center [301, 161] width 586 height 11
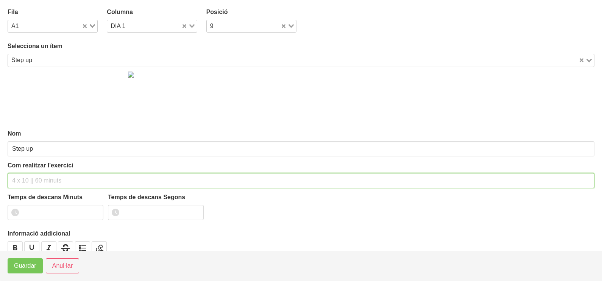
click at [25, 183] on input "text" at bounding box center [301, 180] width 586 height 15
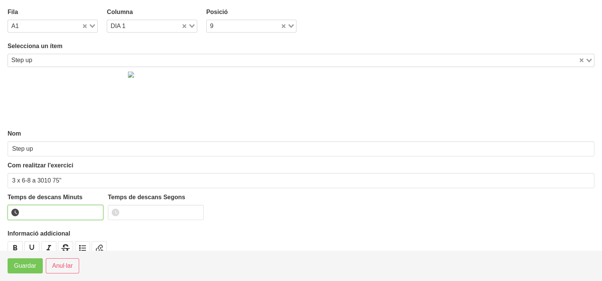
click at [55, 207] on input "number" at bounding box center [56, 212] width 96 height 15
click at [33, 265] on span "Guardar" at bounding box center [25, 265] width 22 height 9
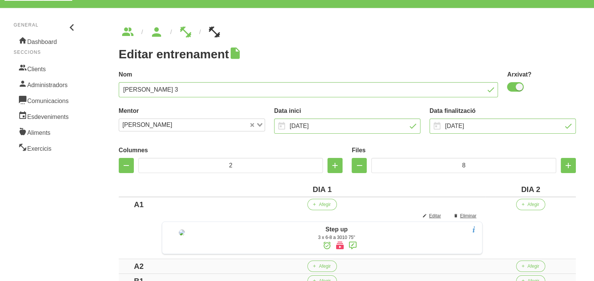
scroll to position [208, 0]
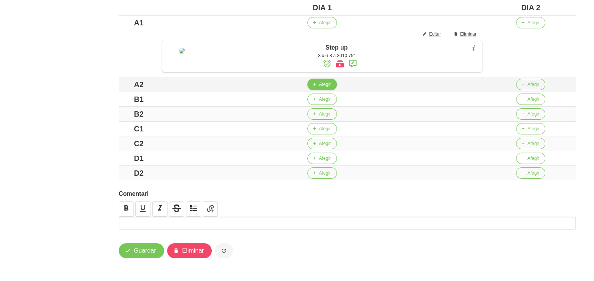
click at [317, 82] on icon "button" at bounding box center [314, 84] width 5 height 7
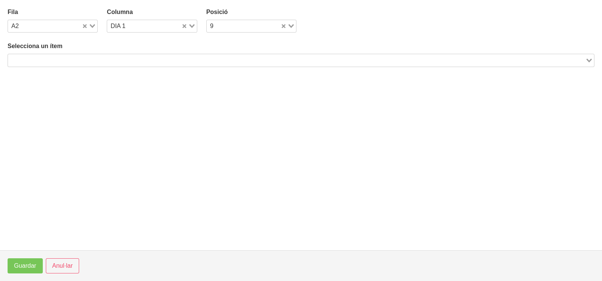
click at [123, 57] on input "Search for option" at bounding box center [296, 60] width 575 height 9
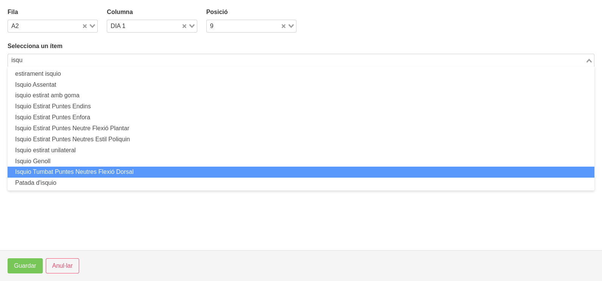
click at [82, 173] on li "Isquio Tumbat Puntes Neutres Flexió Dorsal" at bounding box center [301, 171] width 586 height 11
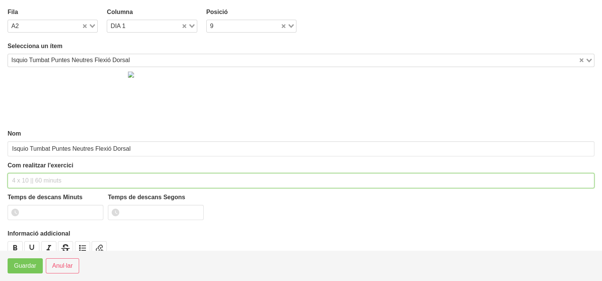
click at [35, 178] on input "text" at bounding box center [301, 180] width 586 height 15
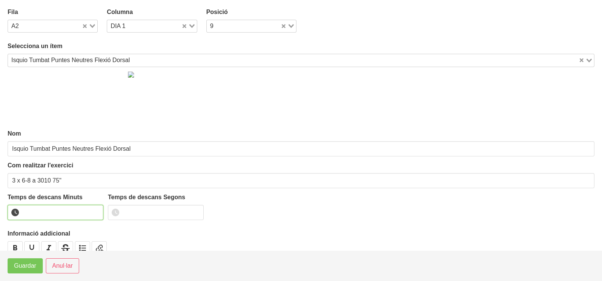
click at [56, 213] on input "number" at bounding box center [56, 212] width 96 height 15
click at [35, 263] on span "Guardar" at bounding box center [25, 265] width 22 height 9
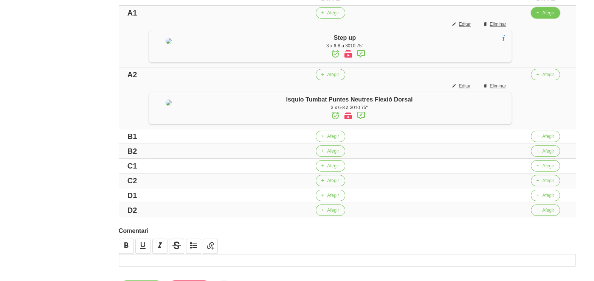
click at [545, 12] on button "Afegir" at bounding box center [545, 12] width 29 height 11
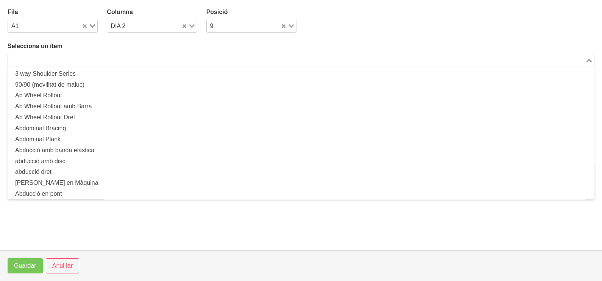
drag, startPoint x: 146, startPoint y: 60, endPoint x: 141, endPoint y: 59, distance: 4.6
click at [143, 59] on input "Search for option" at bounding box center [296, 60] width 575 height 9
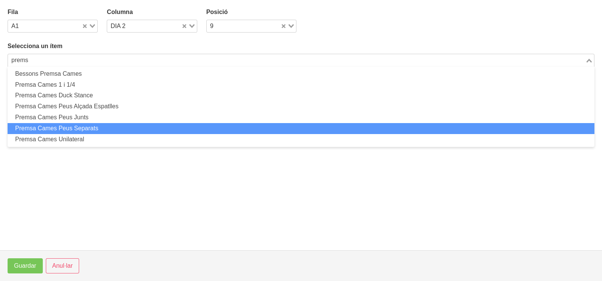
click at [107, 123] on li "Premsa Cames Peus Separats" at bounding box center [301, 128] width 586 height 11
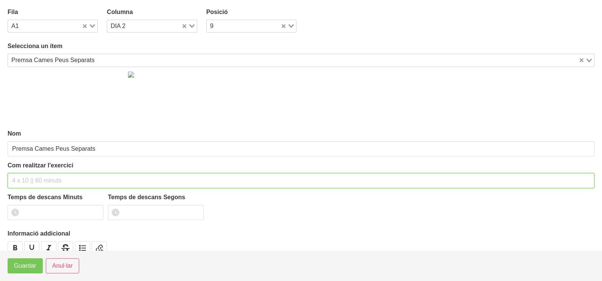
click at [37, 179] on input "text" at bounding box center [301, 180] width 586 height 15
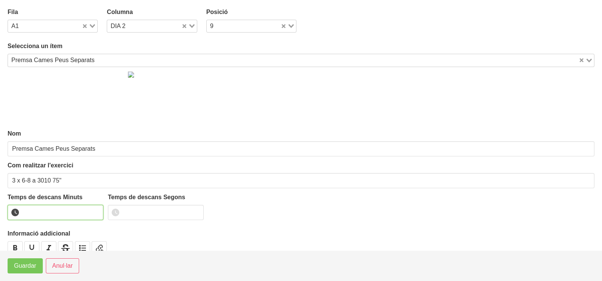
click at [44, 210] on input "number" at bounding box center [56, 212] width 96 height 15
click at [21, 269] on span "Guardar" at bounding box center [25, 265] width 22 height 9
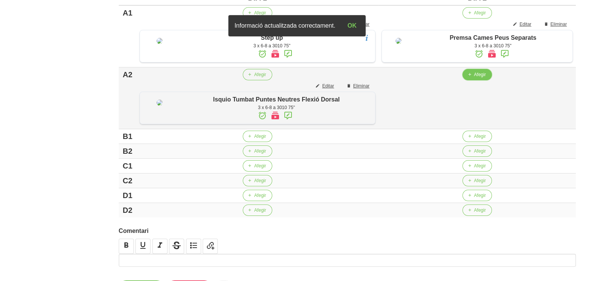
click at [474, 78] on span "Afegir" at bounding box center [480, 74] width 12 height 7
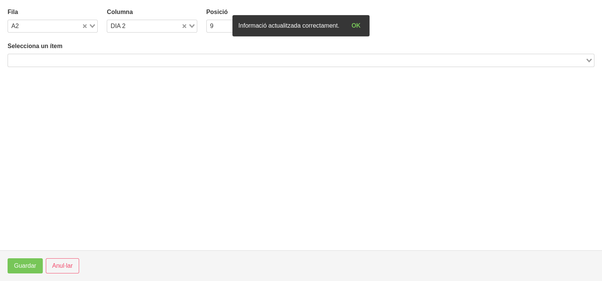
click at [95, 58] on input "Search for option" at bounding box center [296, 60] width 575 height 9
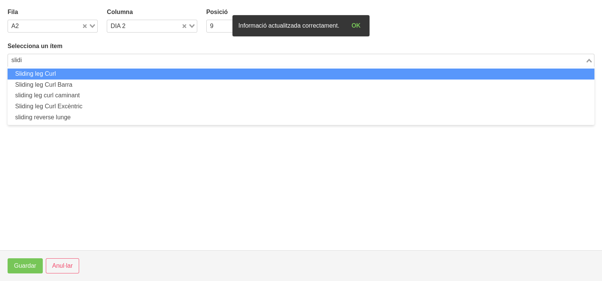
click at [75, 76] on li "Sliding leg Curl" at bounding box center [301, 73] width 586 height 11
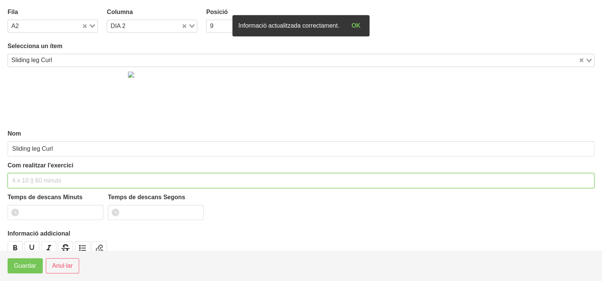
click at [37, 176] on input "text" at bounding box center [301, 180] width 586 height 15
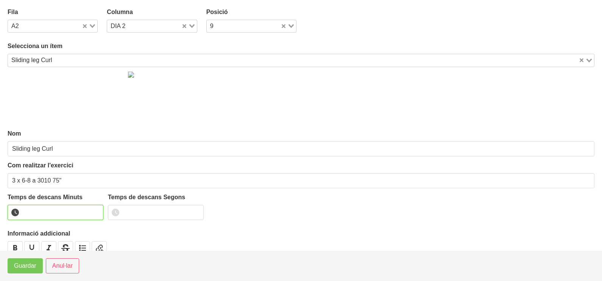
click at [42, 210] on input "number" at bounding box center [56, 212] width 96 height 15
click at [33, 267] on span "Guardar" at bounding box center [25, 265] width 22 height 9
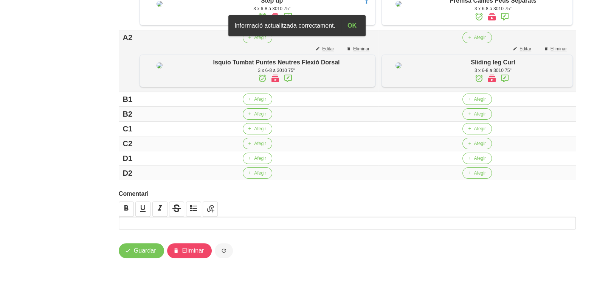
scroll to position [280, 0]
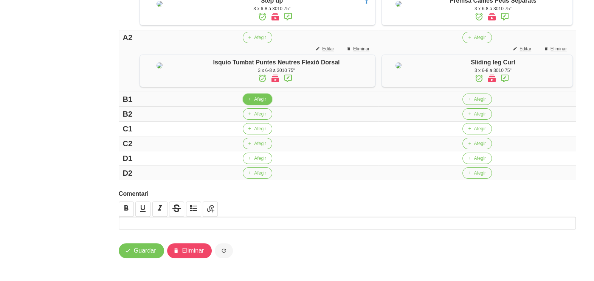
click at [254, 99] on span "Afegir" at bounding box center [260, 99] width 12 height 7
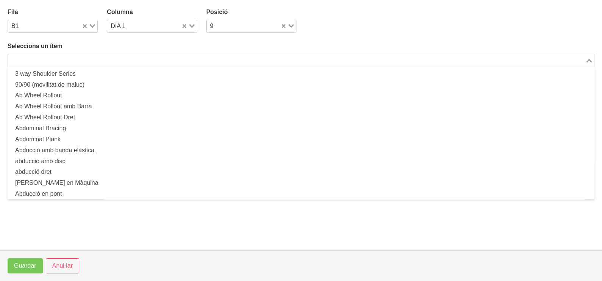
click at [188, 58] on input "Search for option" at bounding box center [296, 60] width 575 height 9
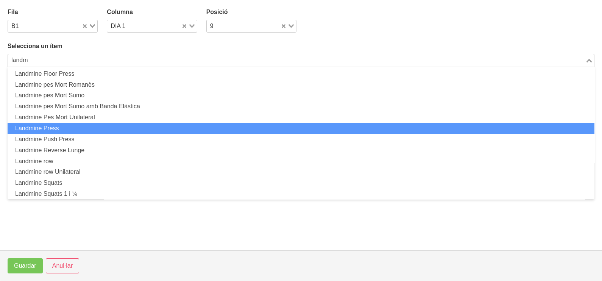
click at [76, 124] on li "Landmine Press" at bounding box center [301, 128] width 586 height 11
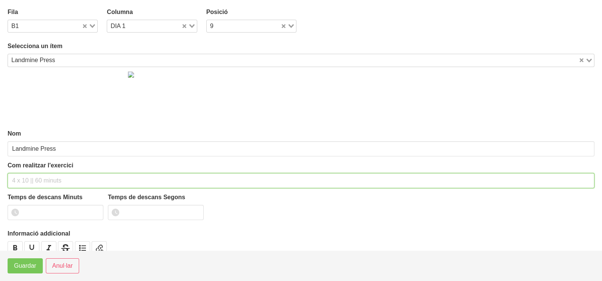
drag, startPoint x: 27, startPoint y: 178, endPoint x: 26, endPoint y: 172, distance: 5.7
click at [26, 173] on input "text" at bounding box center [301, 180] width 586 height 15
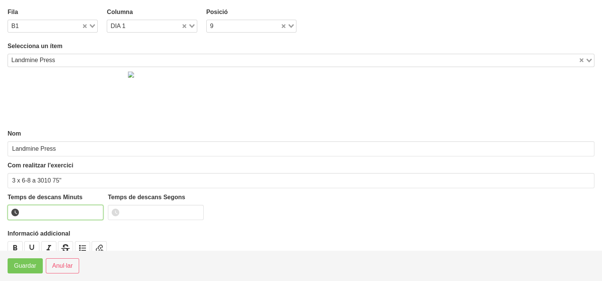
click at [44, 210] on input "number" at bounding box center [56, 212] width 96 height 15
click at [26, 265] on span "Guardar" at bounding box center [25, 265] width 22 height 9
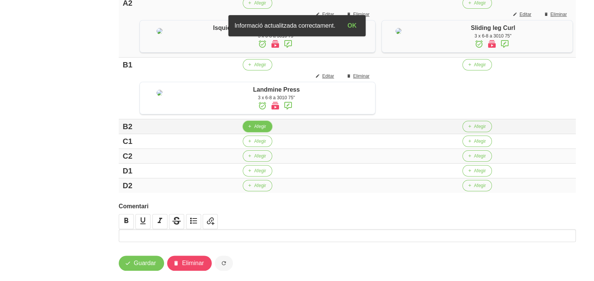
click at [254, 130] on span "Afegir" at bounding box center [260, 126] width 12 height 7
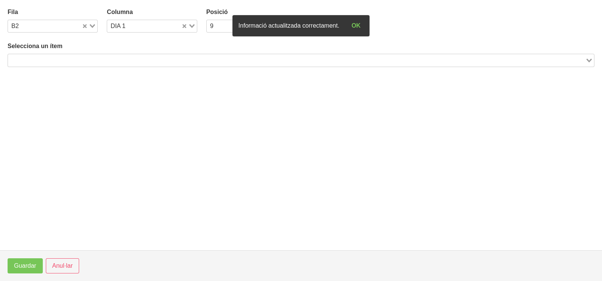
click at [111, 57] on input "Search for option" at bounding box center [296, 60] width 575 height 9
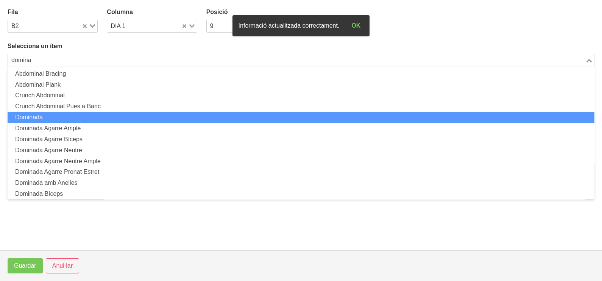
click at [72, 117] on li "Dominada" at bounding box center [301, 117] width 586 height 11
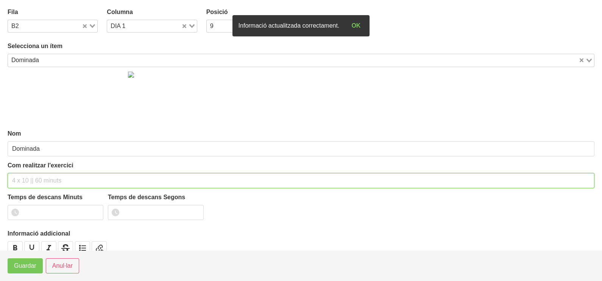
click at [36, 178] on input "text" at bounding box center [301, 180] width 586 height 15
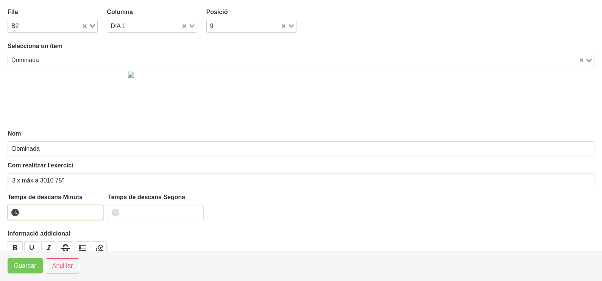
click at [36, 215] on input "number" at bounding box center [56, 212] width 96 height 15
click at [25, 266] on span "Guardar" at bounding box center [25, 265] width 22 height 9
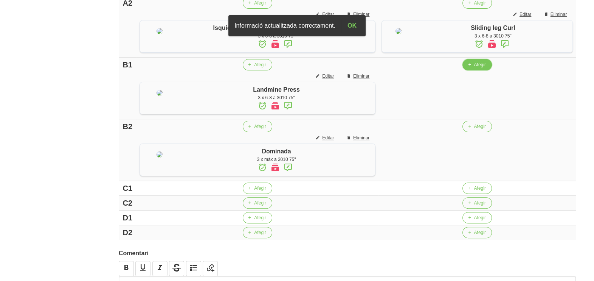
click at [480, 68] on span "Afegir" at bounding box center [480, 64] width 12 height 7
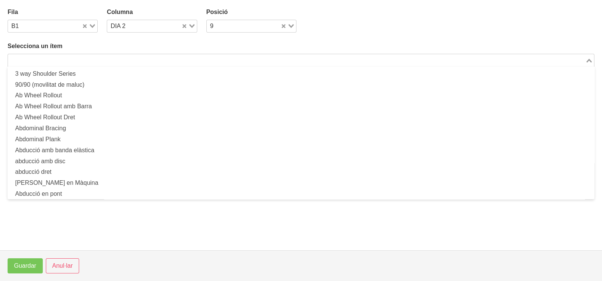
drag, startPoint x: 166, startPoint y: 63, endPoint x: 166, endPoint y: 59, distance: 3.8
click at [166, 61] on input "Search for option" at bounding box center [296, 60] width 575 height 9
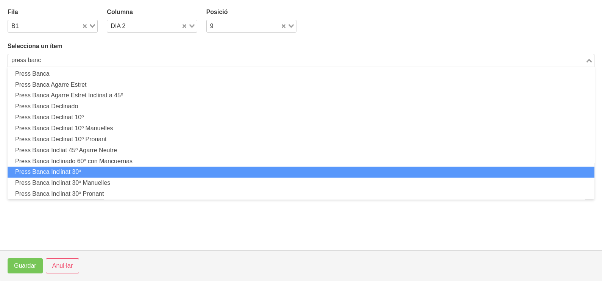
click at [110, 169] on li "Press Banca Inclinat 30º" at bounding box center [301, 171] width 586 height 11
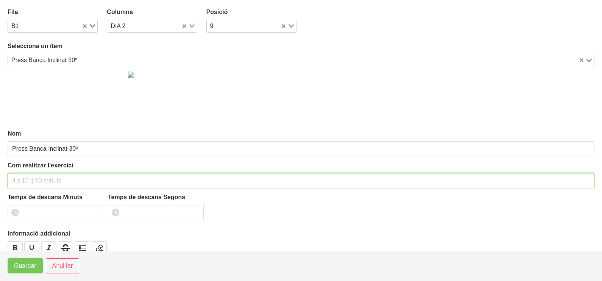
click at [41, 179] on input "text" at bounding box center [301, 180] width 586 height 15
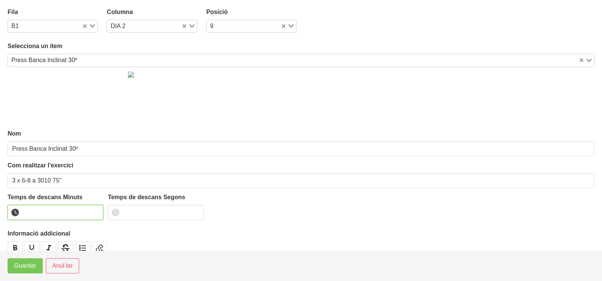
click at [34, 208] on input "number" at bounding box center [56, 212] width 96 height 15
click at [25, 265] on span "Guardar" at bounding box center [25, 265] width 22 height 9
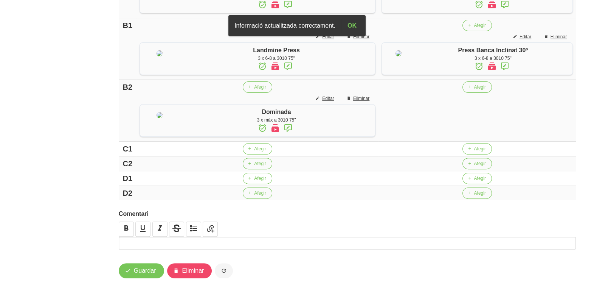
scroll to position [375, 0]
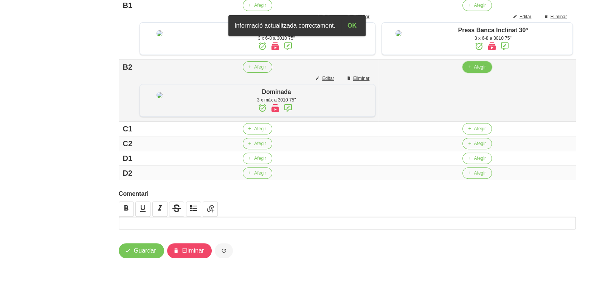
click at [477, 70] on span "Afegir" at bounding box center [480, 67] width 12 height 7
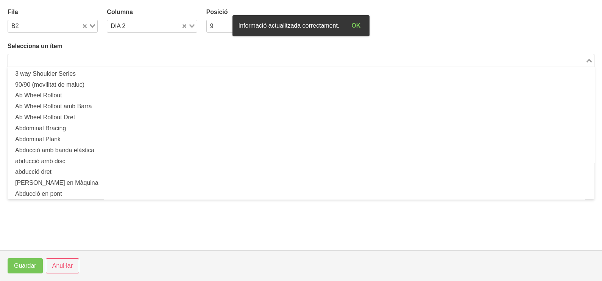
drag, startPoint x: 168, startPoint y: 61, endPoint x: 225, endPoint y: 9, distance: 76.6
click at [168, 61] on input "Search for option" at bounding box center [296, 60] width 575 height 9
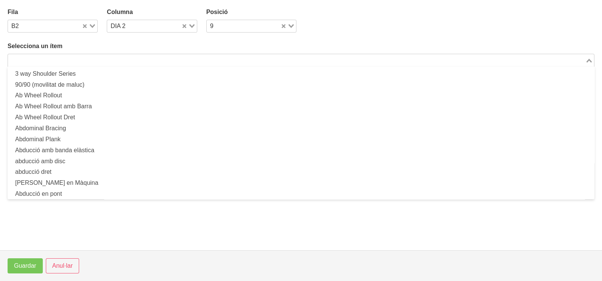
click at [192, 62] on input "Search for option" at bounding box center [296, 60] width 575 height 9
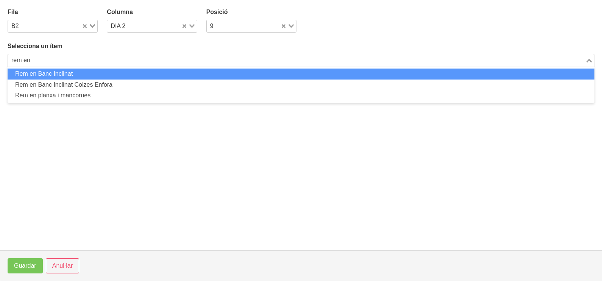
click at [144, 72] on li "Rem en Banc Inclinat" at bounding box center [301, 73] width 586 height 11
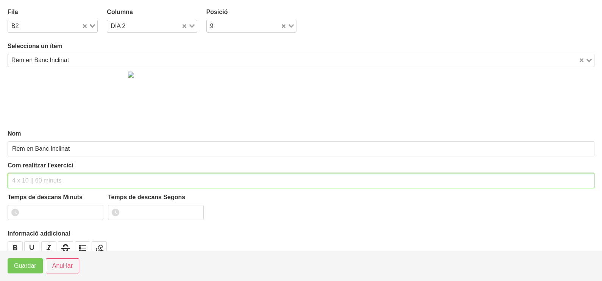
drag, startPoint x: 34, startPoint y: 179, endPoint x: 30, endPoint y: 178, distance: 4.2
click at [32, 177] on input "text" at bounding box center [301, 180] width 586 height 15
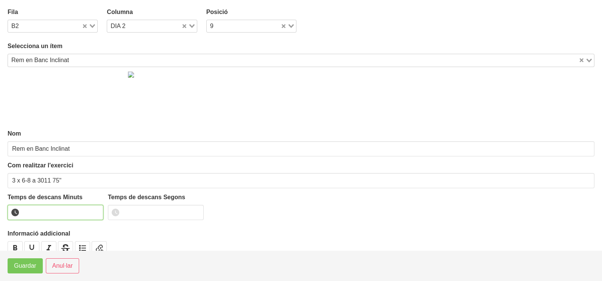
click at [39, 211] on input "number" at bounding box center [56, 212] width 96 height 15
click at [23, 268] on span "Guardar" at bounding box center [25, 265] width 22 height 9
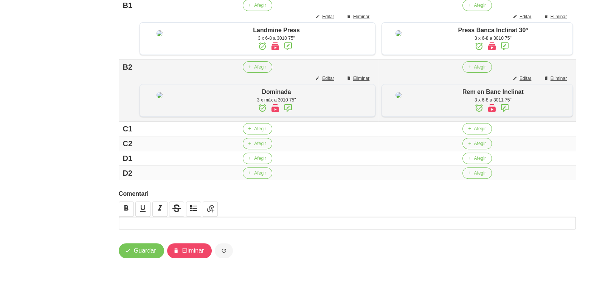
scroll to position [408, 0]
click at [471, 131] on span "button" at bounding box center [469, 128] width 7 height 7
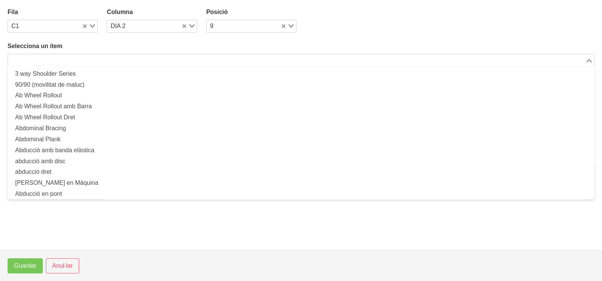
click at [143, 59] on input "Search for option" at bounding box center [296, 60] width 575 height 9
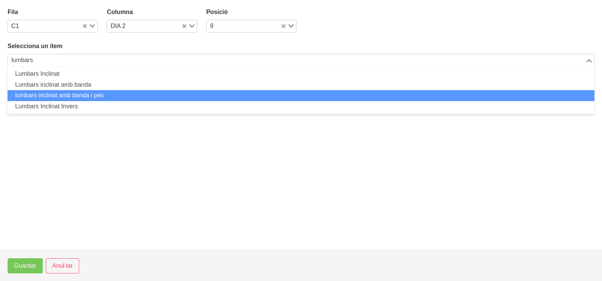
click at [117, 90] on li "lumbars inclinat amb banda i pes" at bounding box center [301, 95] width 586 height 11
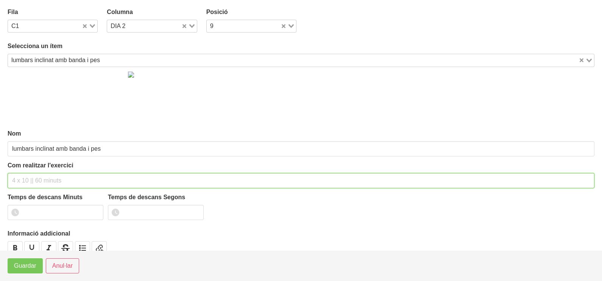
click at [46, 175] on input "text" at bounding box center [301, 180] width 586 height 15
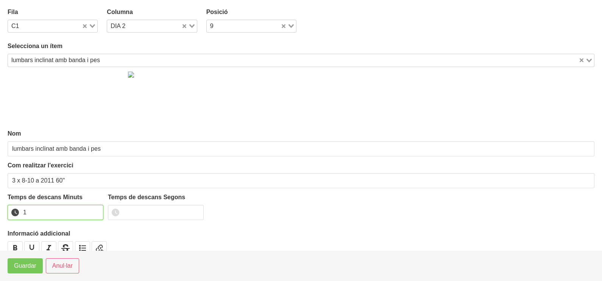
drag, startPoint x: 96, startPoint y: 208, endPoint x: 45, endPoint y: 244, distance: 62.4
click at [96, 209] on input "1" at bounding box center [56, 212] width 96 height 15
click at [34, 265] on span "Guardar" at bounding box center [25, 265] width 22 height 9
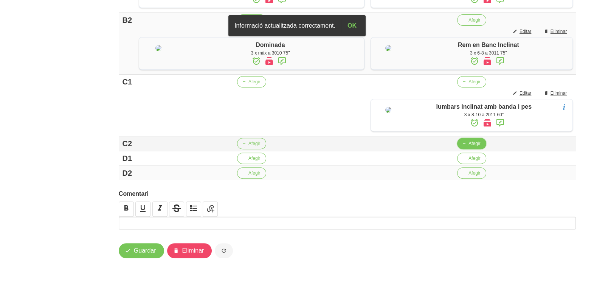
click at [469, 147] on span "Afegir" at bounding box center [475, 143] width 12 height 7
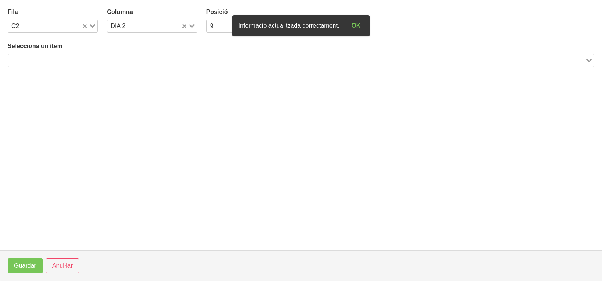
click at [138, 59] on input "Search for option" at bounding box center [296, 60] width 575 height 9
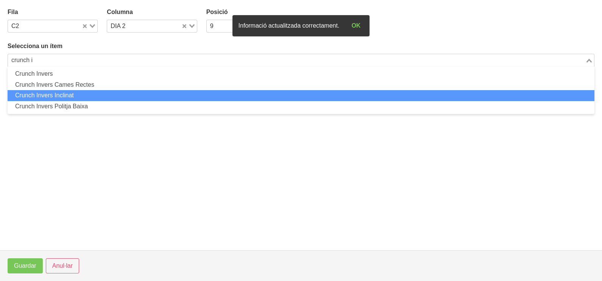
click at [90, 91] on li "Crunch Invers Inclinat" at bounding box center [301, 95] width 586 height 11
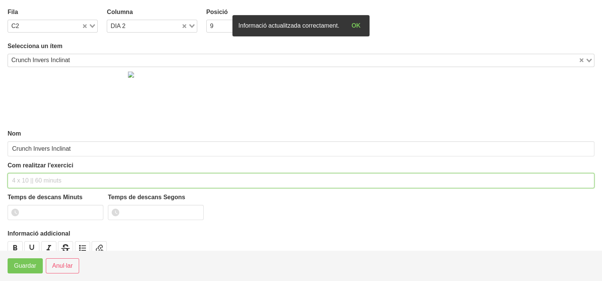
click at [39, 178] on input "text" at bounding box center [301, 180] width 586 height 15
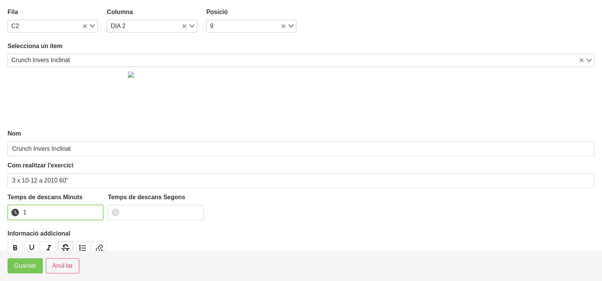
drag, startPoint x: 96, startPoint y: 208, endPoint x: 64, endPoint y: 240, distance: 45.7
click at [92, 214] on input "1" at bounding box center [56, 212] width 96 height 15
click at [36, 262] on button "Guardar" at bounding box center [25, 265] width 35 height 15
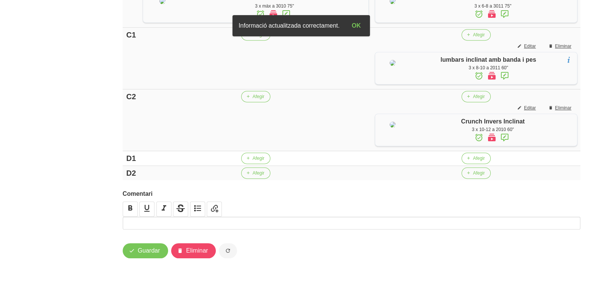
scroll to position [455, 0]
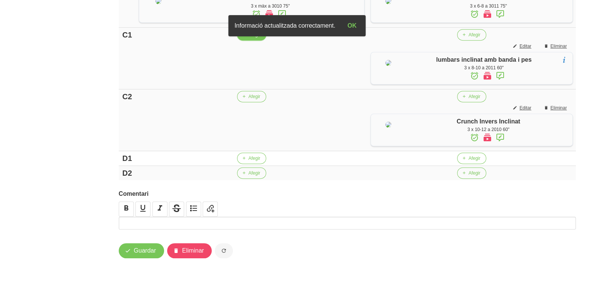
click at [250, 40] on button "Afegir" at bounding box center [251, 34] width 29 height 11
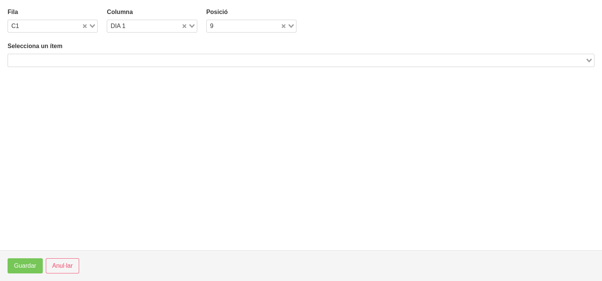
click at [149, 62] on section "Fila C1 Loading... Columna DIA 1 Loading... Posició 9 Loading... Selecciona un …" at bounding box center [301, 125] width 602 height 250
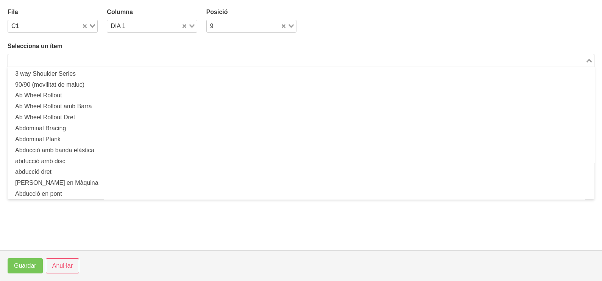
drag, startPoint x: 149, startPoint y: 58, endPoint x: 131, endPoint y: 49, distance: 20.6
click at [145, 56] on input "Search for option" at bounding box center [296, 60] width 575 height 9
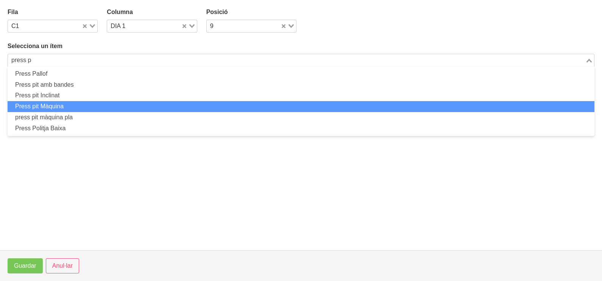
click at [88, 106] on li "Press pit Màquina" at bounding box center [301, 106] width 586 height 11
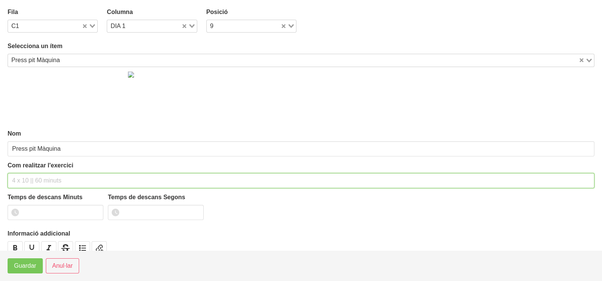
click at [48, 176] on input "text" at bounding box center [301, 180] width 586 height 15
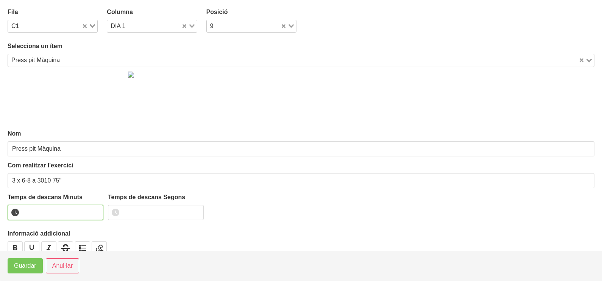
click at [52, 211] on input "number" at bounding box center [56, 212] width 96 height 15
click at [30, 270] on button "Guardar" at bounding box center [25, 265] width 35 height 15
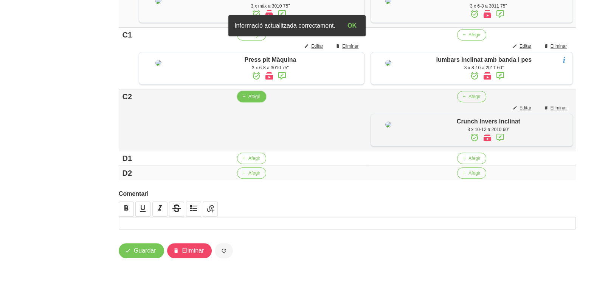
click at [250, 102] on button "Afegir" at bounding box center [251, 96] width 29 height 11
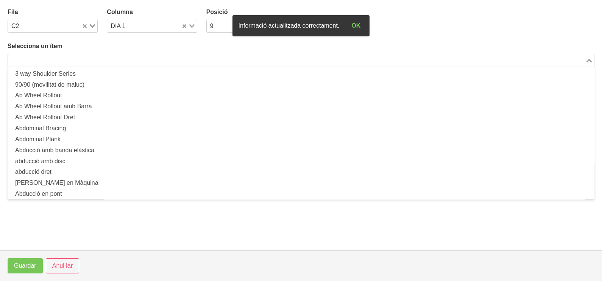
click at [110, 59] on input "Search for option" at bounding box center [296, 60] width 575 height 9
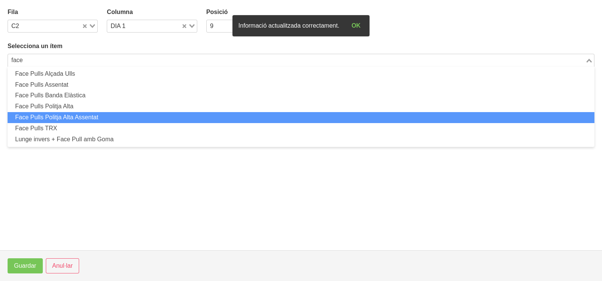
click at [91, 115] on li "Face Pulls Politja Alta Assentat" at bounding box center [301, 117] width 586 height 11
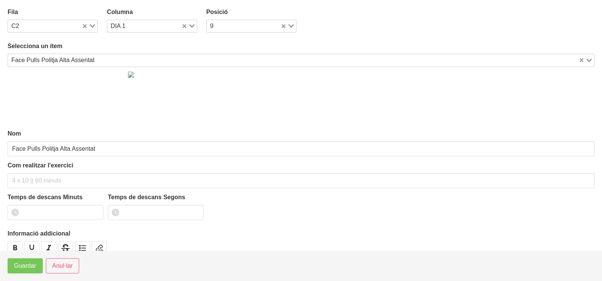
click at [74, 57] on div "Face Pulls Politja Alta Assentat" at bounding box center [293, 59] width 570 height 11
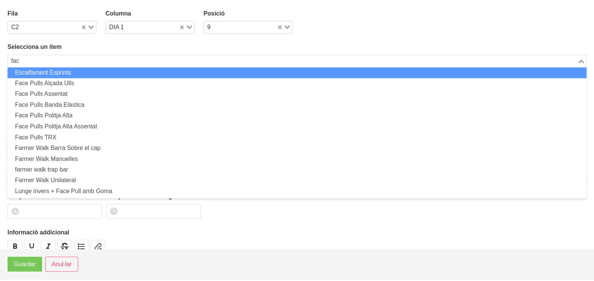
scroll to position [0, 0]
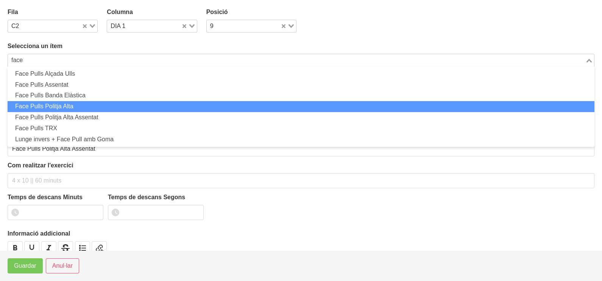
drag, startPoint x: 91, startPoint y: 103, endPoint x: 90, endPoint y: 122, distance: 19.3
click at [91, 104] on li "Face Pulls Politja Alta" at bounding box center [301, 106] width 586 height 11
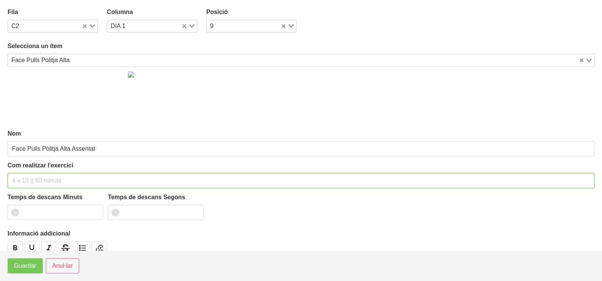
click at [36, 176] on input "text" at bounding box center [301, 180] width 586 height 15
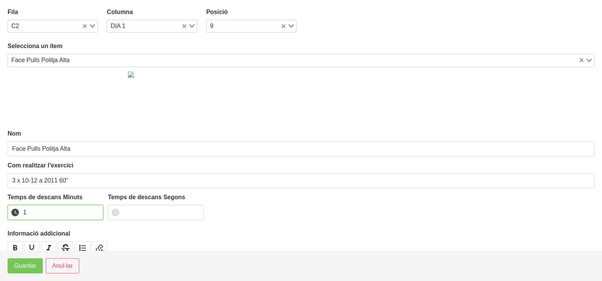
drag, startPoint x: 97, startPoint y: 208, endPoint x: 48, endPoint y: 240, distance: 58.0
click at [96, 210] on input "1" at bounding box center [56, 212] width 96 height 15
click at [25, 267] on span "Guardar" at bounding box center [25, 265] width 22 height 9
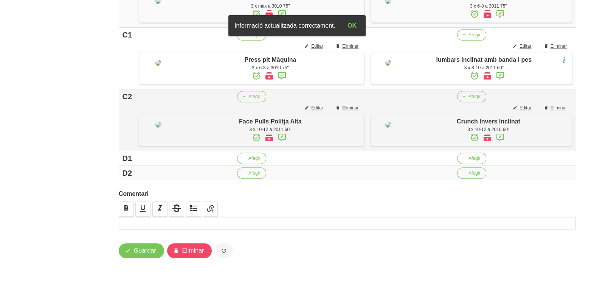
scroll to position [503, 0]
click at [466, 164] on button "Afegir" at bounding box center [471, 157] width 29 height 11
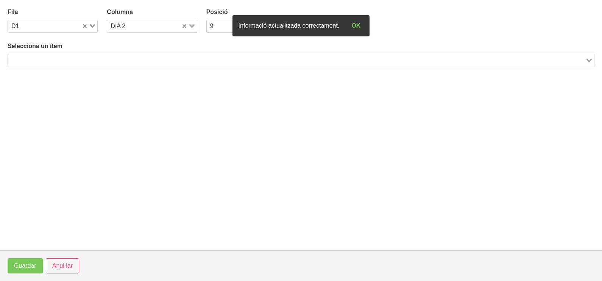
click at [151, 61] on input "Search for option" at bounding box center [296, 60] width 575 height 9
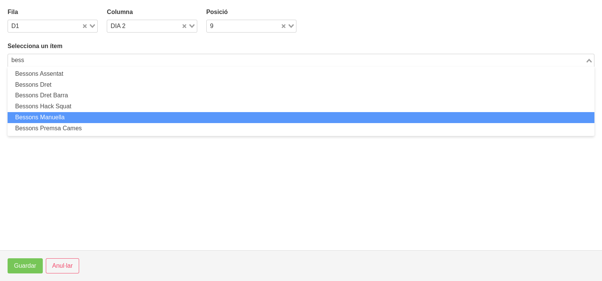
drag, startPoint x: 101, startPoint y: 115, endPoint x: 104, endPoint y: 112, distance: 4.8
click at [104, 112] on li "Bessons Manuella" at bounding box center [301, 117] width 586 height 11
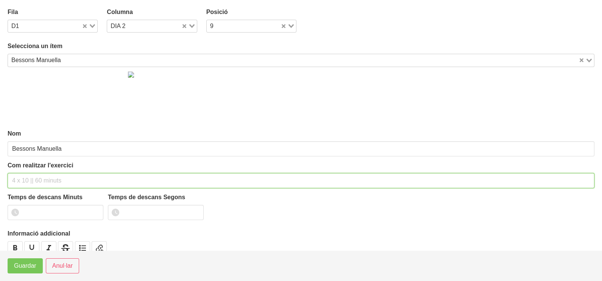
drag, startPoint x: 33, startPoint y: 175, endPoint x: 15, endPoint y: 174, distance: 18.2
click at [31, 174] on input "text" at bounding box center [301, 180] width 586 height 15
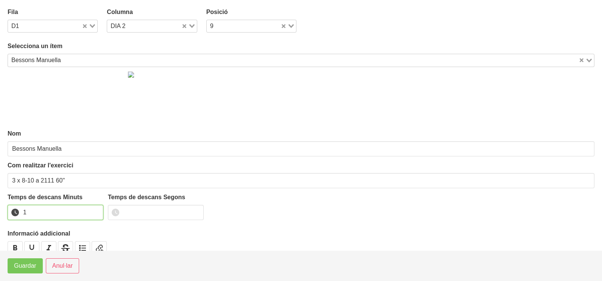
drag, startPoint x: 96, startPoint y: 210, endPoint x: 44, endPoint y: 242, distance: 60.9
click at [95, 211] on input "1" at bounding box center [56, 212] width 96 height 15
click at [28, 266] on span "Guardar" at bounding box center [25, 265] width 22 height 9
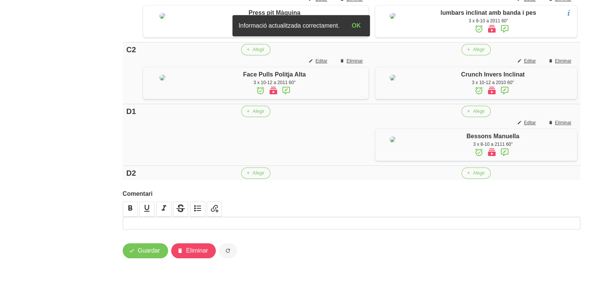
scroll to position [589, 0]
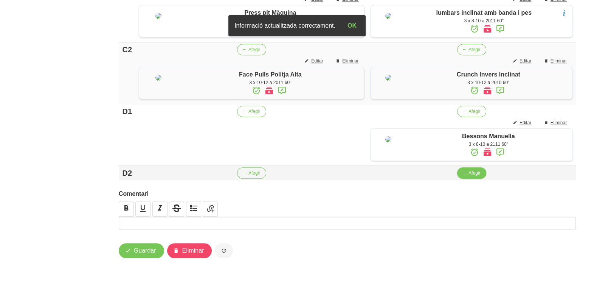
click at [472, 172] on span "Afegir" at bounding box center [475, 172] width 12 height 7
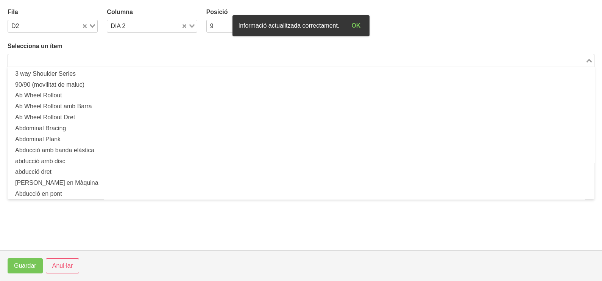
drag, startPoint x: 142, startPoint y: 57, endPoint x: 142, endPoint y: 52, distance: 4.6
click at [141, 58] on input "Search for option" at bounding box center [296, 60] width 575 height 9
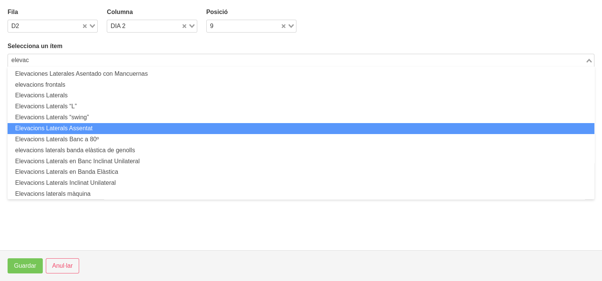
click at [101, 126] on li "Elevacions Laterals Assentat" at bounding box center [301, 128] width 586 height 11
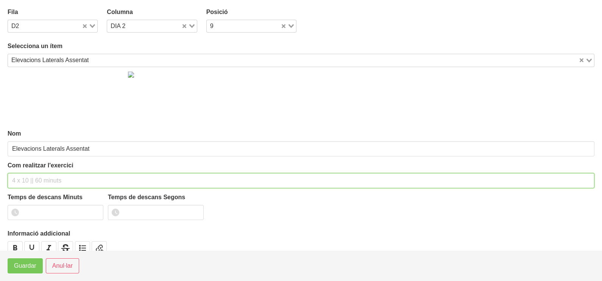
click at [30, 180] on input "text" at bounding box center [301, 180] width 586 height 15
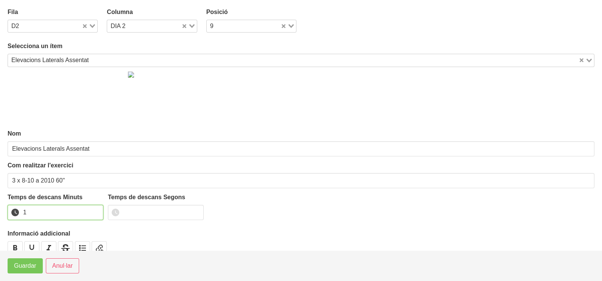
drag, startPoint x: 95, startPoint y: 210, endPoint x: 84, endPoint y: 220, distance: 15.0
click at [95, 210] on input "1" at bounding box center [56, 212] width 96 height 15
click at [29, 265] on span "Guardar" at bounding box center [25, 265] width 22 height 9
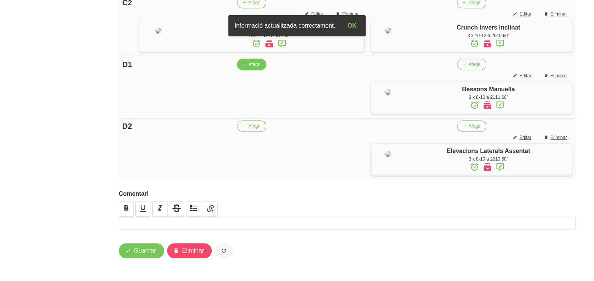
click at [249, 68] on span "Afegir" at bounding box center [255, 64] width 12 height 7
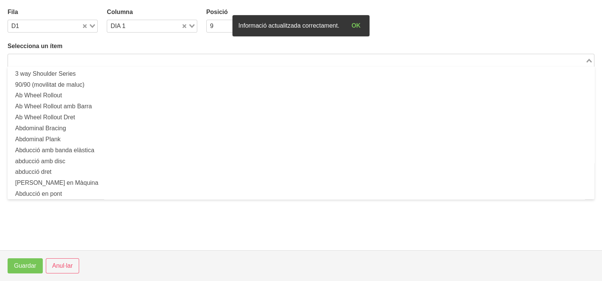
click at [83, 57] on input "Search for option" at bounding box center [296, 60] width 575 height 9
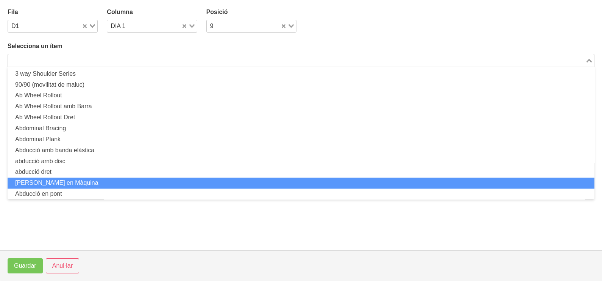
scroll to position [0, 0]
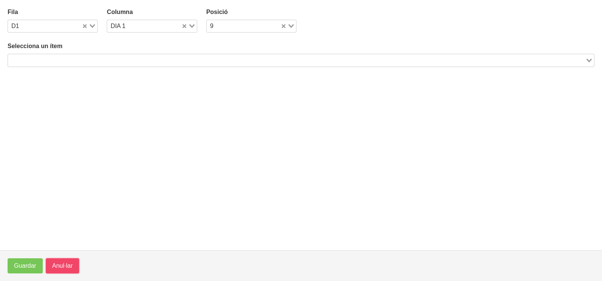
click at [65, 266] on span "Anul·lar" at bounding box center [62, 265] width 20 height 9
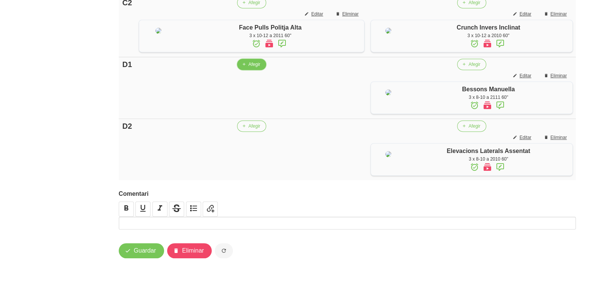
click at [246, 70] on button "Afegir" at bounding box center [251, 64] width 29 height 11
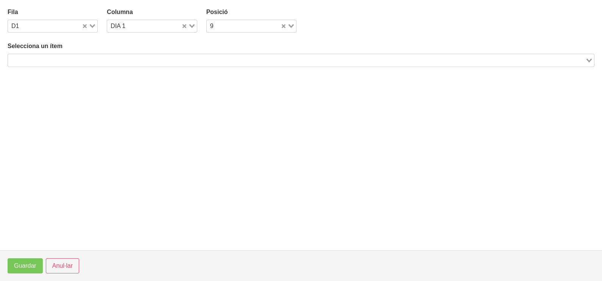
click at [108, 57] on input "Search for option" at bounding box center [296, 60] width 575 height 9
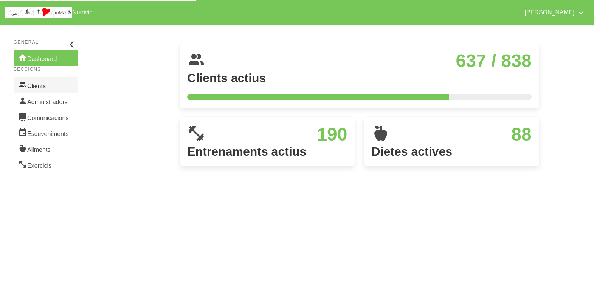
click at [48, 87] on link "Clients" at bounding box center [46, 85] width 64 height 16
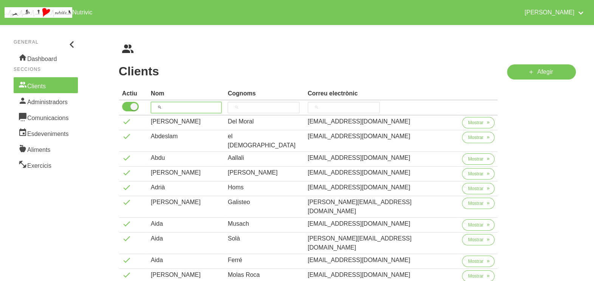
drag, startPoint x: 185, startPoint y: 107, endPoint x: 191, endPoint y: 103, distance: 6.5
click at [188, 105] on input "search" at bounding box center [186, 107] width 71 height 11
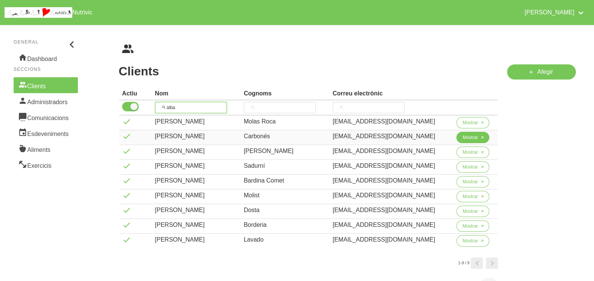
type input "alba"
click at [463, 139] on span "Mostrar" at bounding box center [471, 137] width 16 height 7
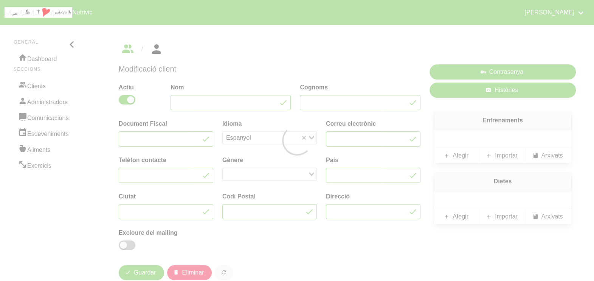
type input "[PERSON_NAME]"
type input "Carbonés"
type input "[EMAIL_ADDRESS][DOMAIN_NAME]"
type input "671623619"
type input "[GEOGRAPHIC_DATA]"
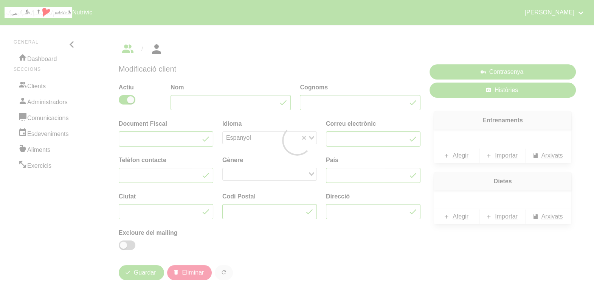
type input "Moià"
type input "08180"
type input "[STREET_ADDRESS]"
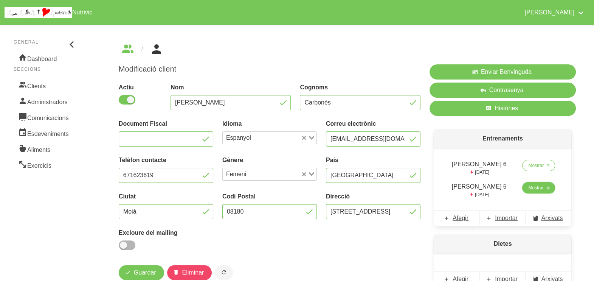
click at [532, 189] on span "Mostrar" at bounding box center [536, 187] width 16 height 7
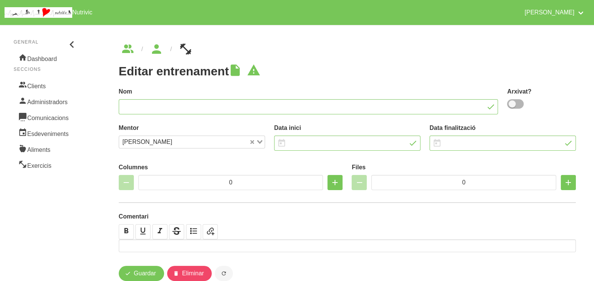
type input "Alba Ferrer 5"
type input "27/7/2025"
type input "21/9/2025"
type input "2"
type input "8"
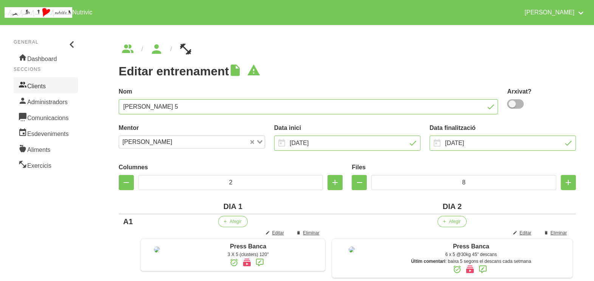
click at [36, 87] on link "Clients" at bounding box center [46, 85] width 64 height 16
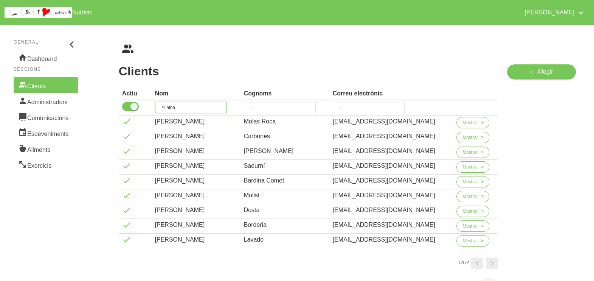
drag, startPoint x: 187, startPoint y: 106, endPoint x: 159, endPoint y: 106, distance: 28.8
click at [159, 106] on input "alba" at bounding box center [191, 107] width 72 height 11
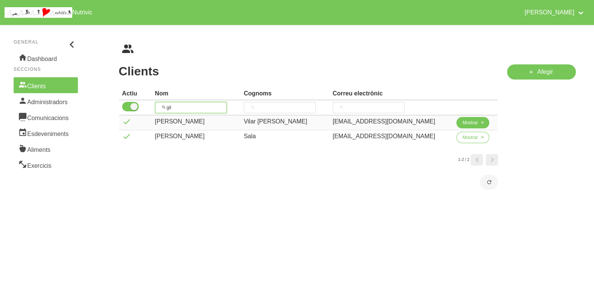
type input "gil"
click at [465, 120] on span "Mostrar" at bounding box center [471, 122] width 16 height 7
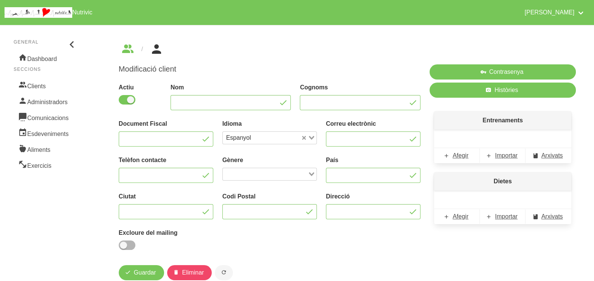
type input "[PERSON_NAME]"
type input "Vilar Viñas"
type input "[EMAIL_ADDRESS][DOMAIN_NAME]"
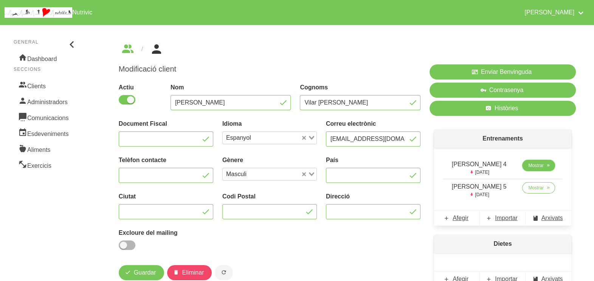
click at [528, 166] on span "Mostrar" at bounding box center [536, 165] width 16 height 7
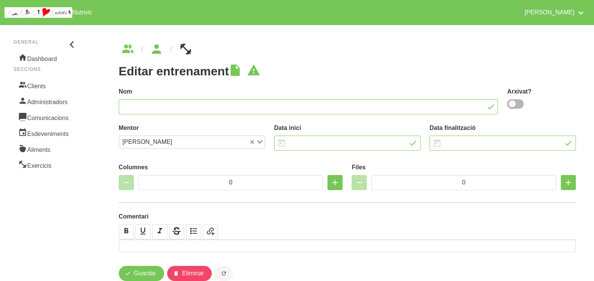
type input "[PERSON_NAME] 4"
type input "27/7/2025"
type input "[DATE]"
type input "3"
type input "8"
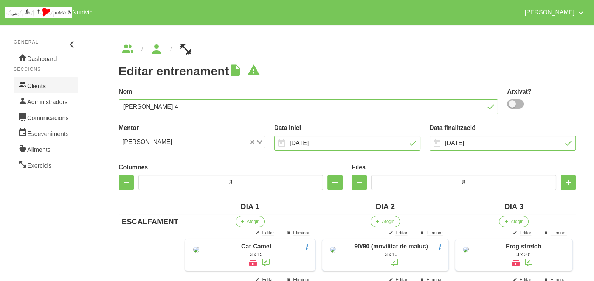
click at [65, 84] on link "Clients" at bounding box center [46, 85] width 64 height 16
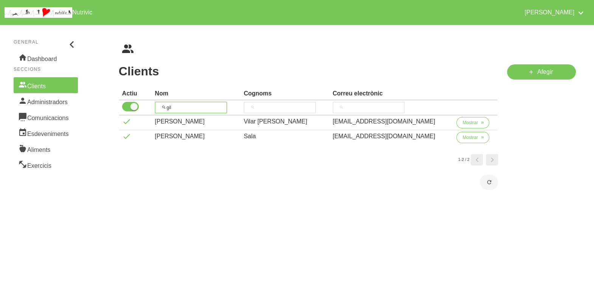
drag, startPoint x: 169, startPoint y: 106, endPoint x: 159, endPoint y: 107, distance: 11.0
click at [159, 107] on input "gil" at bounding box center [191, 107] width 72 height 11
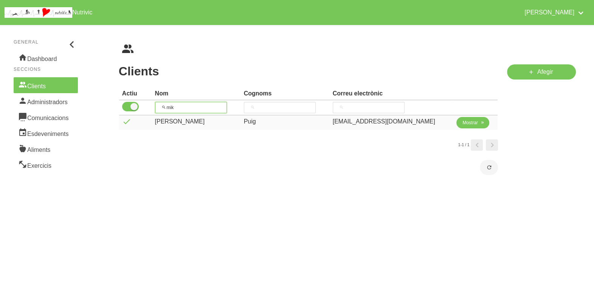
type input "mik"
click at [463, 120] on span "Mostrar" at bounding box center [471, 122] width 16 height 7
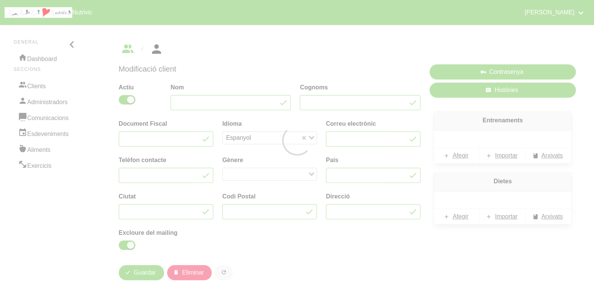
type input "[PERSON_NAME]"
type input "Puig"
type input "[EMAIL_ADDRESS][DOMAIN_NAME]"
type input "661949748"
type input "[GEOGRAPHIC_DATA]"
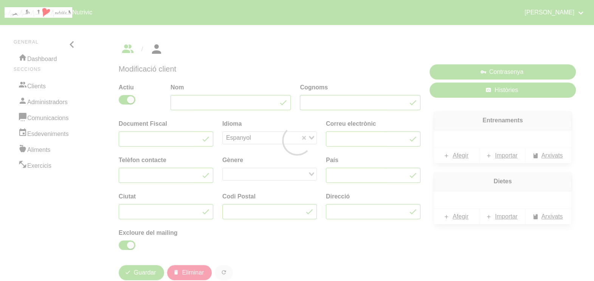
type input "Vic"
type input "08500"
checkbox input "true"
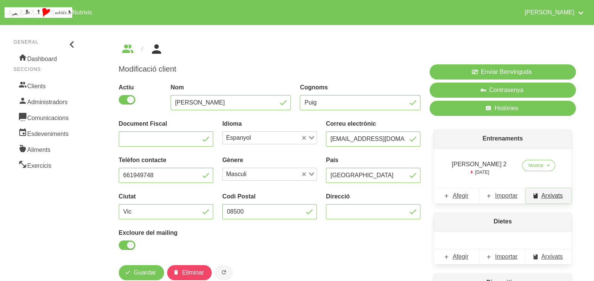
click at [541, 194] on link "Arxivats" at bounding box center [549, 195] width 46 height 15
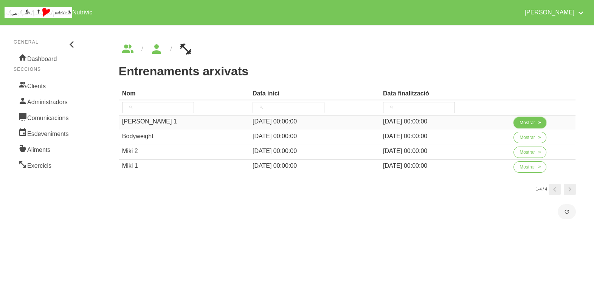
click at [524, 123] on span "Mostrar" at bounding box center [528, 122] width 16 height 7
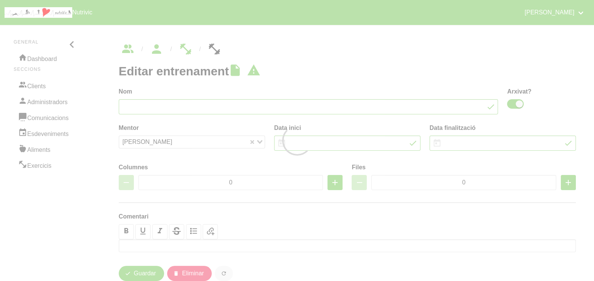
type input "Miki Puig 1"
checkbox input "true"
type input "21/7/2025"
type input "[DATE]"
type input "2"
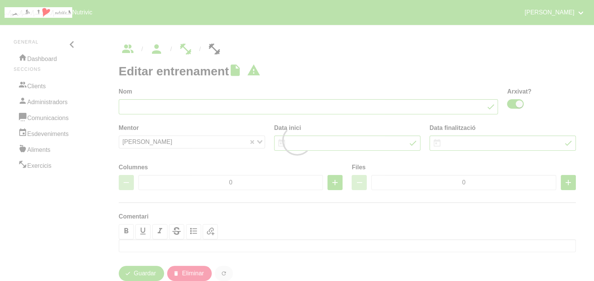
type input "8"
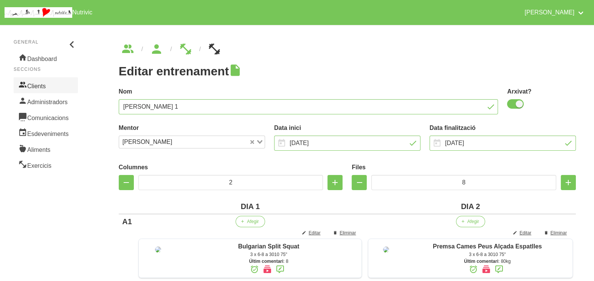
click at [40, 80] on link "Clients" at bounding box center [46, 85] width 64 height 16
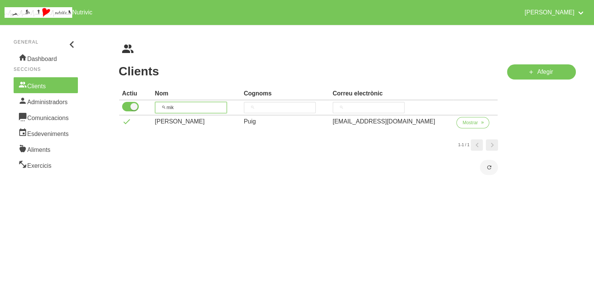
click at [151, 107] on tr "mik" at bounding box center [308, 107] width 379 height 15
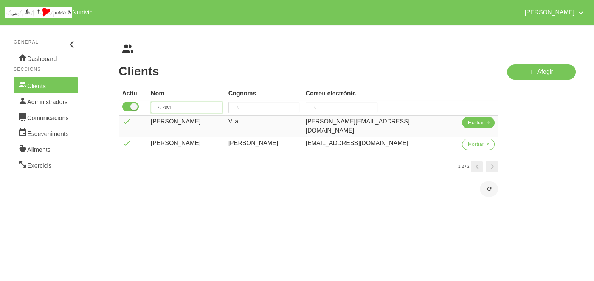
type input "kevi"
click at [468, 121] on span "Mostrar" at bounding box center [476, 122] width 16 height 7
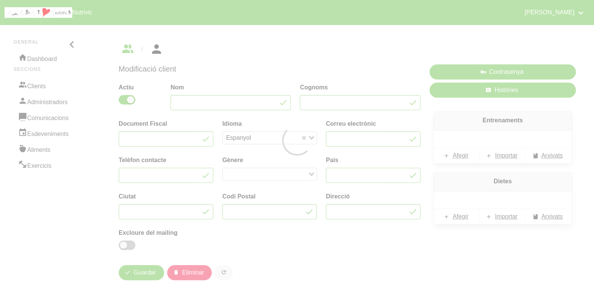
type input "[PERSON_NAME]"
type input "Vila"
type input "[PERSON_NAME][EMAIL_ADDRESS][DOMAIN_NAME]"
type input "[GEOGRAPHIC_DATA]"
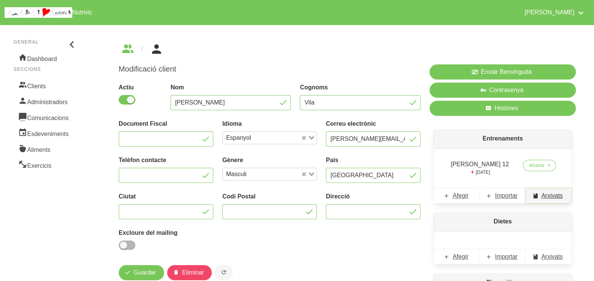
click at [547, 200] on span "Arxivats" at bounding box center [553, 195] width 22 height 9
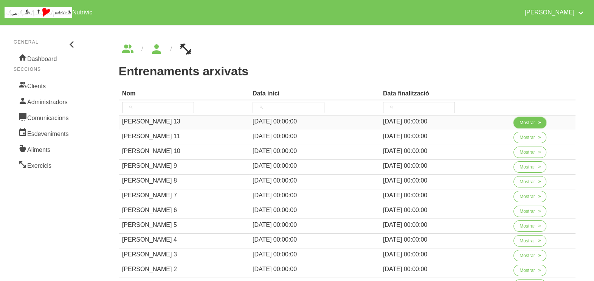
click at [522, 123] on span "Mostrar" at bounding box center [528, 122] width 16 height 7
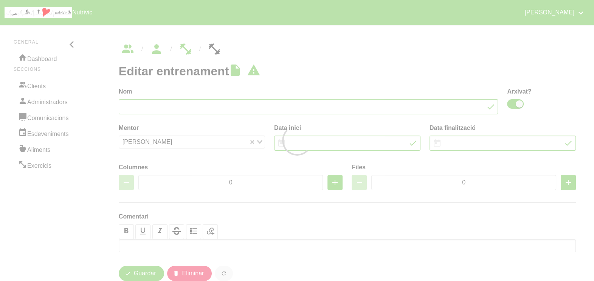
type input "Kevin Vila 13"
checkbox input "true"
type input "5/10/2025"
type input "[DATE]"
type input "6"
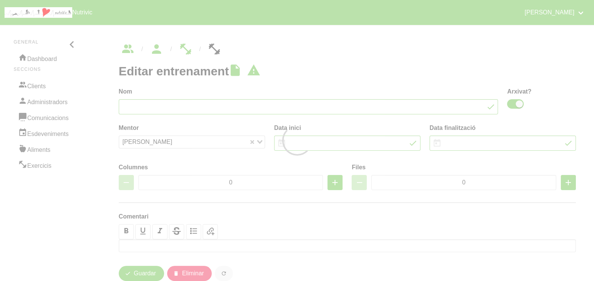
type input "10"
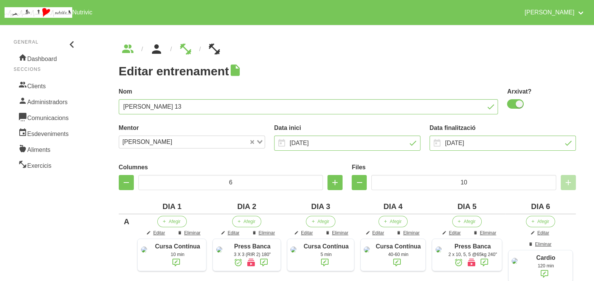
click at [152, 51] on icon "breadcrumbs" at bounding box center [157, 49] width 14 height 20
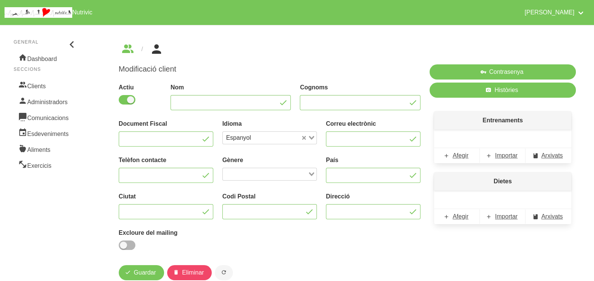
type input "[PERSON_NAME]"
type input "Vila"
type input "[PERSON_NAME][EMAIL_ADDRESS][DOMAIN_NAME]"
type input "[GEOGRAPHIC_DATA]"
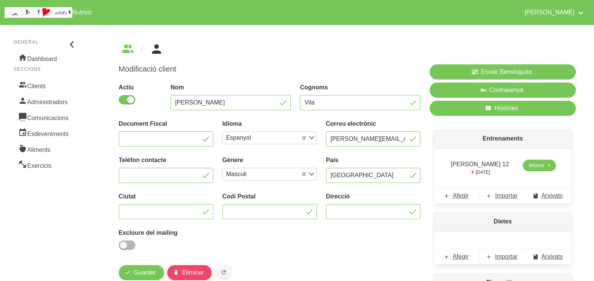
click at [547, 166] on icon at bounding box center [549, 165] width 5 height 7
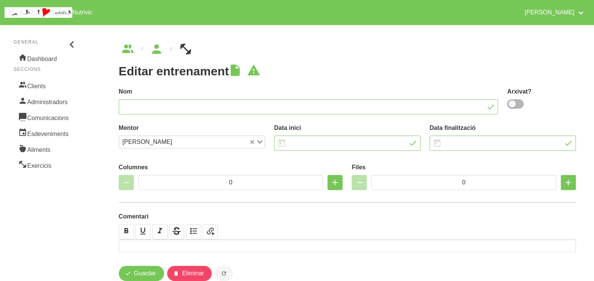
type input "[PERSON_NAME] 12"
type input "6/7/2025"
type input "5/10/2025"
type input "6"
type input "10"
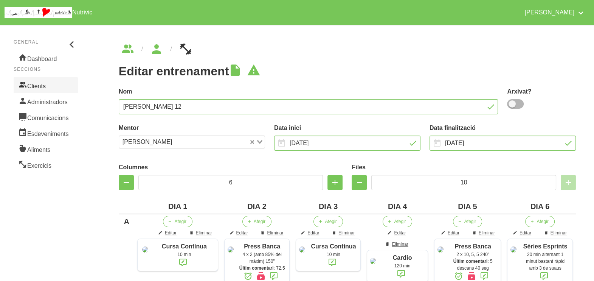
click at [42, 87] on link "Clients" at bounding box center [46, 85] width 64 height 16
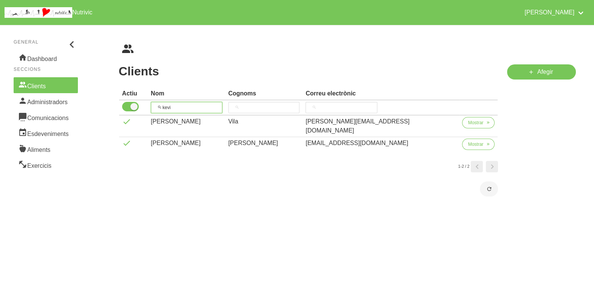
drag, startPoint x: 193, startPoint y: 105, endPoint x: 201, endPoint y: 91, distance: 16.4
click at [157, 106] on th "kevi" at bounding box center [187, 107] width 78 height 15
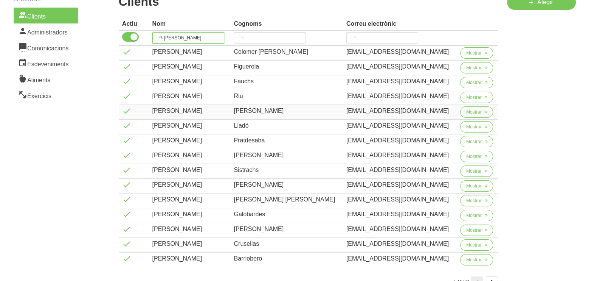
scroll to position [94, 0]
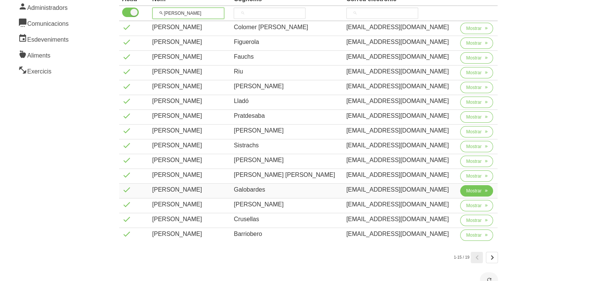
type input "jordi"
click at [466, 191] on span "Mostrar" at bounding box center [474, 190] width 16 height 7
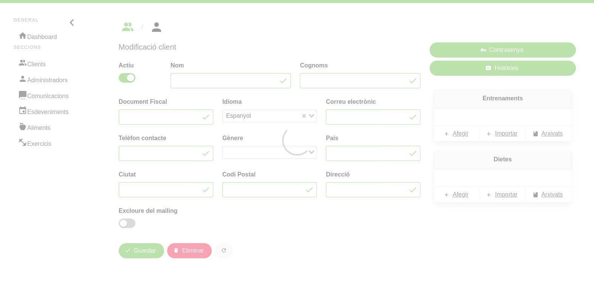
type input "Jordi"
type input "Galobardes"
type input "jordi.galo.caku@gmail.com"
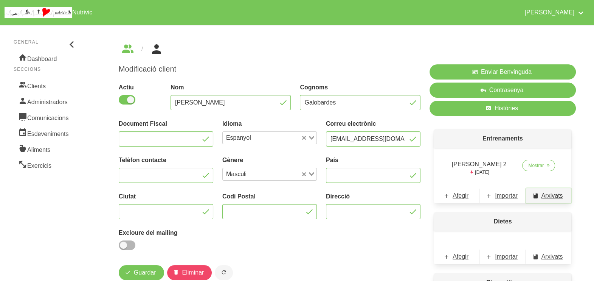
click at [553, 196] on span "Arxivats" at bounding box center [553, 195] width 22 height 9
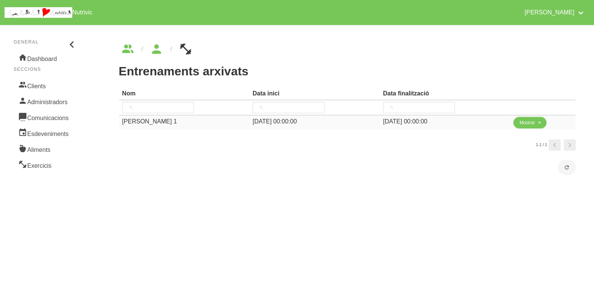
click at [533, 121] on span "Mostrar" at bounding box center [528, 122] width 16 height 7
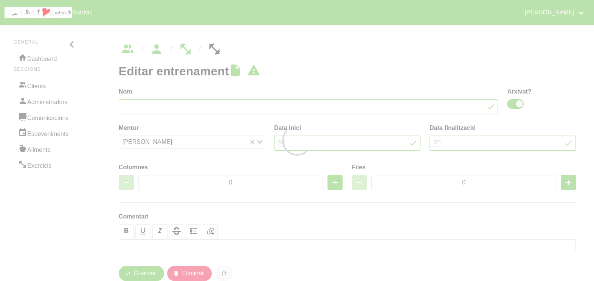
type input "Jordi Galobardes 1"
checkbox input "true"
type input "4/8/2025"
type input "[DATE]"
type input "2"
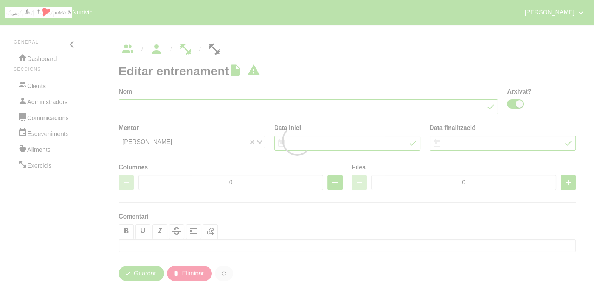
type input "8"
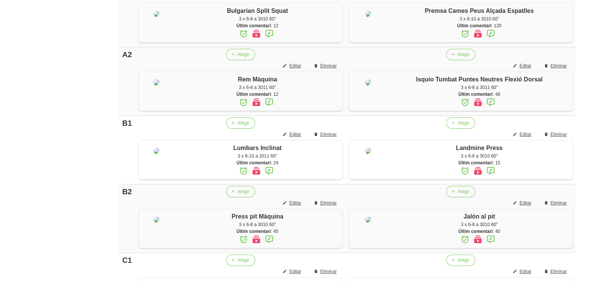
scroll to position [236, 0]
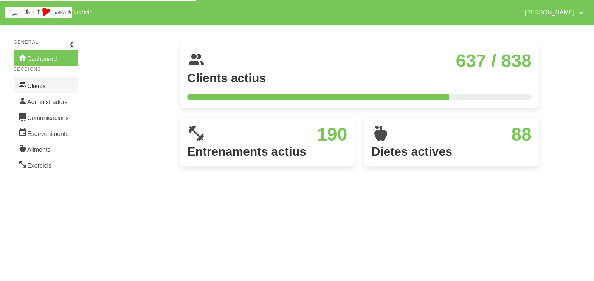
click at [47, 87] on link "Clients" at bounding box center [46, 85] width 64 height 16
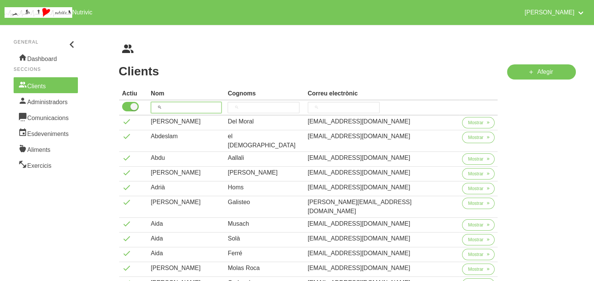
click at [188, 105] on input "search" at bounding box center [186, 107] width 71 height 11
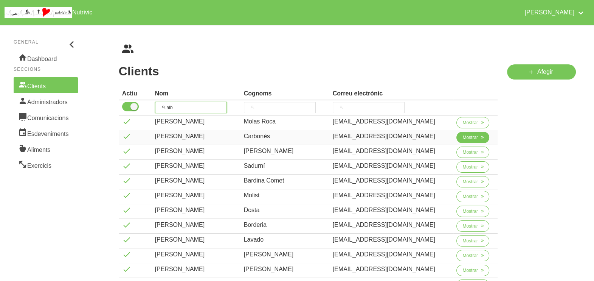
type input "alb"
click at [467, 134] on span "Mostrar" at bounding box center [471, 137] width 16 height 7
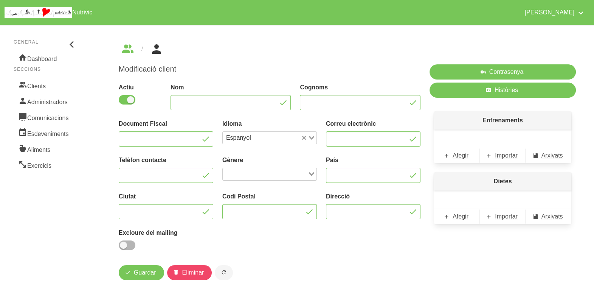
type input "[PERSON_NAME]"
type input "Carbonés"
type input "[EMAIL_ADDRESS][DOMAIN_NAME]"
type input "671623619"
type input "[GEOGRAPHIC_DATA]"
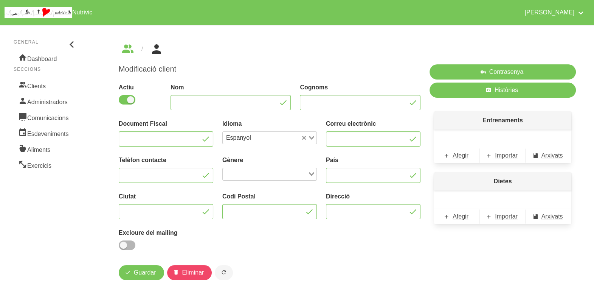
type input "Moià"
type input "08180"
type input "[STREET_ADDRESS]"
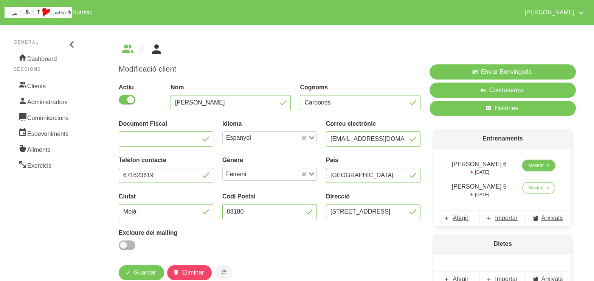
click at [534, 166] on span "Mostrar" at bounding box center [536, 165] width 16 height 7
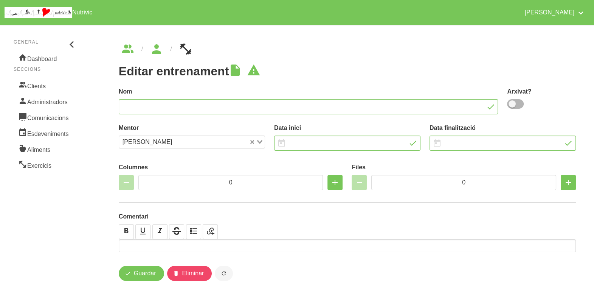
type input "Alba Ferrer 6"
type input "14/9/2025"
type input "[DATE]"
type input "2"
type input "8"
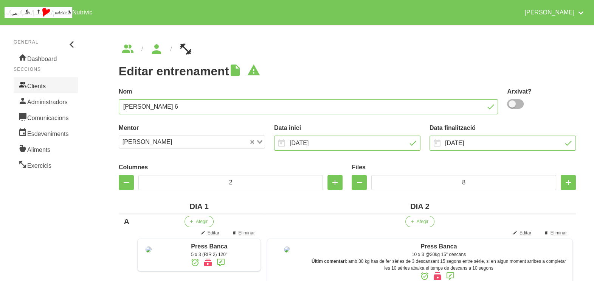
drag, startPoint x: 50, startPoint y: 84, endPoint x: 55, endPoint y: 84, distance: 4.9
click at [50, 84] on link "Clients" at bounding box center [46, 85] width 64 height 16
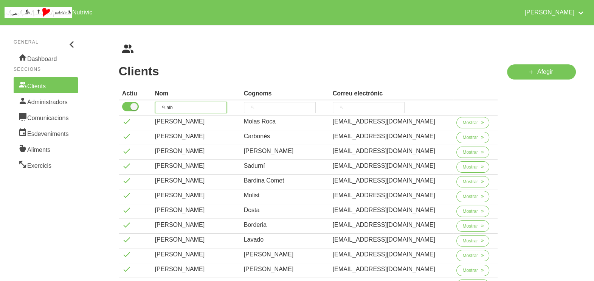
drag, startPoint x: 175, startPoint y: 104, endPoint x: 155, endPoint y: 103, distance: 20.5
click at [157, 104] on input "alb" at bounding box center [191, 107] width 72 height 11
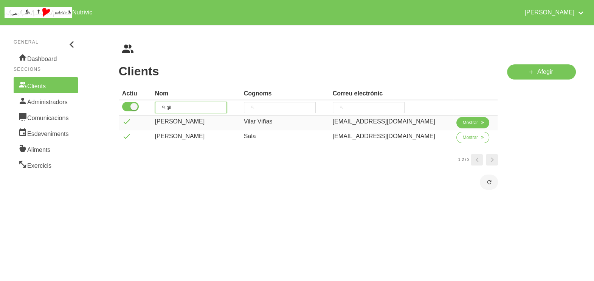
type input "gil"
click at [463, 121] on span "Mostrar" at bounding box center [471, 122] width 16 height 7
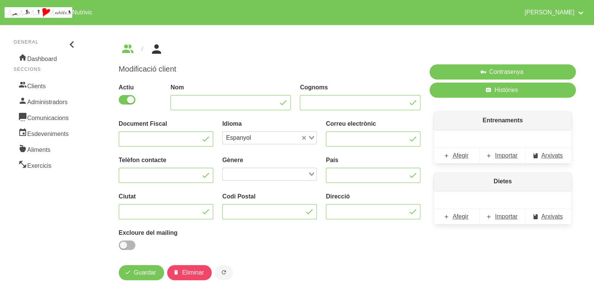
type input "[PERSON_NAME]"
type input "Vilar Viñas"
type input "[EMAIL_ADDRESS][DOMAIN_NAME]"
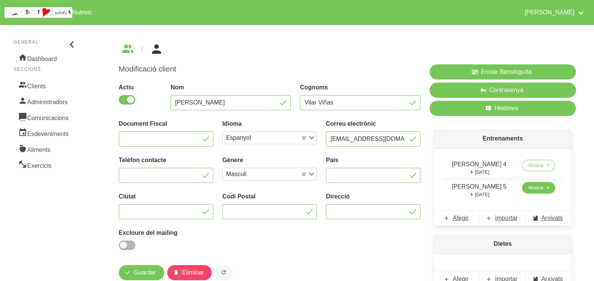
click at [530, 189] on span "Mostrar" at bounding box center [536, 187] width 16 height 7
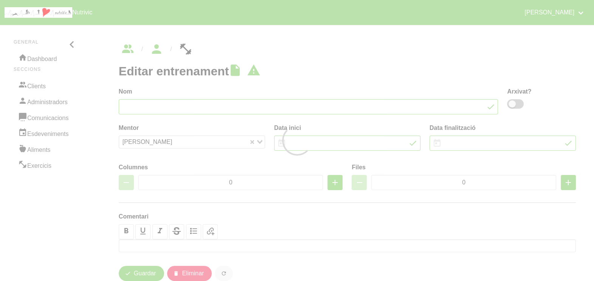
type input "[PERSON_NAME] 5"
type input "[DATE]"
type input "3"
type input "7"
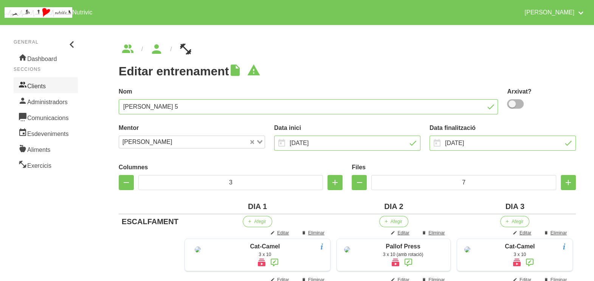
drag, startPoint x: 44, startPoint y: 84, endPoint x: 35, endPoint y: 80, distance: 9.3
click at [44, 84] on link "Clients" at bounding box center [46, 85] width 64 height 16
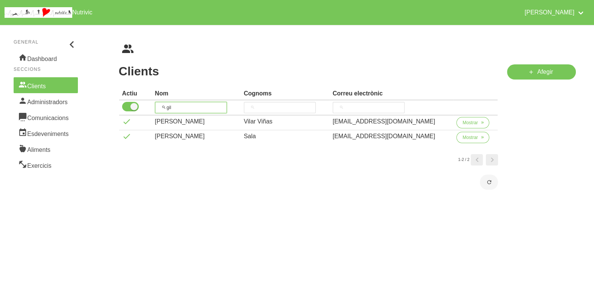
drag, startPoint x: 163, startPoint y: 106, endPoint x: 153, endPoint y: 101, distance: 11.2
click at [146, 106] on tr "gil" at bounding box center [308, 107] width 379 height 15
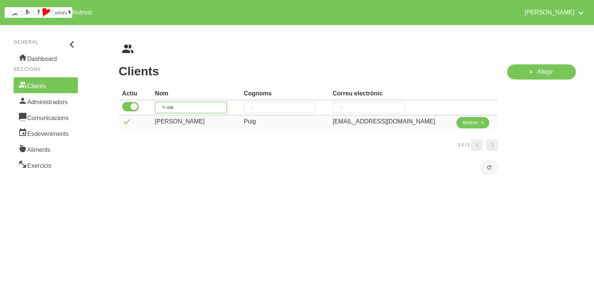
type input "mik"
click at [466, 122] on span "Mostrar" at bounding box center [471, 122] width 16 height 7
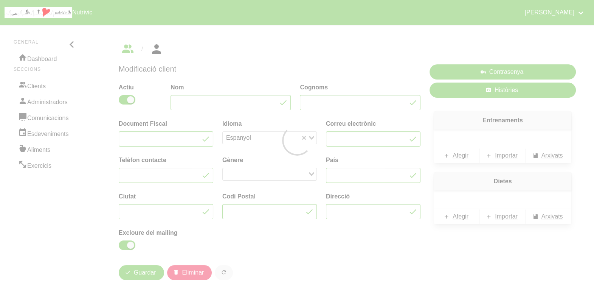
type input "[PERSON_NAME]"
type input "Puig"
type input "[EMAIL_ADDRESS][DOMAIN_NAME]"
type input "661949748"
type input "[GEOGRAPHIC_DATA]"
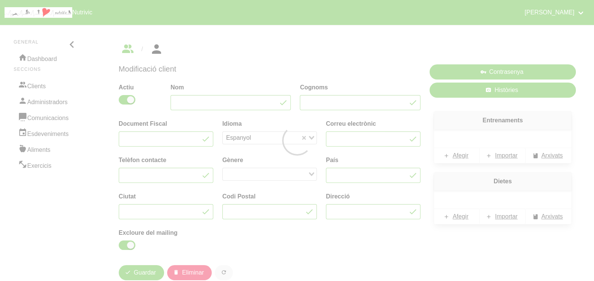
type input "Vic"
type input "08500"
checkbox input "true"
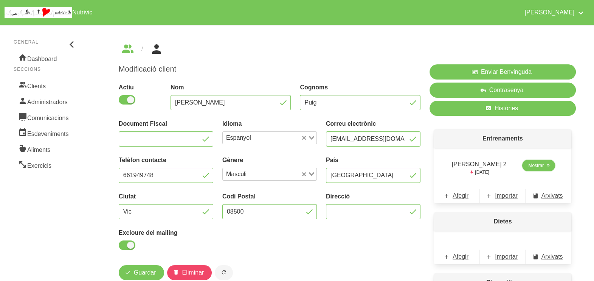
click at [530, 166] on span "Mostrar" at bounding box center [536, 165] width 16 height 7
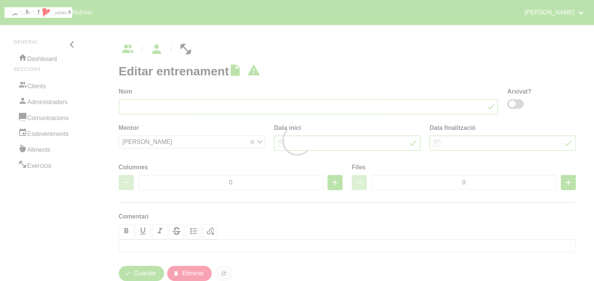
type input "[PERSON_NAME] 2"
type input "[DATE]"
type input "2"
type input "8"
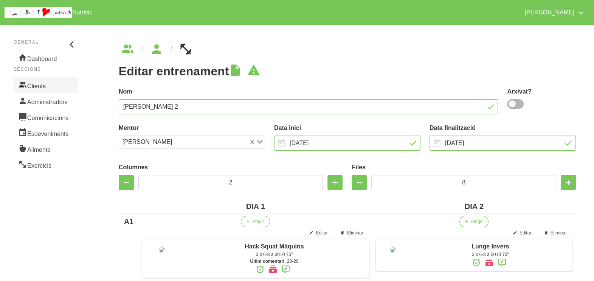
click at [47, 88] on link "Clients" at bounding box center [46, 85] width 64 height 16
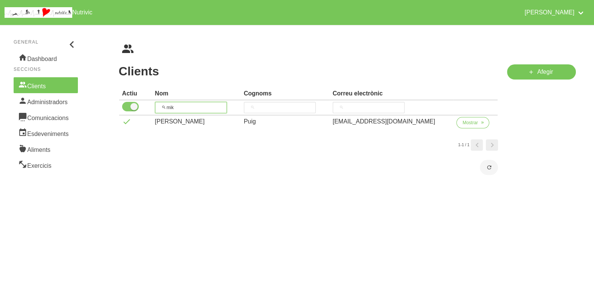
click at [128, 109] on tr "mik" at bounding box center [308, 107] width 379 height 15
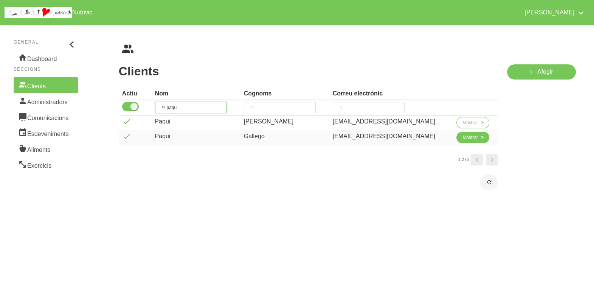
type input "paqu"
click at [463, 138] on span "Mostrar" at bounding box center [471, 137] width 16 height 7
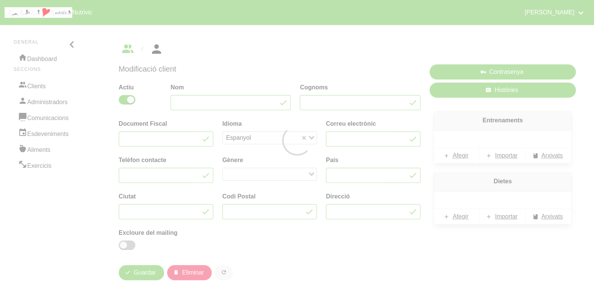
type input "Paqui"
type input "Gallego"
type input "[EMAIL_ADDRESS][DOMAIN_NAME]"
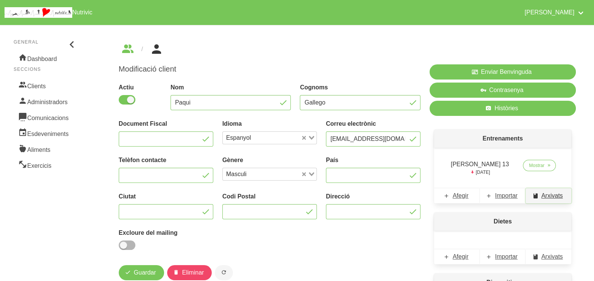
click at [550, 195] on span "Arxivats" at bounding box center [553, 195] width 22 height 9
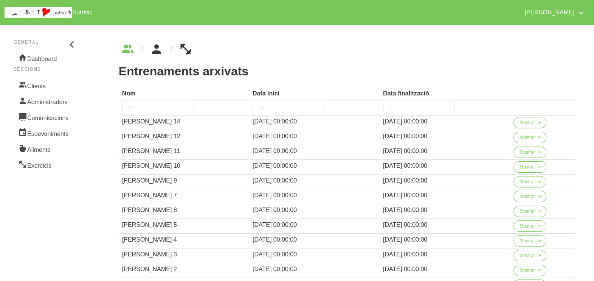
click at [160, 47] on icon "breadcrumbs" at bounding box center [157, 49] width 14 height 20
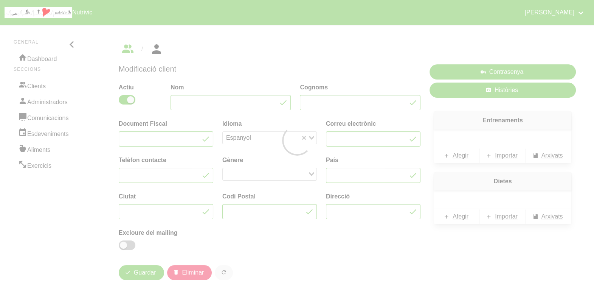
type input "Paqui"
type input "Gallego"
type input "[EMAIL_ADDRESS][DOMAIN_NAME]"
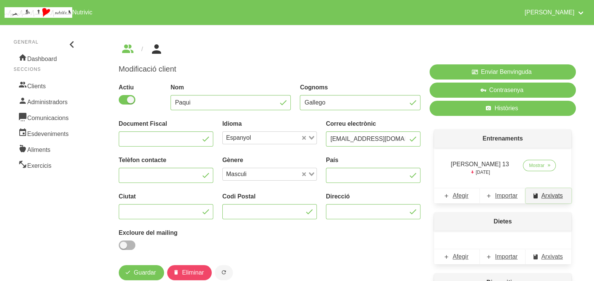
click at [549, 196] on span "Arxivats" at bounding box center [553, 195] width 22 height 9
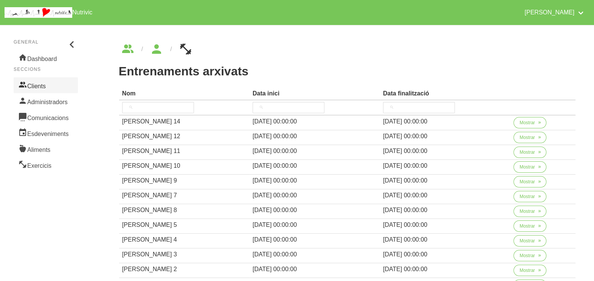
click at [49, 85] on link "Clients" at bounding box center [46, 85] width 64 height 16
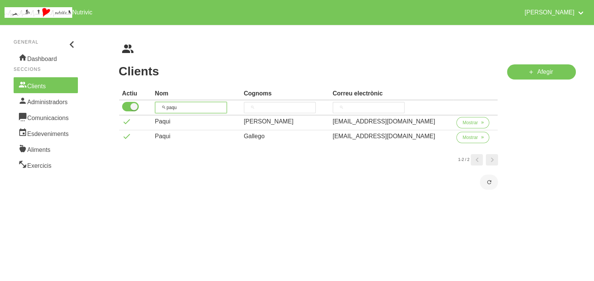
drag, startPoint x: 155, startPoint y: 106, endPoint x: 159, endPoint y: 105, distance: 3.9
click at [155, 106] on th "paqu" at bounding box center [196, 107] width 89 height 15
type input "kevi"
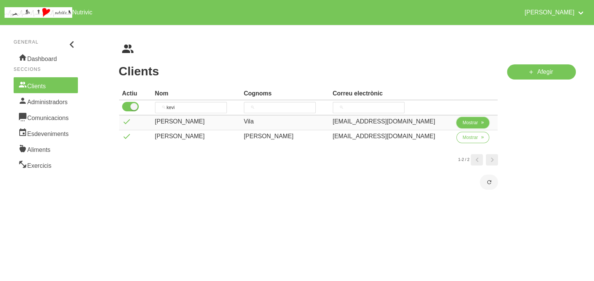
click at [463, 123] on span "Mostrar" at bounding box center [471, 122] width 16 height 7
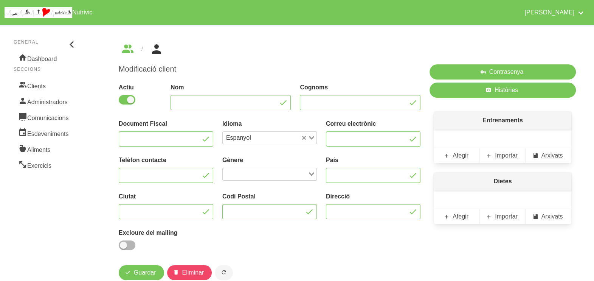
type input "[PERSON_NAME]"
type input "Vila"
type input "[PERSON_NAME][EMAIL_ADDRESS][DOMAIN_NAME]"
type input "[GEOGRAPHIC_DATA]"
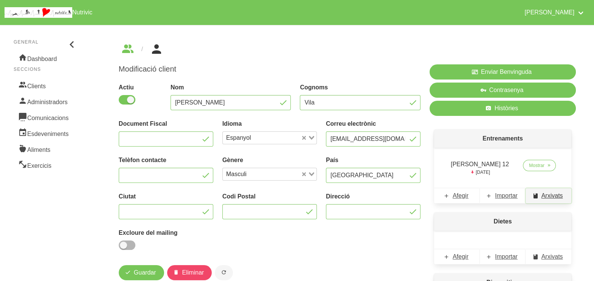
click at [551, 196] on span "Arxivats" at bounding box center [553, 195] width 22 height 9
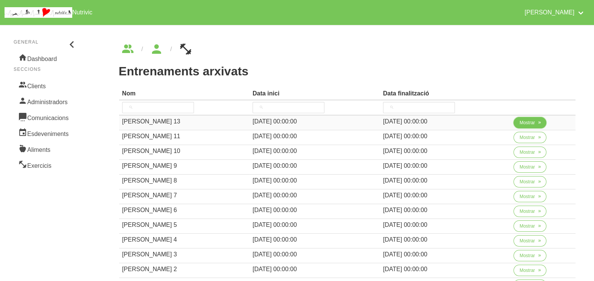
click at [520, 122] on span "Mostrar" at bounding box center [528, 122] width 16 height 7
select select "8"
select select "2025"
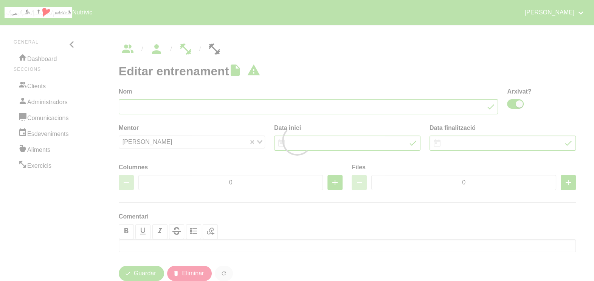
type input "Kevin Vila 13"
checkbox input "true"
type input "[DATE]"
type input "6"
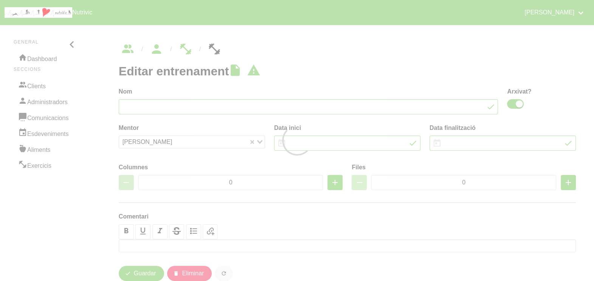
type input "10"
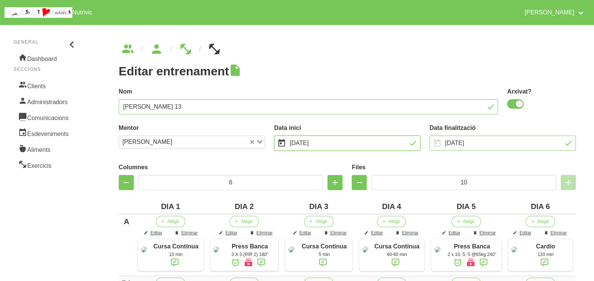
click at [343, 142] on input "[DATE]" at bounding box center [347, 142] width 146 height 15
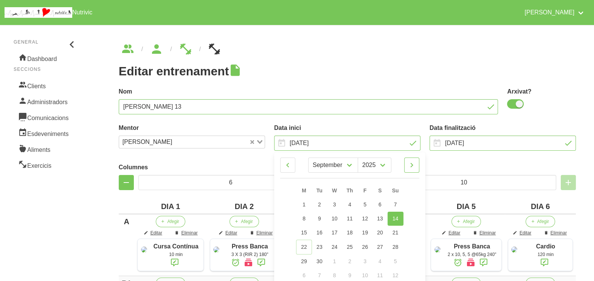
click at [417, 165] on icon at bounding box center [411, 165] width 9 height 14
select select "9"
drag, startPoint x: 404, startPoint y: 203, endPoint x: 331, endPoint y: 161, distance: 84.9
click at [403, 203] on link "5" at bounding box center [395, 204] width 16 height 14
type input "5/10/2025"
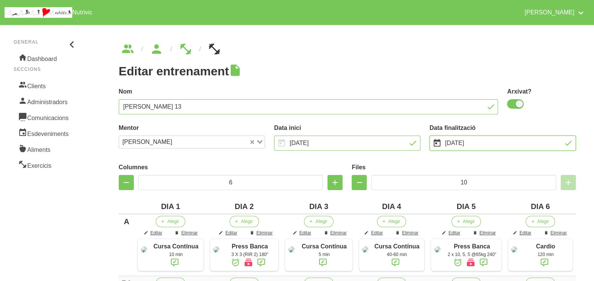
click at [469, 143] on input "[DATE]" at bounding box center [503, 142] width 146 height 15
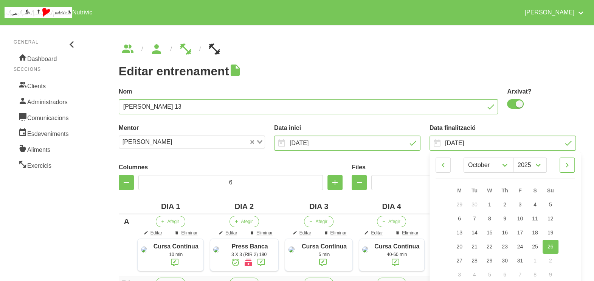
click at [572, 166] on icon at bounding box center [567, 165] width 9 height 14
select select "10"
click at [554, 235] on span "16" at bounding box center [551, 232] width 6 height 6
type input "[DATE]"
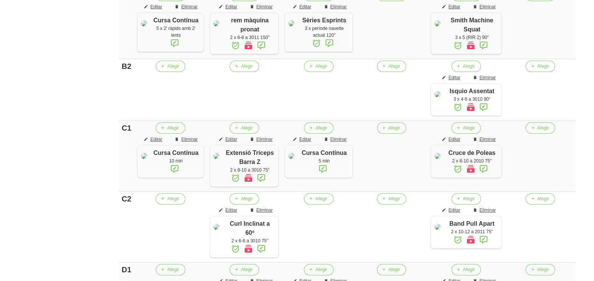
scroll to position [679, 0]
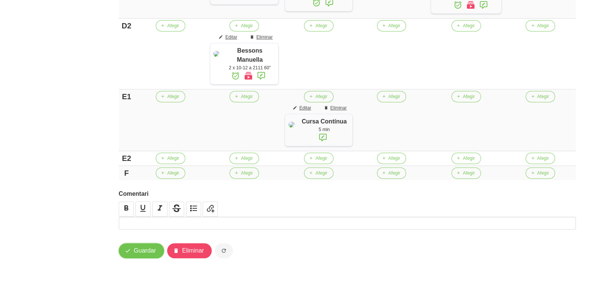
click at [152, 250] on span "Guardar" at bounding box center [145, 250] width 22 height 9
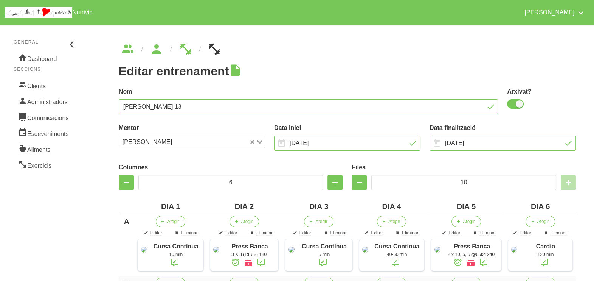
scroll to position [0, 0]
click at [55, 84] on link "Clients" at bounding box center [46, 85] width 64 height 16
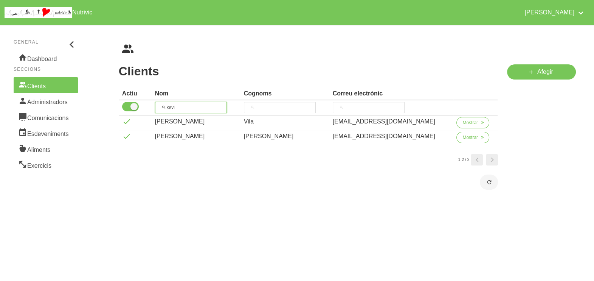
drag, startPoint x: 178, startPoint y: 106, endPoint x: 151, endPoint y: 107, distance: 27.2
click at [151, 107] on tr "kevi" at bounding box center [308, 107] width 379 height 15
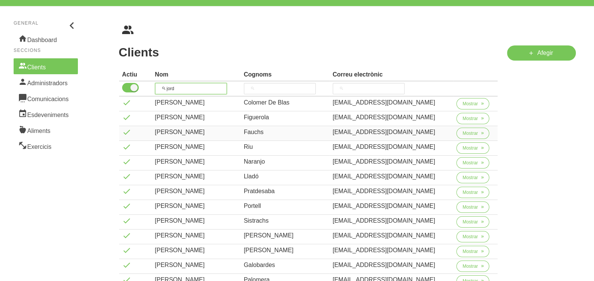
scroll to position [47, 0]
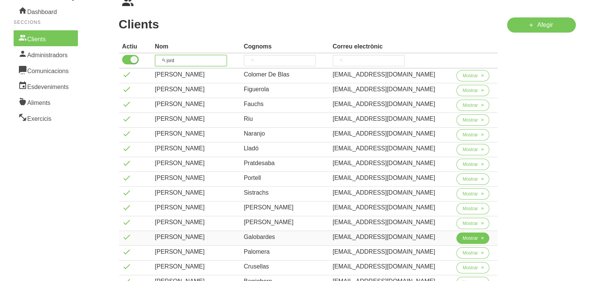
type input "jord"
click at [477, 233] on button "Mostrar" at bounding box center [473, 237] width 33 height 11
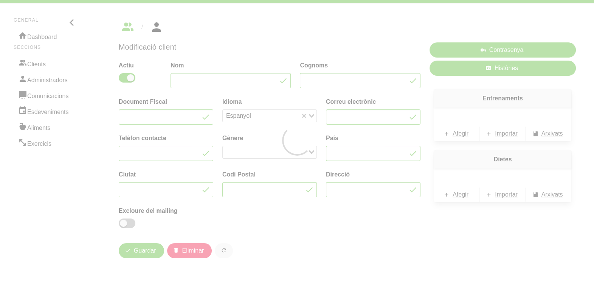
type input "Jordi"
type input "Galobardes"
type input "jordi.galo.caku@gmail.com"
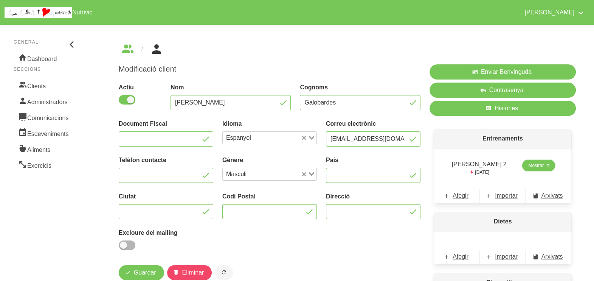
click at [539, 166] on span "Mostrar" at bounding box center [536, 165] width 16 height 7
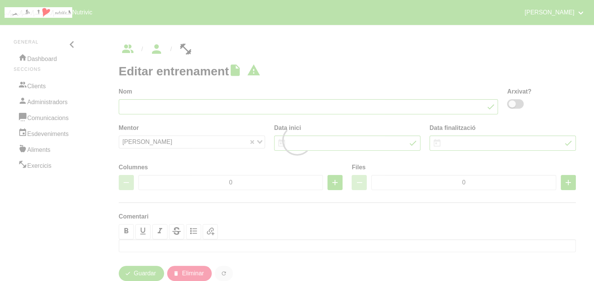
type input "Jordi Galobardes 2"
type input "[DATE]"
type input "2"
type input "8"
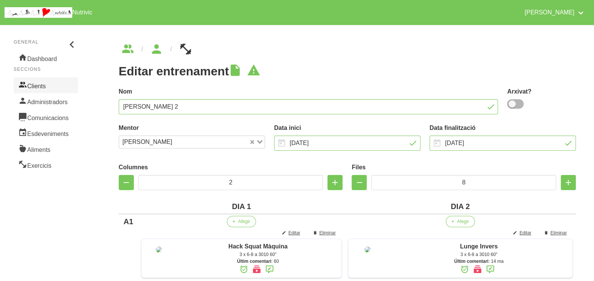
drag, startPoint x: 34, startPoint y: 84, endPoint x: 138, endPoint y: 113, distance: 108.4
click at [34, 84] on link "Clients" at bounding box center [46, 85] width 64 height 16
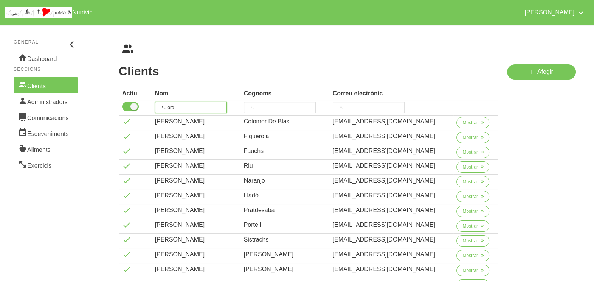
drag, startPoint x: 185, startPoint y: 104, endPoint x: 173, endPoint y: 92, distance: 16.9
click at [169, 103] on input "jord" at bounding box center [191, 107] width 72 height 11
type input "j"
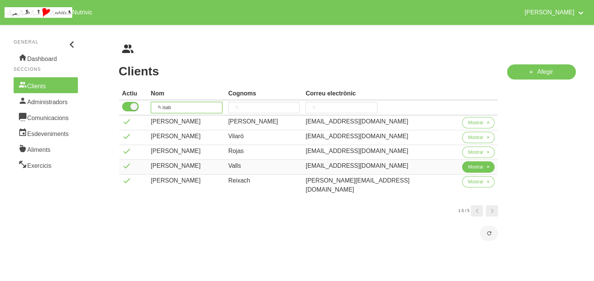
type input "isab"
click at [462, 165] on button "Mostrar" at bounding box center [478, 166] width 33 height 11
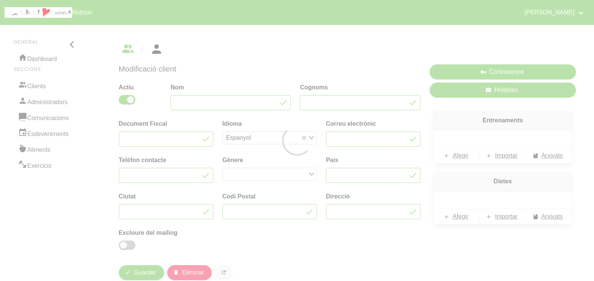
type input "[PERSON_NAME]"
type input "Valls"
type input "[EMAIL_ADDRESS][DOMAIN_NAME]"
type input "622293394"
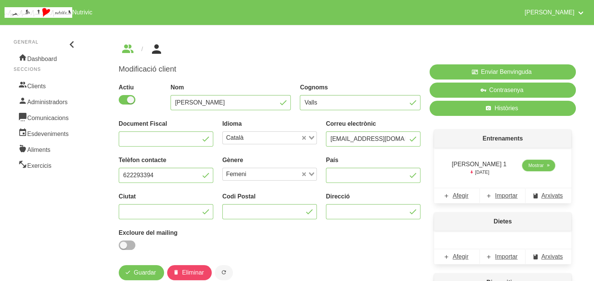
click at [533, 166] on span "Mostrar" at bounding box center [536, 165] width 16 height 7
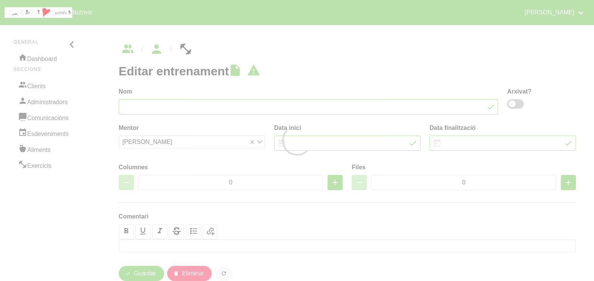
type input "Isabel Valls 1"
type input "[DATE]"
type input "2"
type input "8"
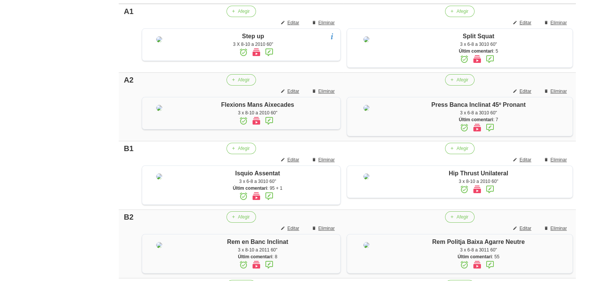
scroll to position [305, 0]
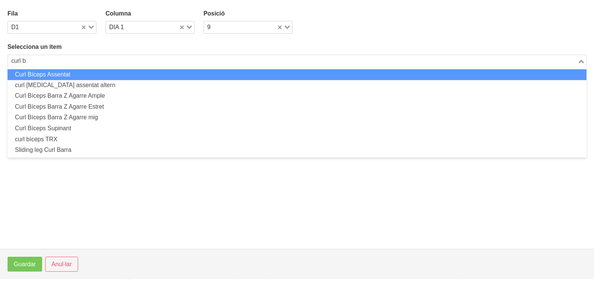
scroll to position [589, 0]
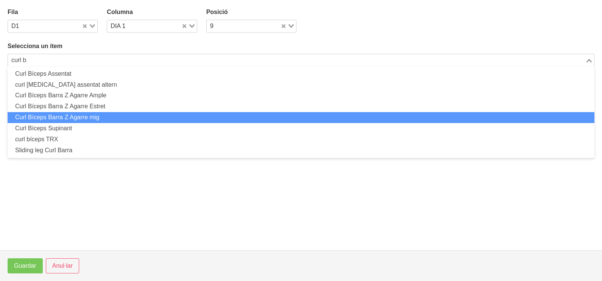
click at [99, 117] on li "Curl Bíceps Barra Z Agarre mig" at bounding box center [301, 117] width 586 height 11
type input "curl b"
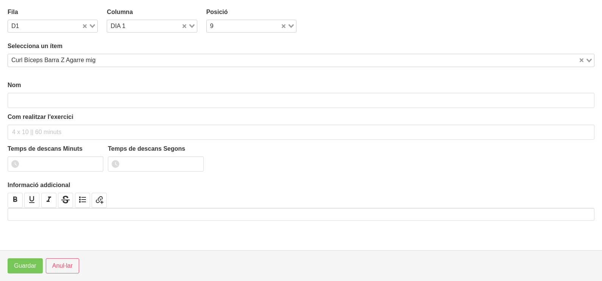
type input "Curl Bíceps Barra Z Agarre mig"
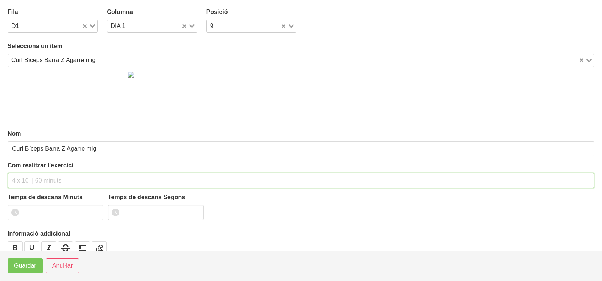
click at [34, 178] on input "text" at bounding box center [301, 180] width 586 height 15
type input "3 x 6-8 a 3010 60""
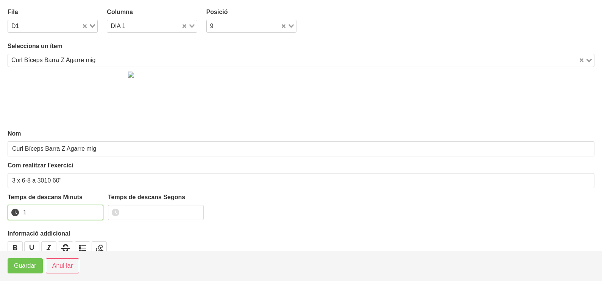
drag, startPoint x: 97, startPoint y: 210, endPoint x: 42, endPoint y: 258, distance: 73.7
type input "1"
click at [96, 211] on input "1" at bounding box center [56, 212] width 96 height 15
click at [23, 269] on span "Guardar" at bounding box center [25, 265] width 22 height 9
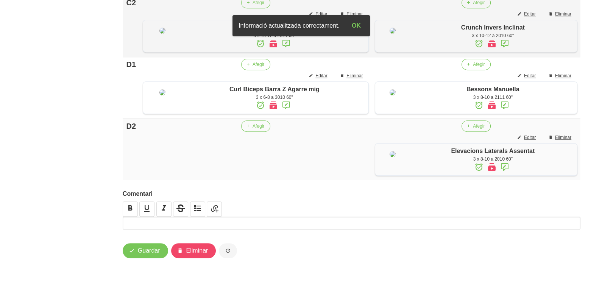
scroll to position [645, 0]
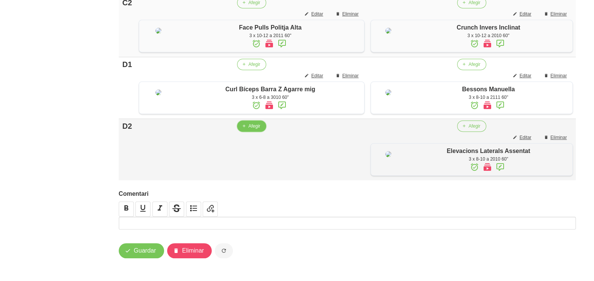
click at [250, 123] on span "Afegir" at bounding box center [255, 126] width 12 height 7
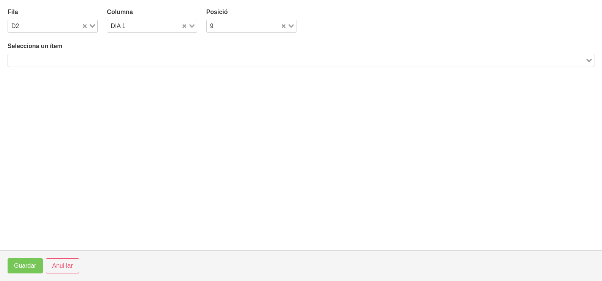
click at [84, 59] on input "Search for option" at bounding box center [296, 60] width 575 height 9
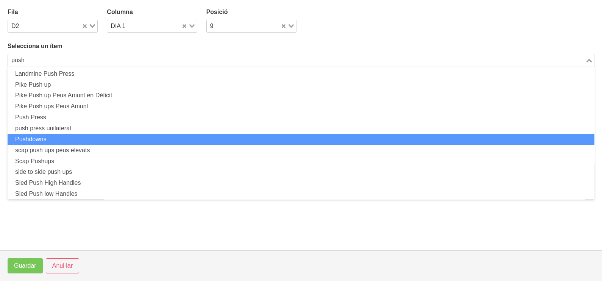
click at [55, 136] on li "Pushdowns" at bounding box center [301, 139] width 586 height 11
type input "push"
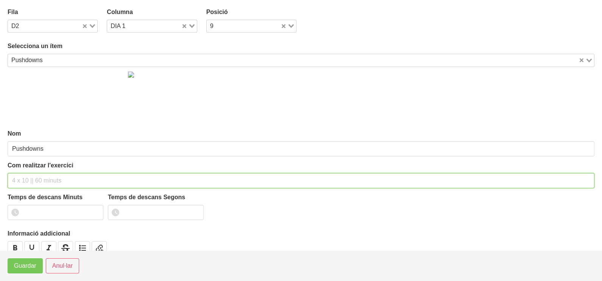
click at [31, 176] on input "text" at bounding box center [301, 180] width 586 height 15
click at [66, 180] on input "3 x 8-10 (barra recte curta) 60"" at bounding box center [301, 180] width 586 height 15
type input "3 x 8-10 (barra recta curta) 60""
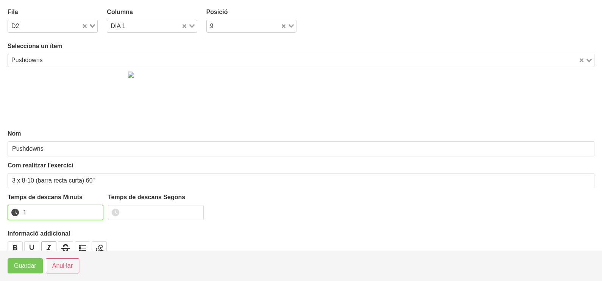
drag, startPoint x: 98, startPoint y: 210, endPoint x: 55, endPoint y: 246, distance: 55.6
type input "1"
click at [98, 210] on input "1" at bounding box center [56, 212] width 96 height 15
click at [37, 266] on button "Guardar" at bounding box center [25, 265] width 35 height 15
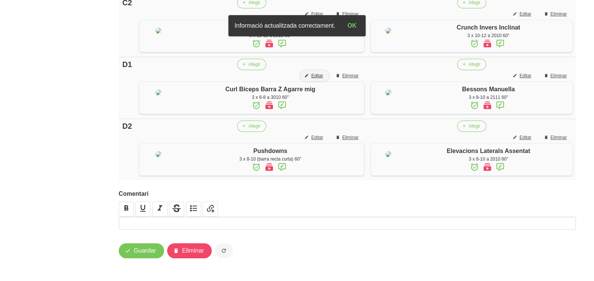
click at [317, 72] on span "Editar" at bounding box center [317, 75] width 12 height 7
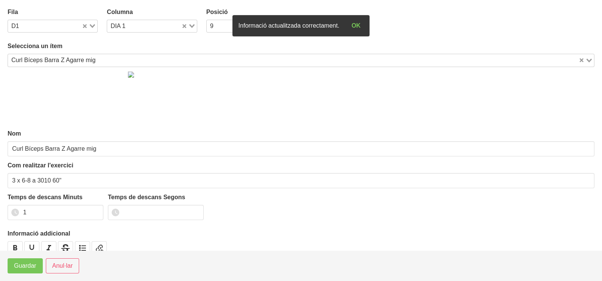
drag, startPoint x: 78, startPoint y: 62, endPoint x: 70, endPoint y: 60, distance: 8.6
click at [78, 62] on div "Curl Bíceps Barra Z Agarre mig" at bounding box center [293, 59] width 570 height 11
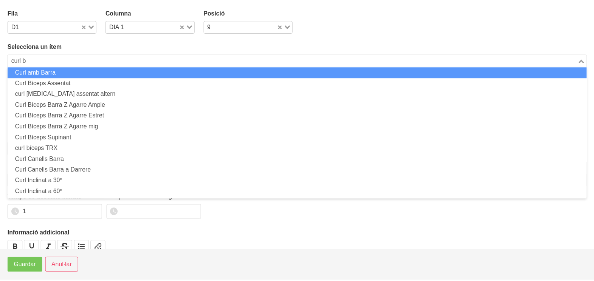
scroll to position [0, 0]
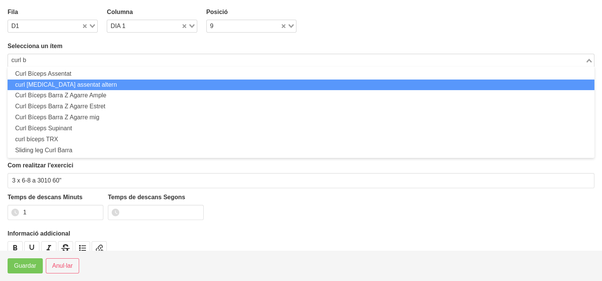
drag, startPoint x: 66, startPoint y: 82, endPoint x: 60, endPoint y: 100, distance: 19.1
click at [66, 83] on li "curl [MEDICAL_DATA] assentat altern" at bounding box center [301, 84] width 586 height 11
type input "curl b"
type input "curl [MEDICAL_DATA] assentat altern"
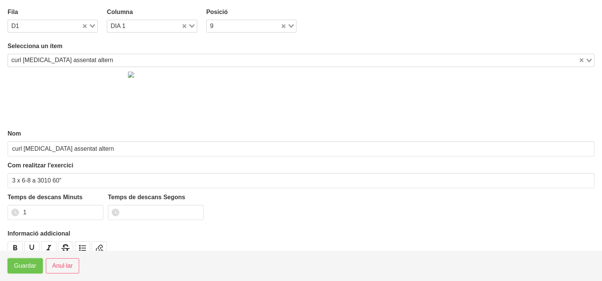
click at [23, 269] on span "Guardar" at bounding box center [25, 265] width 22 height 9
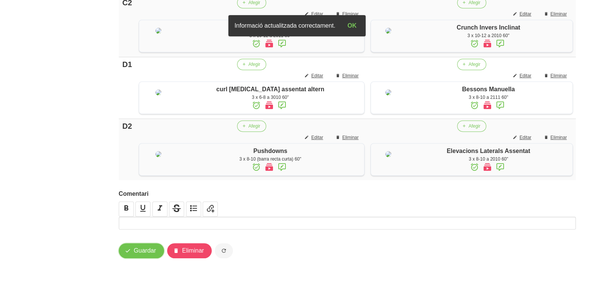
click at [148, 252] on span "Guardar" at bounding box center [145, 250] width 22 height 9
click at [151, 254] on span "Guardar" at bounding box center [145, 250] width 22 height 9
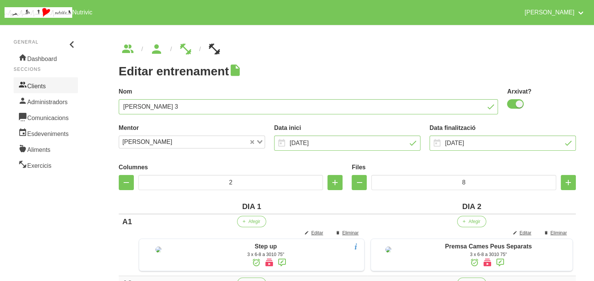
click at [51, 85] on link "Clients" at bounding box center [46, 85] width 64 height 16
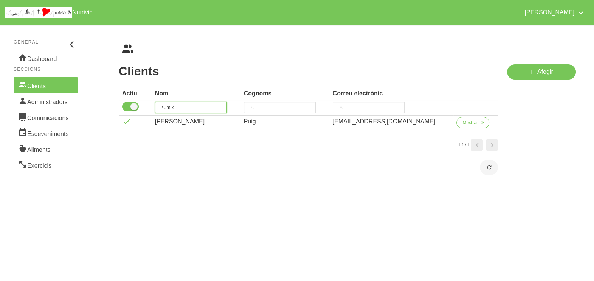
drag, startPoint x: 188, startPoint y: 107, endPoint x: 159, endPoint y: 106, distance: 29.5
click at [159, 106] on input "mik" at bounding box center [191, 107] width 72 height 11
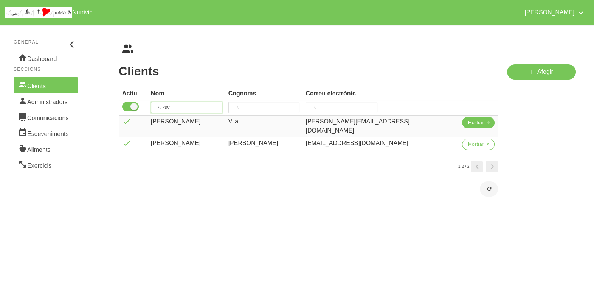
type input "kev"
click at [469, 123] on span "Mostrar" at bounding box center [476, 122] width 16 height 7
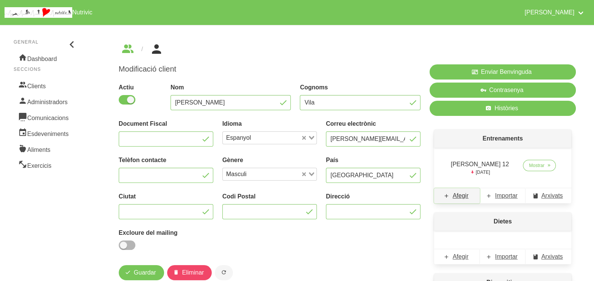
click at [463, 197] on span "Afegir" at bounding box center [461, 195] width 16 height 9
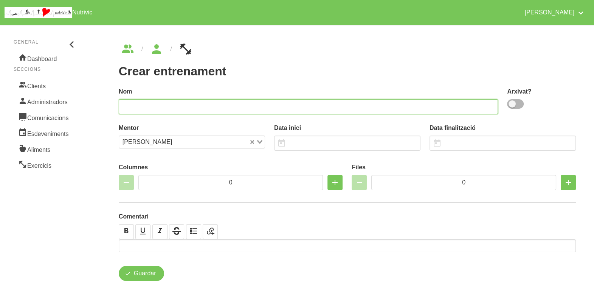
click at [211, 101] on input "text" at bounding box center [309, 106] width 380 height 15
type input "Kevin Vila 14"
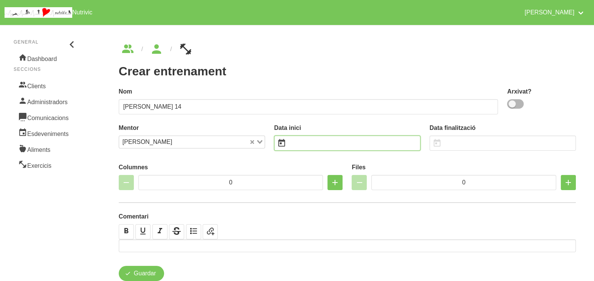
drag, startPoint x: 305, startPoint y: 146, endPoint x: 294, endPoint y: 137, distance: 13.8
click at [300, 143] on input "text" at bounding box center [347, 142] width 146 height 15
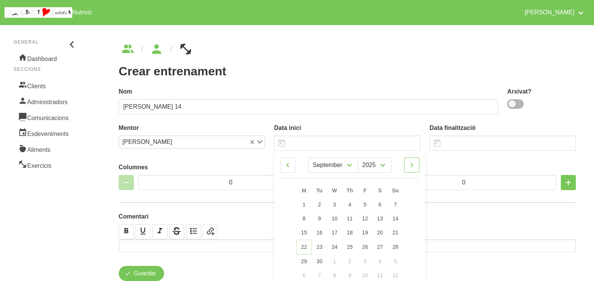
click at [414, 166] on icon at bounding box center [411, 165] width 9 height 14
click at [413, 165] on icon at bounding box center [411, 165] width 9 height 14
select select "10"
click at [455, 141] on input "text" at bounding box center [503, 142] width 146 height 15
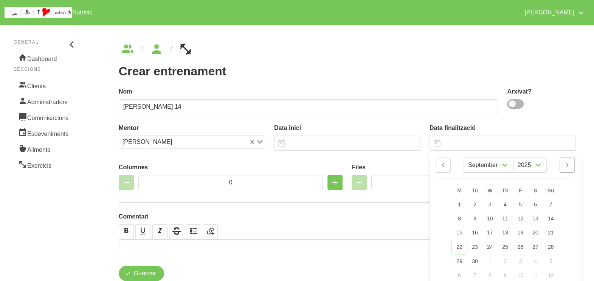
click at [570, 164] on icon at bounding box center [567, 165] width 9 height 14
click at [567, 163] on icon at bounding box center [567, 165] width 9 height 14
select select "11"
click at [550, 249] on span "28" at bounding box center [551, 246] width 6 height 6
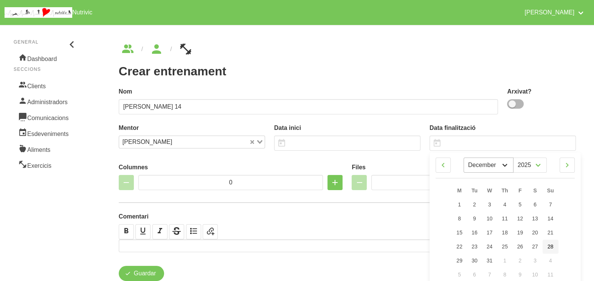
type input "28/12/2025"
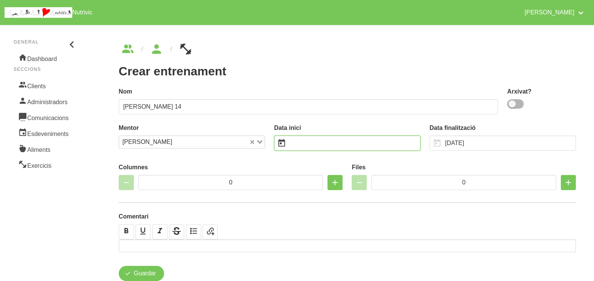
click at [345, 141] on input "text" at bounding box center [347, 142] width 146 height 15
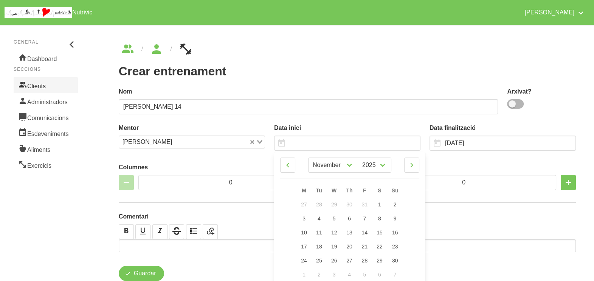
click at [49, 85] on link "Clients" at bounding box center [46, 85] width 64 height 16
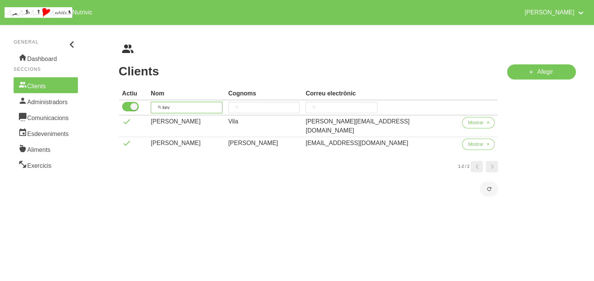
drag, startPoint x: 160, startPoint y: 104, endPoint x: 208, endPoint y: 84, distance: 51.9
click at [160, 104] on input "kev" at bounding box center [186, 107] width 71 height 11
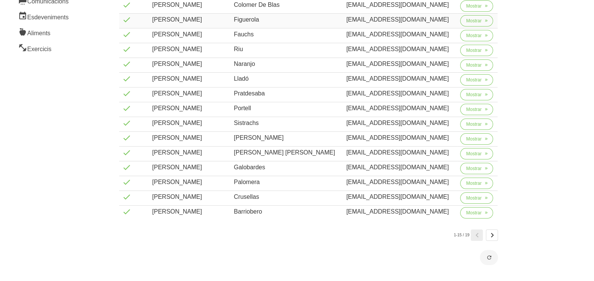
scroll to position [121, 0]
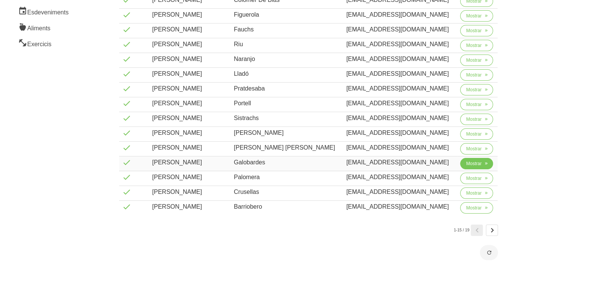
type input "jord"
click at [467, 164] on span "Mostrar" at bounding box center [474, 163] width 16 height 7
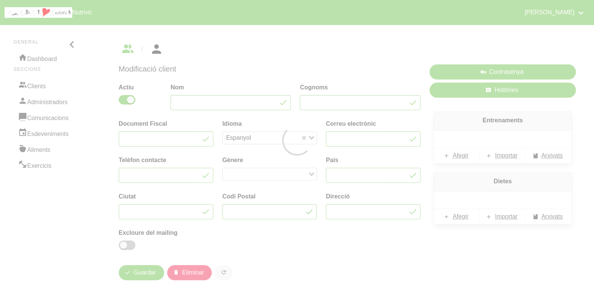
type input "Jordi"
type input "Galobardes"
type input "jordi.galo.caku@gmail.com"
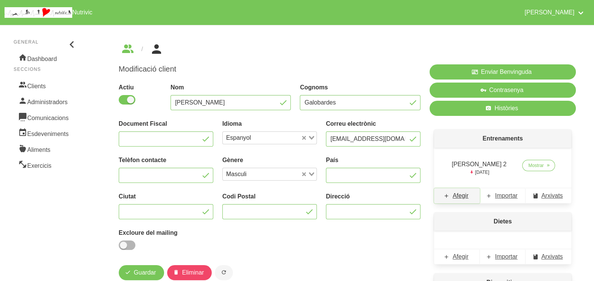
click at [459, 195] on span "Afegir" at bounding box center [461, 195] width 16 height 9
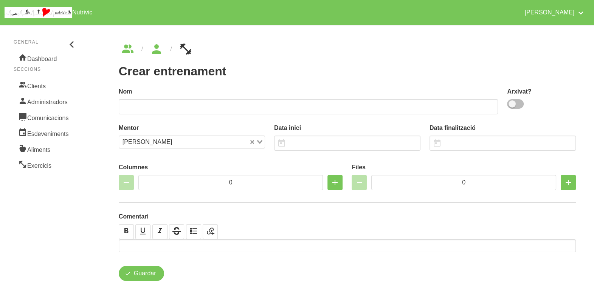
click at [513, 101] on span at bounding box center [515, 103] width 17 height 9
click at [512, 101] on input "checkbox" at bounding box center [509, 103] width 5 height 5
checkbox input "true"
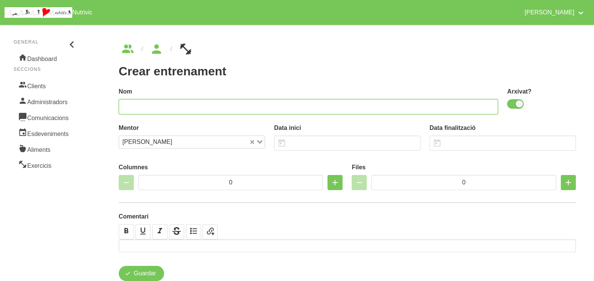
click at [375, 109] on input "text" at bounding box center [309, 106] width 380 height 15
type input "Jordi Galobardes 3"
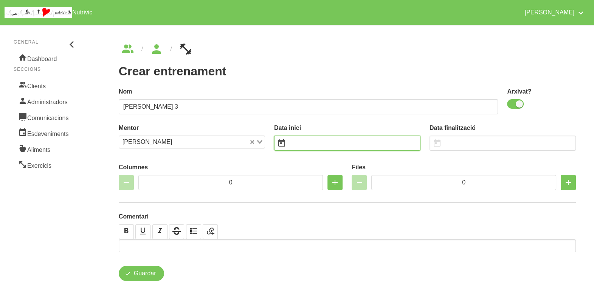
click at [323, 140] on input "text" at bounding box center [347, 142] width 146 height 15
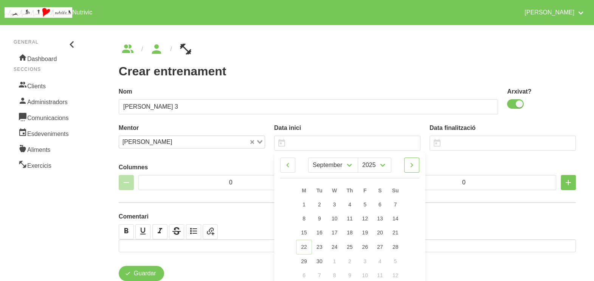
click at [411, 164] on icon at bounding box center [411, 165] width 9 height 14
select select "9"
click at [397, 248] on span "26" at bounding box center [395, 246] width 6 height 6
type input "[DATE]"
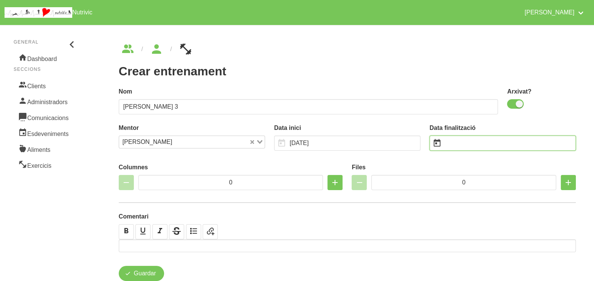
click at [452, 141] on input "text" at bounding box center [503, 142] width 146 height 15
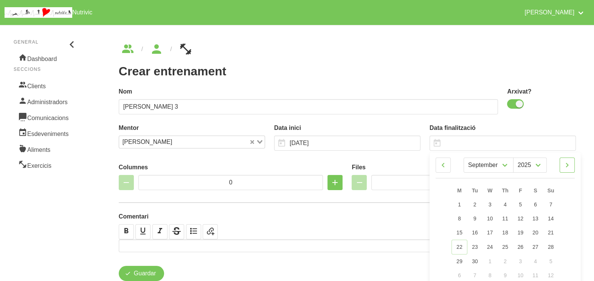
click at [570, 167] on icon at bounding box center [567, 165] width 9 height 14
select select "11"
click at [552, 204] on link "7" at bounding box center [551, 204] width 16 height 14
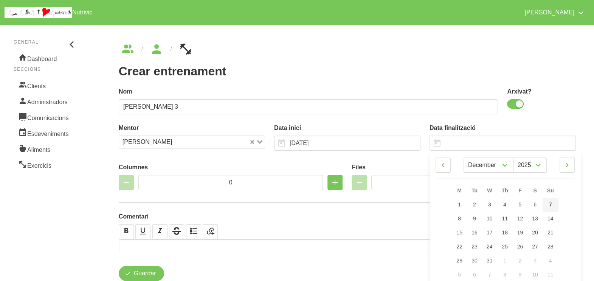
type input "[DATE]"
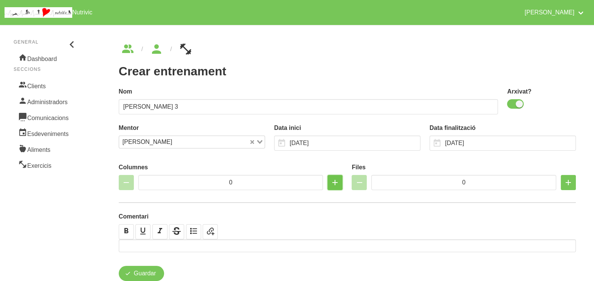
click at [339, 181] on icon "button" at bounding box center [335, 183] width 9 height 14
click at [338, 181] on icon "button" at bounding box center [335, 183] width 9 height 14
type input "2"
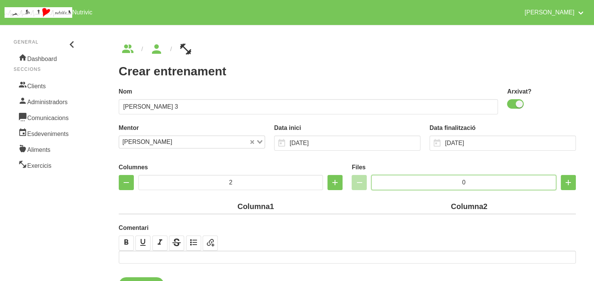
click at [434, 180] on input "0" at bounding box center [463, 182] width 185 height 15
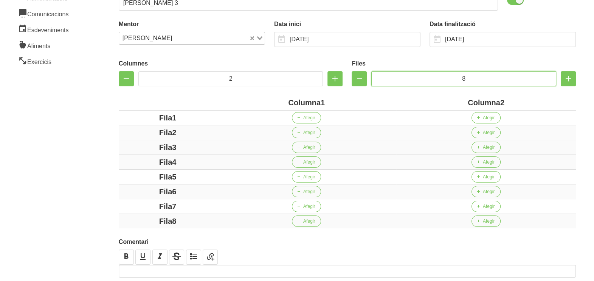
scroll to position [151, 0]
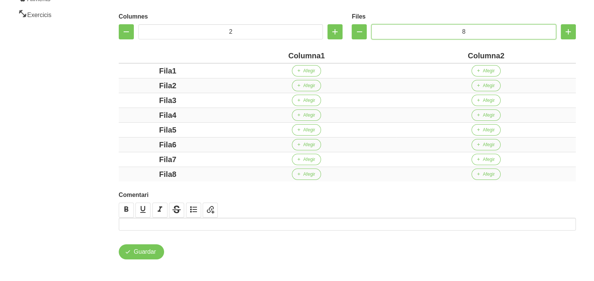
type input "8"
drag, startPoint x: 321, startPoint y: 54, endPoint x: 272, endPoint y: 54, distance: 49.2
click at [270, 54] on div "Columna1" at bounding box center [307, 55] width 174 height 11
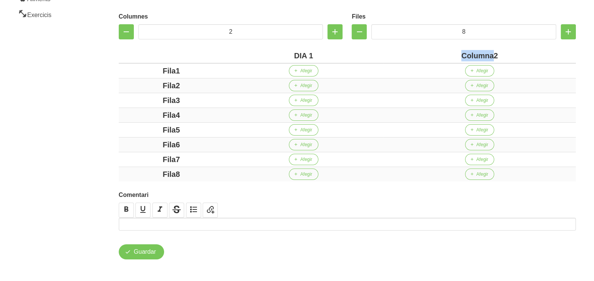
drag, startPoint x: 495, startPoint y: 52, endPoint x: 445, endPoint y: 51, distance: 50.3
click at [445, 51] on div "Columna2" at bounding box center [480, 55] width 187 height 11
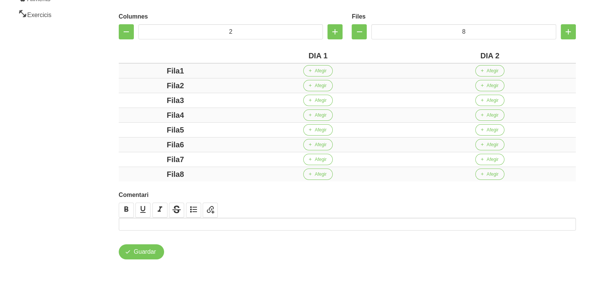
drag, startPoint x: 180, startPoint y: 67, endPoint x: 151, endPoint y: 73, distance: 29.1
click at [136, 68] on div "Fila1" at bounding box center [175, 70] width 107 height 11
drag, startPoint x: 179, startPoint y: 85, endPoint x: 189, endPoint y: 96, distance: 14.7
click at [153, 89] on div "Fila2" at bounding box center [175, 85] width 107 height 11
drag, startPoint x: 197, startPoint y: 98, endPoint x: 155, endPoint y: 100, distance: 41.6
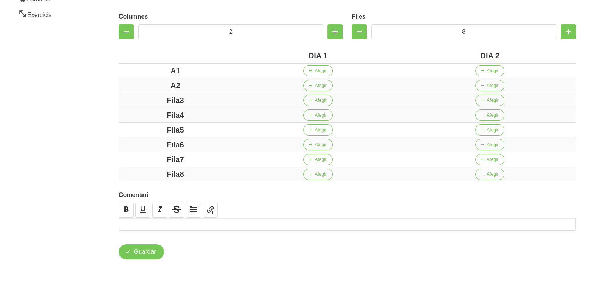
click at [152, 98] on div "Fila3" at bounding box center [175, 100] width 107 height 11
drag, startPoint x: 201, startPoint y: 115, endPoint x: 159, endPoint y: 115, distance: 42.4
click at [157, 115] on div "Fila4" at bounding box center [175, 114] width 107 height 11
drag, startPoint x: 209, startPoint y: 129, endPoint x: 163, endPoint y: 129, distance: 46.5
click at [163, 129] on div "Fila5" at bounding box center [175, 129] width 107 height 11
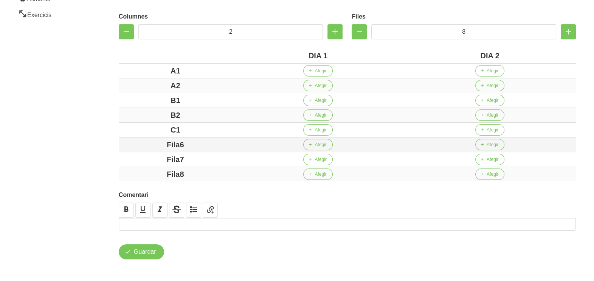
click at [157, 144] on div "Fila6" at bounding box center [175, 144] width 107 height 11
click at [152, 156] on div "Fila7" at bounding box center [175, 159] width 107 height 11
drag, startPoint x: 204, startPoint y: 172, endPoint x: 131, endPoint y: 152, distance: 75.6
click at [159, 168] on div "Fila8" at bounding box center [175, 173] width 107 height 11
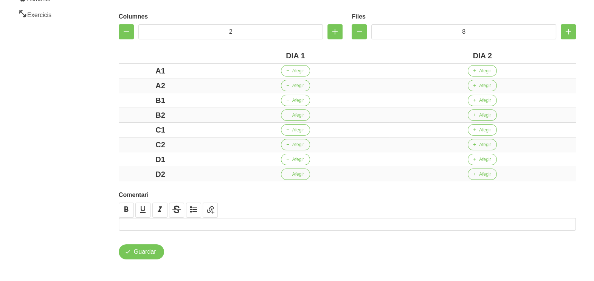
drag, startPoint x: 104, startPoint y: 136, endPoint x: 101, endPoint y: 133, distance: 4.3
click at [104, 135] on div "Crear entrenament 9812cbac-8812-494e-ace3-4c26df4d4f2a Nom Jordi Galobardes 3 A…" at bounding box center [348, 75] width 494 height 403
click at [78, 97] on aside "General Dashboard Seccions Clients Administradors Comunicacions Esdeveniments A…" at bounding box center [45, 76] width 101 height 412
click at [299, 68] on span "Afegir" at bounding box center [298, 70] width 12 height 7
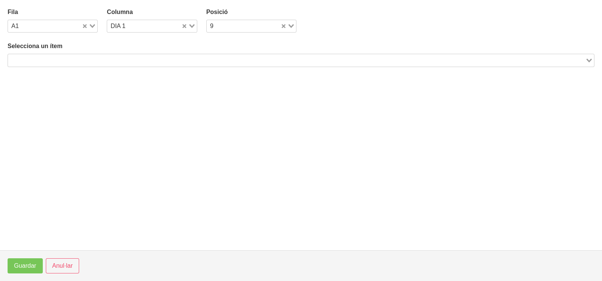
click at [138, 56] on input "Search for option" at bounding box center [296, 60] width 575 height 9
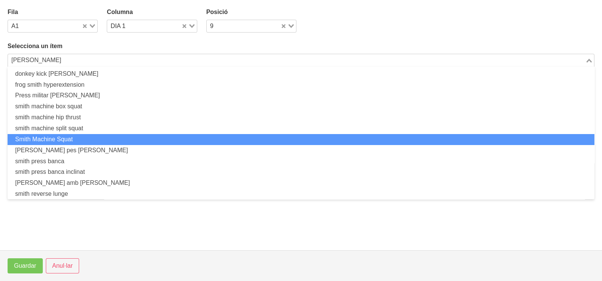
click at [91, 134] on li "Smith Machine Squat" at bounding box center [301, 139] width 586 height 11
type input "SMIT"
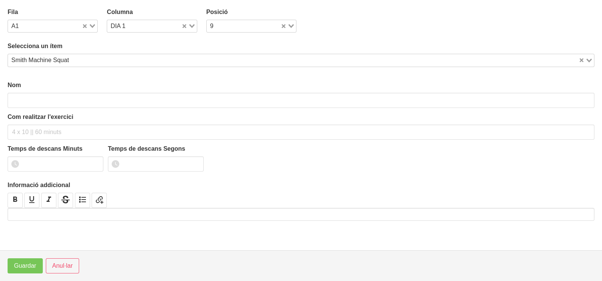
type input "Smith Machine Squat"
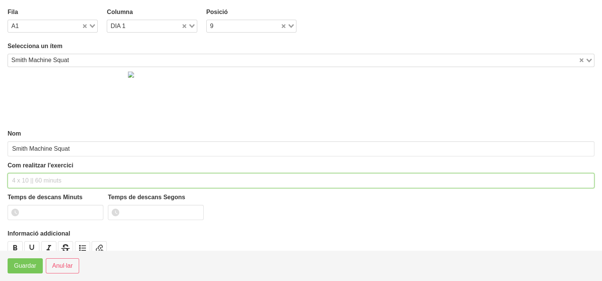
drag, startPoint x: 39, startPoint y: 175, endPoint x: 43, endPoint y: 159, distance: 16.3
click at [40, 171] on div "Com realitzar l'exercici" at bounding box center [301, 174] width 586 height 27
type input "3 x 6-8 a 3010 60""
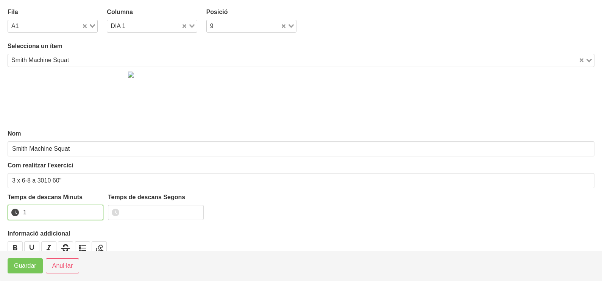
drag, startPoint x: 95, startPoint y: 210, endPoint x: 75, endPoint y: 219, distance: 21.7
type input "1"
click at [94, 210] on input "1" at bounding box center [56, 212] width 96 height 15
click at [31, 270] on span "Guardar" at bounding box center [25, 265] width 22 height 9
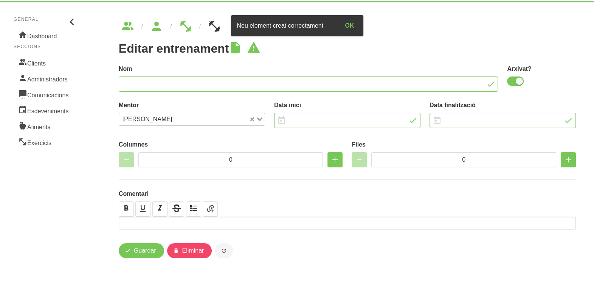
type input "Jordi Galobardes 3"
checkbox input "true"
type input "[DATE]"
type input "2"
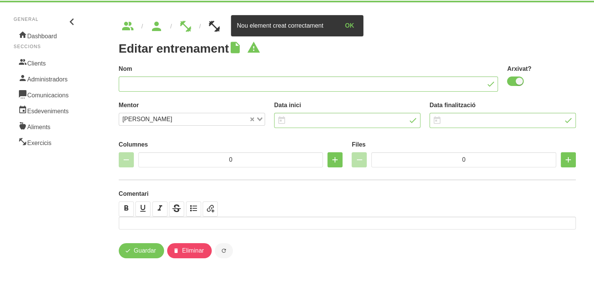
type input "8"
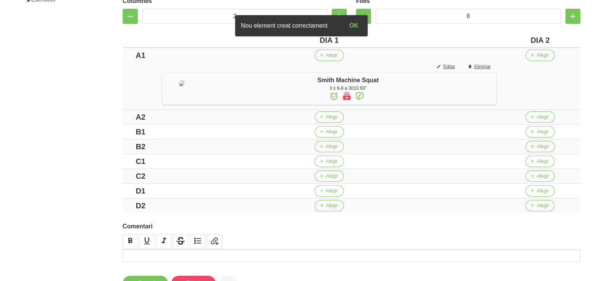
scroll to position [189, 0]
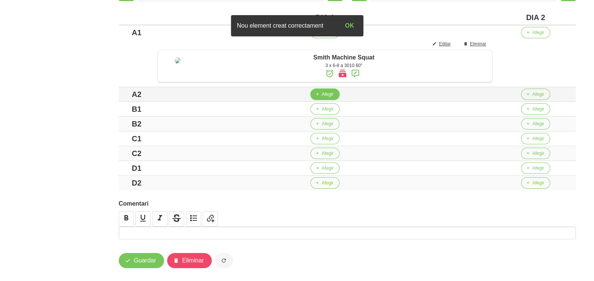
click at [327, 98] on span "Afegir" at bounding box center [328, 94] width 12 height 7
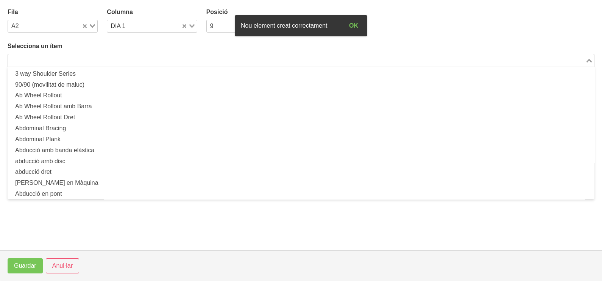
click at [71, 59] on input "Search for option" at bounding box center [296, 60] width 575 height 9
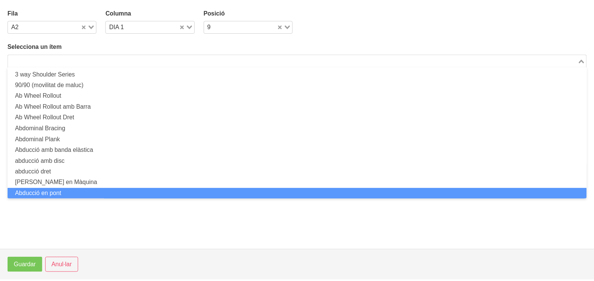
scroll to position [0, 0]
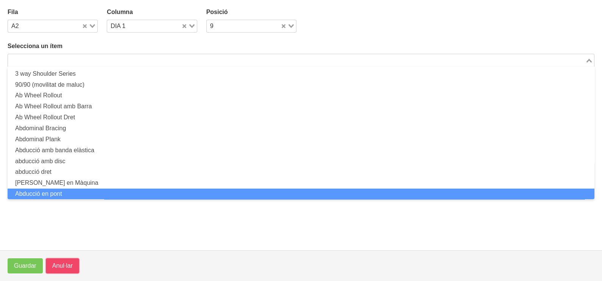
click at [61, 267] on span "Anul·lar" at bounding box center [62, 265] width 20 height 9
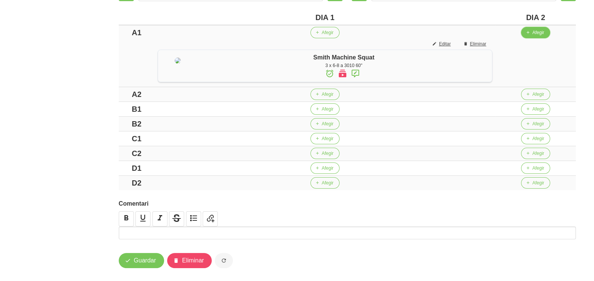
click at [539, 31] on span "Afegir" at bounding box center [539, 32] width 12 height 7
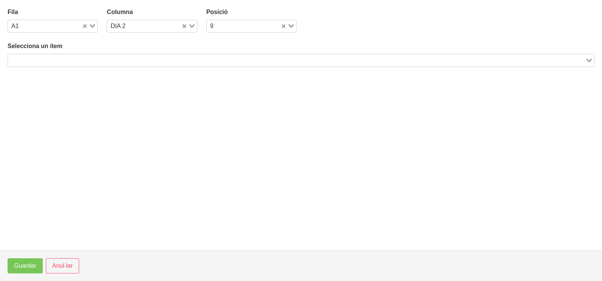
click at [183, 59] on input "Search for option" at bounding box center [296, 60] width 575 height 9
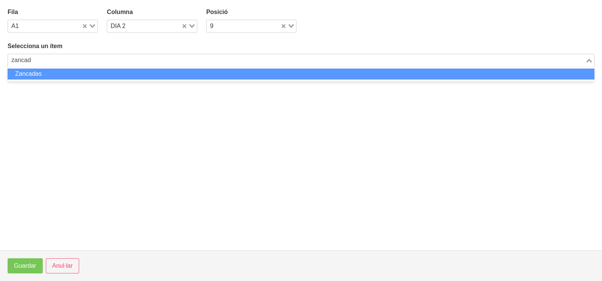
click at [150, 71] on li "Zancadas" at bounding box center [301, 73] width 586 height 11
type input "zancad"
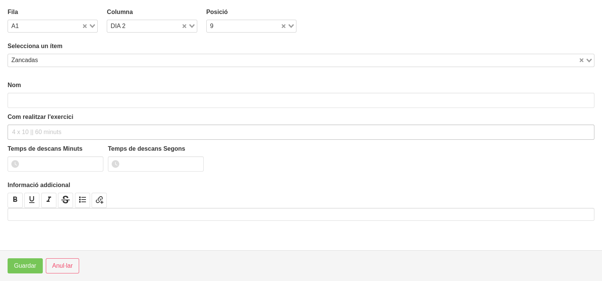
type input "Zancadas"
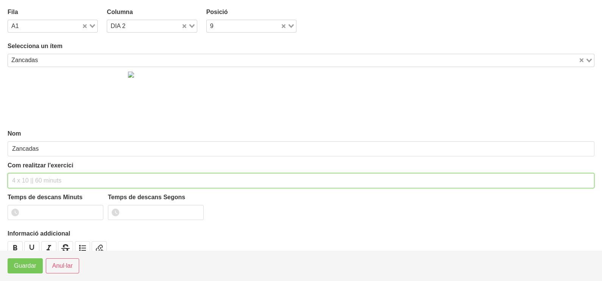
click at [25, 175] on input "text" at bounding box center [301, 180] width 586 height 15
type input "3 x 12-16 a 3010 75""
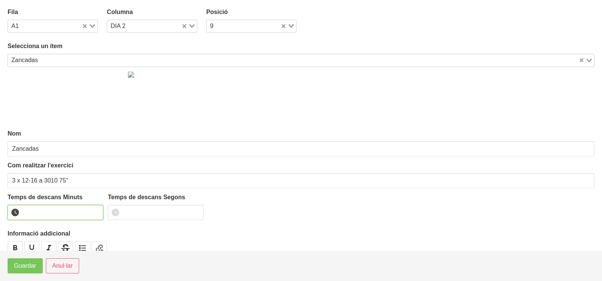
click at [45, 213] on input "number" at bounding box center [56, 212] width 96 height 15
type input "1"
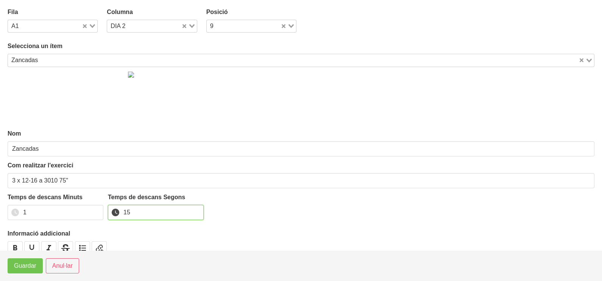
type input "15"
click at [25, 269] on span "Guardar" at bounding box center [25, 265] width 22 height 9
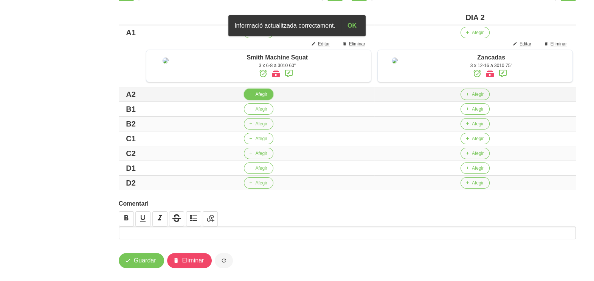
click at [263, 100] on button "Afegir" at bounding box center [258, 94] width 29 height 11
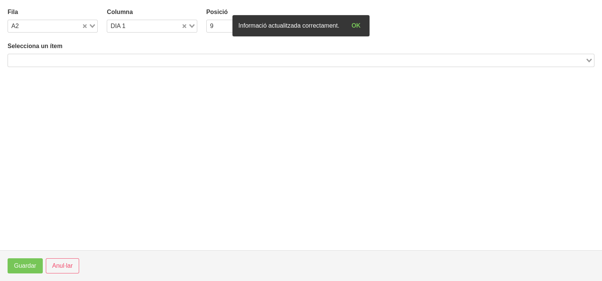
click at [86, 59] on input "Search for option" at bounding box center [296, 60] width 575 height 9
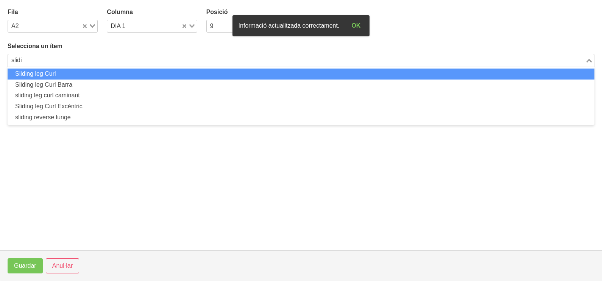
click at [72, 74] on li "Sliding leg Curl" at bounding box center [301, 73] width 586 height 11
type input "slidi"
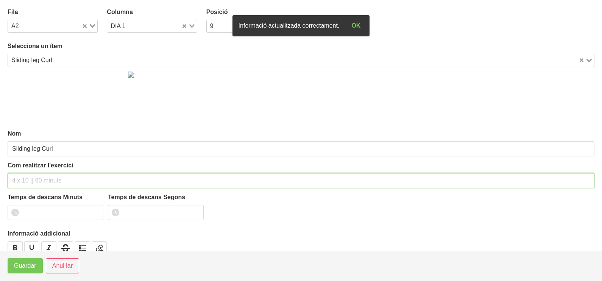
click at [34, 187] on input "text" at bounding box center [301, 180] width 586 height 15
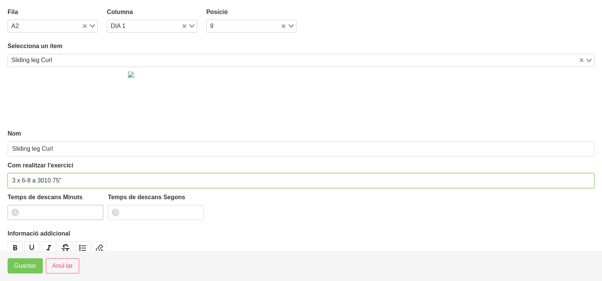
type input "3 x 6-8 a 3010 75""
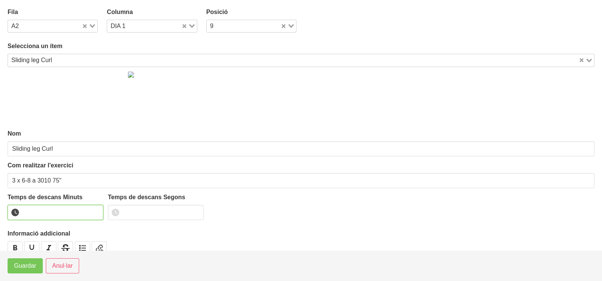
click at [48, 210] on input "number" at bounding box center [56, 212] width 96 height 15
type input "1"
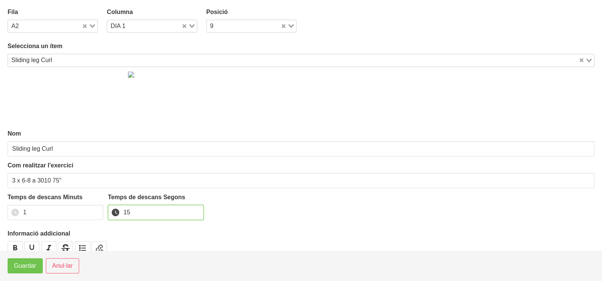
type input "15"
click at [29, 266] on span "Guardar" at bounding box center [25, 265] width 22 height 9
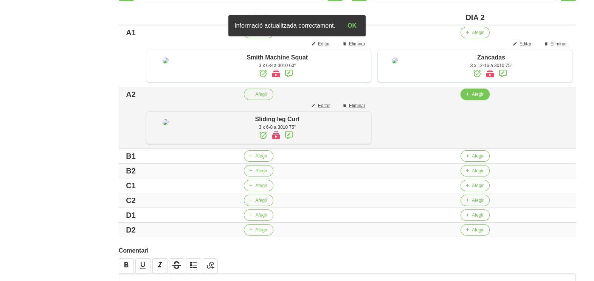
click at [476, 98] on span "Afegir" at bounding box center [478, 94] width 12 height 7
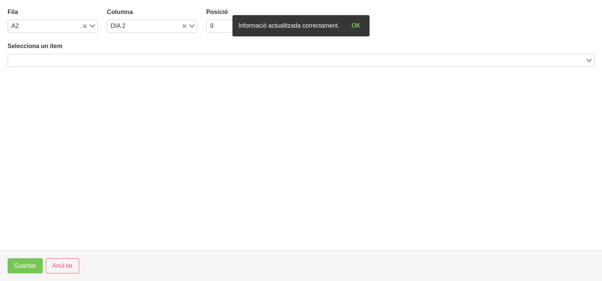
click at [117, 64] on input "Search for option" at bounding box center [296, 60] width 575 height 9
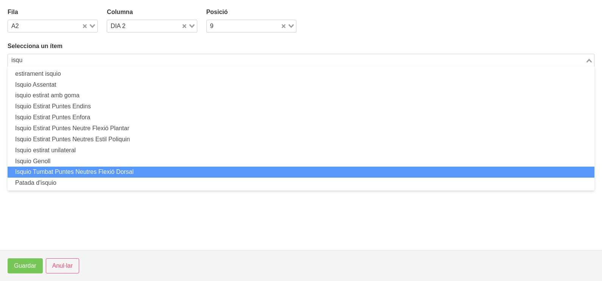
click at [83, 169] on li "Isquio Tumbat Puntes Neutres Flexió Dorsal" at bounding box center [301, 171] width 586 height 11
type input "isqu"
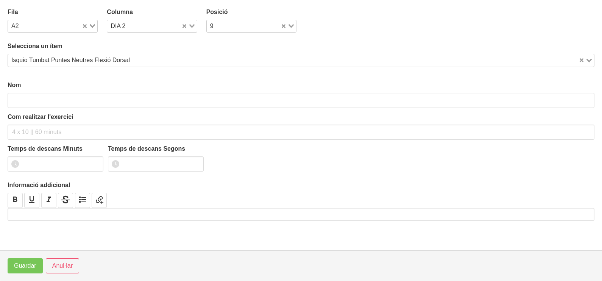
type input "Isquio Tumbat Puntes Neutres Flexió Dorsal"
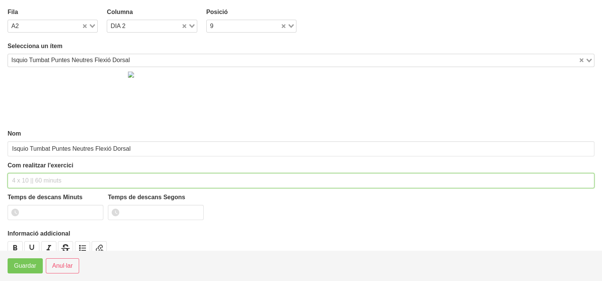
click at [28, 174] on input "text" at bounding box center [301, 180] width 586 height 15
type input "3 x 6-8 a 3010 75""
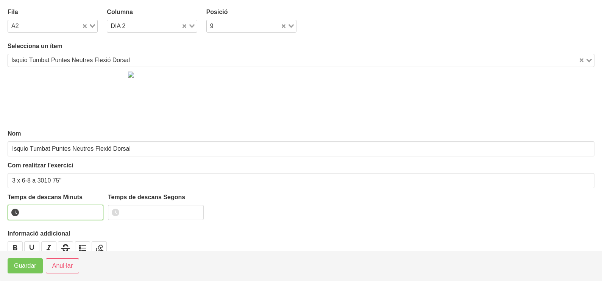
click at [37, 206] on input "number" at bounding box center [56, 212] width 96 height 15
type input "1"
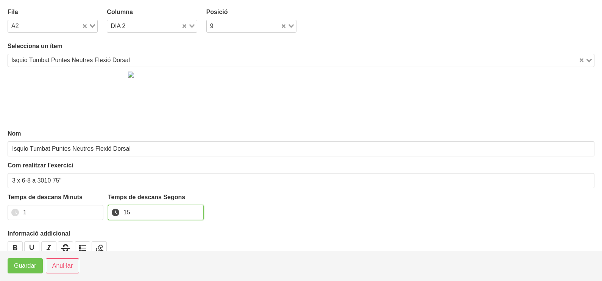
type input "15"
click at [30, 269] on span "Guardar" at bounding box center [25, 265] width 22 height 9
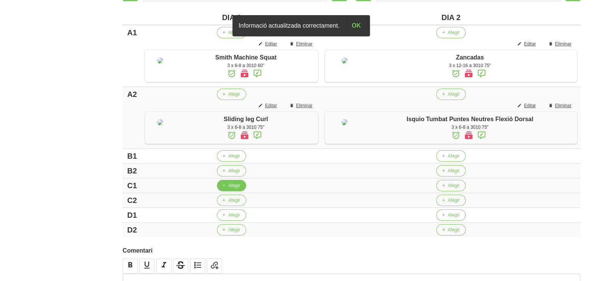
scroll to position [284, 0]
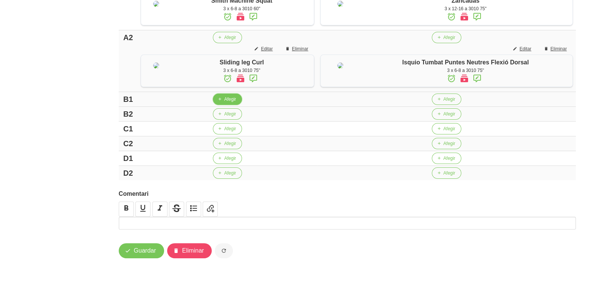
click at [225, 103] on span "Afegir" at bounding box center [230, 99] width 12 height 7
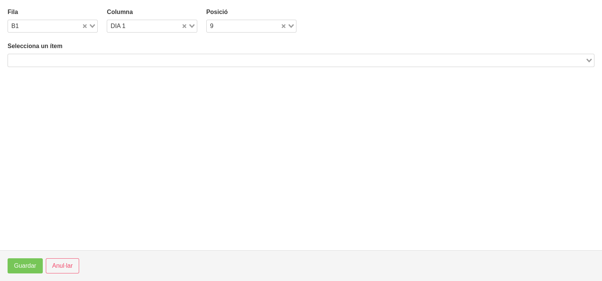
click at [114, 59] on input "Search for option" at bounding box center [296, 60] width 575 height 9
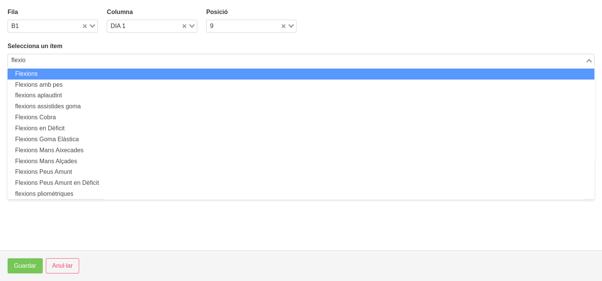
click at [109, 73] on li "Flexions" at bounding box center [301, 73] width 586 height 11
type input "flexio"
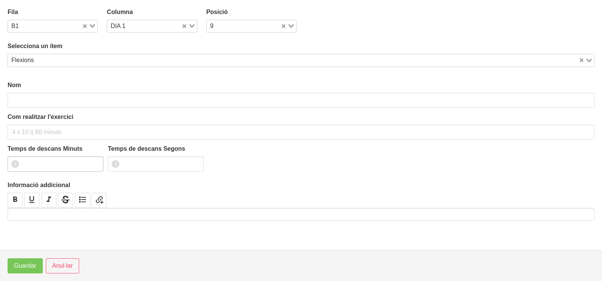
type input "Flexions"
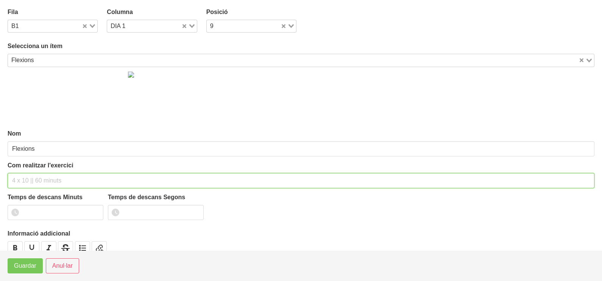
click at [34, 179] on input "text" at bounding box center [301, 180] width 586 height 15
type input "3 x màx a 3010 75""
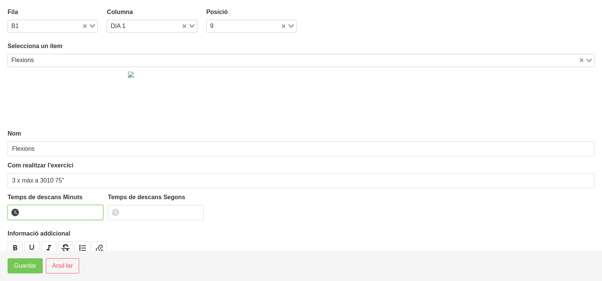
click at [46, 207] on input "number" at bounding box center [56, 212] width 96 height 15
type input "1"
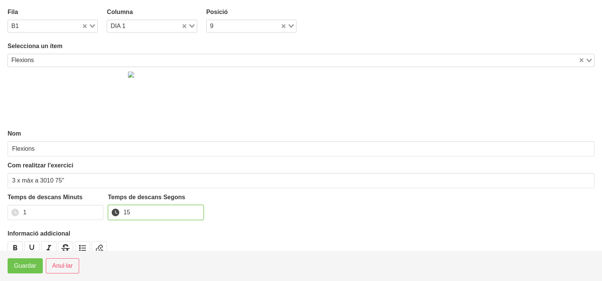
type input "15"
click at [36, 263] on button "Guardar" at bounding box center [25, 265] width 35 height 15
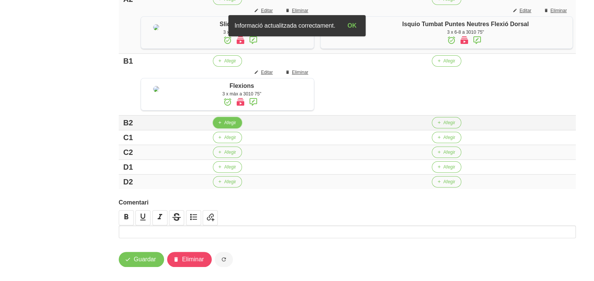
click at [221, 126] on icon "button" at bounding box center [220, 122] width 5 height 7
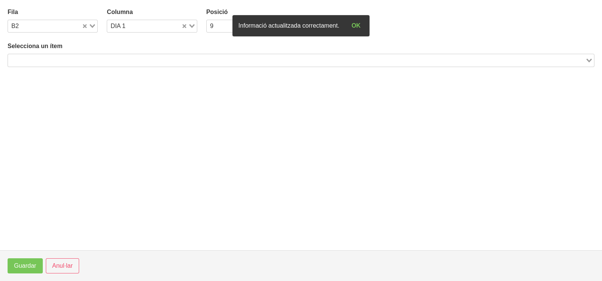
click at [114, 59] on input "Search for option" at bounding box center [296, 60] width 575 height 9
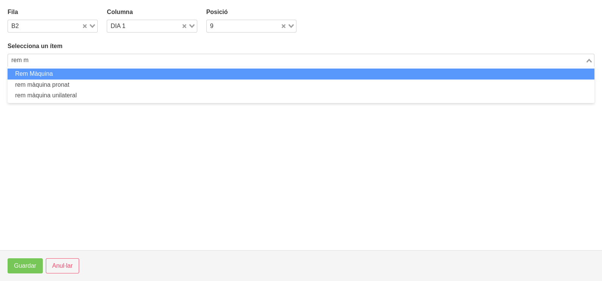
click at [112, 74] on li "Rem Màquina" at bounding box center [301, 73] width 586 height 11
type input "rem m"
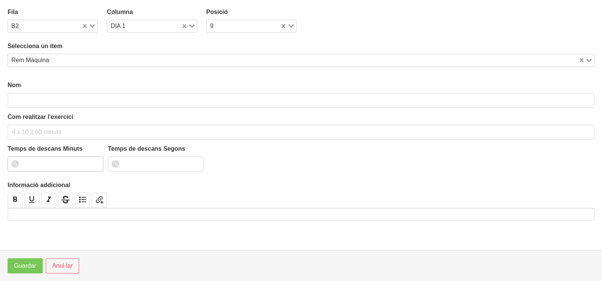
type input "Rem Màquina"
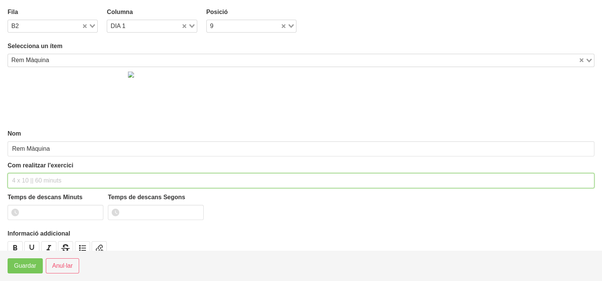
click at [32, 182] on input "text" at bounding box center [301, 180] width 586 height 15
type input "3 x 6-8 a 3011 75""
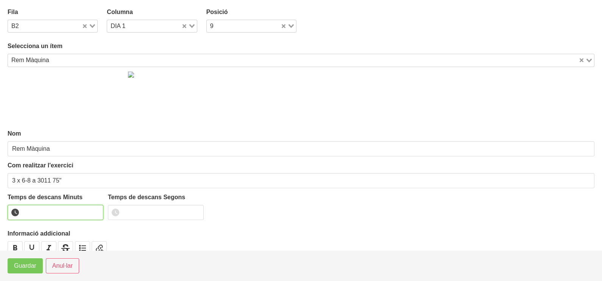
click at [44, 207] on input "number" at bounding box center [56, 212] width 96 height 15
type input "1"
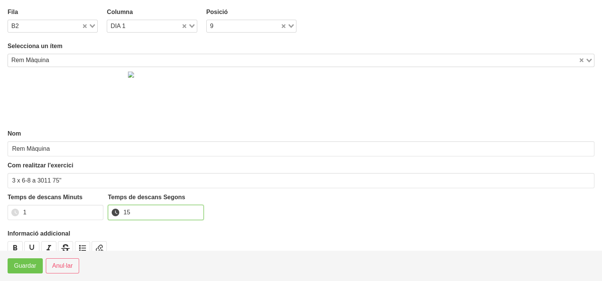
type input "15"
click at [33, 263] on span "Guardar" at bounding box center [25, 265] width 22 height 9
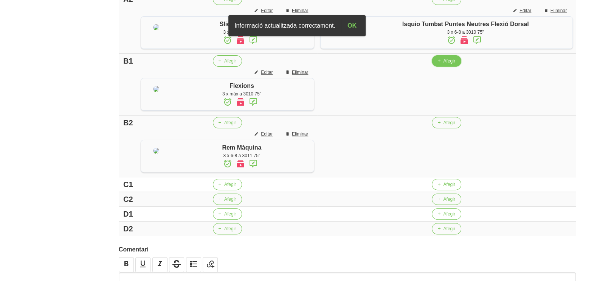
drag, startPoint x: 445, startPoint y: 110, endPoint x: 336, endPoint y: 23, distance: 139.7
click at [445, 64] on span "Afegir" at bounding box center [449, 61] width 12 height 7
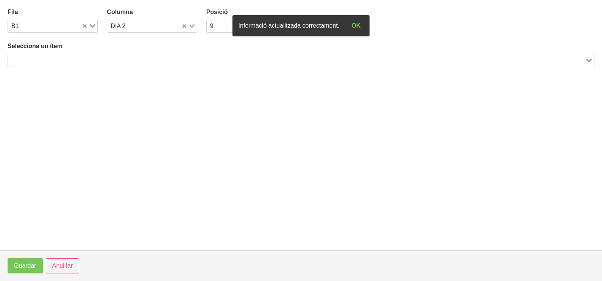
drag, startPoint x: 190, startPoint y: 55, endPoint x: 193, endPoint y: 51, distance: 5.1
click at [191, 56] on input "Search for option" at bounding box center [296, 60] width 575 height 9
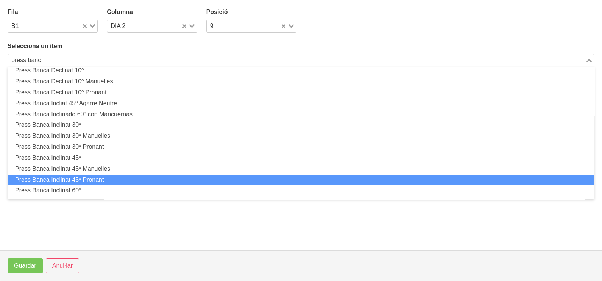
click at [104, 177] on li "Press Banca Inclinat 45º Pronant" at bounding box center [301, 179] width 586 height 11
type input "press banc"
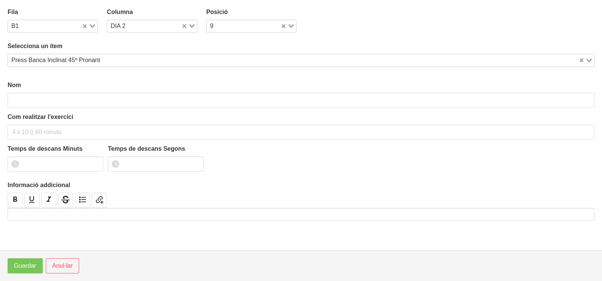
scroll to position [2, 0]
type input "Press Banca Inclinat 45º Pronant"
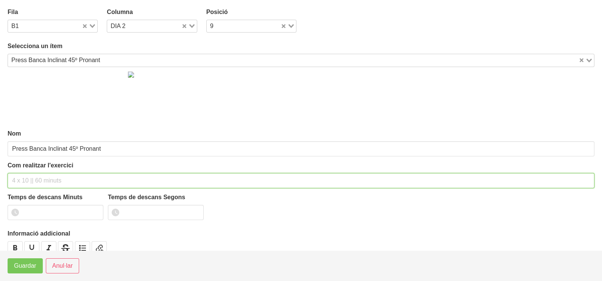
click at [46, 176] on input "text" at bounding box center [301, 180] width 586 height 15
type input "3 x 6-8 a 3010 75""
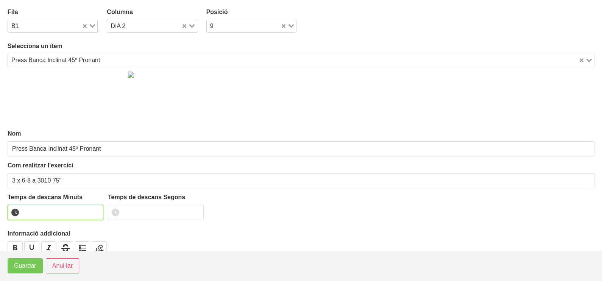
click at [61, 211] on input "number" at bounding box center [56, 212] width 96 height 15
type input "1"
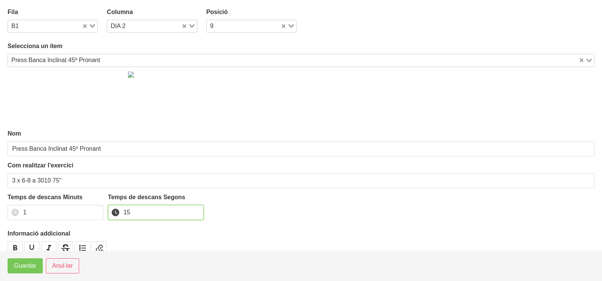
type input "15"
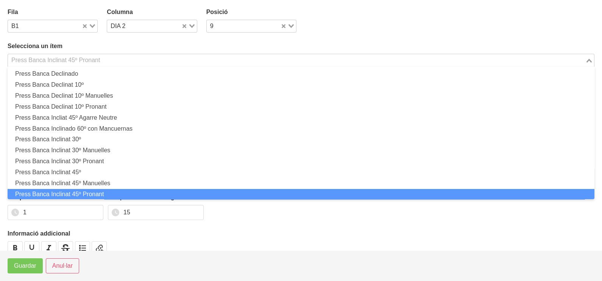
click at [55, 55] on div "Press Banca Inclinat 45º Pronant" at bounding box center [296, 59] width 577 height 11
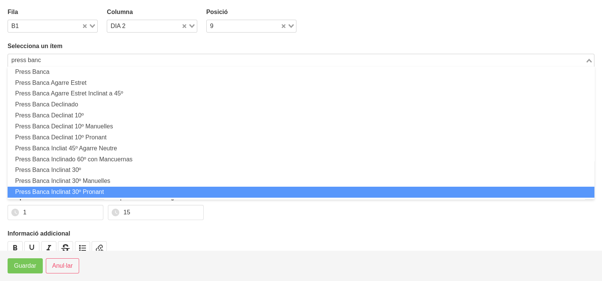
drag, startPoint x: 91, startPoint y: 189, endPoint x: 88, endPoint y: 193, distance: 4.3
click at [91, 190] on li "Press Banca Inclinat 30º Pronant" at bounding box center [301, 192] width 586 height 11
type input "press banc"
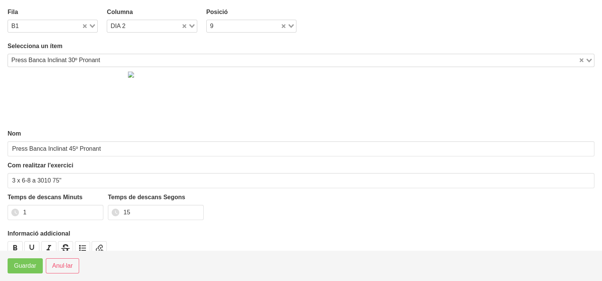
type input "Press Banca Inclinat 30º Pronant"
click at [30, 261] on span "Guardar" at bounding box center [25, 265] width 22 height 9
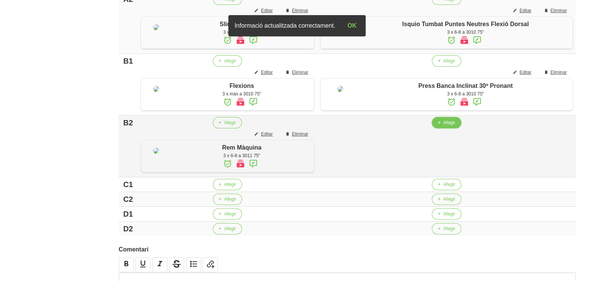
click at [458, 128] on button "Afegir" at bounding box center [446, 122] width 29 height 11
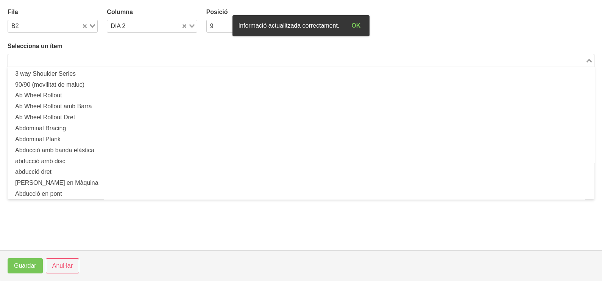
click at [155, 56] on input "Search for option" at bounding box center [296, 60] width 575 height 9
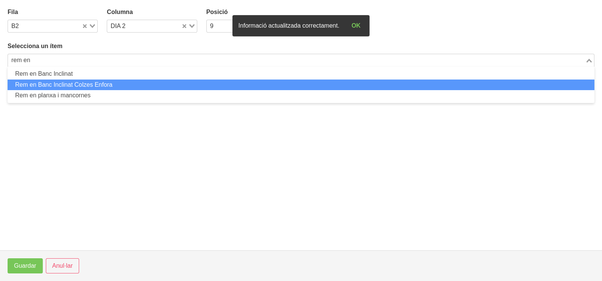
click at [95, 85] on li "Rem en Banc Inclinat Colzes Enfora" at bounding box center [301, 84] width 586 height 11
type input "rem en"
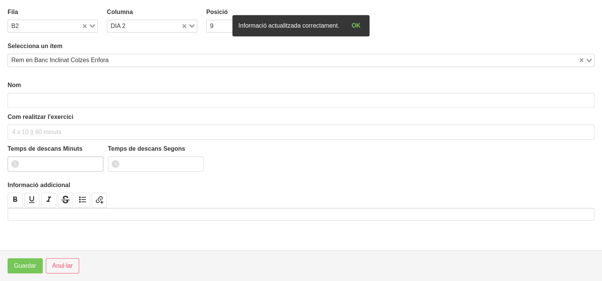
type input "Rem en Banc Inclinat Colzes Enfora"
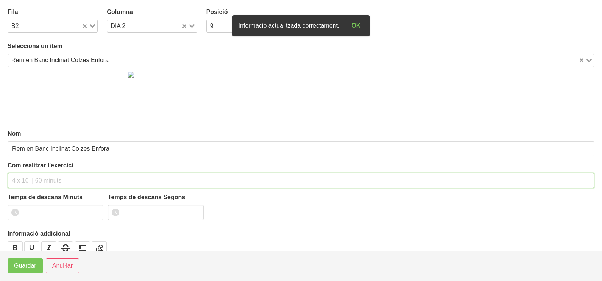
click at [32, 180] on input "text" at bounding box center [301, 180] width 586 height 15
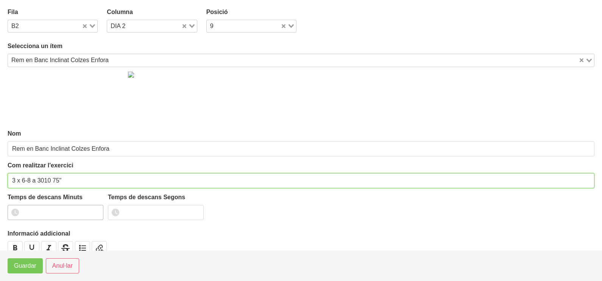
type input "3 x 6-8 a 3010 75""
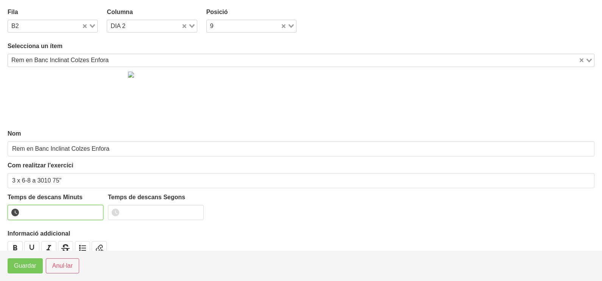
click at [40, 207] on input "number" at bounding box center [56, 212] width 96 height 15
type input "1"
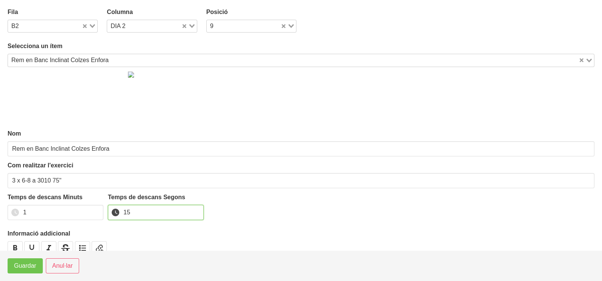
type input "15"
click at [31, 268] on span "Guardar" at bounding box center [25, 265] width 22 height 9
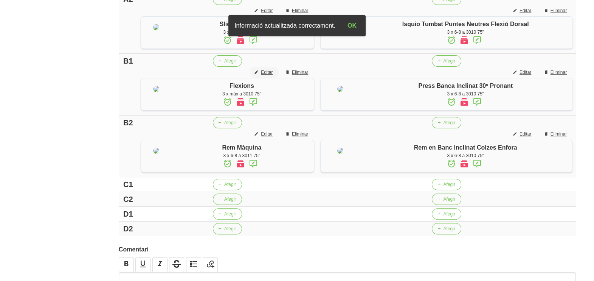
scroll to position [378, 0]
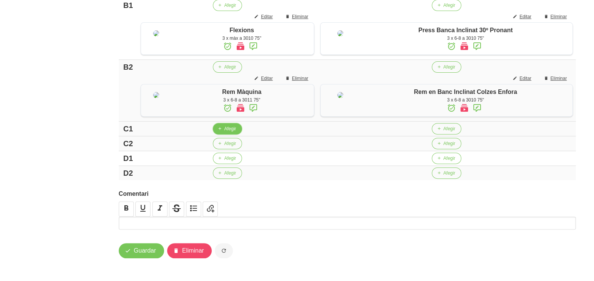
click at [230, 132] on span "Afegir" at bounding box center [230, 128] width 12 height 7
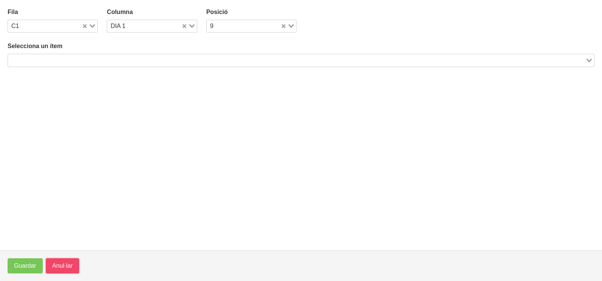
drag, startPoint x: 61, startPoint y: 264, endPoint x: 192, endPoint y: 213, distance: 140.7
click at [62, 263] on span "Anul·lar" at bounding box center [62, 265] width 20 height 9
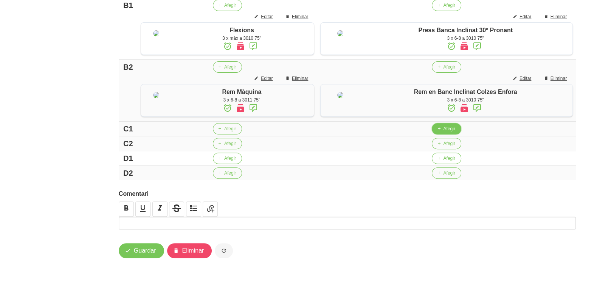
click at [445, 134] on button "Afegir" at bounding box center [446, 128] width 29 height 11
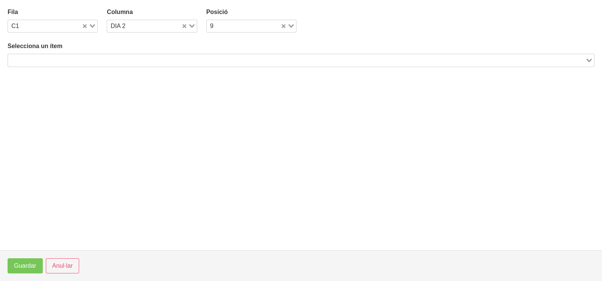
click at [195, 61] on input "Search for option" at bounding box center [296, 60] width 575 height 9
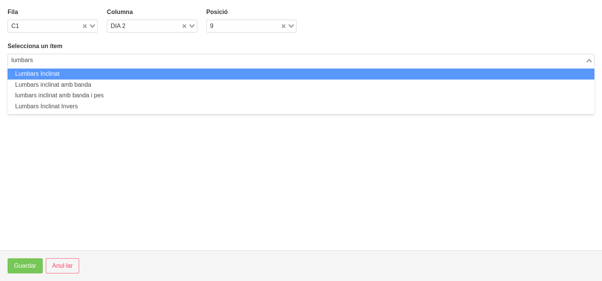
click at [183, 74] on li "Lumbars Inclinat" at bounding box center [301, 73] width 586 height 11
type input "lumbars"
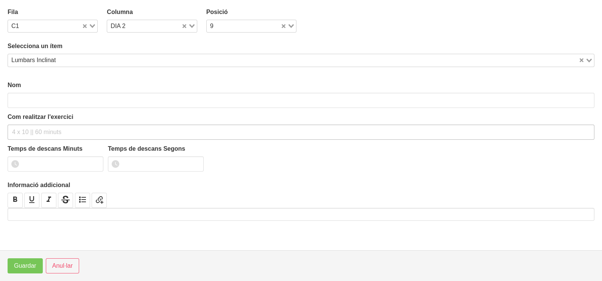
type input "Lumbars Inclinat"
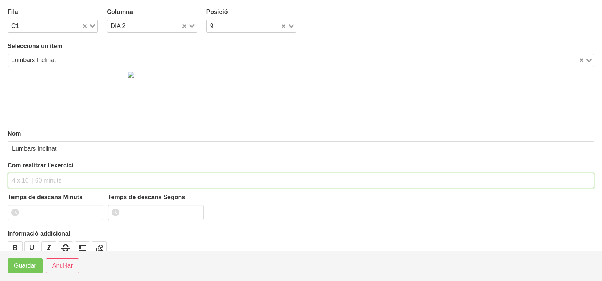
click at [39, 174] on input "text" at bounding box center [301, 180] width 586 height 15
type input "3 x 8-10 a 3010 75""
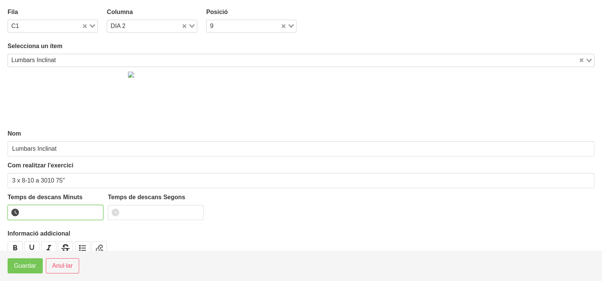
click at [44, 211] on input "number" at bounding box center [56, 212] width 96 height 15
type input "1"
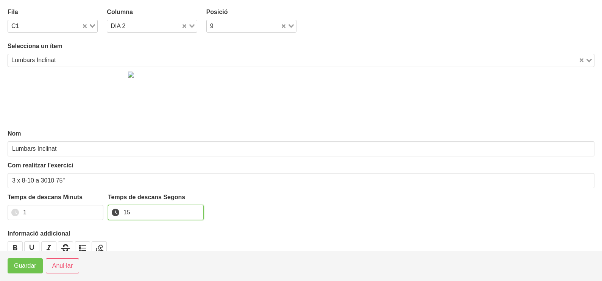
type input "15"
click at [27, 265] on span "Guardar" at bounding box center [25, 265] width 22 height 9
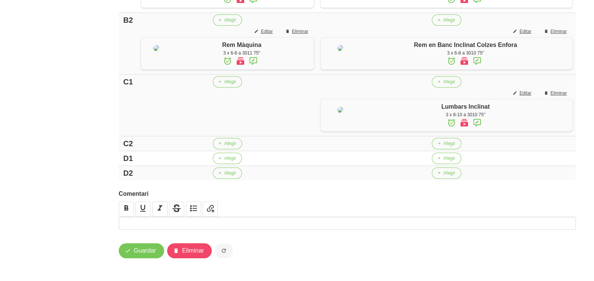
scroll to position [488, 0]
click at [225, 78] on span "Afegir" at bounding box center [230, 81] width 12 height 7
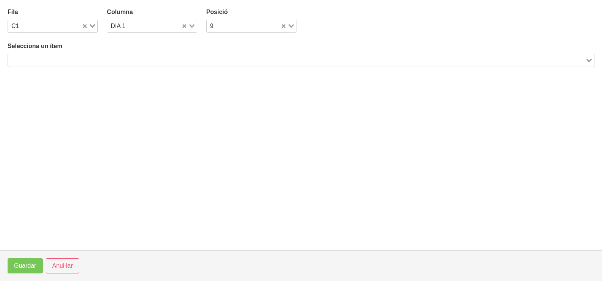
click at [76, 59] on input "Search for option" at bounding box center [296, 60] width 575 height 9
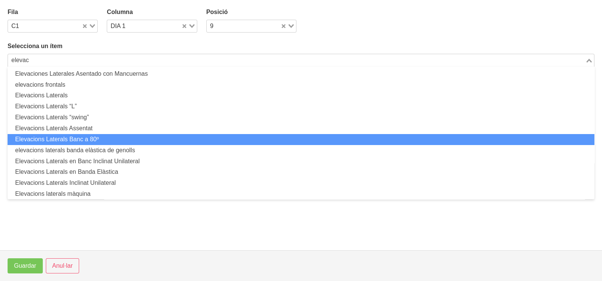
click at [86, 141] on li "Elevacions Laterals Banc a 80º" at bounding box center [301, 139] width 586 height 11
type input "elevac"
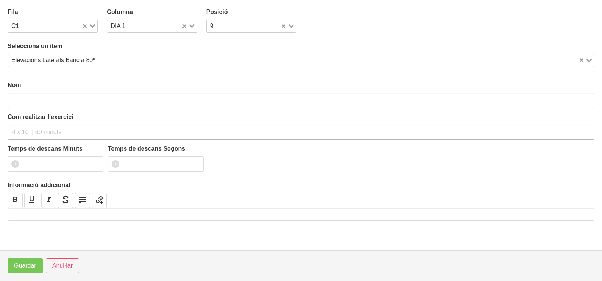
type input "Elevacions Laterals Banc a 80º"
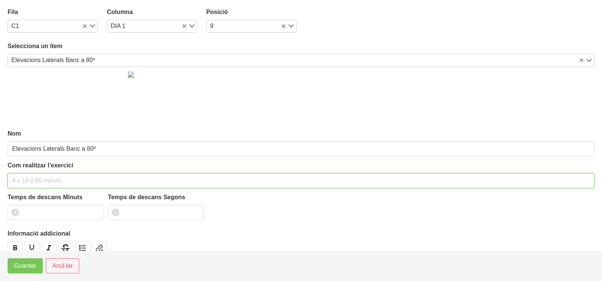
click at [34, 178] on input "text" at bounding box center [301, 180] width 586 height 15
type input "3 x 8-10 a 2010 60""
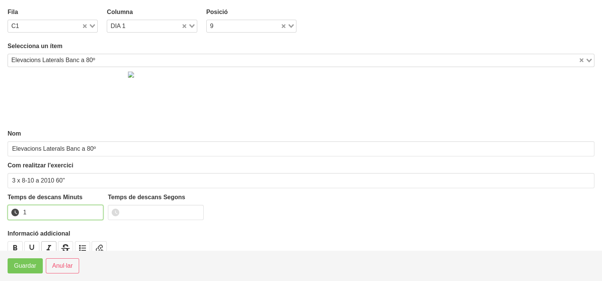
drag, startPoint x: 95, startPoint y: 208, endPoint x: 47, endPoint y: 248, distance: 62.9
type input "1"
click at [94, 209] on input "1" at bounding box center [56, 212] width 96 height 15
click at [28, 265] on span "Guardar" at bounding box center [25, 265] width 22 height 9
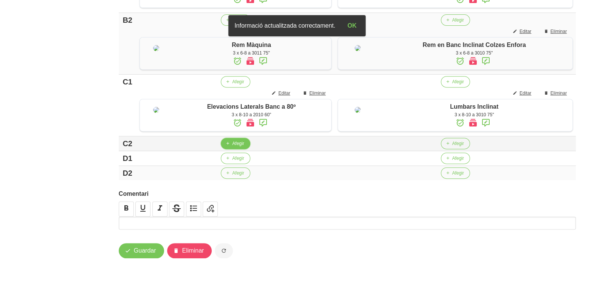
click at [236, 146] on span "Afegir" at bounding box center [238, 143] width 12 height 7
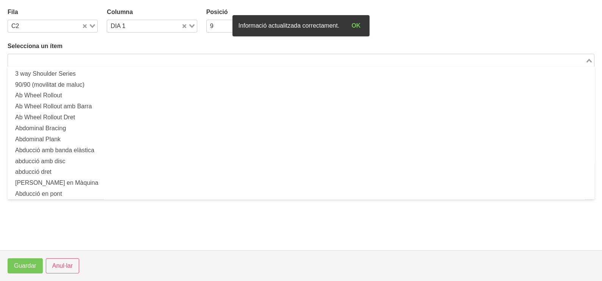
click at [103, 56] on input "Search for option" at bounding box center [296, 60] width 575 height 9
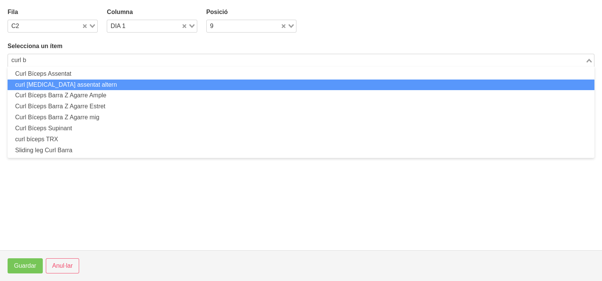
click at [84, 81] on li "curl [MEDICAL_DATA] assentat altern" at bounding box center [301, 84] width 586 height 11
type input "curl b"
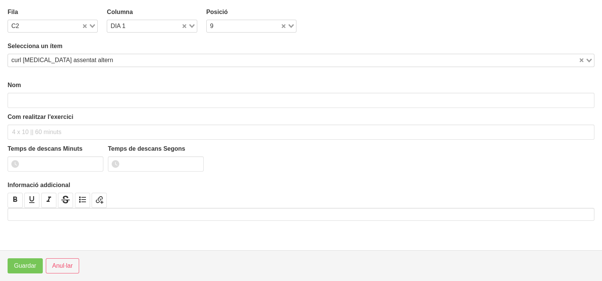
type input "curl [MEDICAL_DATA] assentat altern"
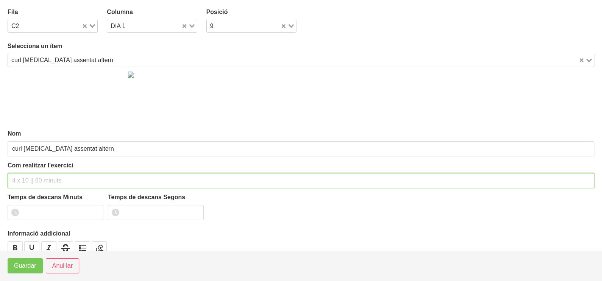
click at [36, 180] on input "text" at bounding box center [301, 180] width 586 height 15
type input "3 x 6-8 a 3010 75""
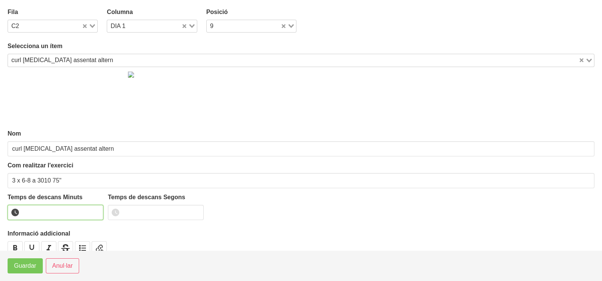
click at [40, 214] on input "number" at bounding box center [56, 212] width 96 height 15
type input "1"
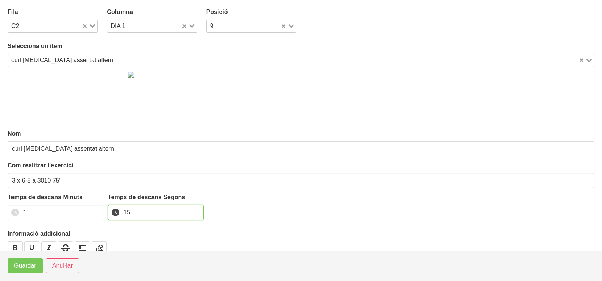
type input "15"
drag, startPoint x: 59, startPoint y: 178, endPoint x: 53, endPoint y: 180, distance: 6.0
click at [53, 180] on input "3 x 6-8 a 3010 75"" at bounding box center [301, 180] width 586 height 15
type input "3 x 6-8 a 3010 60""
drag, startPoint x: 131, startPoint y: 208, endPoint x: 115, endPoint y: 211, distance: 15.8
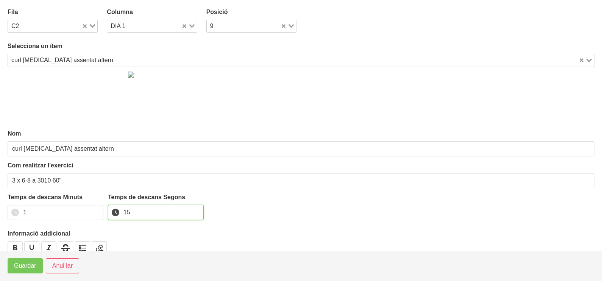
click at [115, 211] on input "15" at bounding box center [156, 212] width 96 height 15
click at [30, 264] on span "Guardar" at bounding box center [25, 265] width 22 height 9
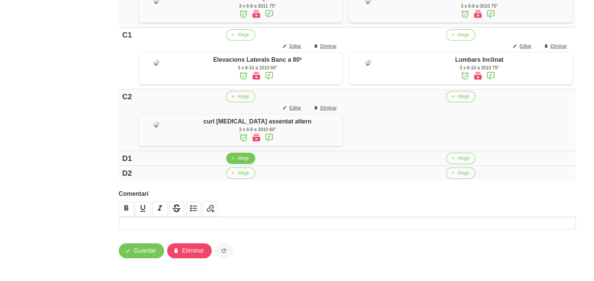
scroll to position [539, 0]
click at [238, 160] on span "Afegir" at bounding box center [244, 158] width 12 height 7
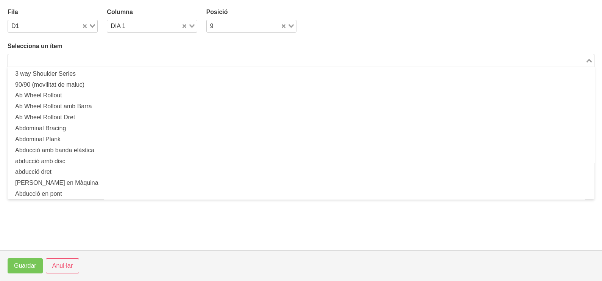
click at [150, 58] on input "Search for option" at bounding box center [296, 60] width 575 height 9
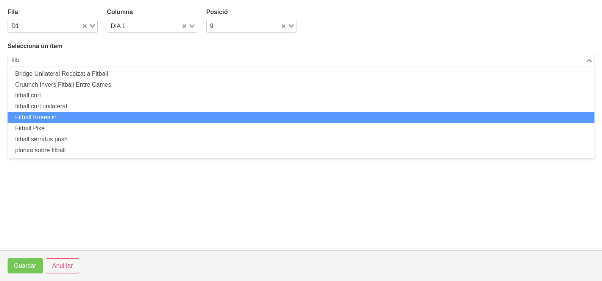
click at [85, 115] on li "Fitball Knees in" at bounding box center [301, 117] width 586 height 11
type input "fitb"
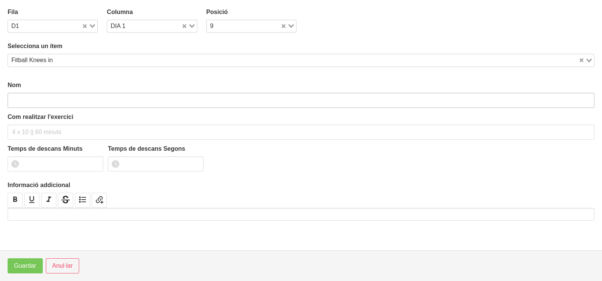
type input "Fitball Knees in"
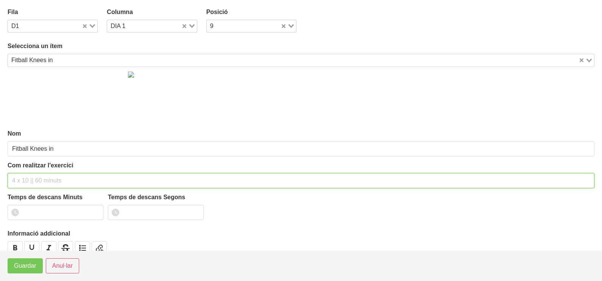
drag, startPoint x: 43, startPoint y: 178, endPoint x: 58, endPoint y: 121, distance: 58.7
click at [44, 176] on input "text" at bounding box center [301, 180] width 586 height 15
type input "3 x 10-12 a 2010 60""
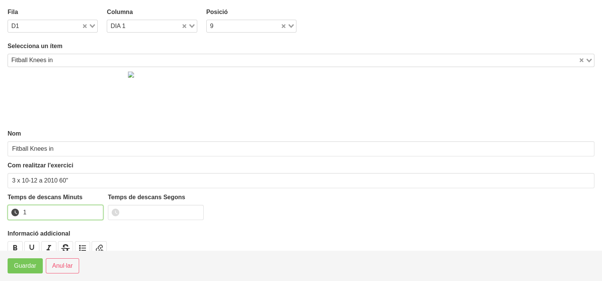
drag, startPoint x: 96, startPoint y: 210, endPoint x: 82, endPoint y: 227, distance: 21.8
type input "1"
click at [95, 211] on input "1" at bounding box center [56, 212] width 96 height 15
click at [34, 268] on span "Guardar" at bounding box center [25, 265] width 22 height 9
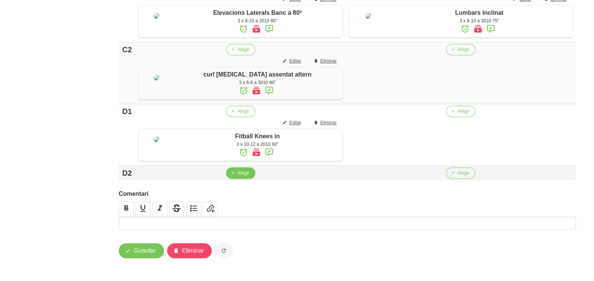
click at [238, 176] on span "Afegir" at bounding box center [244, 172] width 12 height 7
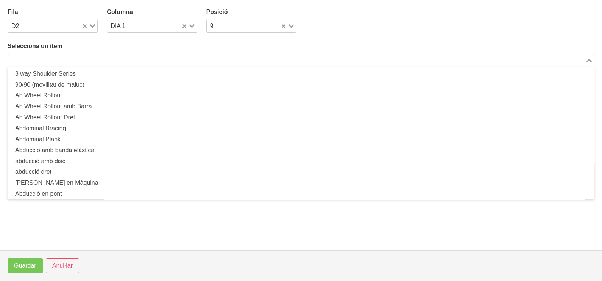
click at [151, 57] on input "Search for option" at bounding box center [296, 60] width 575 height 9
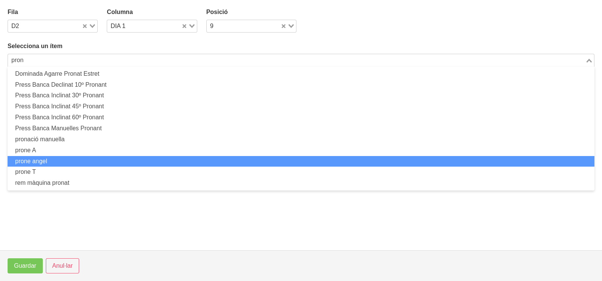
click at [62, 159] on li "prone angel" at bounding box center [301, 161] width 586 height 11
type input "pron"
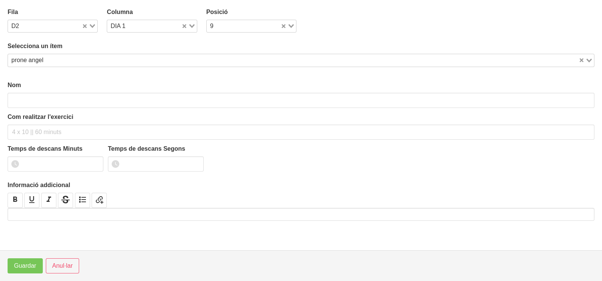
type input "prone angel"
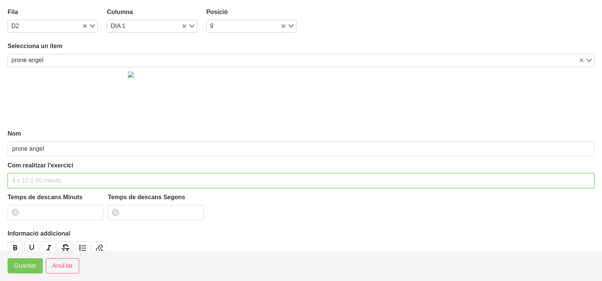
click at [25, 177] on input "text" at bounding box center [301, 180] width 586 height 15
type input "3 x 10 a 2010 60""
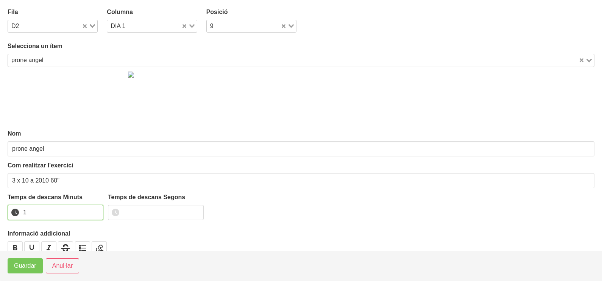
drag, startPoint x: 95, startPoint y: 210, endPoint x: 91, endPoint y: 215, distance: 6.2
type input "1"
click at [92, 213] on input "1" at bounding box center [56, 212] width 96 height 15
click at [29, 270] on span "Guardar" at bounding box center [25, 265] width 22 height 9
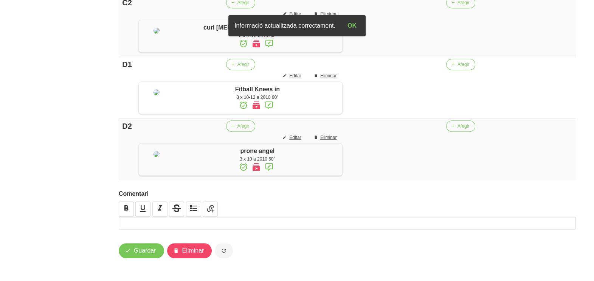
scroll to position [587, 0]
click at [452, 8] on button "Afegir" at bounding box center [460, 2] width 29 height 11
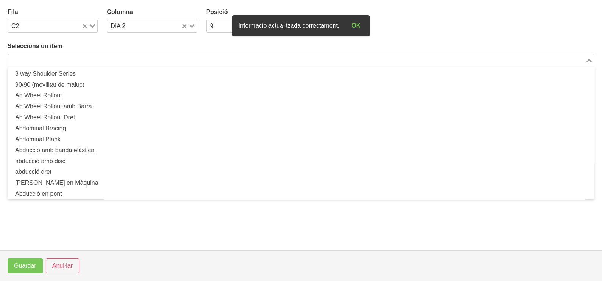
click at [102, 59] on input "Search for option" at bounding box center [296, 60] width 575 height 9
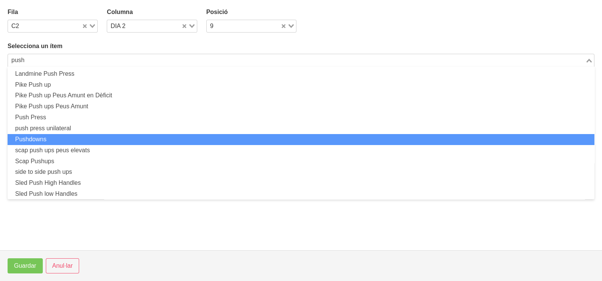
click at [74, 141] on li "Pushdowns" at bounding box center [301, 139] width 586 height 11
type input "push"
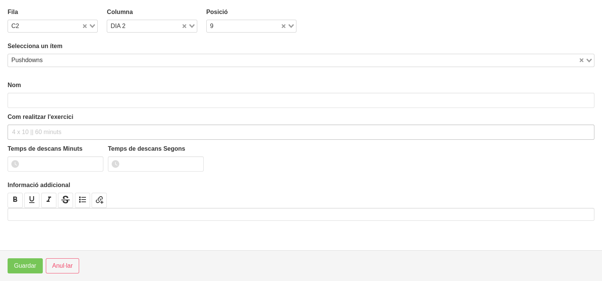
type input "Pushdowns"
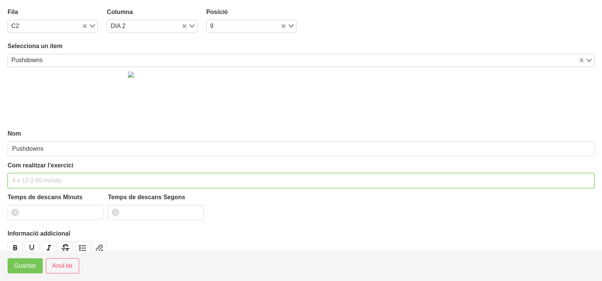
click at [32, 182] on input "text" at bounding box center [301, 180] width 586 height 15
type input "3 x 8-10 a 3010 60""
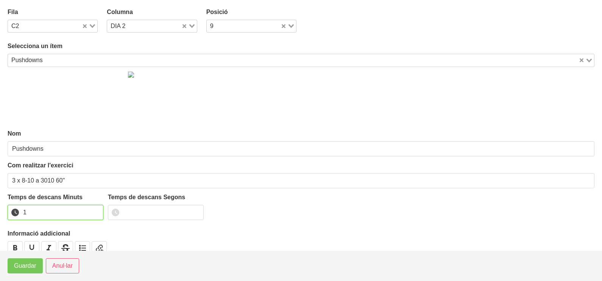
drag, startPoint x: 96, startPoint y: 209, endPoint x: 59, endPoint y: 252, distance: 57.1
type input "1"
click at [96, 210] on input "1" at bounding box center [56, 212] width 96 height 15
click at [34, 266] on span "Guardar" at bounding box center [25, 265] width 22 height 9
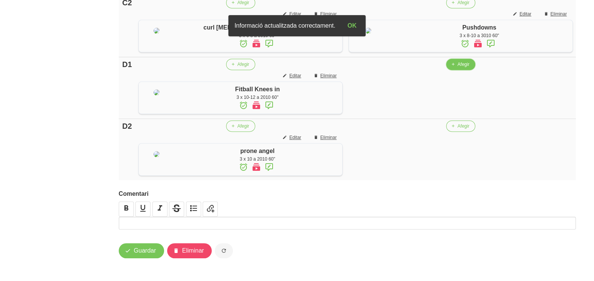
click at [458, 68] on span "Afegir" at bounding box center [464, 64] width 12 height 7
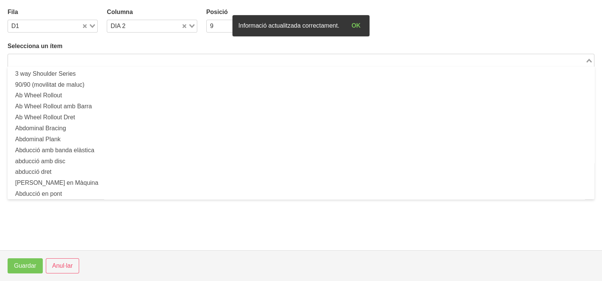
click at [114, 61] on input "Search for option" at bounding box center [296, 60] width 575 height 9
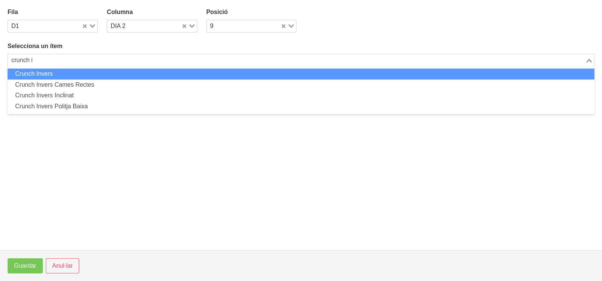
click at [99, 72] on li "Crunch Invers" at bounding box center [301, 73] width 586 height 11
type input "crunch i"
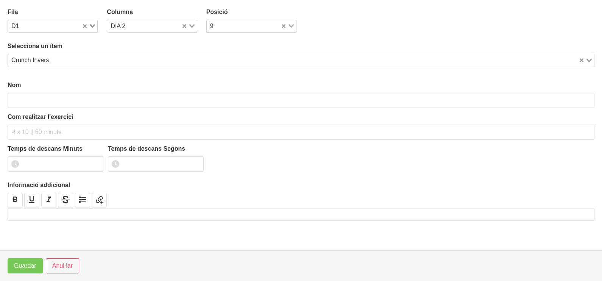
type input "Crunch Invers"
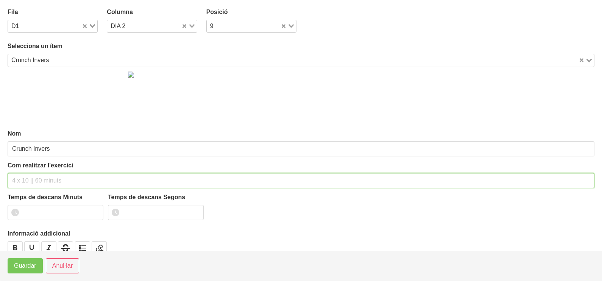
click at [31, 176] on input "text" at bounding box center [301, 180] width 586 height 15
type input "3 x 10-12 a 2010 60""
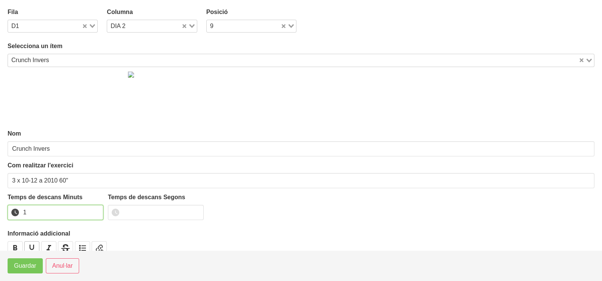
drag, startPoint x: 96, startPoint y: 208, endPoint x: 31, endPoint y: 244, distance: 73.5
type input "1"
click at [86, 214] on input "1" at bounding box center [56, 212] width 96 height 15
click at [24, 269] on span "Guardar" at bounding box center [25, 265] width 22 height 9
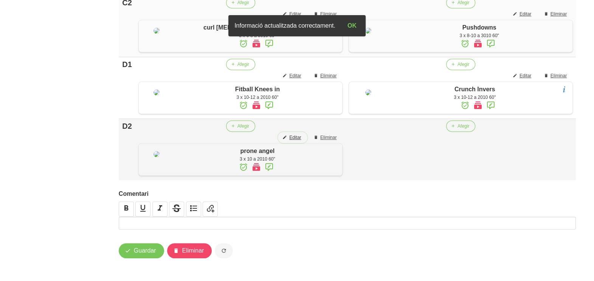
click at [289, 141] on span "Editar" at bounding box center [295, 137] width 12 height 7
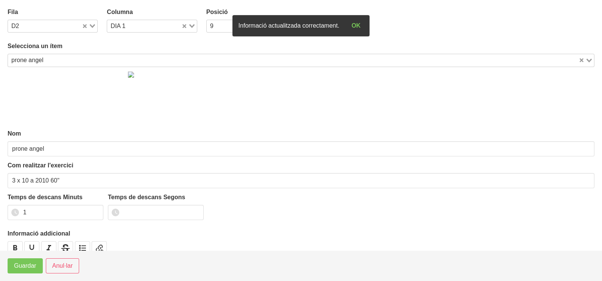
drag, startPoint x: 190, startPoint y: 23, endPoint x: 176, endPoint y: 33, distance: 17.1
click at [188, 25] on div "Loading..." at bounding box center [189, 25] width 16 height 11
drag, startPoint x: 151, startPoint y: 49, endPoint x: 117, endPoint y: 81, distance: 46.6
click at [149, 51] on li "DIA 2" at bounding box center [152, 50] width 90 height 11
click at [30, 266] on span "Guardar" at bounding box center [25, 265] width 22 height 9
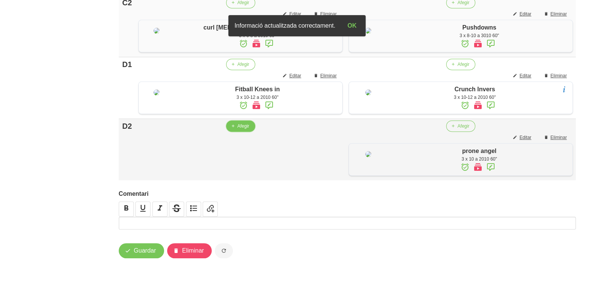
click at [238, 129] on span "Afegir" at bounding box center [244, 126] width 12 height 7
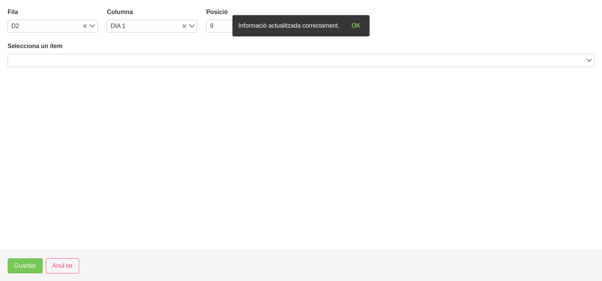
click at [99, 57] on input "Search for option" at bounding box center [296, 60] width 575 height 9
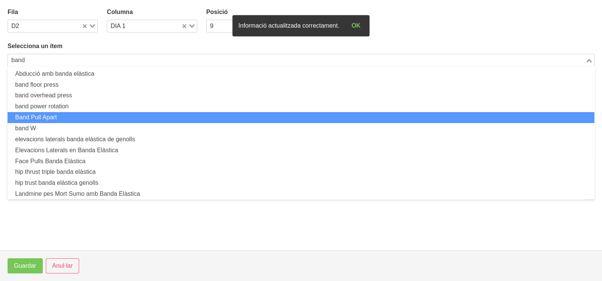
drag, startPoint x: 72, startPoint y: 118, endPoint x: 76, endPoint y: 116, distance: 4.8
click at [76, 116] on li "Band Pull Apart" at bounding box center [301, 117] width 586 height 11
type input "band"
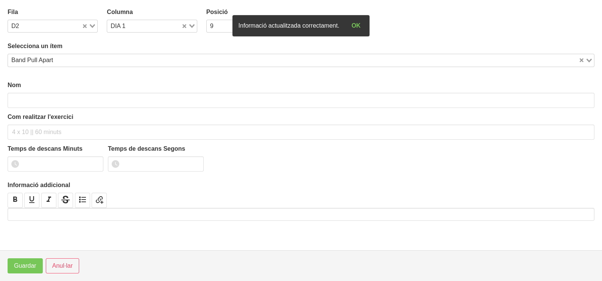
type input "Band Pull Apart"
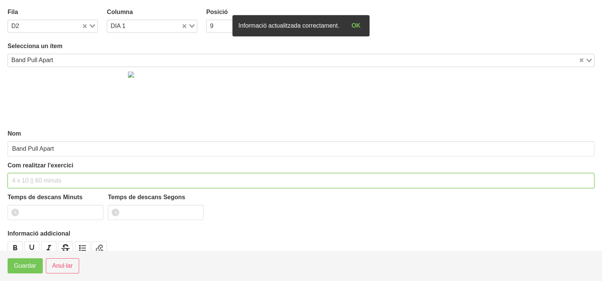
click at [41, 179] on input "text" at bounding box center [301, 180] width 586 height 15
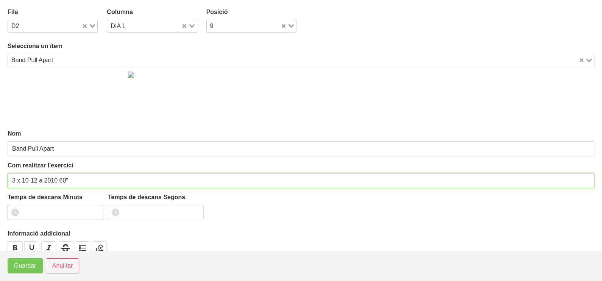
type input "3 x 10-12 a 2010 60""
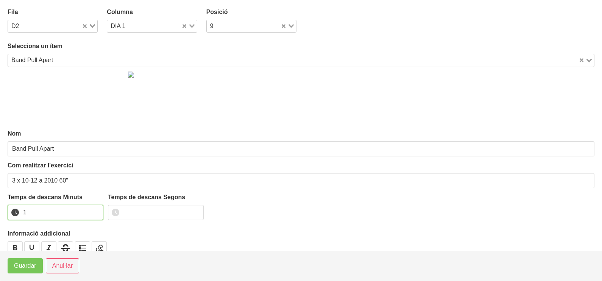
drag, startPoint x: 97, startPoint y: 209, endPoint x: 71, endPoint y: 233, distance: 35.6
type input "1"
click at [93, 213] on input "1" at bounding box center [56, 212] width 96 height 15
click at [23, 272] on button "Guardar" at bounding box center [25, 265] width 35 height 15
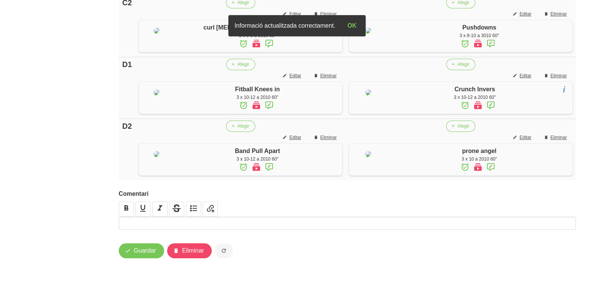
scroll to position [672, 0]
click at [144, 253] on span "Guardar" at bounding box center [145, 250] width 22 height 9
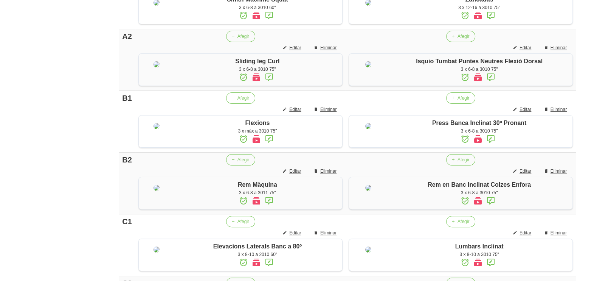
scroll to position [58, 0]
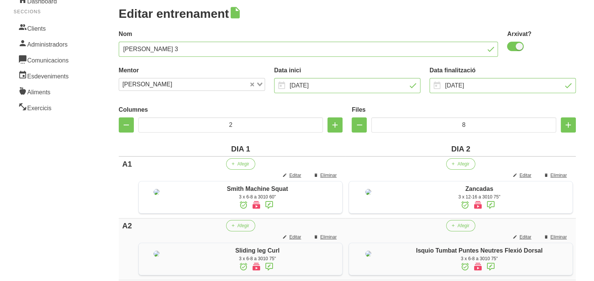
click at [35, 29] on link "Clients" at bounding box center [46, 28] width 64 height 16
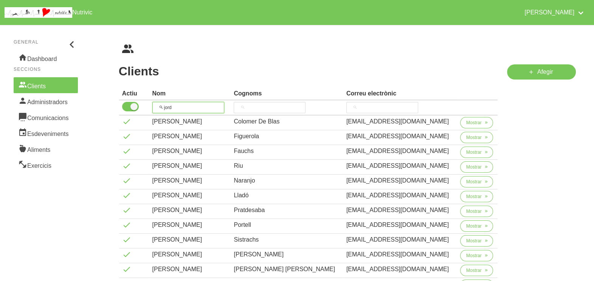
drag, startPoint x: 162, startPoint y: 105, endPoint x: 162, endPoint y: 99, distance: 5.7
click at [162, 104] on input "jord" at bounding box center [188, 107] width 72 height 11
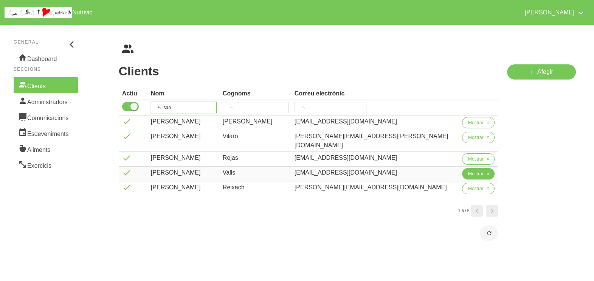
type input "isab"
click at [469, 170] on span "Mostrar" at bounding box center [476, 173] width 16 height 7
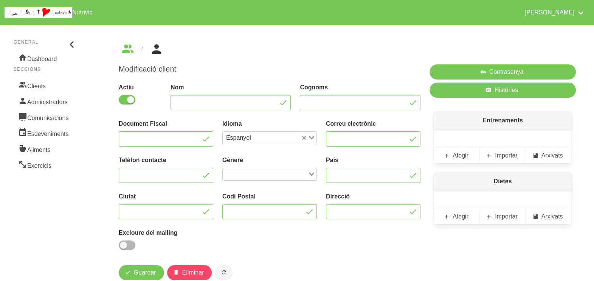
type input "[PERSON_NAME]"
type input "Valls"
type input "[EMAIL_ADDRESS][DOMAIN_NAME]"
type input "622293394"
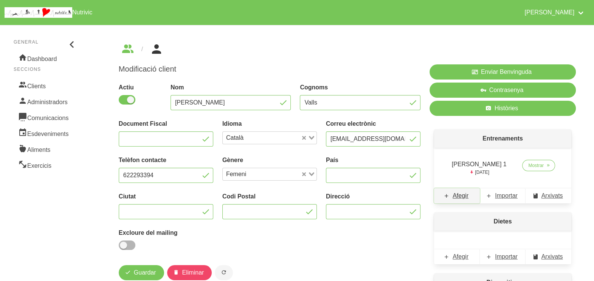
click at [466, 196] on span "Afegir" at bounding box center [461, 195] width 16 height 9
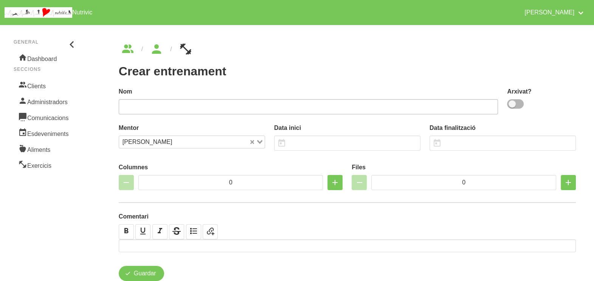
drag, startPoint x: 518, startPoint y: 104, endPoint x: 448, endPoint y: 108, distance: 70.8
click at [518, 105] on span at bounding box center [515, 103] width 17 height 9
click at [512, 105] on input "checkbox" at bounding box center [509, 103] width 5 height 5
checkbox input "true"
click at [431, 104] on input "text" at bounding box center [309, 106] width 380 height 15
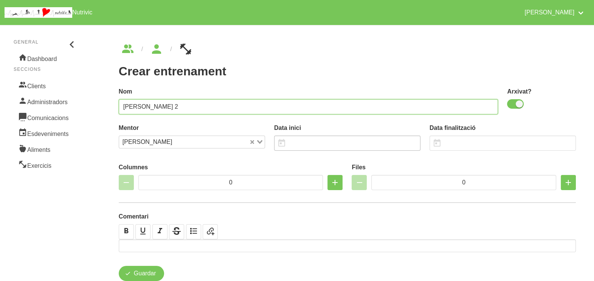
type input "Isabel Valls 2"
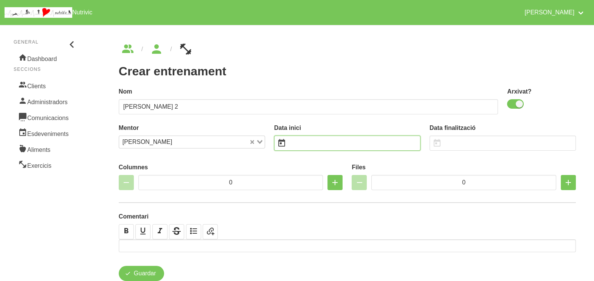
drag, startPoint x: 316, startPoint y: 142, endPoint x: 310, endPoint y: 140, distance: 6.1
click at [315, 143] on input "text" at bounding box center [347, 142] width 146 height 15
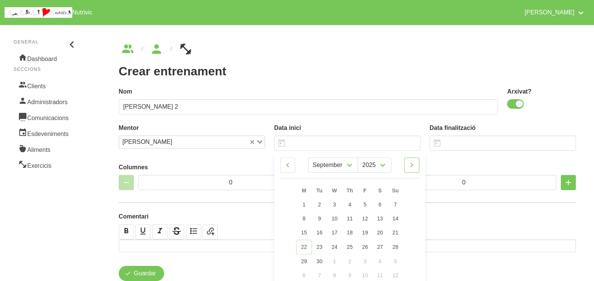
click at [416, 166] on icon at bounding box center [411, 165] width 9 height 14
select select "9"
drag, startPoint x: 398, startPoint y: 246, endPoint x: 389, endPoint y: 173, distance: 73.2
click at [398, 246] on link "26" at bounding box center [395, 246] width 16 height 14
type input "[DATE]"
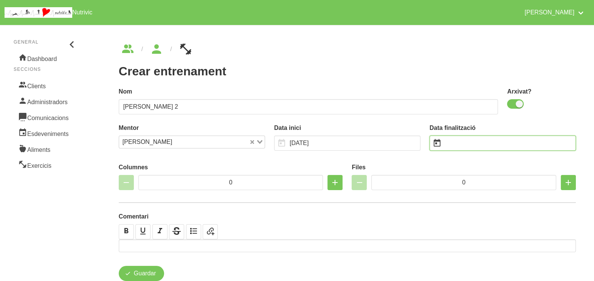
click at [463, 142] on input "text" at bounding box center [503, 142] width 146 height 15
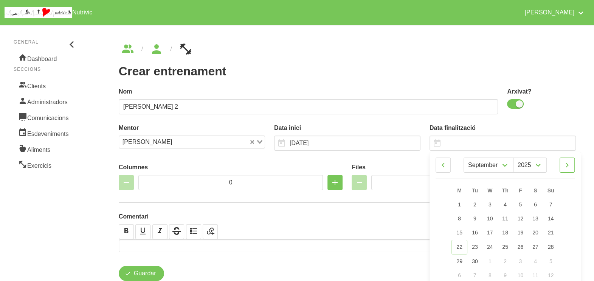
click at [569, 165] on icon at bounding box center [567, 165] width 9 height 14
click at [568, 164] on icon at bounding box center [567, 165] width 9 height 14
select select "11"
click at [555, 201] on link "7" at bounding box center [551, 204] width 16 height 14
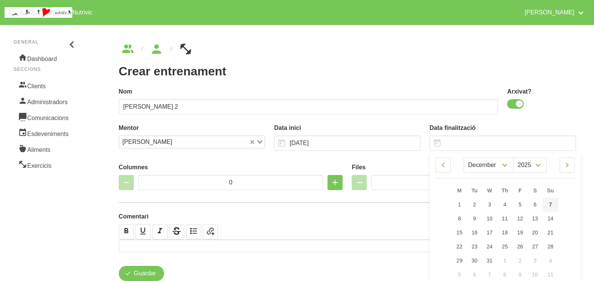
type input "[DATE]"
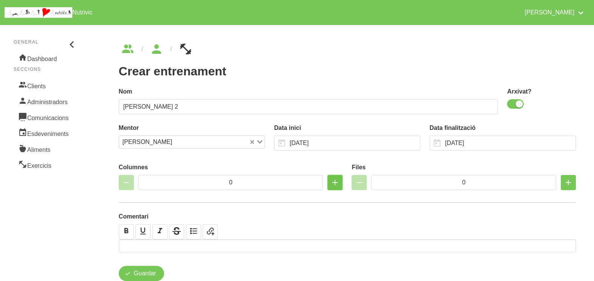
click at [332, 184] on icon "button" at bounding box center [335, 183] width 9 height 14
type input "2"
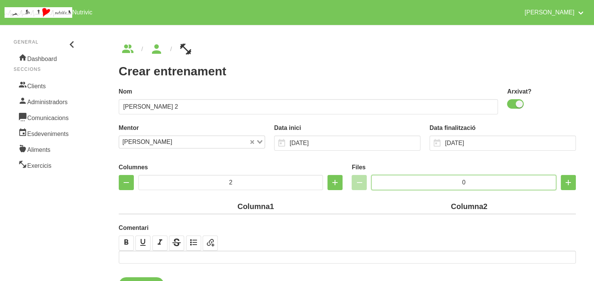
click at [440, 180] on input "0" at bounding box center [463, 182] width 185 height 15
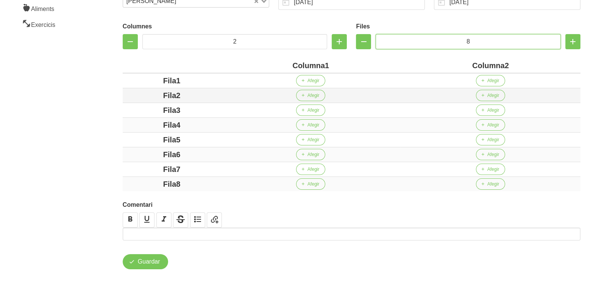
scroll to position [142, 0]
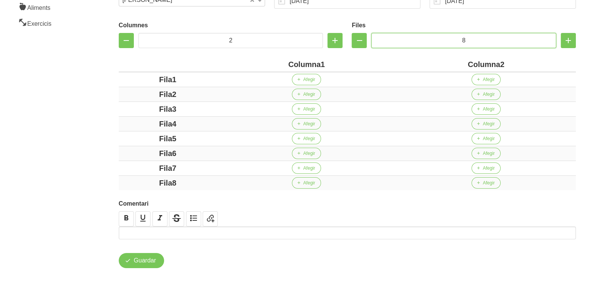
type input "8"
drag, startPoint x: 322, startPoint y: 65, endPoint x: 277, endPoint y: 60, distance: 44.6
click at [280, 61] on div "Columna1" at bounding box center [307, 64] width 174 height 11
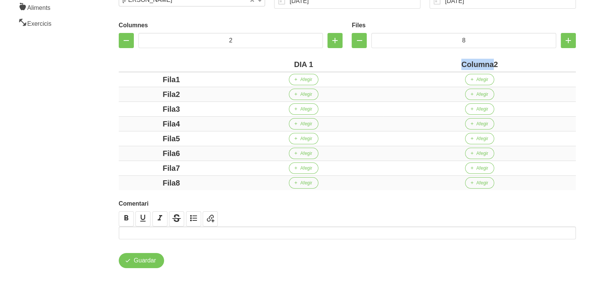
drag, startPoint x: 494, startPoint y: 64, endPoint x: 449, endPoint y: 61, distance: 45.1
click at [450, 62] on div "Columna2" at bounding box center [480, 64] width 187 height 11
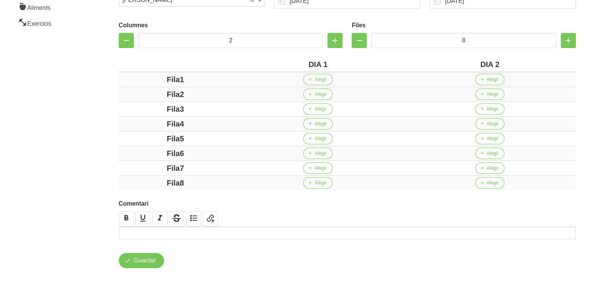
drag, startPoint x: 180, startPoint y: 79, endPoint x: 148, endPoint y: 82, distance: 32.3
click at [148, 82] on div "Fila1" at bounding box center [175, 79] width 107 height 11
drag, startPoint x: 179, startPoint y: 94, endPoint x: 135, endPoint y: 103, distance: 45.0
click at [144, 98] on div "Fila2" at bounding box center [175, 94] width 107 height 11
drag, startPoint x: 194, startPoint y: 108, endPoint x: 155, endPoint y: 110, distance: 39.0
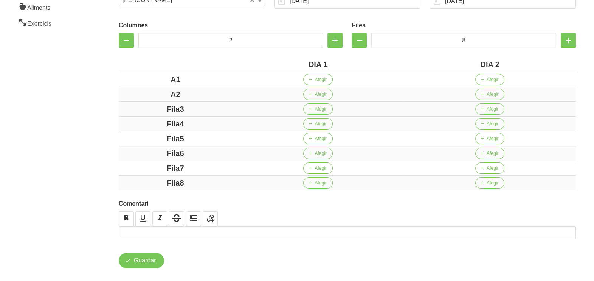
click at [151, 108] on div "Fila3" at bounding box center [175, 108] width 107 height 11
click at [153, 123] on div "Fila4" at bounding box center [175, 123] width 107 height 11
click at [146, 137] on div "Fila5" at bounding box center [175, 138] width 107 height 11
drag, startPoint x: 196, startPoint y: 151, endPoint x: 164, endPoint y: 151, distance: 32.5
click at [166, 149] on div "Fila6" at bounding box center [175, 153] width 107 height 11
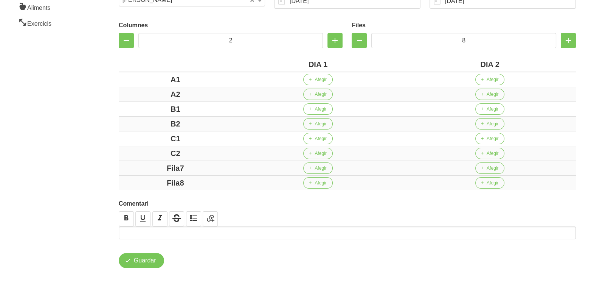
drag, startPoint x: 203, startPoint y: 166, endPoint x: 162, endPoint y: 171, distance: 41.9
click at [163, 167] on div "Fila7" at bounding box center [175, 167] width 107 height 11
drag, startPoint x: 201, startPoint y: 180, endPoint x: 146, endPoint y: 181, distance: 54.1
click at [147, 181] on div "Fila8" at bounding box center [175, 182] width 107 height 11
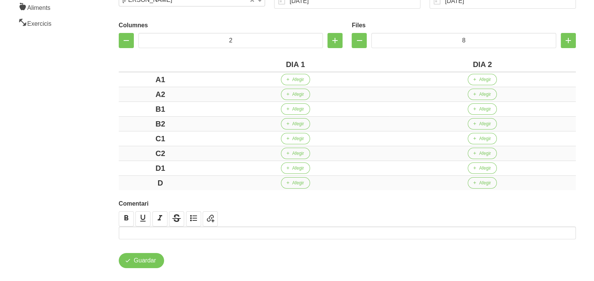
drag, startPoint x: 87, startPoint y: 150, endPoint x: 90, endPoint y: 145, distance: 5.8
click at [89, 147] on aside "General Dashboard Seccions Clients Administradors Comunicacions Esdeveniments A…" at bounding box center [45, 85] width 101 height 412
click at [291, 81] on span "button" at bounding box center [287, 79] width 7 height 7
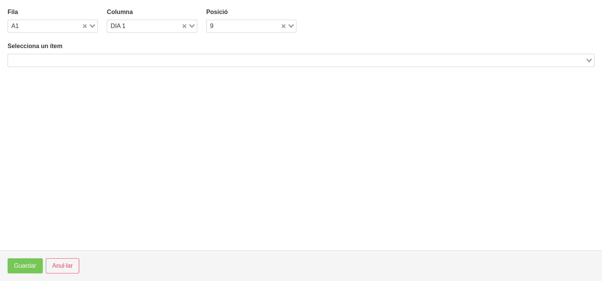
click at [138, 61] on input "Search for option" at bounding box center [296, 60] width 575 height 9
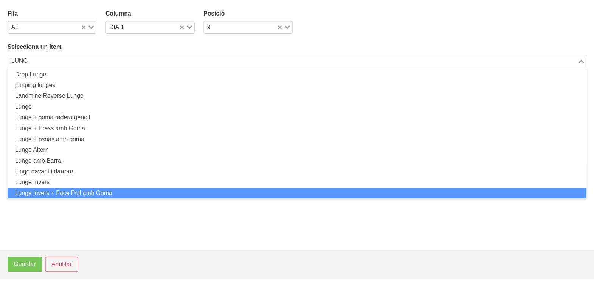
scroll to position [0, 0]
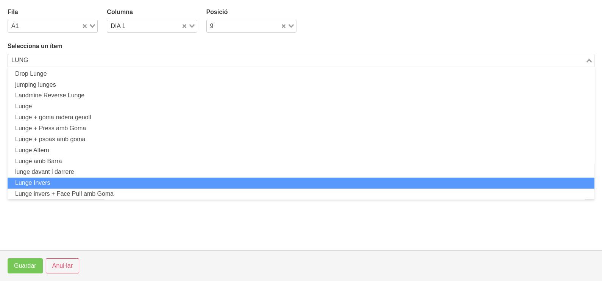
click at [60, 181] on li "Lunge Invers" at bounding box center [301, 182] width 586 height 11
type input "LUNG"
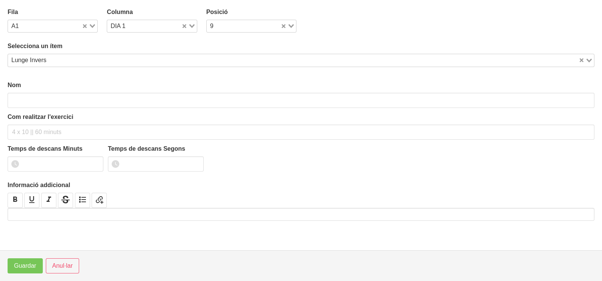
type input "Lunge Invers"
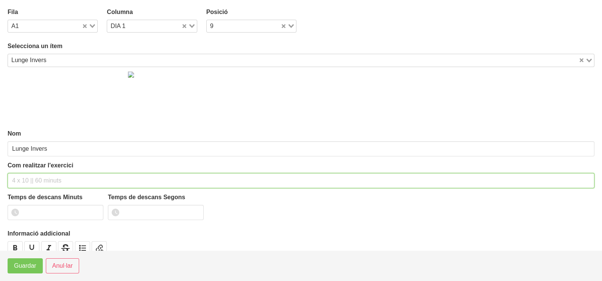
click at [33, 180] on input "text" at bounding box center [301, 180] width 586 height 15
type input "3 x 6-8 a 3010 60""
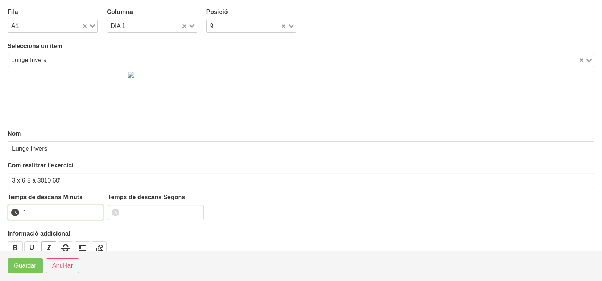
drag, startPoint x: 97, startPoint y: 208, endPoint x: 42, endPoint y: 250, distance: 69.2
type input "1"
click at [87, 214] on input "1" at bounding box center [56, 212] width 96 height 15
click at [32, 262] on span "Guardar" at bounding box center [25, 265] width 22 height 9
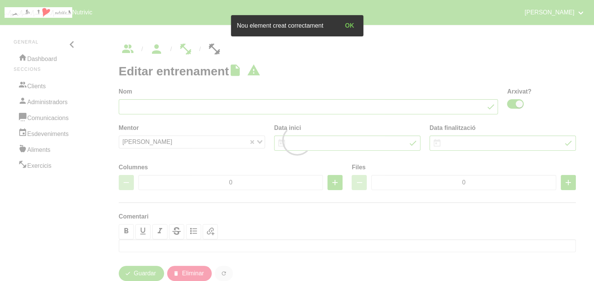
type input "Isabel Valls 2"
checkbox input "true"
type input "[DATE]"
type input "2"
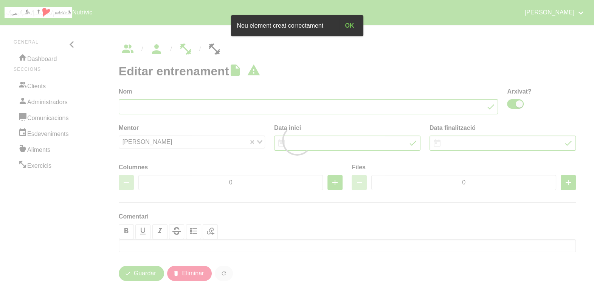
type input "8"
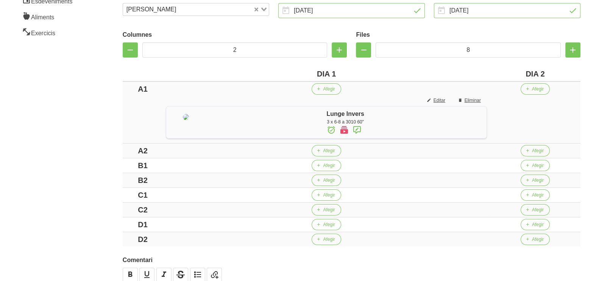
scroll to position [207, 0]
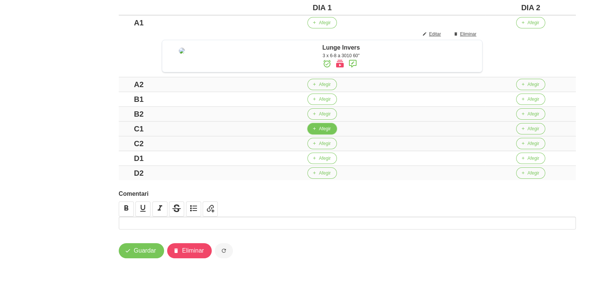
click at [322, 133] on button "Afegir" at bounding box center [322, 128] width 29 height 11
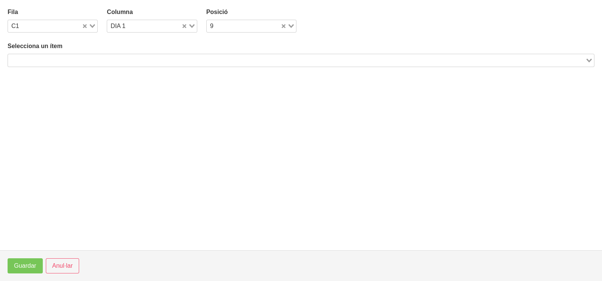
click at [81, 59] on input "Search for option" at bounding box center [296, 60] width 575 height 9
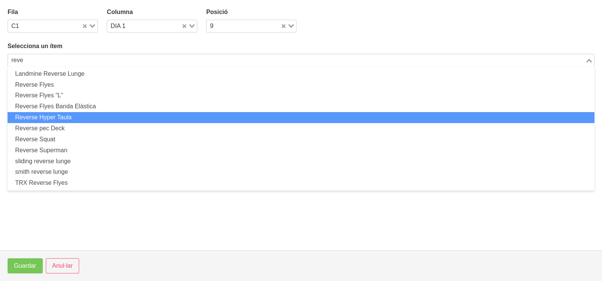
click at [75, 118] on li "Reverse Hyper Taula" at bounding box center [301, 117] width 586 height 11
type input "reve"
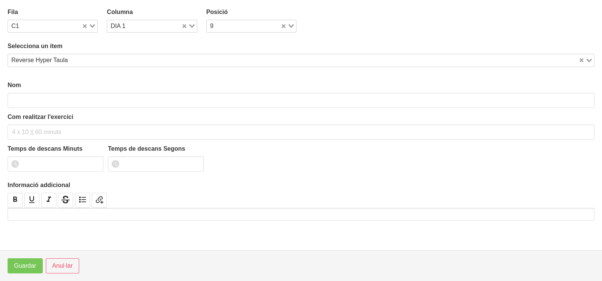
type input "Reverse Hyper Taula"
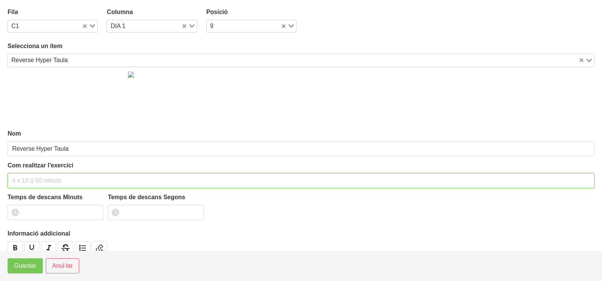
click at [33, 175] on input "text" at bounding box center [301, 180] width 586 height 15
type input "3 x 10-12 a 2010 60""
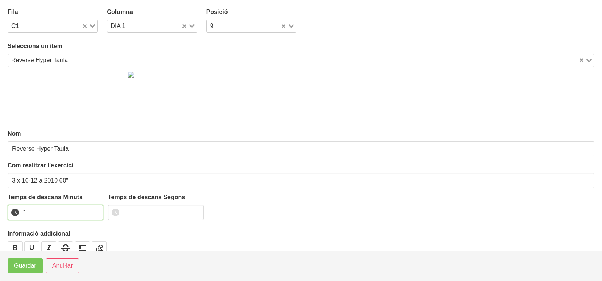
drag, startPoint x: 96, startPoint y: 208, endPoint x: 76, endPoint y: 224, distance: 26.4
type input "1"
click at [95, 210] on input "1" at bounding box center [56, 212] width 96 height 15
click at [31, 269] on span "Guardar" at bounding box center [25, 265] width 22 height 9
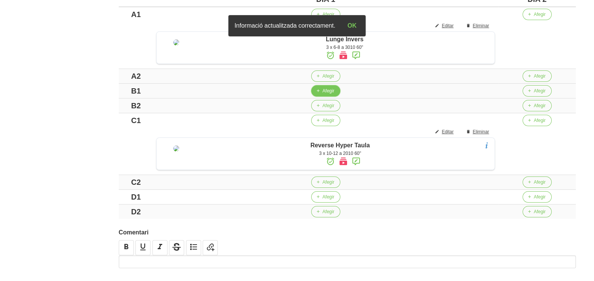
click at [334, 94] on span "Afegir" at bounding box center [329, 90] width 12 height 7
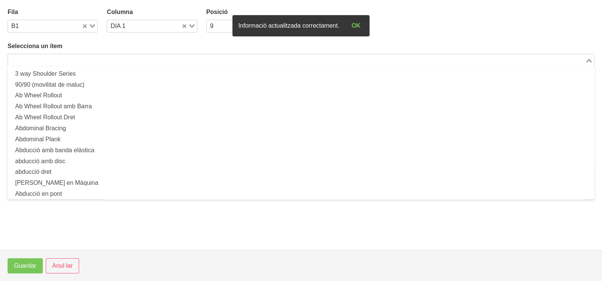
click at [48, 59] on input "Search for option" at bounding box center [296, 60] width 575 height 9
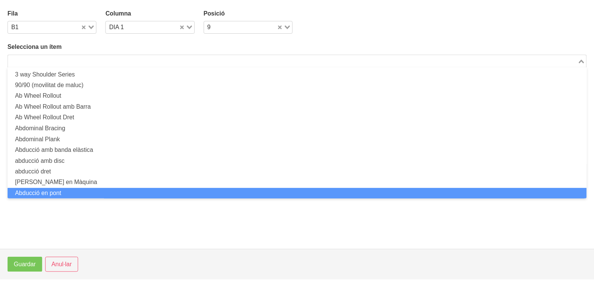
scroll to position [0, 0]
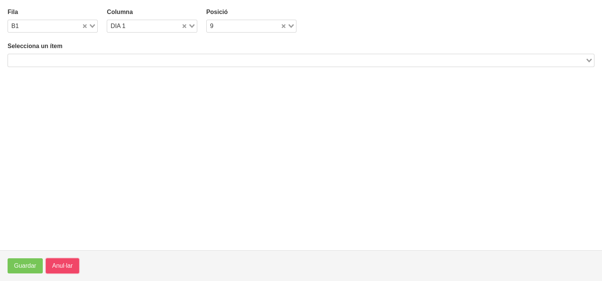
drag, startPoint x: 64, startPoint y: 263, endPoint x: 81, endPoint y: 237, distance: 31.5
click at [64, 263] on span "Anul·lar" at bounding box center [62, 265] width 20 height 9
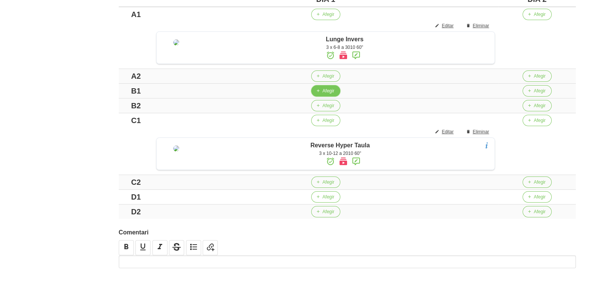
click at [332, 94] on span "Afegir" at bounding box center [329, 90] width 12 height 7
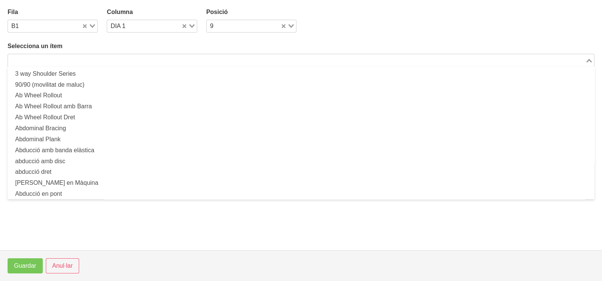
click at [90, 56] on input "Search for option" at bounding box center [296, 60] width 575 height 9
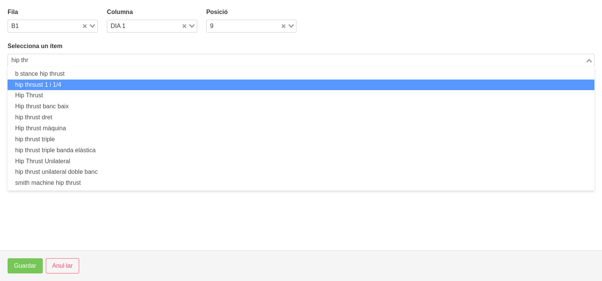
click at [76, 85] on li "hip thrsust 1 i 1/4" at bounding box center [301, 84] width 586 height 11
type input "hip thr"
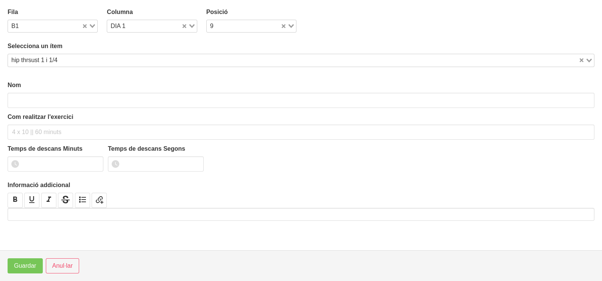
type input "hip thrsust 1 i 1/4"
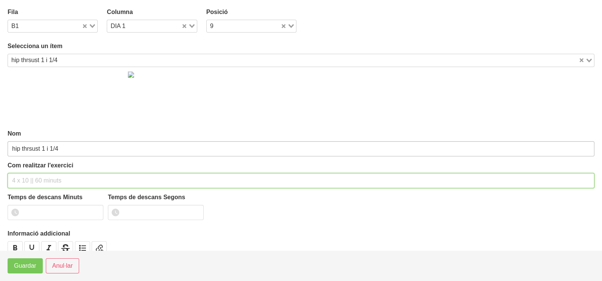
click at [31, 176] on input "text" at bounding box center [301, 180] width 586 height 15
type input "3 x 8-10 a 2010 60""
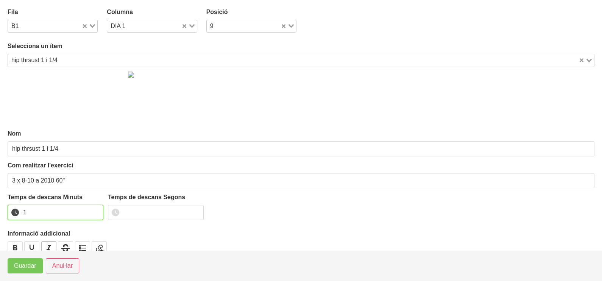
drag, startPoint x: 95, startPoint y: 208, endPoint x: 54, endPoint y: 245, distance: 55.5
type input "1"
click at [95, 210] on input "1" at bounding box center [56, 212] width 96 height 15
click at [36, 269] on span "Guardar" at bounding box center [25, 265] width 22 height 9
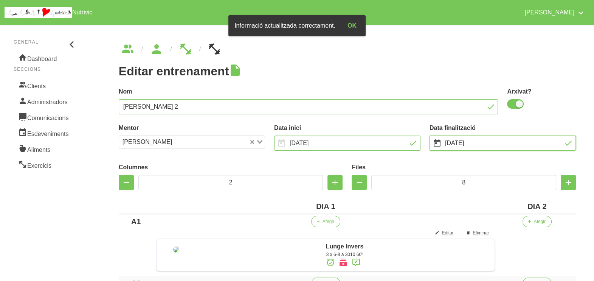
click at [463, 142] on input "[DATE]" at bounding box center [503, 142] width 146 height 15
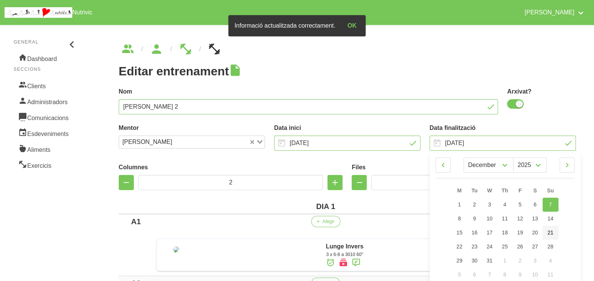
click at [550, 231] on span "21" at bounding box center [551, 232] width 6 height 6
type input "21/12/2025"
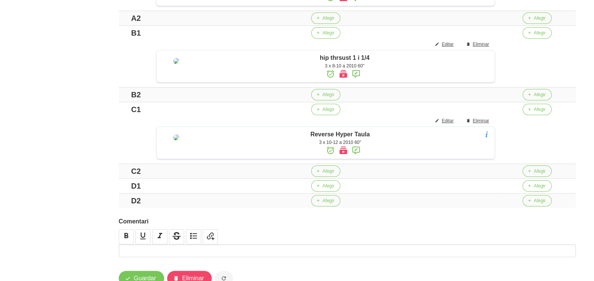
scroll to position [336, 0]
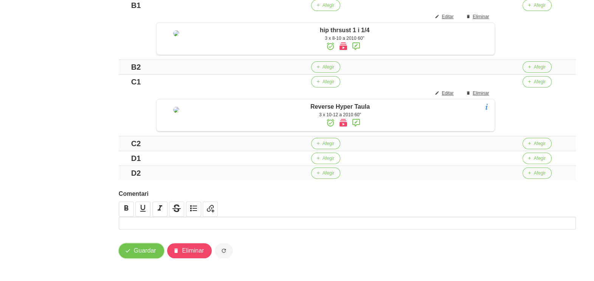
click at [146, 251] on span "Guardar" at bounding box center [145, 250] width 22 height 9
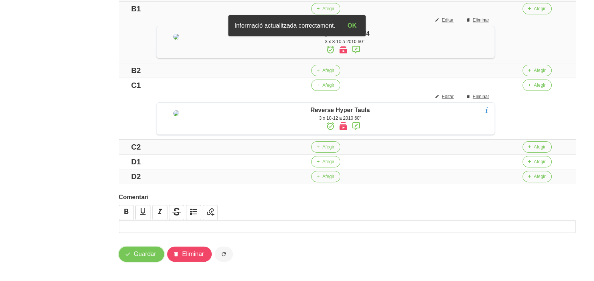
scroll to position [147, 0]
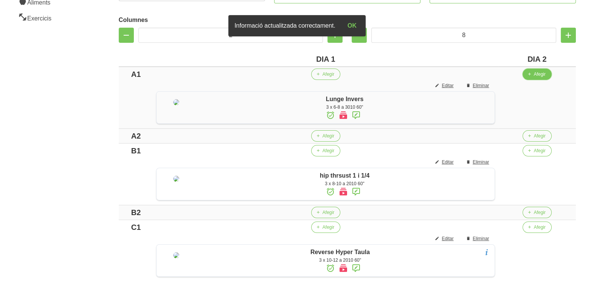
click at [541, 76] on span "Afegir" at bounding box center [540, 74] width 12 height 7
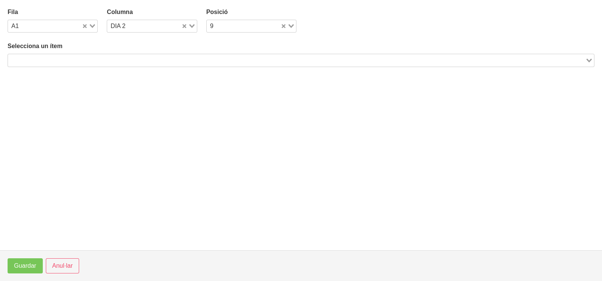
click at [102, 61] on input "Search for option" at bounding box center [296, 60] width 575 height 9
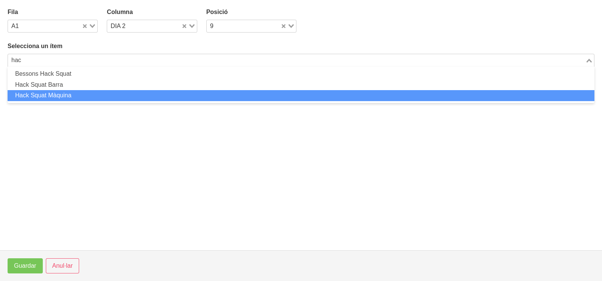
click at [84, 92] on li "Hack Squat Màquina" at bounding box center [301, 95] width 586 height 11
type input "hac"
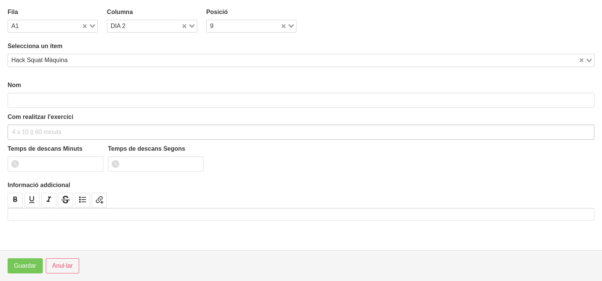
type input "Hack Squat Màquina"
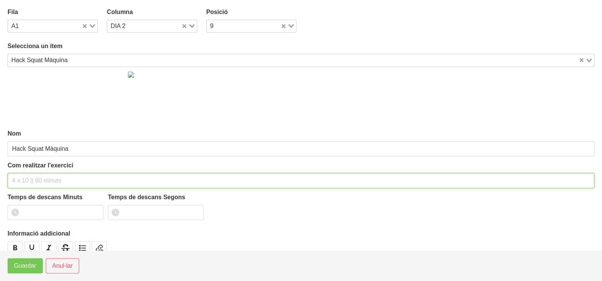
click at [35, 179] on input "text" at bounding box center [301, 180] width 586 height 15
type input "3 x 6-8 a 3010 60""
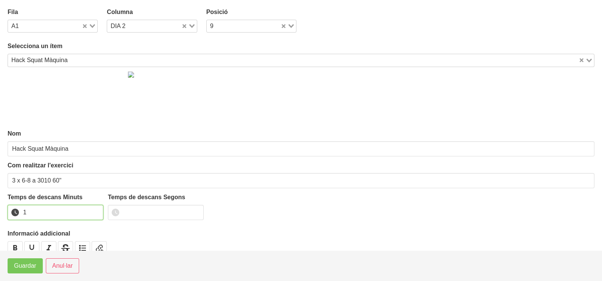
drag, startPoint x: 96, startPoint y: 208, endPoint x: 42, endPoint y: 252, distance: 70.0
type input "1"
click at [87, 216] on input "1" at bounding box center [56, 212] width 96 height 15
click at [30, 263] on span "Guardar" at bounding box center [25, 265] width 22 height 9
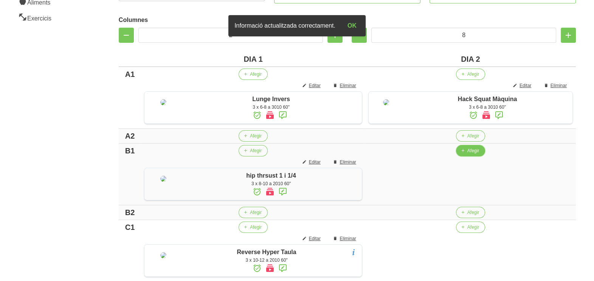
click at [468, 154] on span "Afegir" at bounding box center [474, 150] width 12 height 7
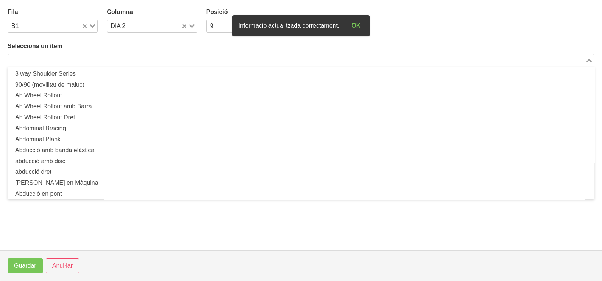
drag, startPoint x: 125, startPoint y: 62, endPoint x: 160, endPoint y: 41, distance: 40.0
click at [129, 61] on input "Search for option" at bounding box center [296, 60] width 575 height 9
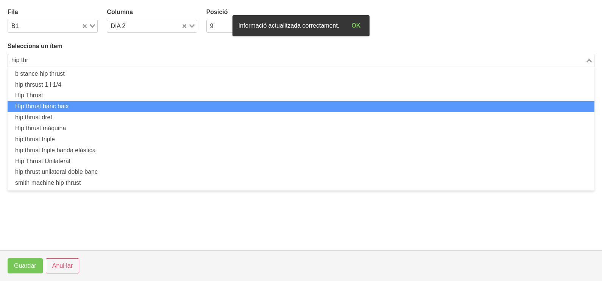
click at [99, 106] on li "Hip thrust banc baix" at bounding box center [301, 106] width 586 height 11
type input "hip thr"
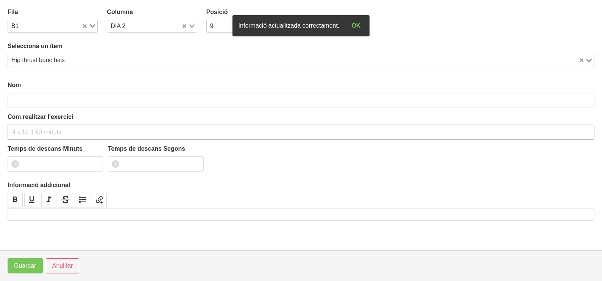
type input "Hip thrust banc baix"
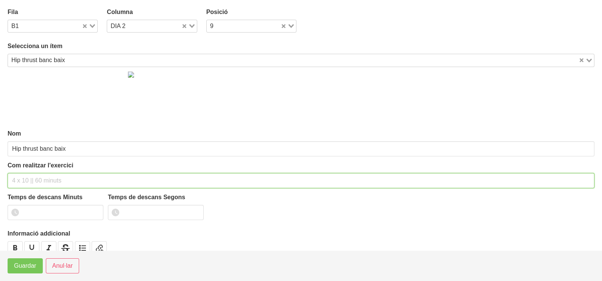
click at [34, 175] on input "text" at bounding box center [301, 180] width 586 height 15
type input "3 x 8-10 a 2010 60""
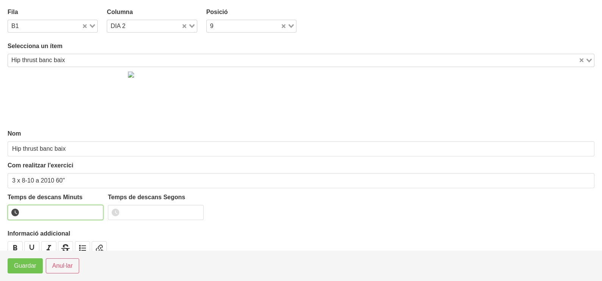
type input "1"
click at [95, 210] on input "1" at bounding box center [56, 212] width 96 height 15
click at [30, 270] on span "Guardar" at bounding box center [25, 265] width 22 height 9
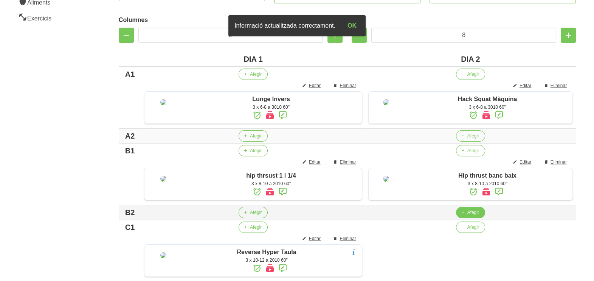
scroll to position [242, 0]
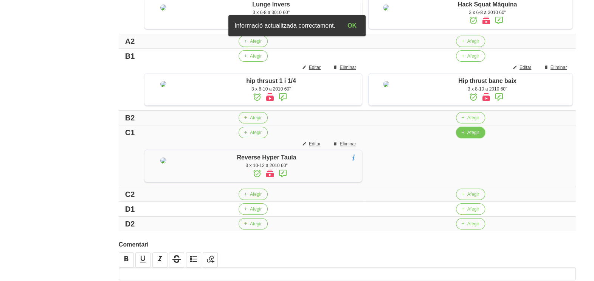
click at [471, 136] on span "Afegir" at bounding box center [474, 132] width 12 height 7
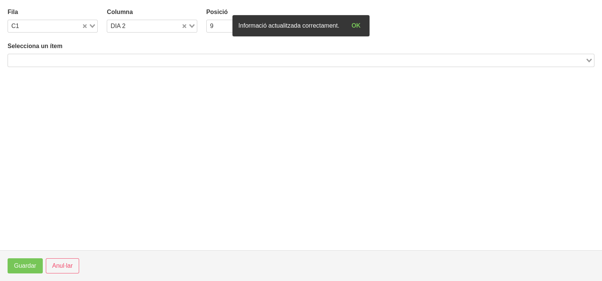
click at [157, 61] on input "Search for option" at bounding box center [296, 60] width 575 height 9
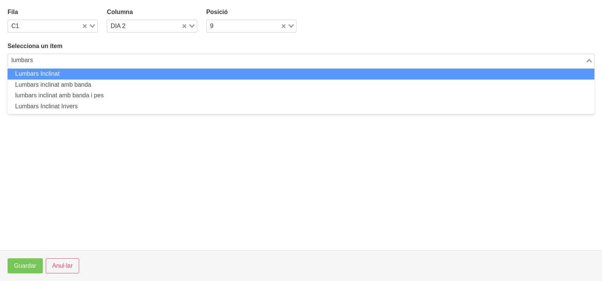
click at [118, 75] on li "Lumbars Inclinat" at bounding box center [301, 73] width 586 height 11
type input "lumbars"
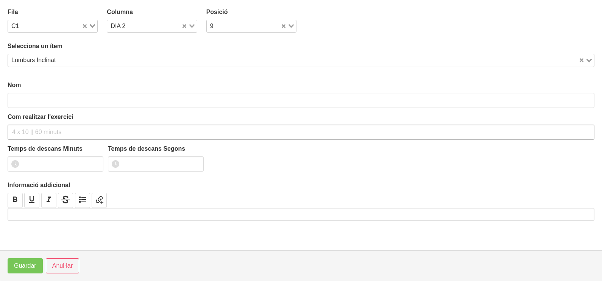
type input "Lumbars Inclinat"
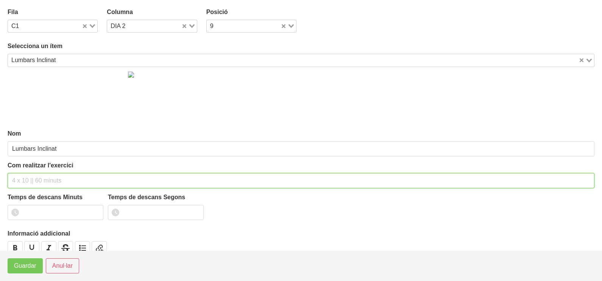
click at [29, 177] on input "text" at bounding box center [301, 180] width 586 height 15
type input "3 x 8-10 a 3010 60""
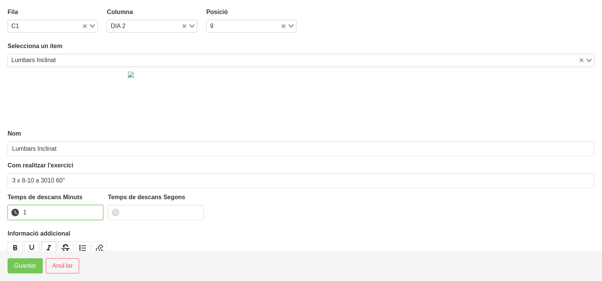
drag, startPoint x: 96, startPoint y: 210, endPoint x: 50, endPoint y: 243, distance: 56.6
type input "1"
click at [95, 210] on input "1" at bounding box center [56, 212] width 96 height 15
click at [24, 269] on span "Guardar" at bounding box center [25, 265] width 22 height 9
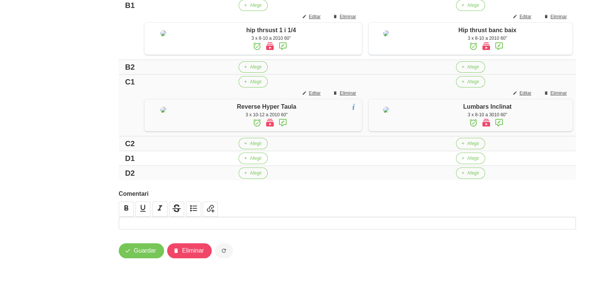
scroll to position [350, 0]
click at [252, 159] on span "Afegir" at bounding box center [256, 158] width 12 height 7
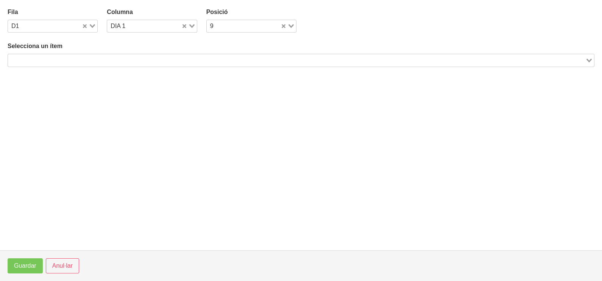
click at [142, 57] on input "Search for option" at bounding box center [296, 60] width 575 height 9
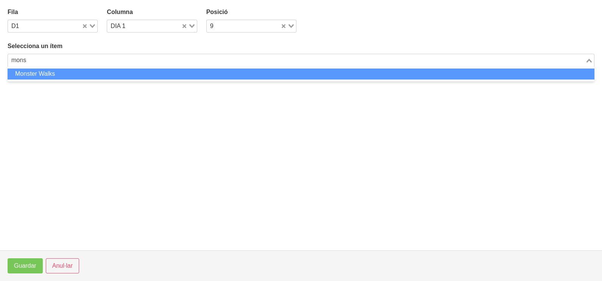
click at [126, 70] on li "Monster Walks" at bounding box center [301, 73] width 586 height 11
type input "mons"
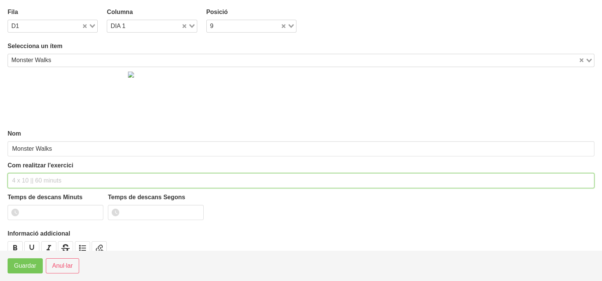
click at [39, 177] on input "text" at bounding box center [301, 180] width 586 height 15
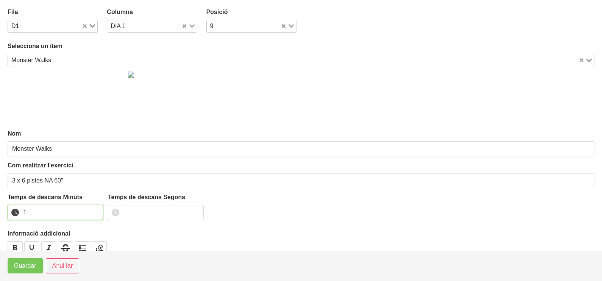
drag, startPoint x: 98, startPoint y: 209, endPoint x: 50, endPoint y: 240, distance: 57.5
click at [94, 211] on input "1" at bounding box center [56, 212] width 96 height 15
click at [33, 260] on button "Guardar" at bounding box center [25, 265] width 35 height 15
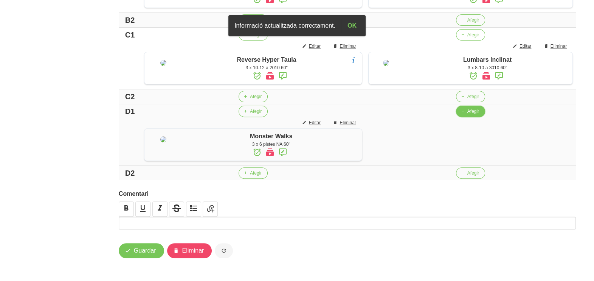
click at [465, 115] on span "button" at bounding box center [463, 111] width 7 height 7
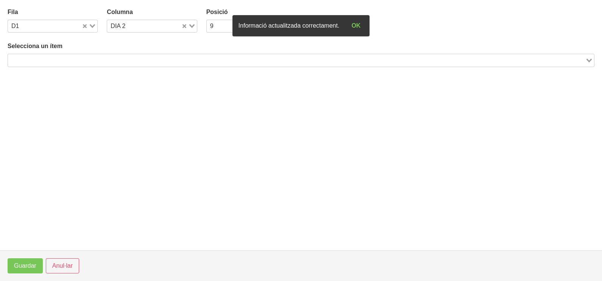
click at [94, 62] on input "Search for option" at bounding box center [296, 60] width 575 height 9
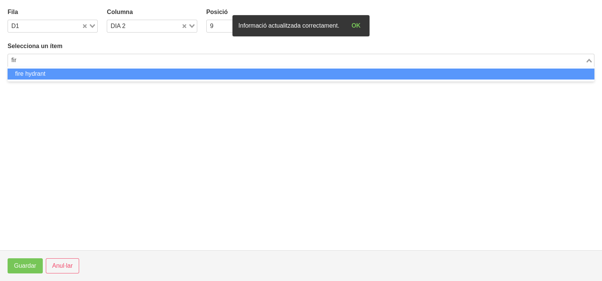
click at [93, 76] on li "fire hydrant" at bounding box center [301, 73] width 586 height 11
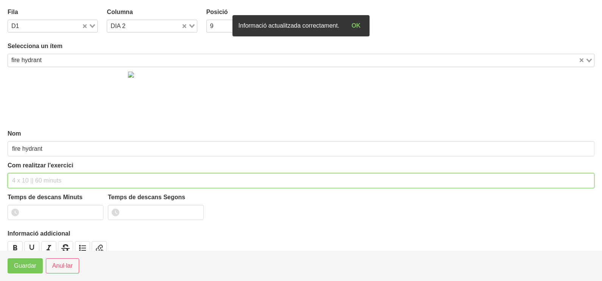
click at [30, 180] on input "text" at bounding box center [301, 180] width 586 height 15
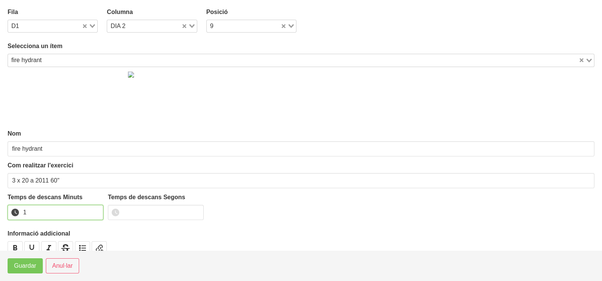
drag, startPoint x: 97, startPoint y: 210, endPoint x: 60, endPoint y: 233, distance: 43.3
click at [96, 210] on input "1" at bounding box center [56, 212] width 96 height 15
click at [36, 264] on button "Guardar" at bounding box center [25, 265] width 35 height 15
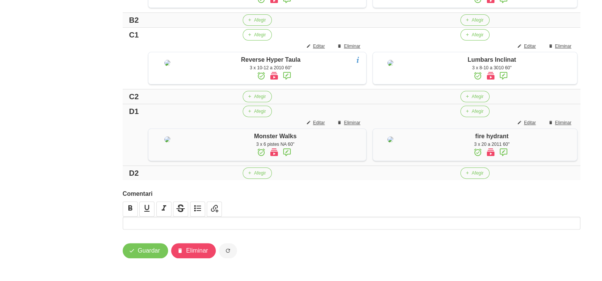
scroll to position [422, 0]
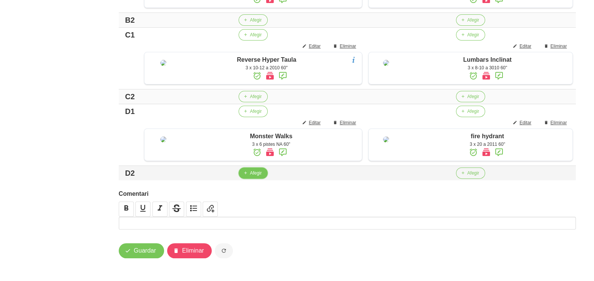
click at [246, 172] on button "Afegir" at bounding box center [253, 172] width 29 height 11
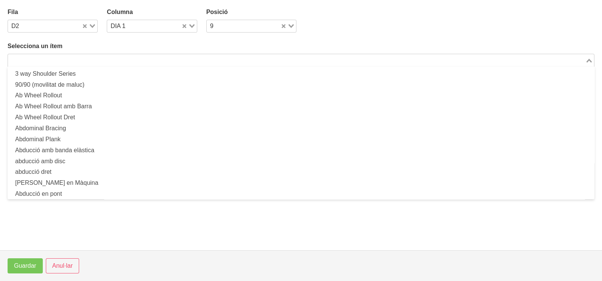
drag, startPoint x: 74, startPoint y: 59, endPoint x: 78, endPoint y: 62, distance: 5.7
click at [76, 60] on input "Search for option" at bounding box center [296, 60] width 575 height 9
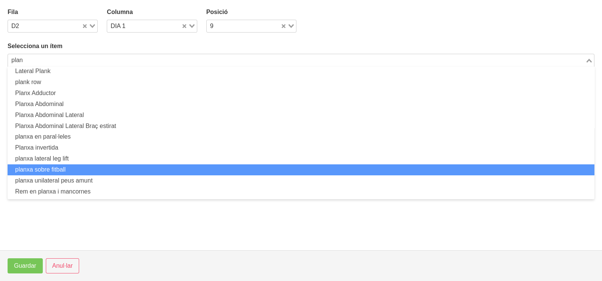
click at [71, 167] on li "planxa sobre fitball" at bounding box center [301, 169] width 586 height 11
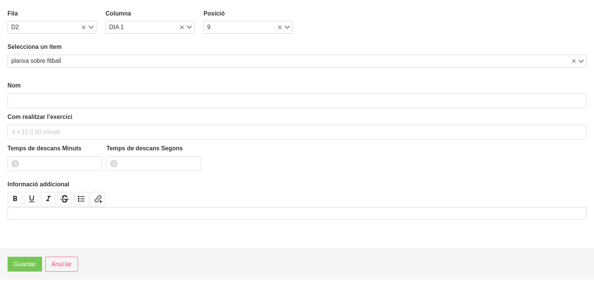
scroll to position [2, 0]
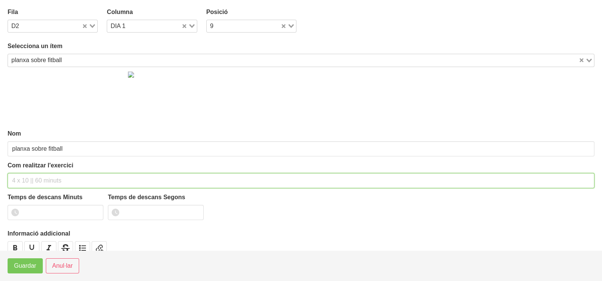
click at [27, 178] on input "text" at bounding box center [301, 180] width 586 height 15
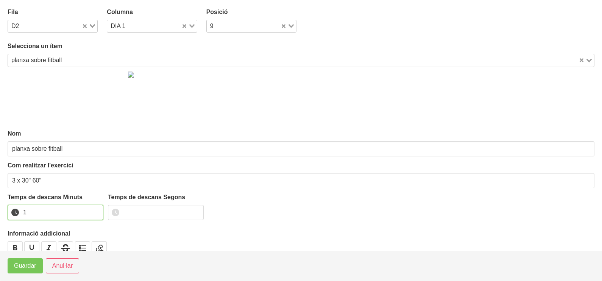
drag, startPoint x: 96, startPoint y: 209, endPoint x: 90, endPoint y: 213, distance: 6.5
click at [95, 210] on input "1" at bounding box center [56, 212] width 96 height 15
click at [30, 266] on span "Guardar" at bounding box center [25, 265] width 22 height 9
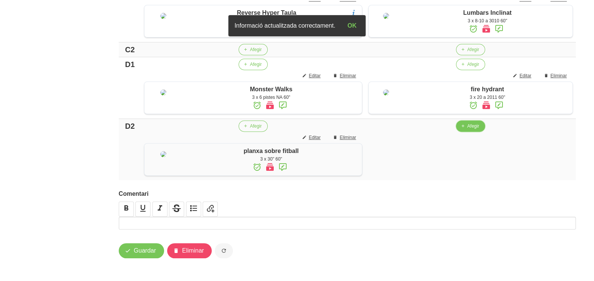
click at [468, 129] on span "Afegir" at bounding box center [474, 126] width 12 height 7
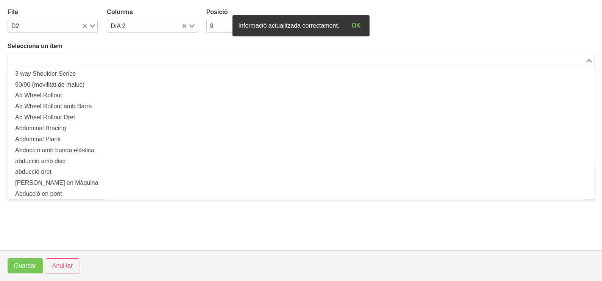
click at [162, 59] on input "Search for option" at bounding box center [296, 60] width 575 height 9
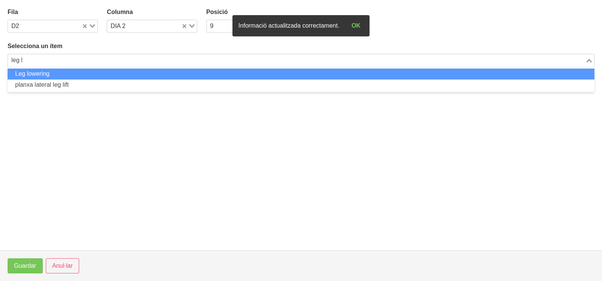
click at [153, 75] on li "Leg lowering" at bounding box center [301, 73] width 586 height 11
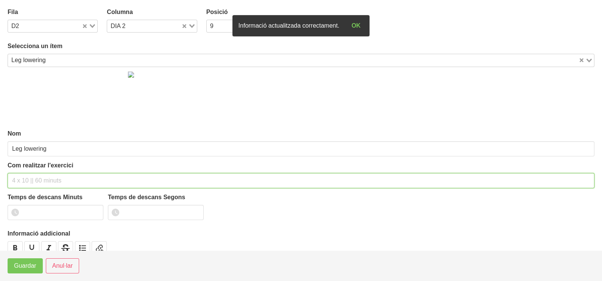
click at [33, 180] on input "text" at bounding box center [301, 180] width 586 height 15
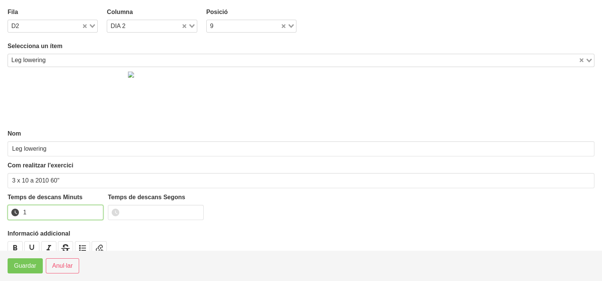
drag, startPoint x: 96, startPoint y: 208, endPoint x: 62, endPoint y: 231, distance: 40.4
click at [96, 209] on input "1" at bounding box center [56, 212] width 96 height 15
click at [33, 264] on span "Guardar" at bounding box center [25, 265] width 22 height 9
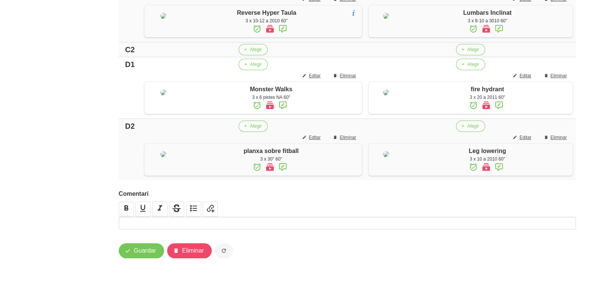
scroll to position [389, 0]
click at [470, 53] on span "Afegir" at bounding box center [474, 49] width 12 height 7
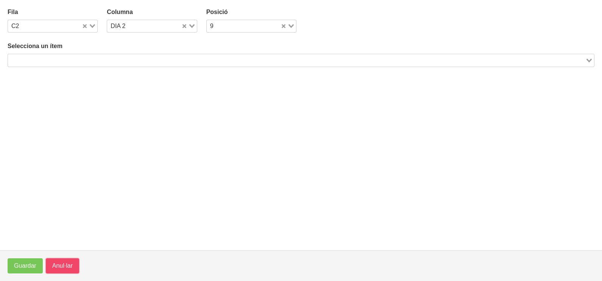
click at [59, 263] on span "Anul·lar" at bounding box center [62, 265] width 20 height 9
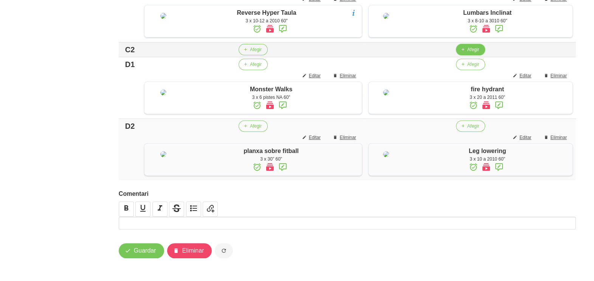
click at [468, 53] on span "Afegir" at bounding box center [474, 49] width 12 height 7
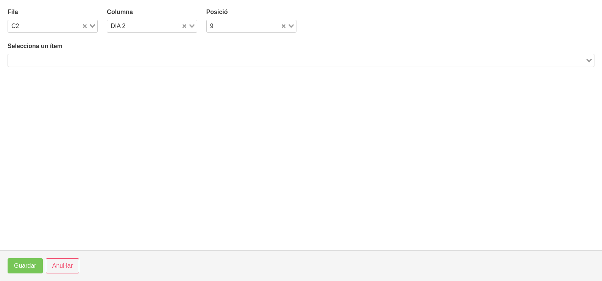
click at [117, 58] on input "Search for option" at bounding box center [296, 60] width 575 height 9
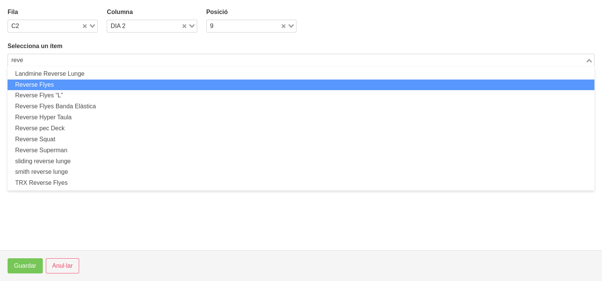
click at [83, 86] on li "Reverse Flyes" at bounding box center [301, 84] width 586 height 11
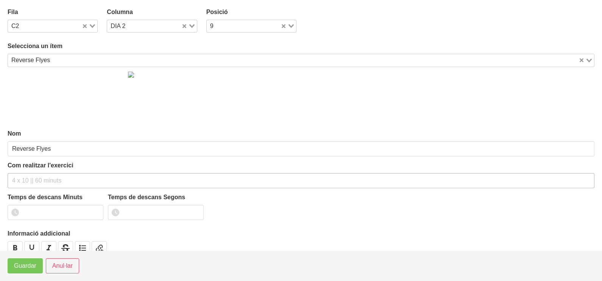
click at [36, 172] on div "Com realitzar l'exercici" at bounding box center [301, 174] width 586 height 27
click at [35, 174] on input "text" at bounding box center [301, 180] width 586 height 15
drag, startPoint x: 95, startPoint y: 209, endPoint x: 51, endPoint y: 246, distance: 57.5
click at [93, 212] on input "1" at bounding box center [56, 212] width 96 height 15
click at [20, 268] on span "Guardar" at bounding box center [25, 265] width 22 height 9
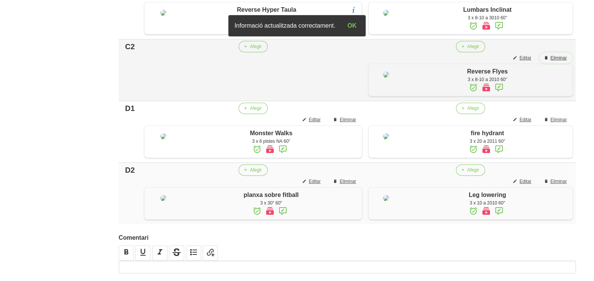
click at [556, 61] on span "Eliminar" at bounding box center [559, 57] width 16 height 7
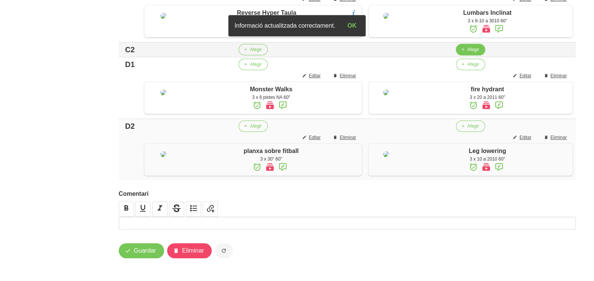
click at [469, 53] on span "Afegir" at bounding box center [474, 49] width 12 height 7
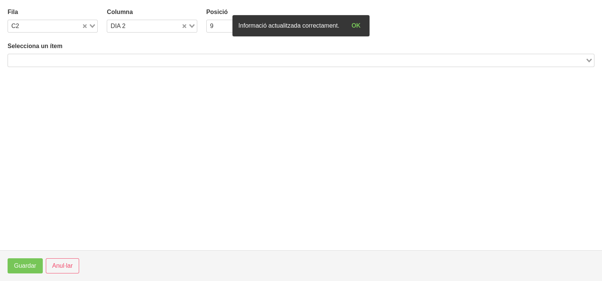
click at [105, 56] on input "Search for option" at bounding box center [296, 60] width 575 height 9
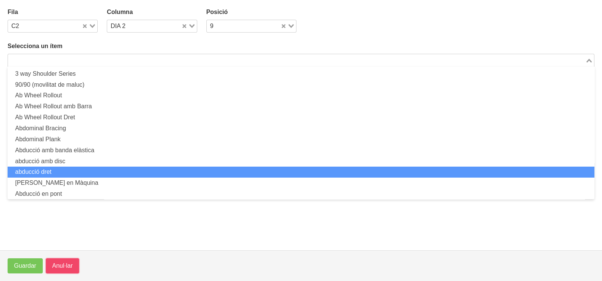
click at [62, 261] on span "Anul·lar" at bounding box center [62, 265] width 20 height 9
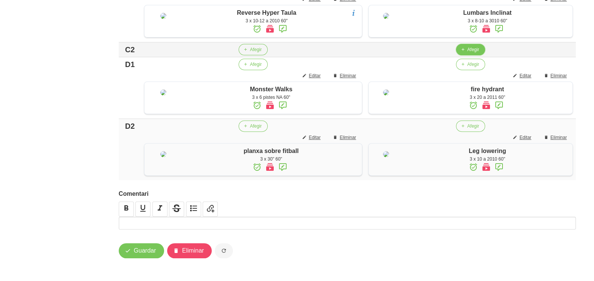
click at [476, 53] on span "Afegir" at bounding box center [474, 49] width 12 height 7
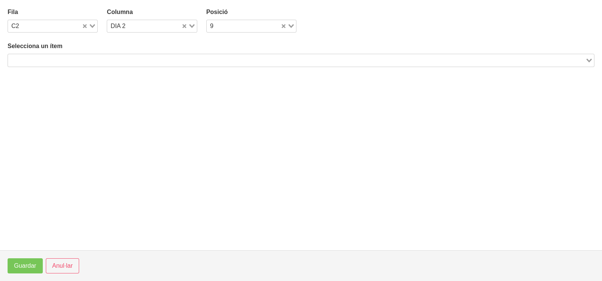
click at [177, 60] on input "Search for option" at bounding box center [296, 60] width 575 height 9
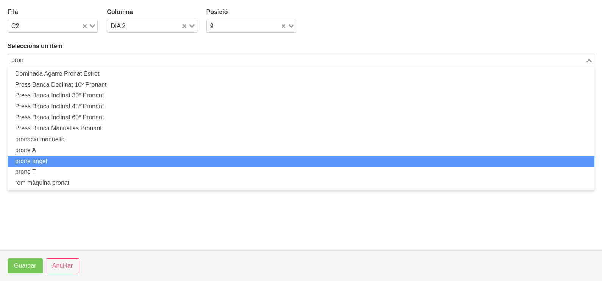
click at [62, 162] on li "prone angel" at bounding box center [301, 161] width 586 height 11
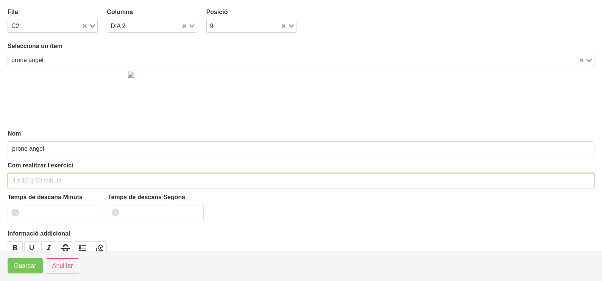
click at [28, 182] on input "text" at bounding box center [301, 180] width 586 height 15
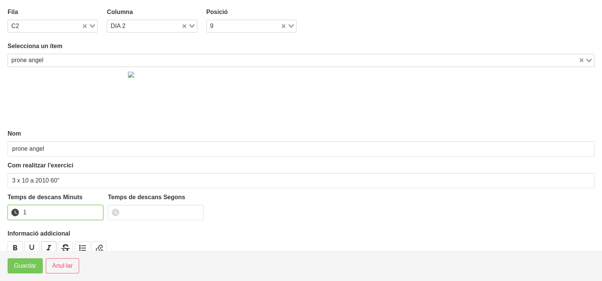
drag, startPoint x: 95, startPoint y: 209, endPoint x: 49, endPoint y: 245, distance: 58.5
click at [95, 210] on input "1" at bounding box center [56, 212] width 96 height 15
click at [34, 269] on span "Guardar" at bounding box center [25, 265] width 22 height 9
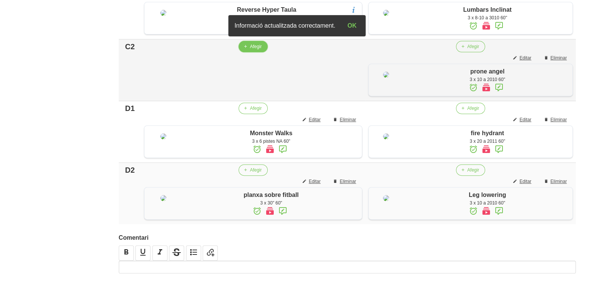
click at [250, 50] on span "Afegir" at bounding box center [256, 46] width 12 height 7
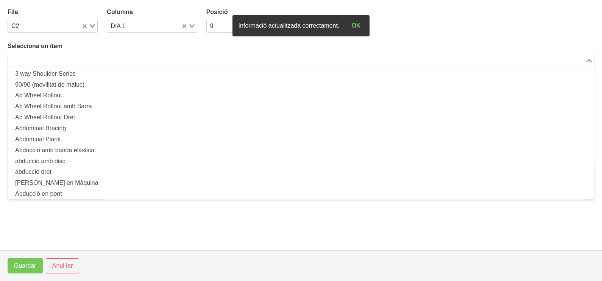
drag, startPoint x: 122, startPoint y: 59, endPoint x: 106, endPoint y: 58, distance: 15.9
click at [115, 58] on input "Search for option" at bounding box center [296, 60] width 575 height 9
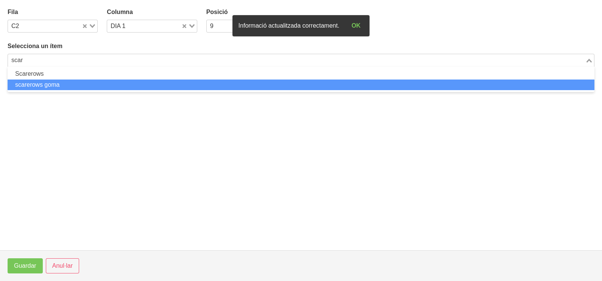
click at [85, 83] on li "scarerows goma" at bounding box center [301, 84] width 586 height 11
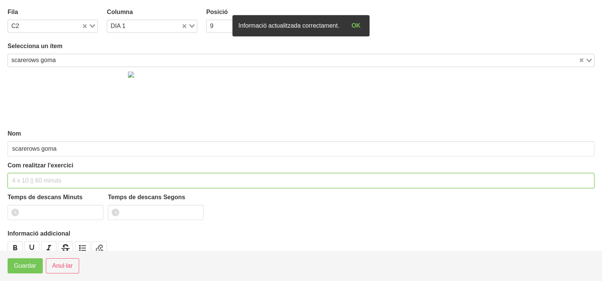
click at [28, 182] on input "text" at bounding box center [301, 180] width 586 height 15
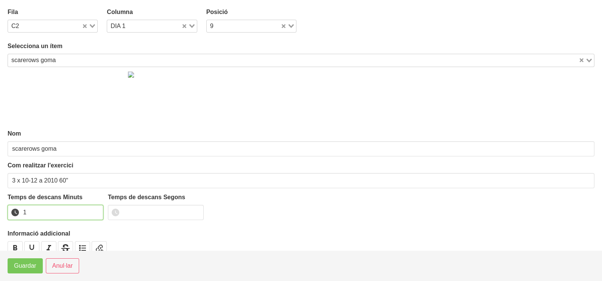
drag, startPoint x: 95, startPoint y: 210, endPoint x: 61, endPoint y: 237, distance: 43.6
click at [93, 210] on input "1" at bounding box center [56, 212] width 96 height 15
click at [36, 265] on button "Guardar" at bounding box center [25, 265] width 35 height 15
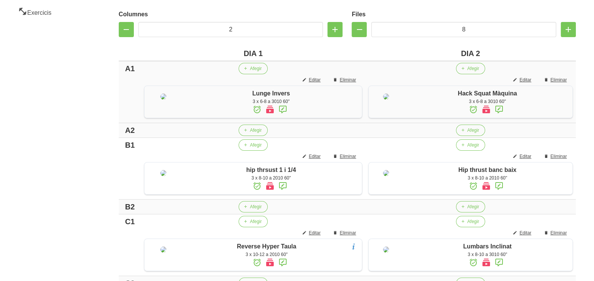
scroll to position [200, 0]
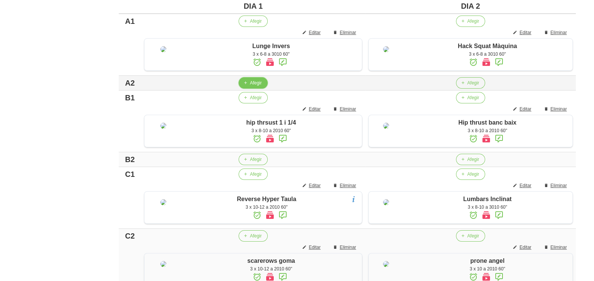
click at [252, 86] on span "Afegir" at bounding box center [256, 82] width 12 height 7
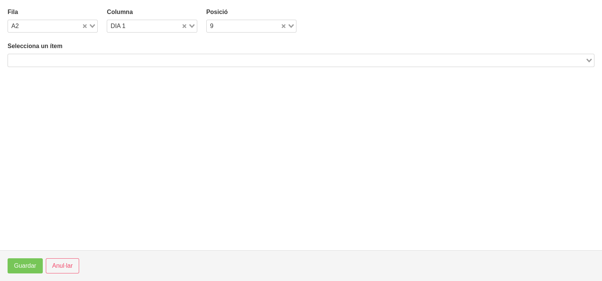
click at [144, 56] on input "Search for option" at bounding box center [296, 60] width 575 height 9
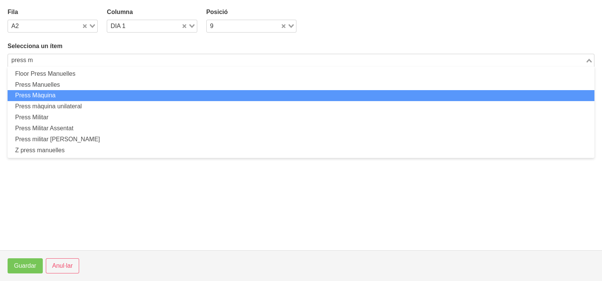
click at [78, 98] on li "Press Màquina" at bounding box center [301, 95] width 586 height 11
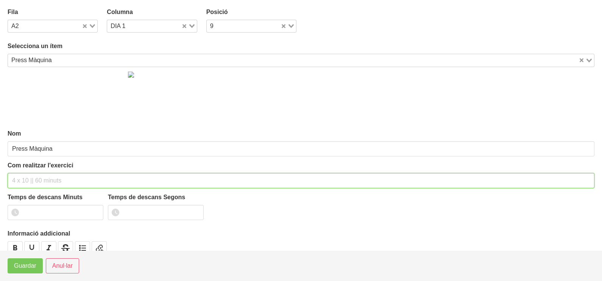
drag, startPoint x: 31, startPoint y: 173, endPoint x: 28, endPoint y: 169, distance: 4.3
click at [29, 170] on div "Com realitzar l'exercici" at bounding box center [301, 174] width 586 height 27
drag, startPoint x: 60, startPoint y: 179, endPoint x: 54, endPoint y: 180, distance: 6.2
click at [52, 180] on input "3 x 6-8 a 3010 75"" at bounding box center [301, 180] width 586 height 15
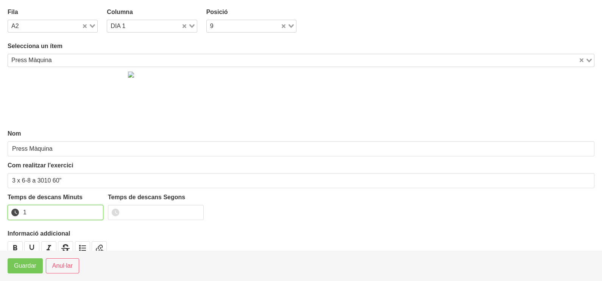
click at [93, 211] on input "1" at bounding box center [56, 212] width 96 height 15
click at [30, 263] on span "Guardar" at bounding box center [25, 265] width 22 height 9
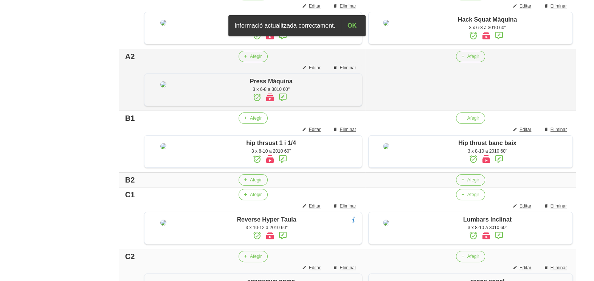
scroll to position [247, 0]
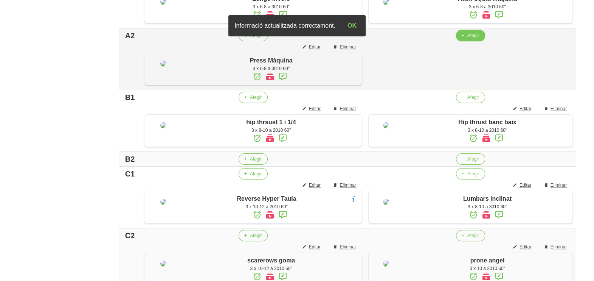
click at [468, 39] on span "Afegir" at bounding box center [474, 35] width 12 height 7
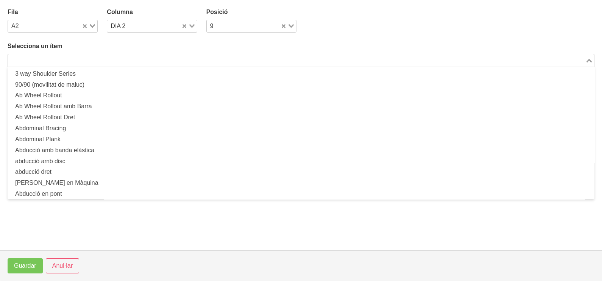
click at [335, 61] on input "Search for option" at bounding box center [296, 60] width 575 height 9
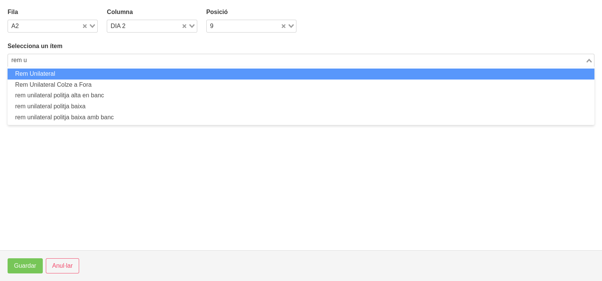
click at [287, 72] on li "Rem Unilateral" at bounding box center [301, 73] width 586 height 11
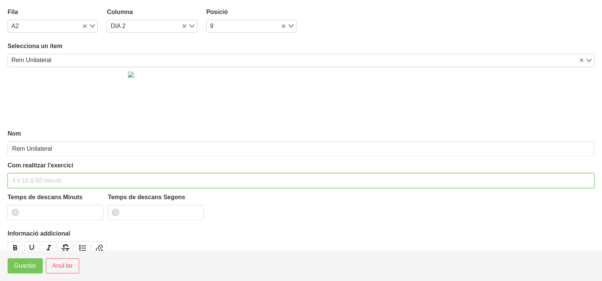
click at [37, 178] on input "text" at bounding box center [301, 180] width 586 height 15
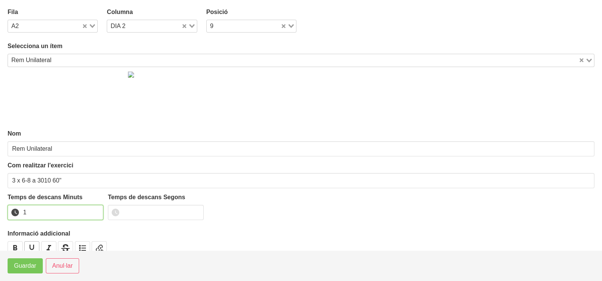
drag, startPoint x: 97, startPoint y: 210, endPoint x: 38, endPoint y: 249, distance: 70.8
click at [88, 215] on input "1" at bounding box center [56, 212] width 96 height 15
click at [27, 267] on span "Guardar" at bounding box center [25, 265] width 22 height 9
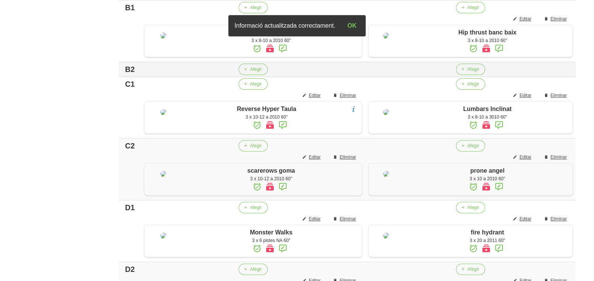
scroll to position [342, 0]
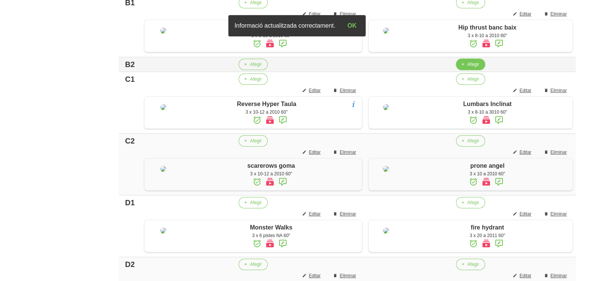
click at [468, 68] on span "Afegir" at bounding box center [474, 64] width 12 height 7
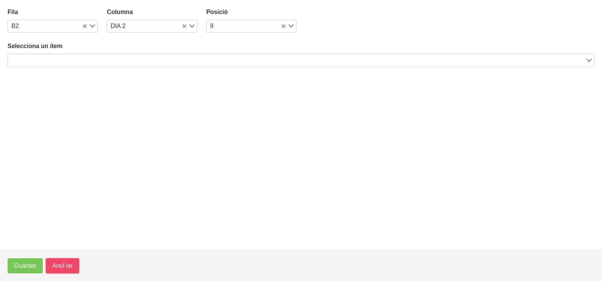
drag, startPoint x: 60, startPoint y: 261, endPoint x: 61, endPoint y: 258, distance: 3.9
click at [59, 261] on span "Anul·lar" at bounding box center [62, 265] width 20 height 9
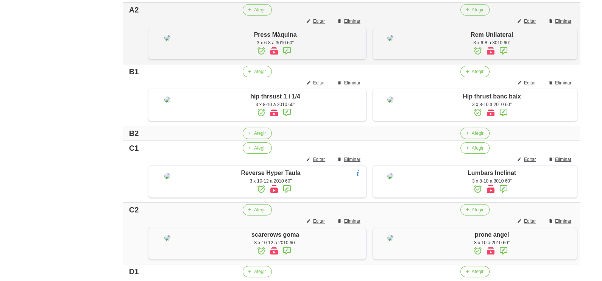
scroll to position [295, 0]
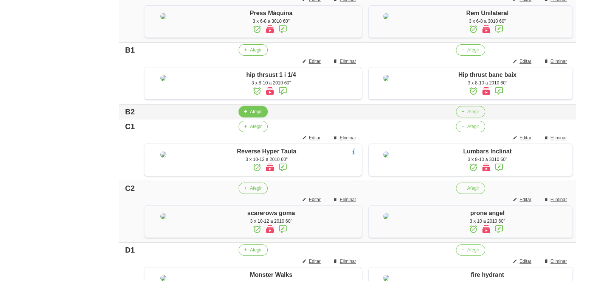
click at [246, 115] on span "button" at bounding box center [245, 111] width 7 height 7
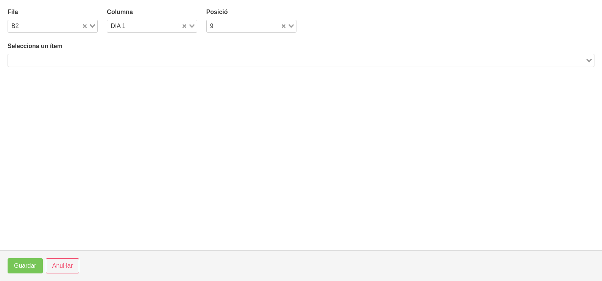
click at [85, 61] on input "Search for option" at bounding box center [296, 60] width 575 height 9
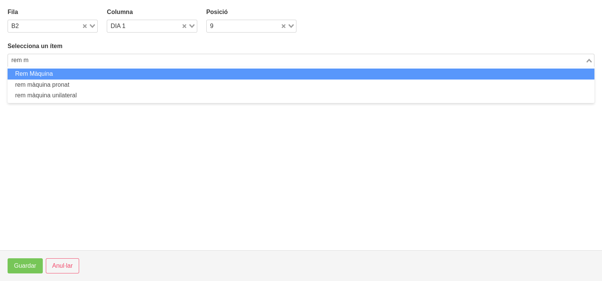
click at [69, 75] on li "Rem Màquina" at bounding box center [301, 73] width 586 height 11
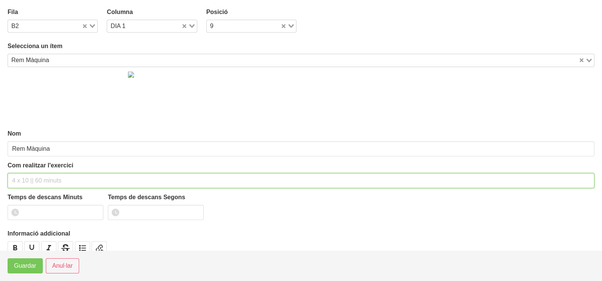
drag, startPoint x: 31, startPoint y: 180, endPoint x: 28, endPoint y: 174, distance: 6.3
click at [28, 174] on input "text" at bounding box center [301, 180] width 586 height 15
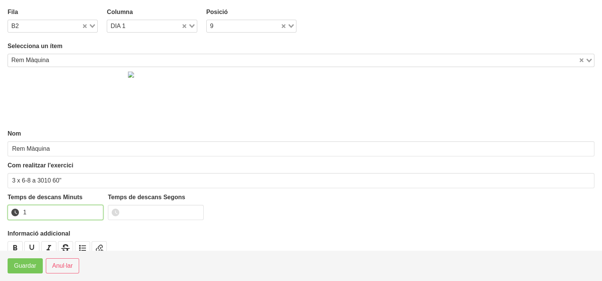
drag, startPoint x: 95, startPoint y: 208, endPoint x: 48, endPoint y: 246, distance: 60.6
click at [93, 210] on input "1" at bounding box center [56, 212] width 96 height 15
click at [30, 272] on button "Guardar" at bounding box center [25, 265] width 35 height 15
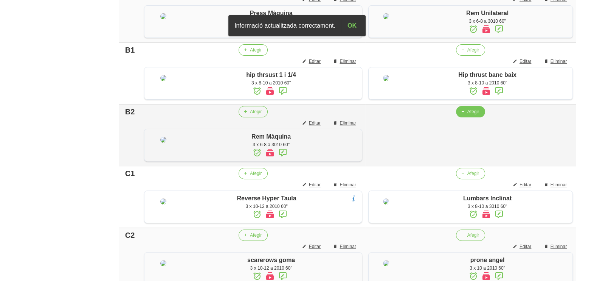
click at [468, 115] on span "Afegir" at bounding box center [474, 111] width 12 height 7
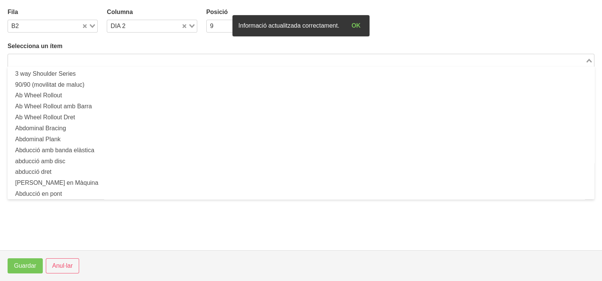
drag, startPoint x: 131, startPoint y: 59, endPoint x: 131, endPoint y: 55, distance: 4.2
click at [131, 59] on input "Search for option" at bounding box center [296, 60] width 575 height 9
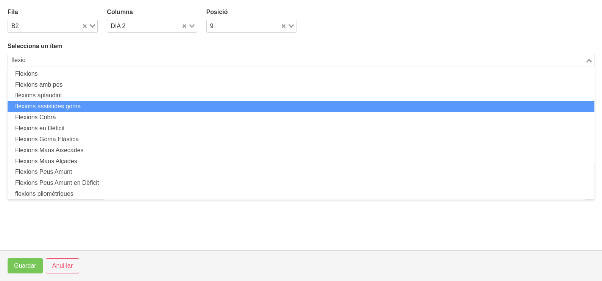
click at [81, 108] on li "flexions assistides goma" at bounding box center [301, 106] width 586 height 11
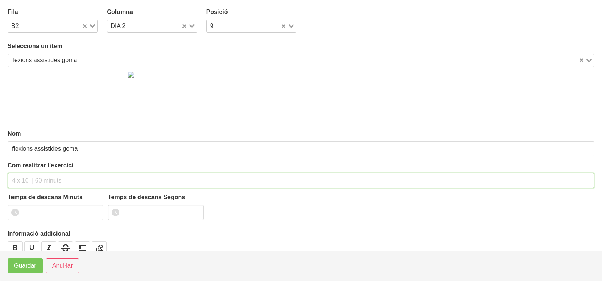
drag, startPoint x: 36, startPoint y: 180, endPoint x: 38, endPoint y: 169, distance: 10.8
click at [36, 177] on input "text" at bounding box center [301, 180] width 586 height 15
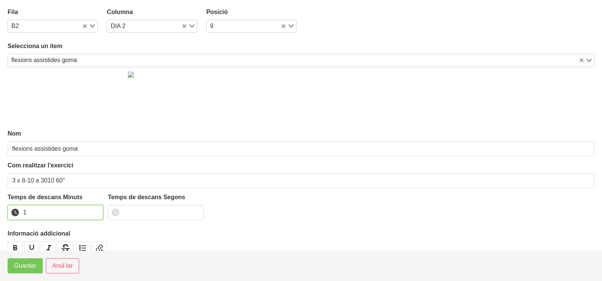
click at [95, 211] on input "1" at bounding box center [56, 212] width 96 height 15
click at [49, 59] on div "flexions assistides goma" at bounding box center [293, 59] width 570 height 11
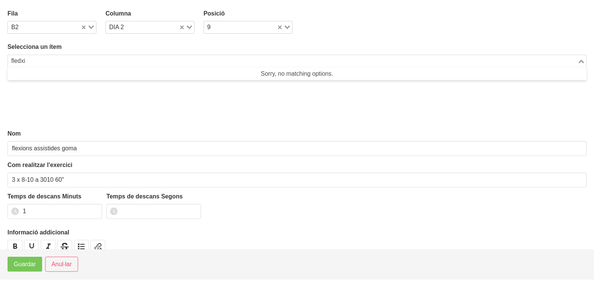
scroll to position [0, 0]
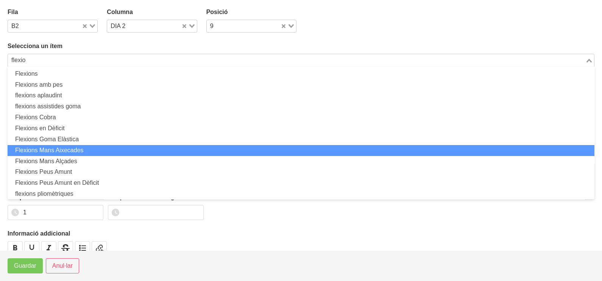
drag, startPoint x: 87, startPoint y: 146, endPoint x: 79, endPoint y: 162, distance: 17.6
click at [87, 147] on li "Flexions Mans Aixecades" at bounding box center [301, 150] width 586 height 11
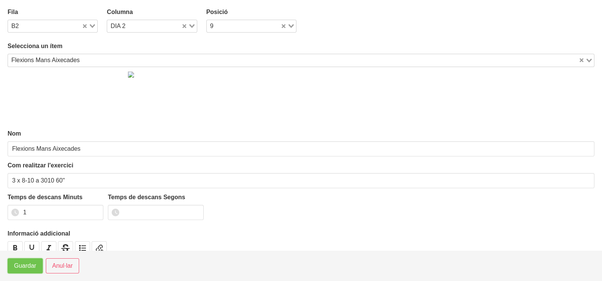
click at [25, 262] on span "Guardar" at bounding box center [25, 265] width 22 height 9
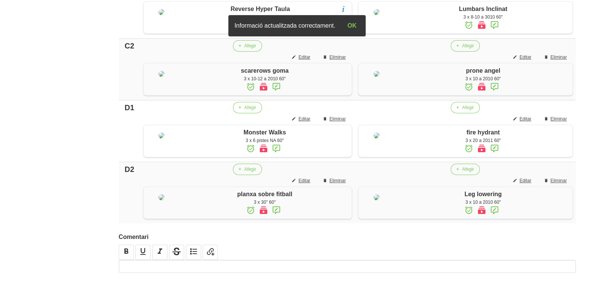
scroll to position [656, 0]
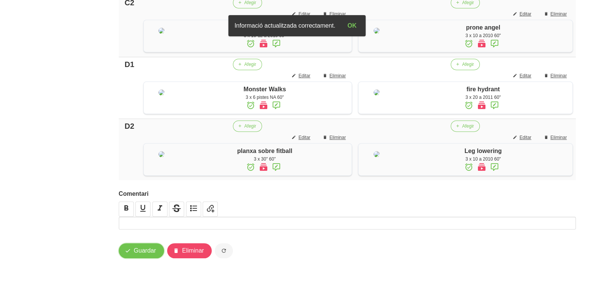
click at [155, 244] on button "Guardar" at bounding box center [141, 250] width 45 height 15
